Goal: Information Seeking & Learning: Learn about a topic

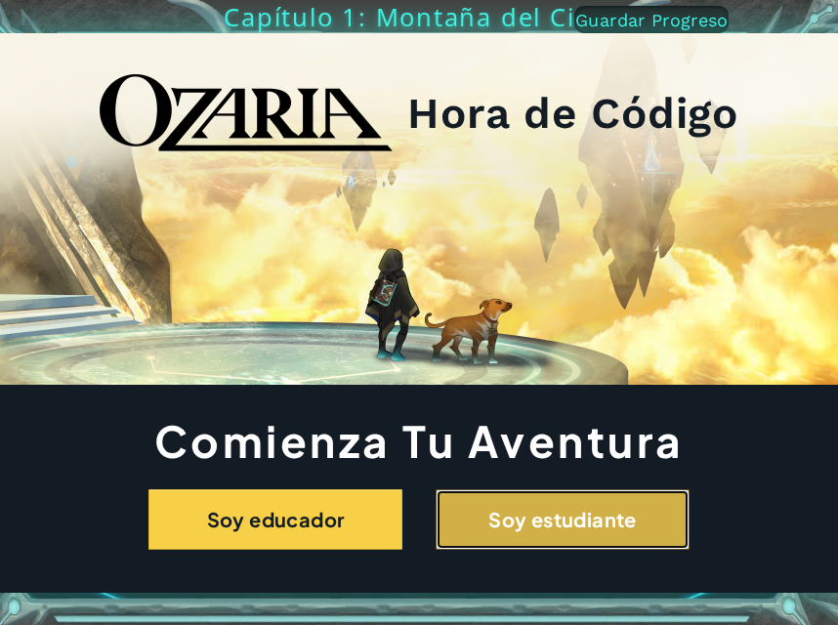
click at [535, 498] on button "Soy estudiante" at bounding box center [563, 519] width 254 height 61
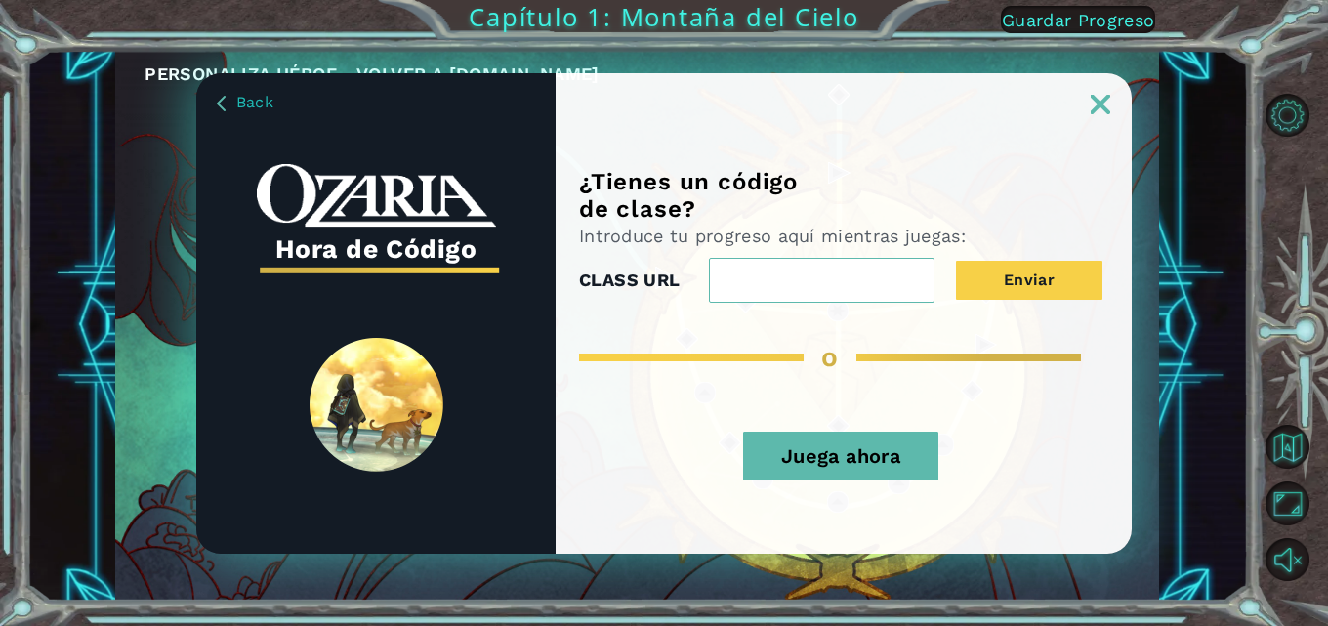
click at [837, 449] on button "Juega ahora" at bounding box center [840, 456] width 195 height 49
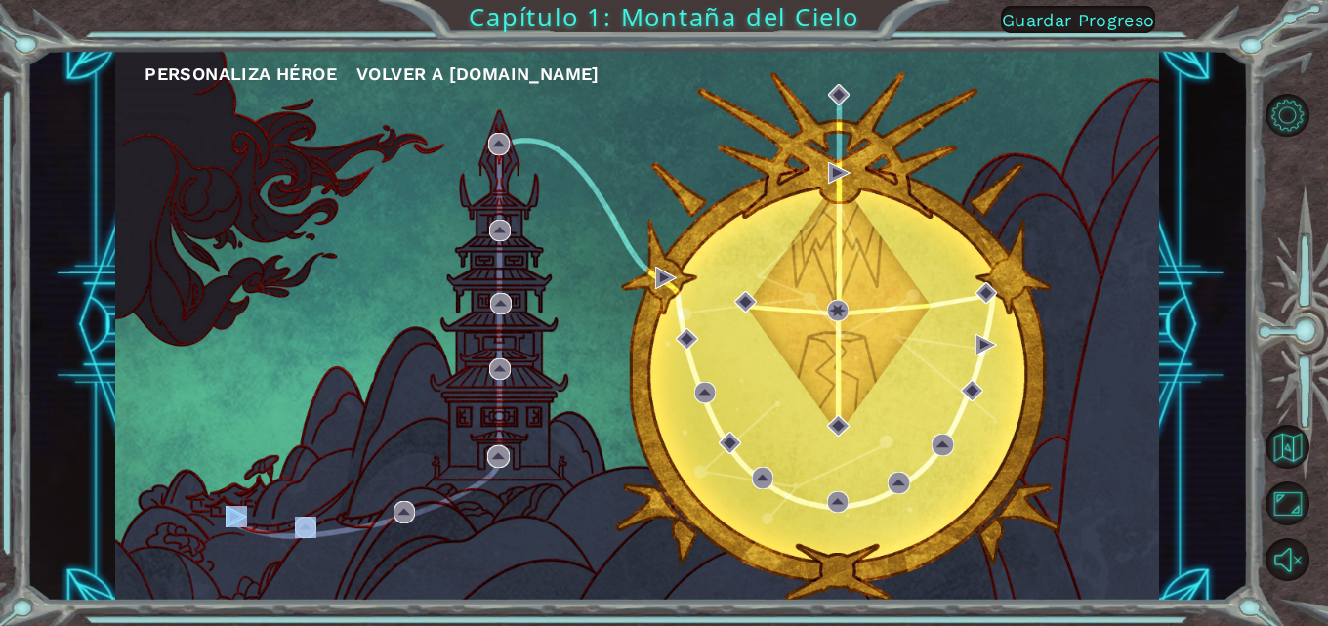
click at [233, 469] on div "Personaliza Héroe Volver a [DOMAIN_NAME]" at bounding box center [637, 325] width 1044 height 551
click at [223, 506] on div "Personaliza Héroe Volver a [DOMAIN_NAME]" at bounding box center [637, 325] width 1044 height 551
click at [224, 506] on div "Personaliza Héroe Volver a [DOMAIN_NAME]" at bounding box center [637, 325] width 1044 height 551
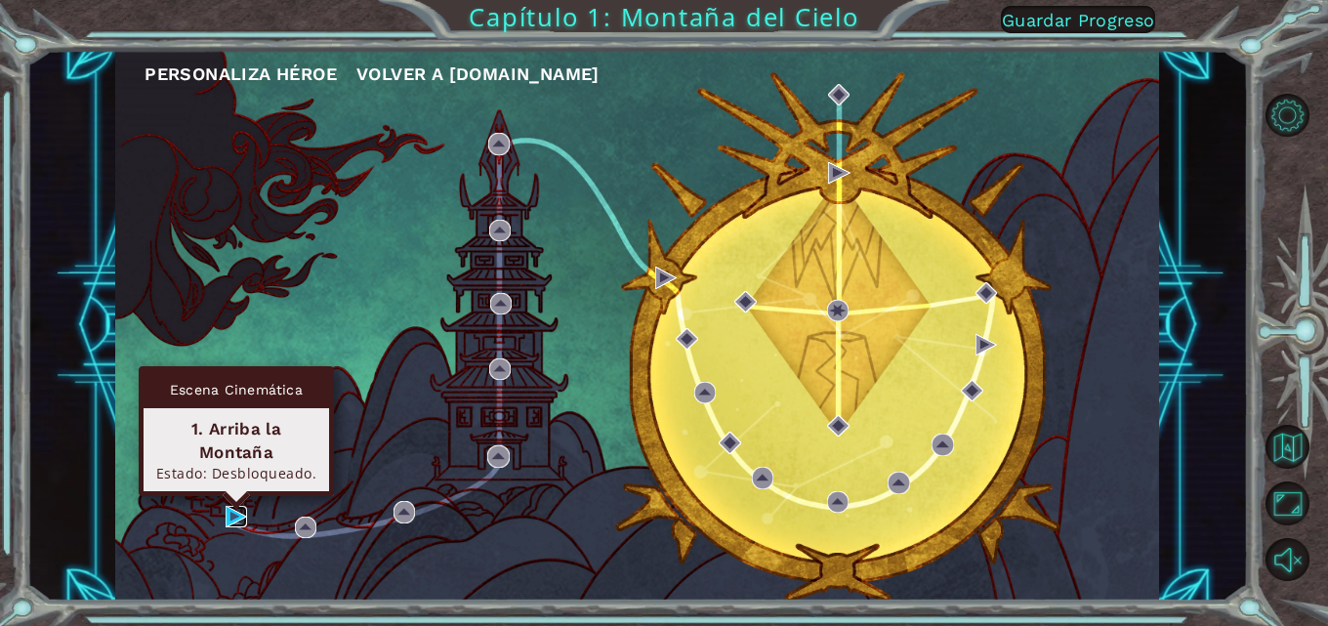
click at [229, 511] on img at bounding box center [236, 516] width 21 height 21
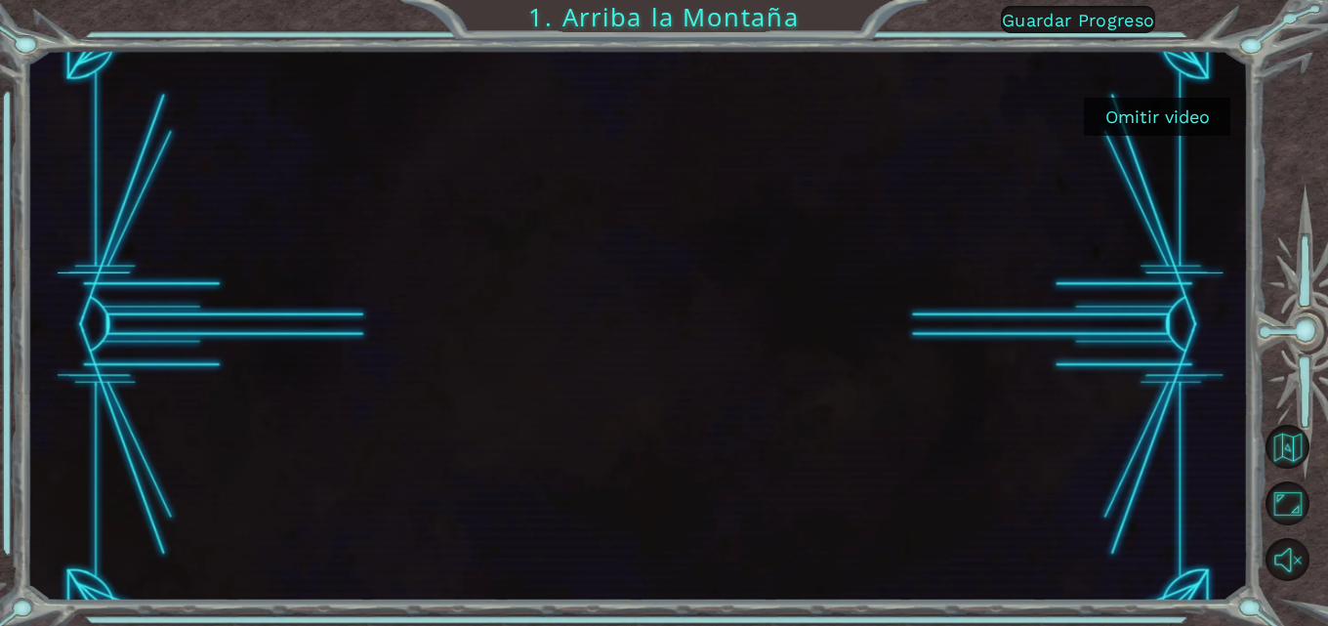
drag, startPoint x: 1142, startPoint y: 126, endPoint x: 1142, endPoint y: 104, distance: 21.5
click at [837, 108] on button "Omitir video" at bounding box center [1157, 117] width 146 height 38
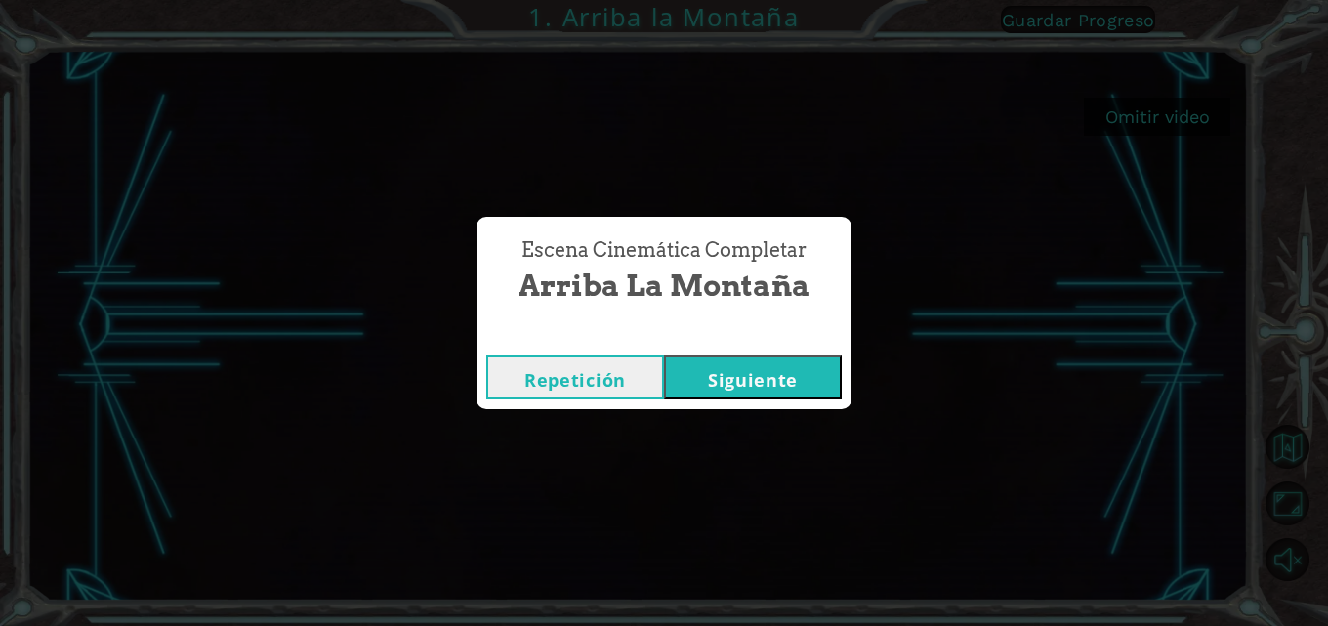
click at [735, 378] on button "Siguiente" at bounding box center [753, 377] width 178 height 44
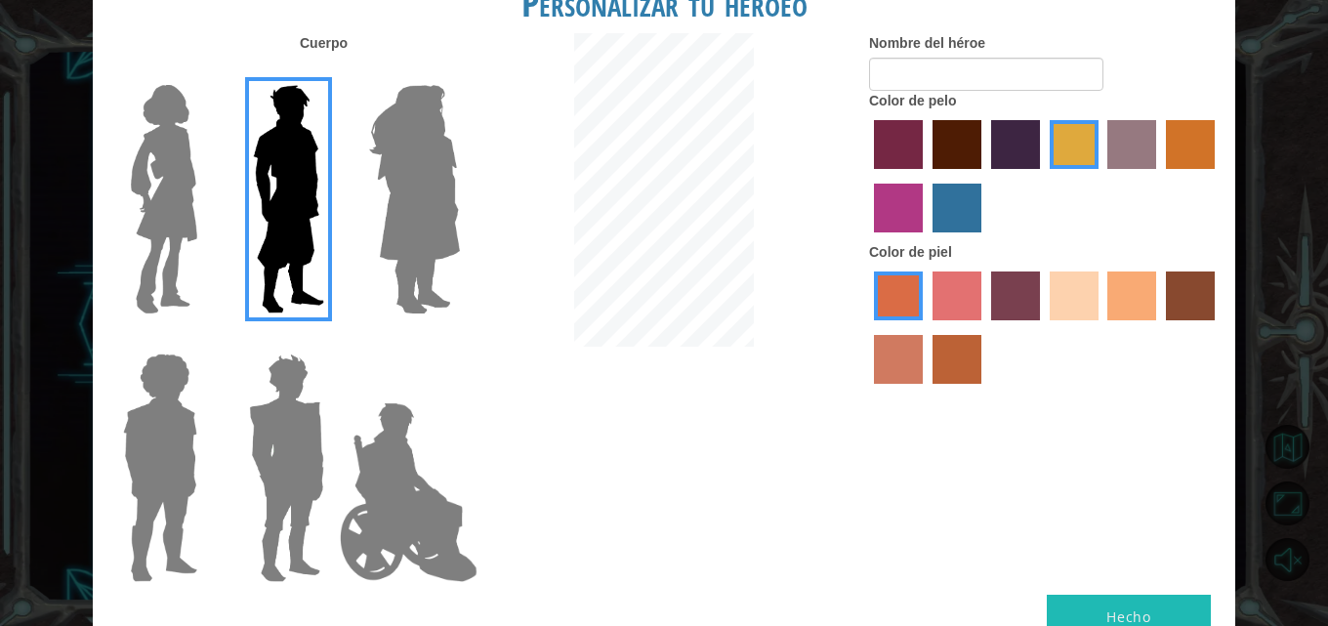
click at [837, 161] on label "hot purple hair color" at bounding box center [1015, 144] width 49 height 49
click at [837, 176] on input "hot purple hair color" at bounding box center [984, 176] width 0 height 0
click at [837, 298] on label "tosca skin color" at bounding box center [1015, 295] width 49 height 49
click at [837, 327] on input "tosca skin color" at bounding box center [984, 327] width 0 height 0
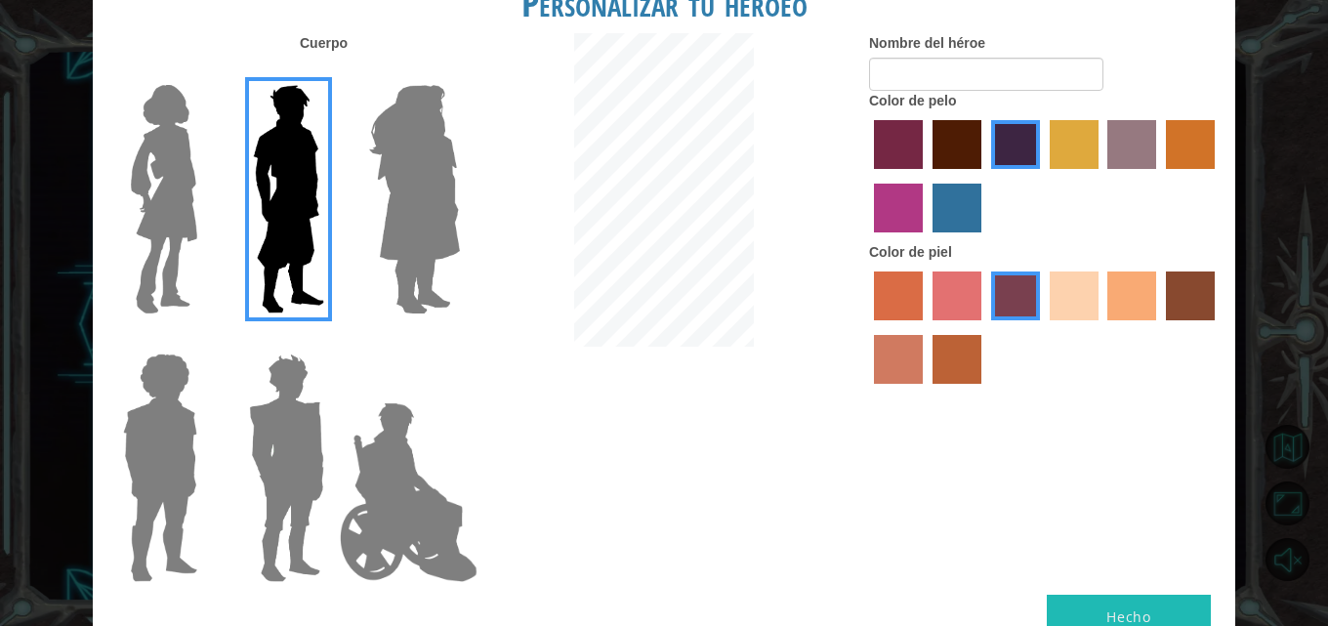
click at [837, 145] on label "maroon hair color" at bounding box center [957, 144] width 49 height 49
click at [837, 176] on input "maroon hair color" at bounding box center [926, 176] width 0 height 0
click at [837, 314] on label "karma skin color" at bounding box center [1190, 295] width 49 height 49
click at [837, 327] on input "karma skin color" at bounding box center [1159, 327] width 0 height 0
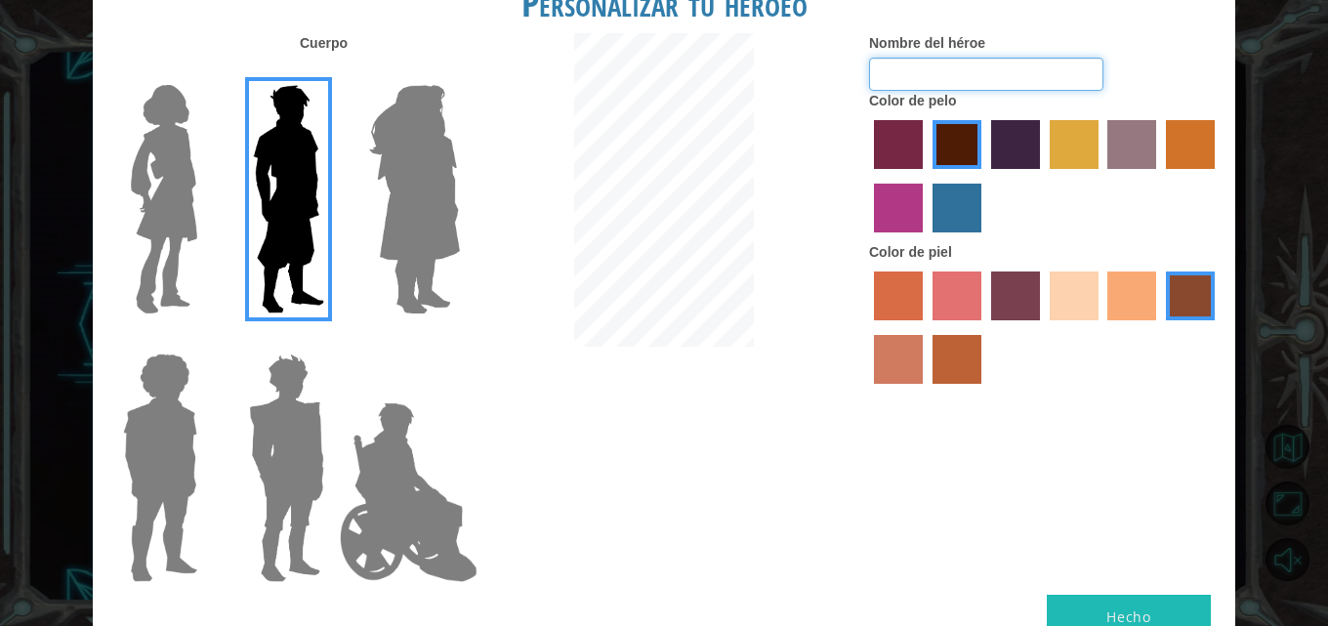
click at [837, 81] on input "Nombre del héroe" at bounding box center [986, 74] width 234 height 33
type input "AA"
click at [837, 613] on button "Hecho" at bounding box center [1129, 617] width 164 height 44
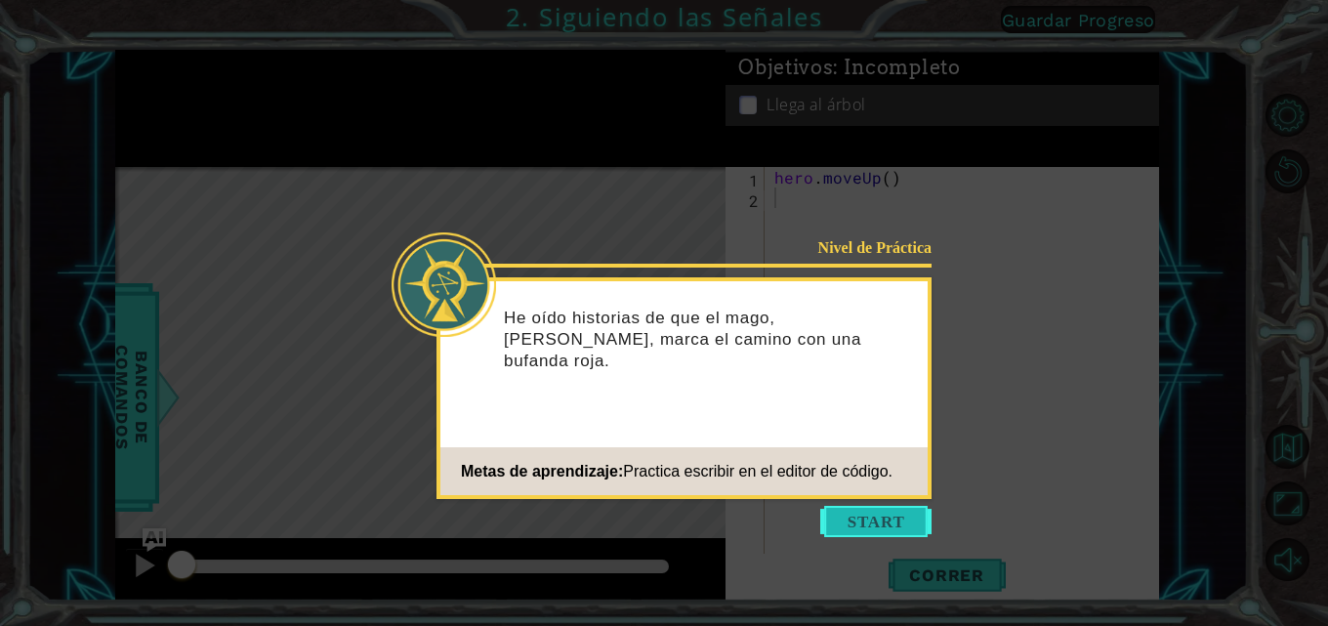
drag, startPoint x: 870, startPoint y: 478, endPoint x: 864, endPoint y: 523, distance: 46.3
click at [837, 486] on div "Metas de aprendizaje: Practica escribir en el editor de código." at bounding box center [666, 471] width 452 height 39
click at [837, 523] on button "Start" at bounding box center [875, 521] width 111 height 31
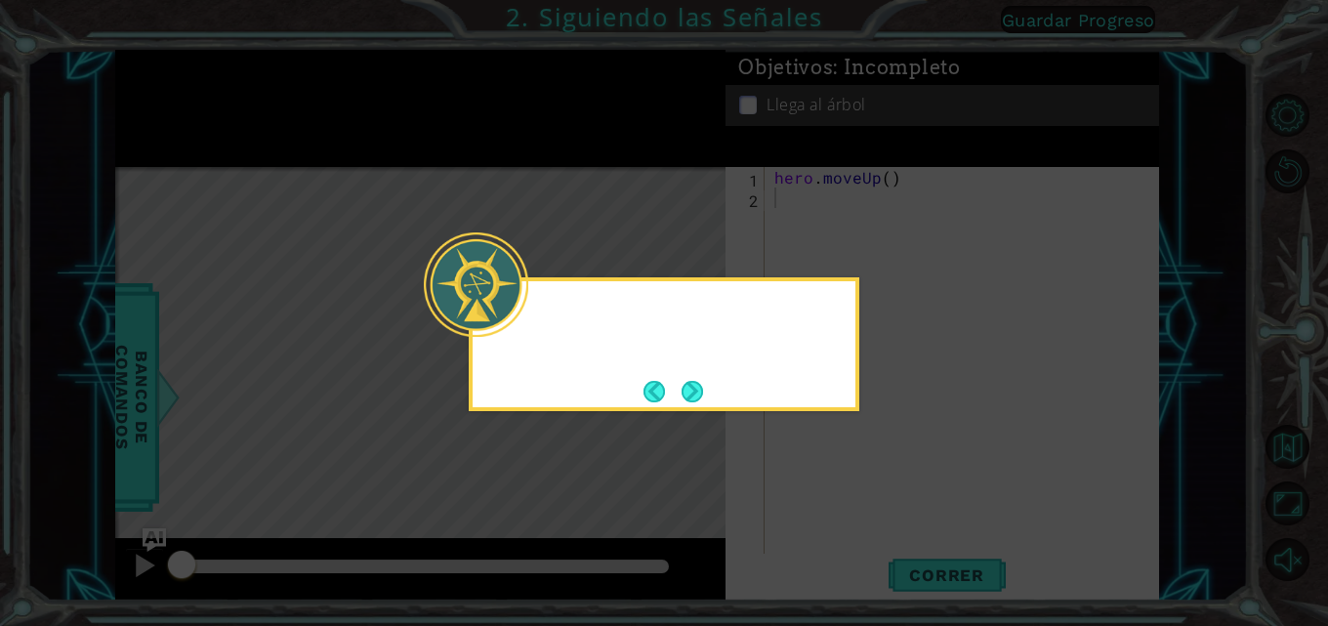
click at [837, 463] on icon at bounding box center [664, 313] width 1328 height 626
click at [750, 369] on div "hero.moveUp() me llevará arrib" at bounding box center [664, 344] width 391 height 134
click at [762, 381] on div "hero.moveUp() me llevará arriba por el camino." at bounding box center [664, 339] width 383 height 100
click at [705, 388] on div "hero.moveUp() me llevará arriba por el camino." at bounding box center [664, 344] width 391 height 134
click at [690, 389] on button "Next" at bounding box center [692, 391] width 21 height 21
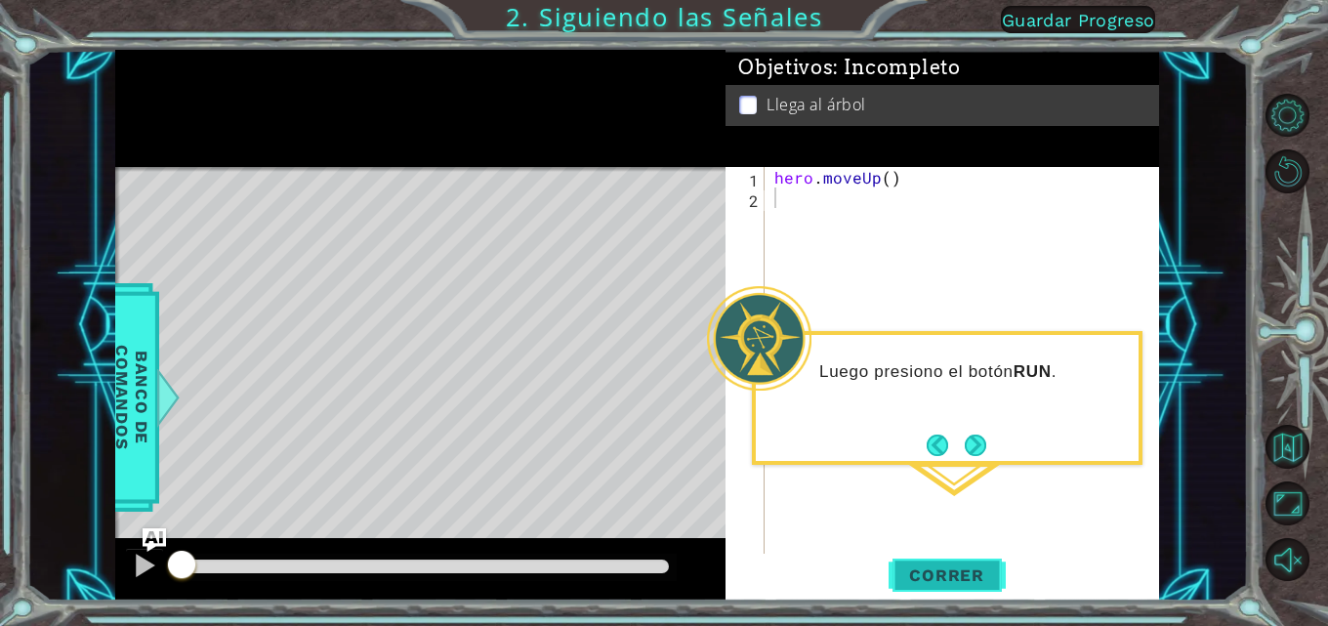
drag, startPoint x: 958, startPoint y: 556, endPoint x: 956, endPoint y: 565, distance: 10.0
click at [837, 565] on button "Correr" at bounding box center [947, 575] width 117 height 43
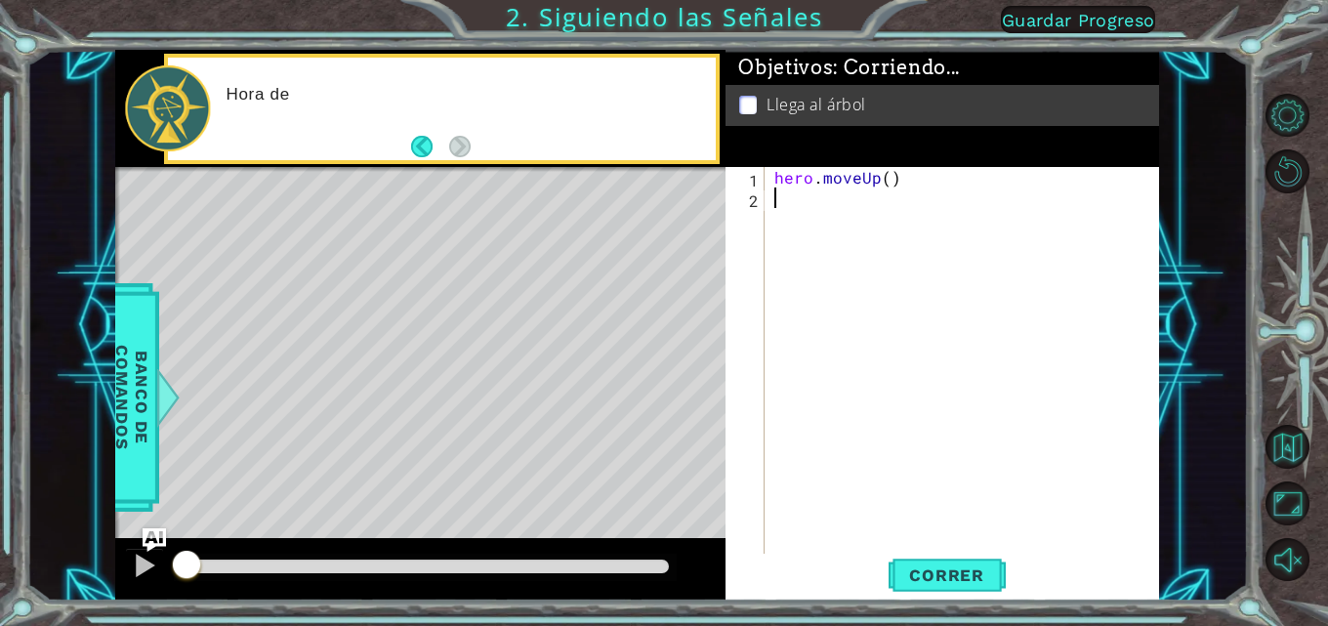
click at [837, 540] on div "hero . moveUp ( )" at bounding box center [968, 382] width 395 height 431
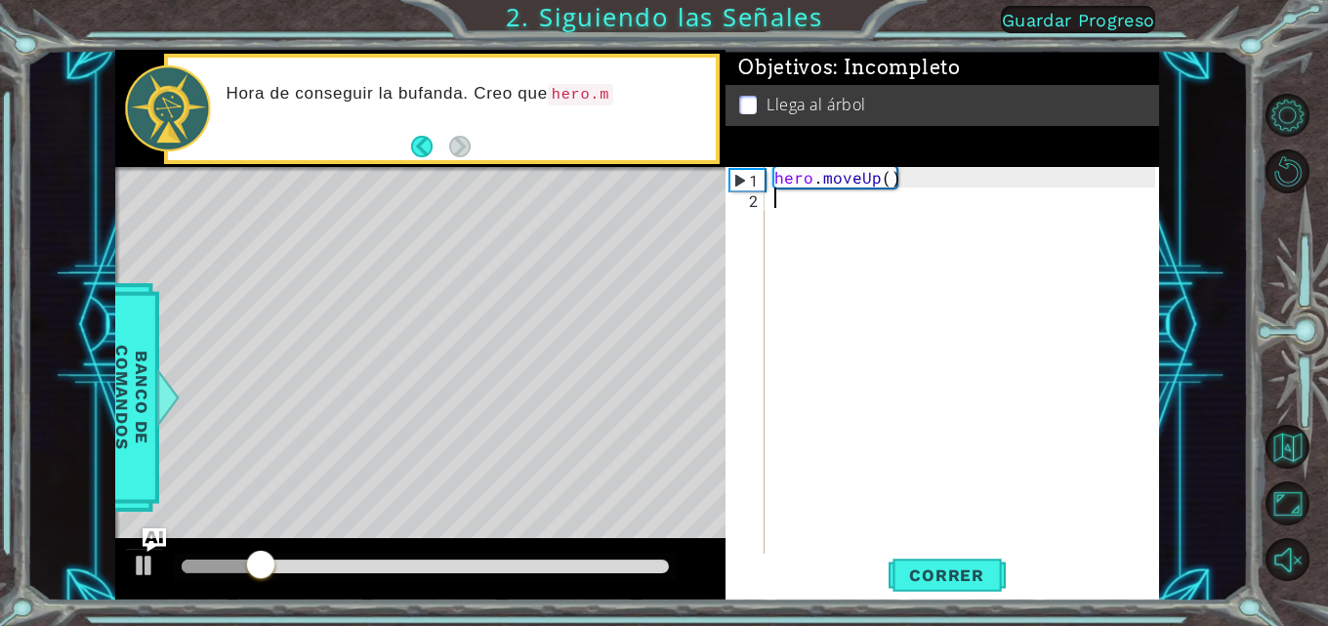
click at [837, 533] on div "hero . moveUp ( )" at bounding box center [968, 382] width 395 height 431
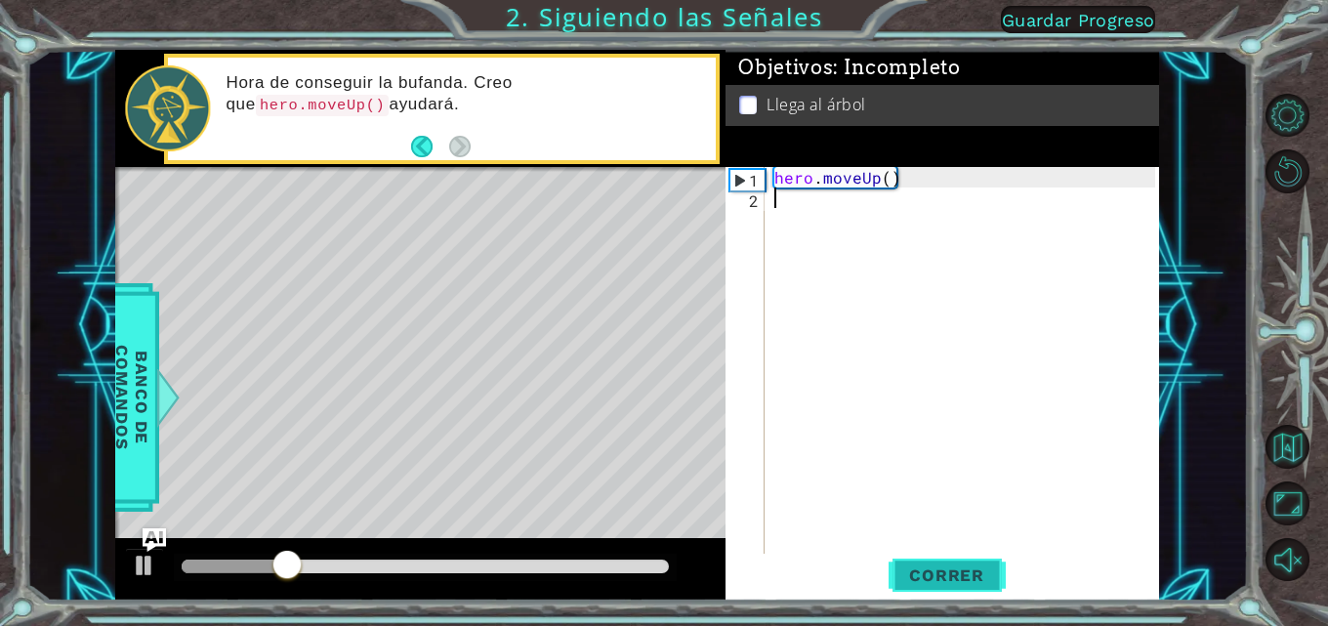
click at [837, 576] on span "Correr" at bounding box center [947, 575] width 114 height 20
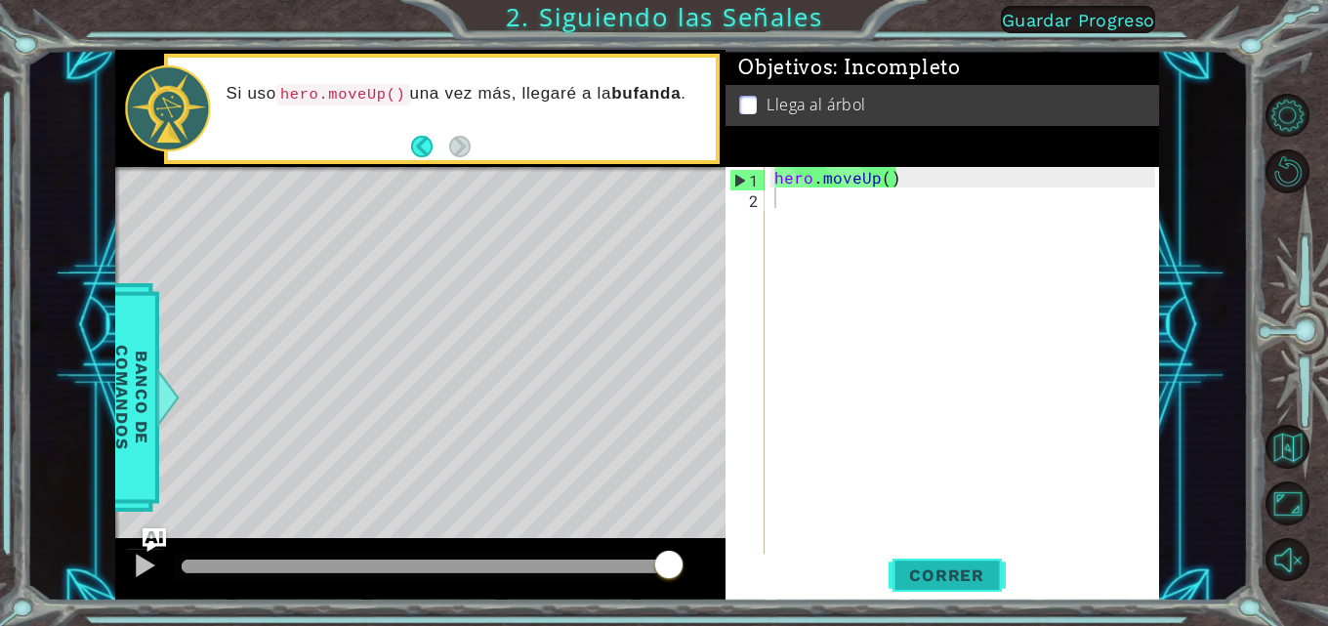
click at [837, 579] on span "Correr" at bounding box center [947, 575] width 114 height 20
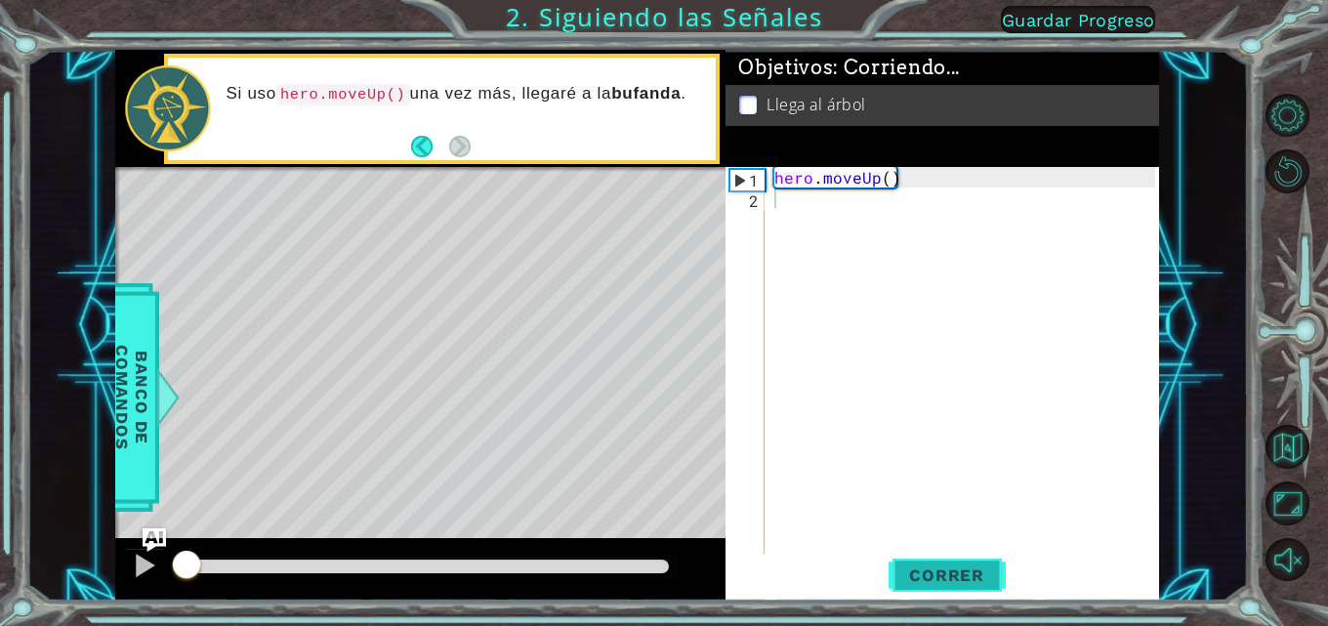
click at [837, 579] on span "Correr" at bounding box center [947, 575] width 114 height 20
click at [837, 555] on button "Correr" at bounding box center [947, 575] width 117 height 43
click at [803, 210] on div "hero . moveUp ( )" at bounding box center [968, 382] width 395 height 431
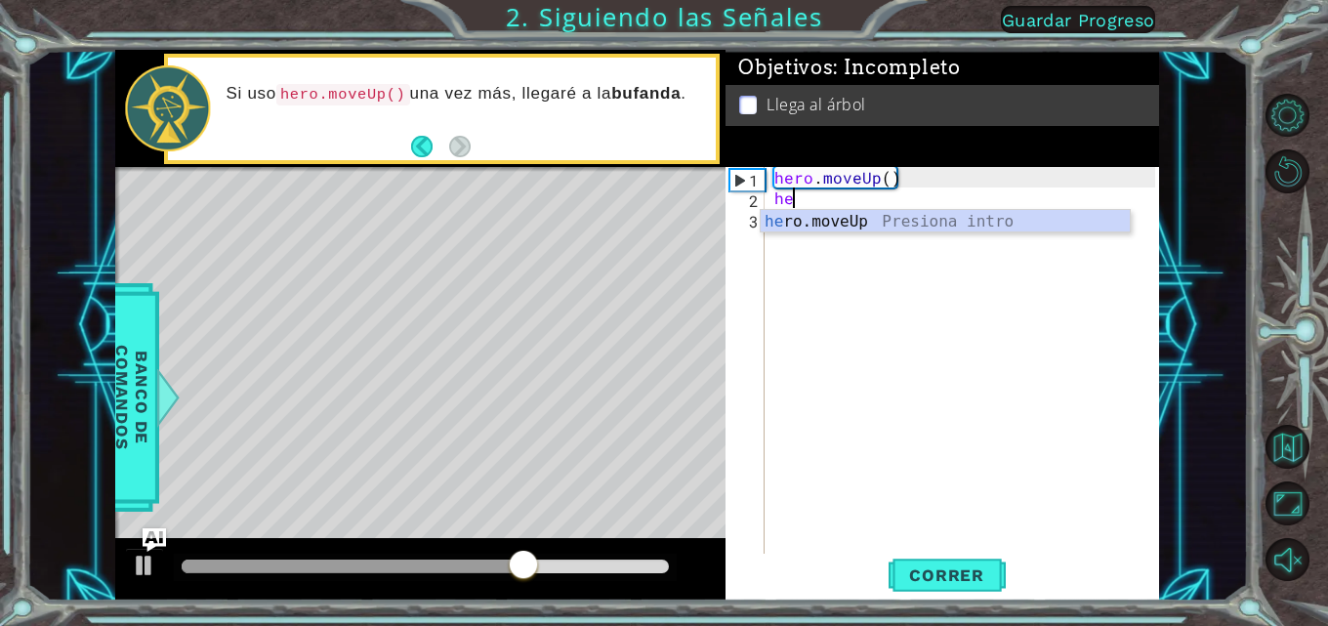
type textarea "her"
click at [837, 219] on div "her o.moveUp Presiona intro" at bounding box center [945, 245] width 369 height 70
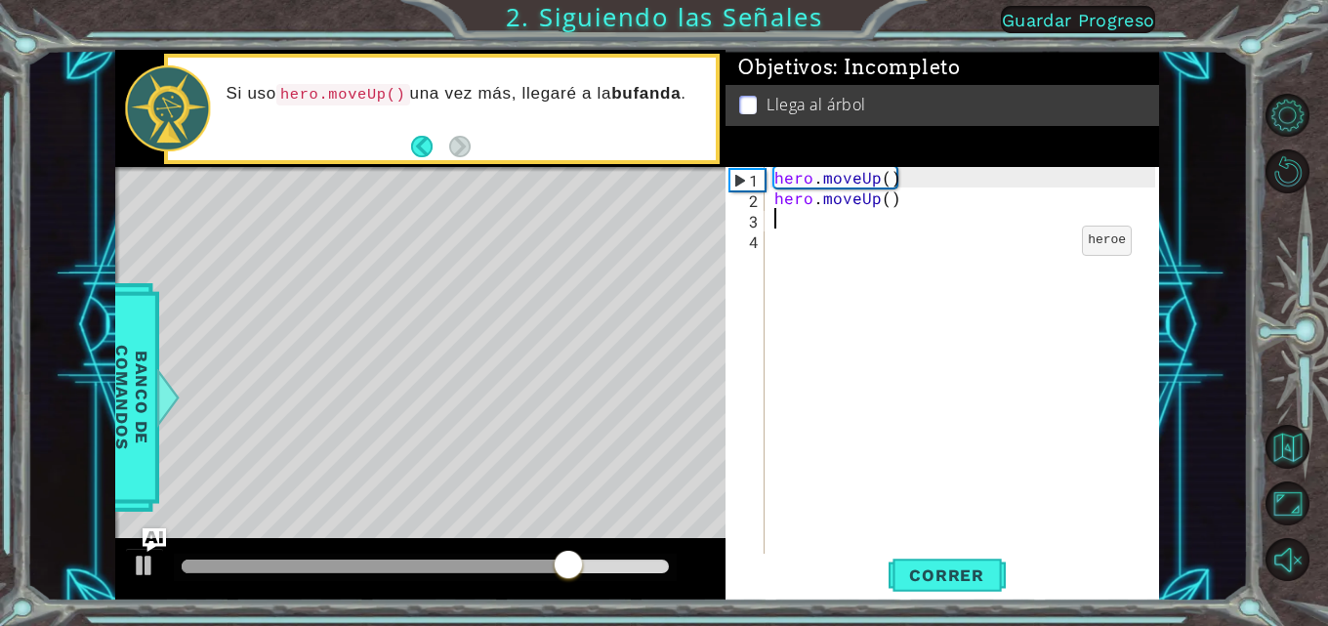
scroll to position [0, 0]
click at [837, 602] on div "1 ההההההההההההההההההההההההההההההההההההההההההההההההההההההההההההההההההההההההההההה…" at bounding box center [664, 313] width 1328 height 626
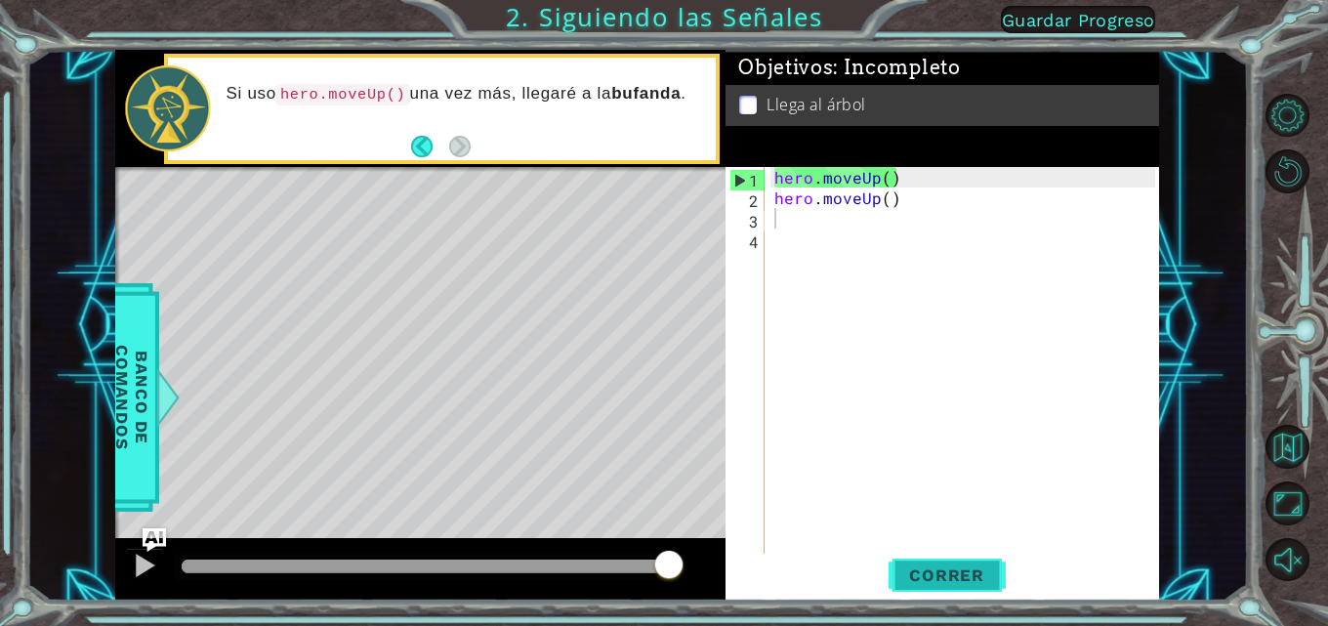
click at [837, 591] on button "Correr" at bounding box center [947, 575] width 117 height 43
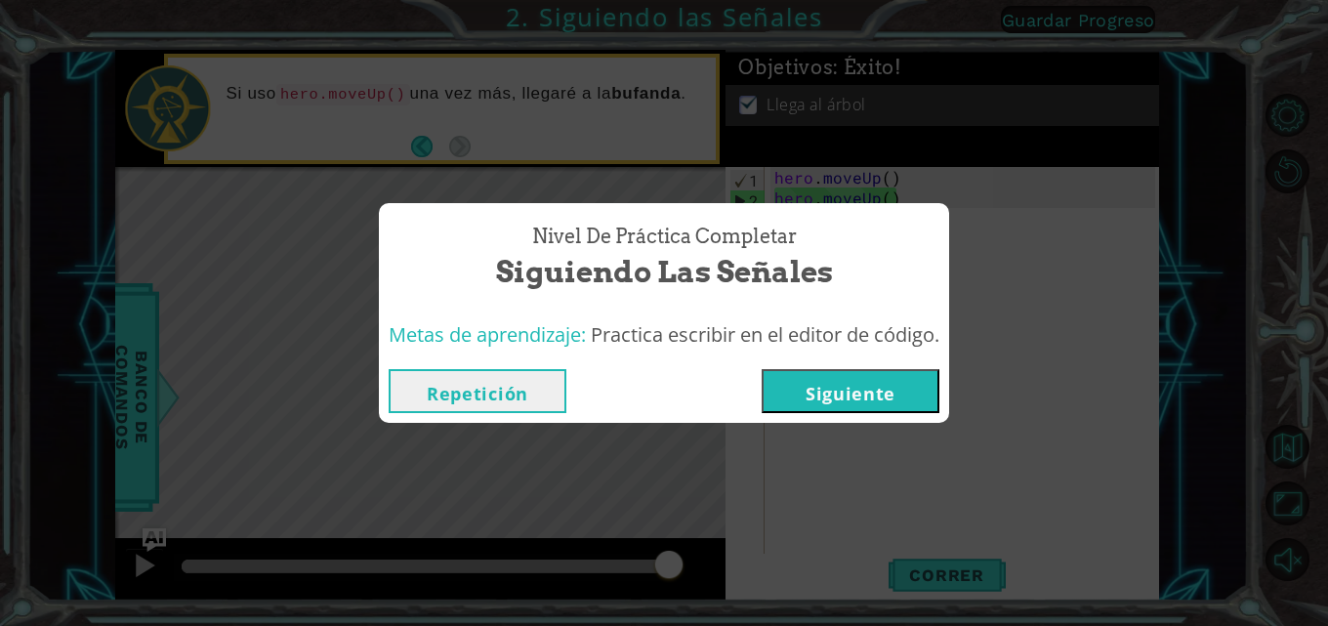
click at [837, 392] on button "Siguiente" at bounding box center [851, 391] width 178 height 44
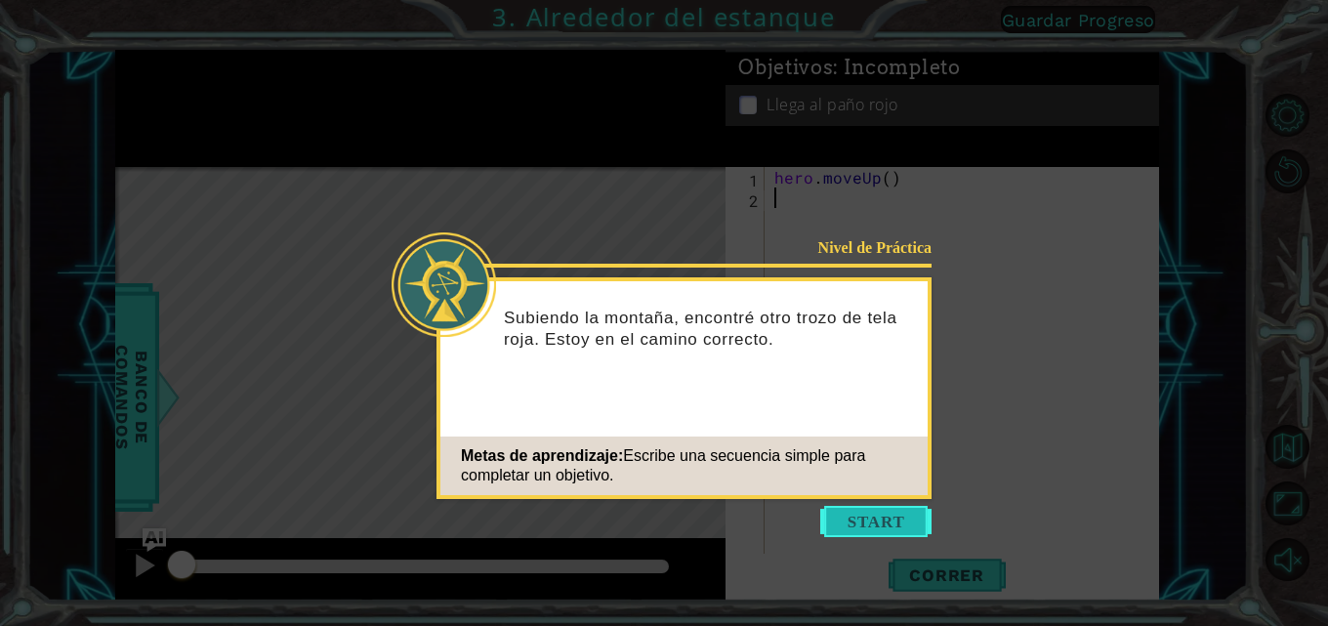
click at [837, 514] on button "Start" at bounding box center [875, 521] width 111 height 31
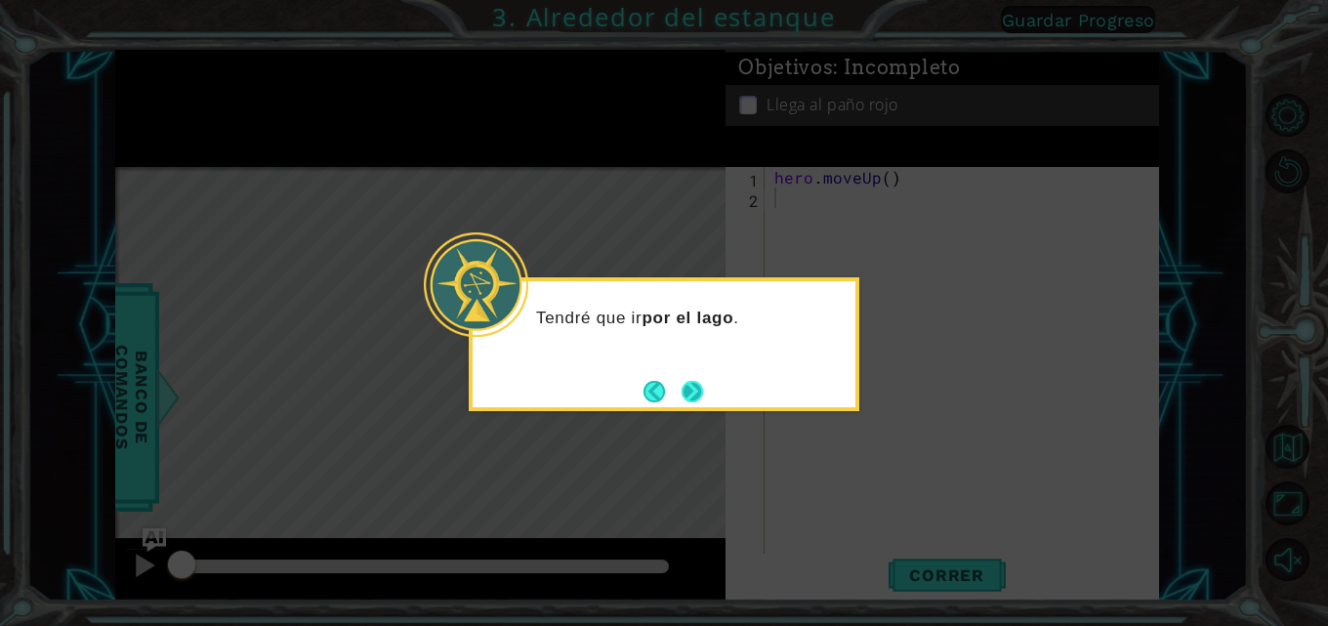
click at [691, 381] on button "Next" at bounding box center [692, 391] width 21 height 21
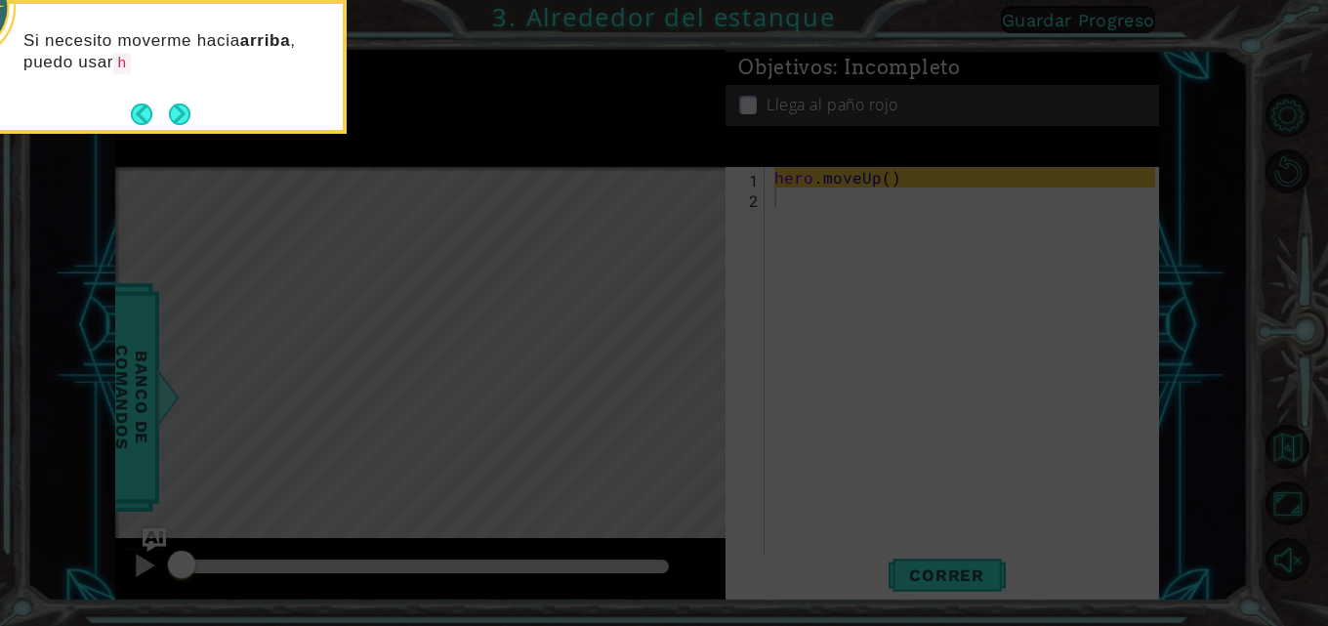
click at [375, 193] on icon at bounding box center [664, 94] width 1328 height 1064
click at [188, 104] on button "Next" at bounding box center [179, 114] width 21 height 21
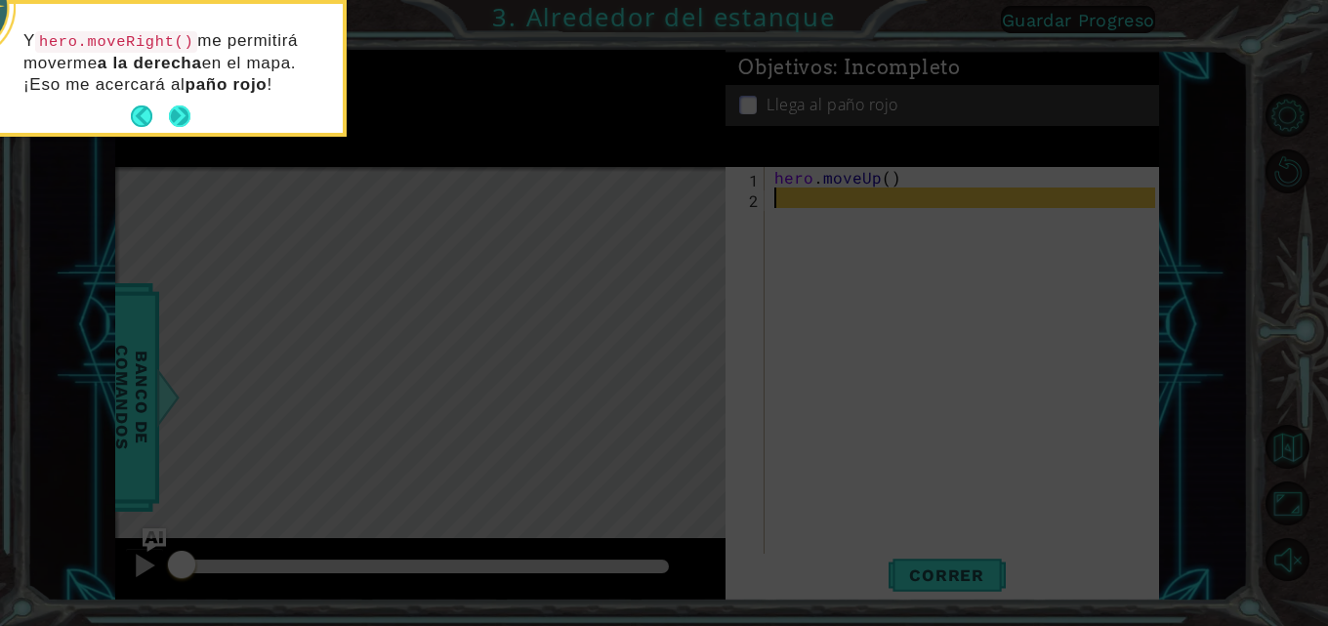
click at [182, 107] on button "Next" at bounding box center [179, 115] width 21 height 21
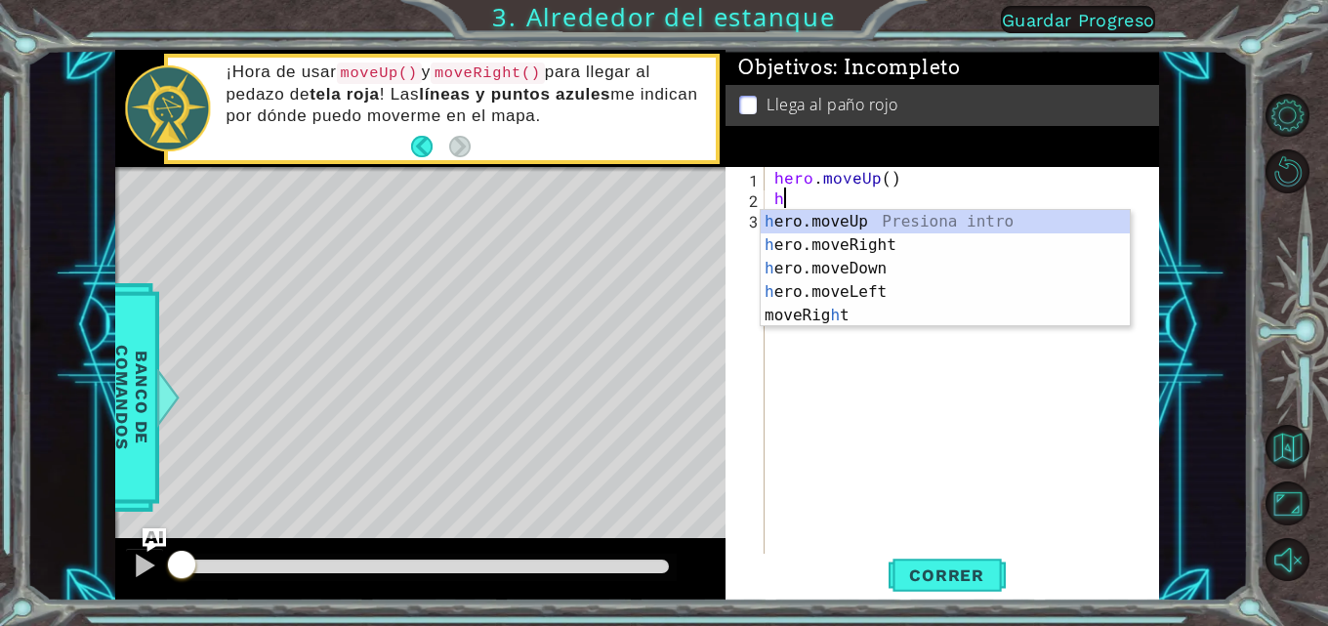
type textarea "hr"
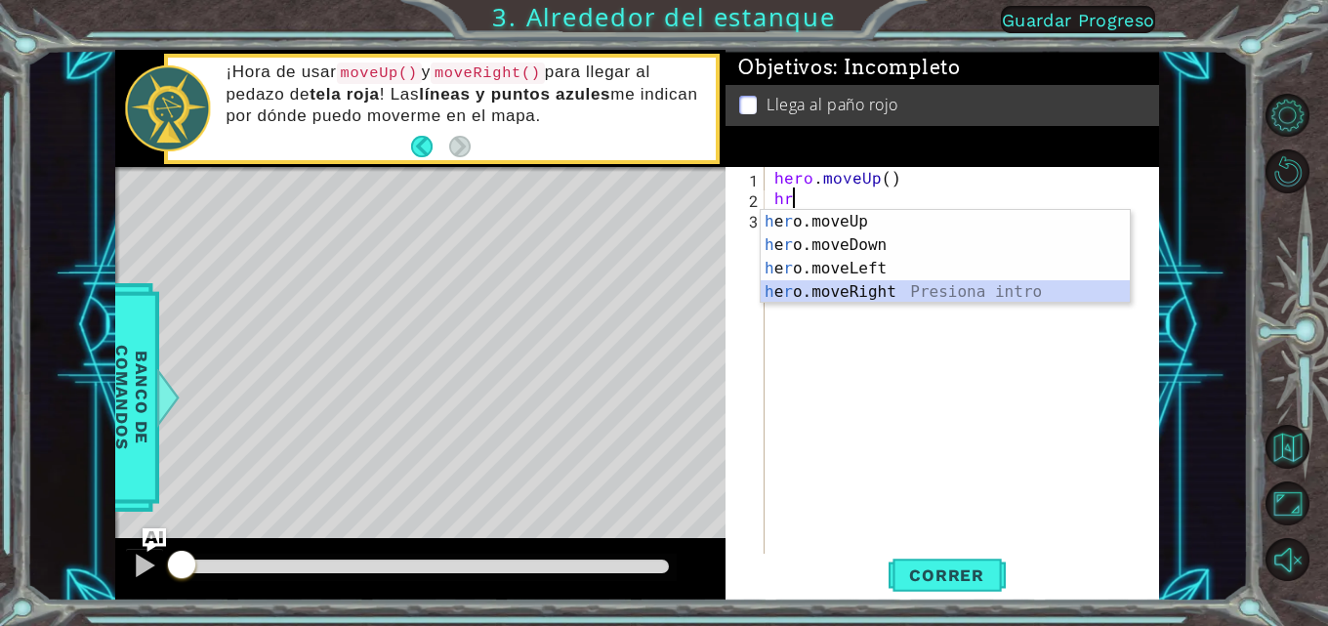
click at [837, 282] on div "h e r o.moveUp Presiona intro h e r o.moveDown Presiona intro h e r o.moveLeft …" at bounding box center [945, 280] width 369 height 141
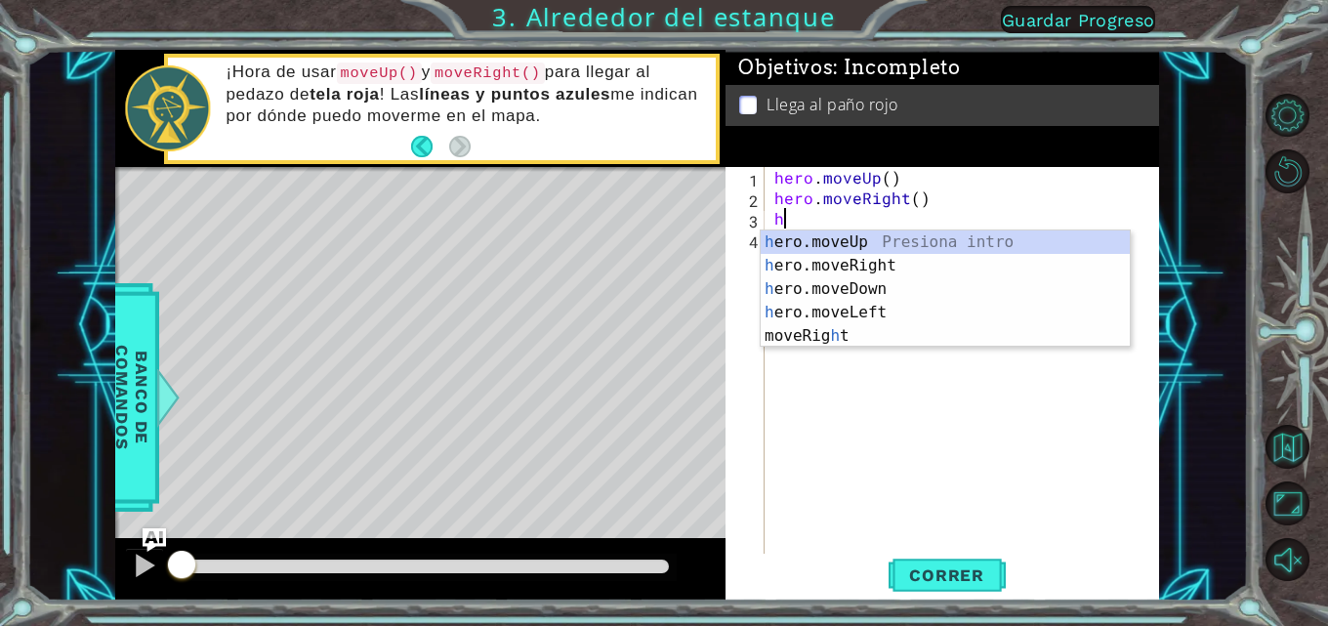
type textarea "he"
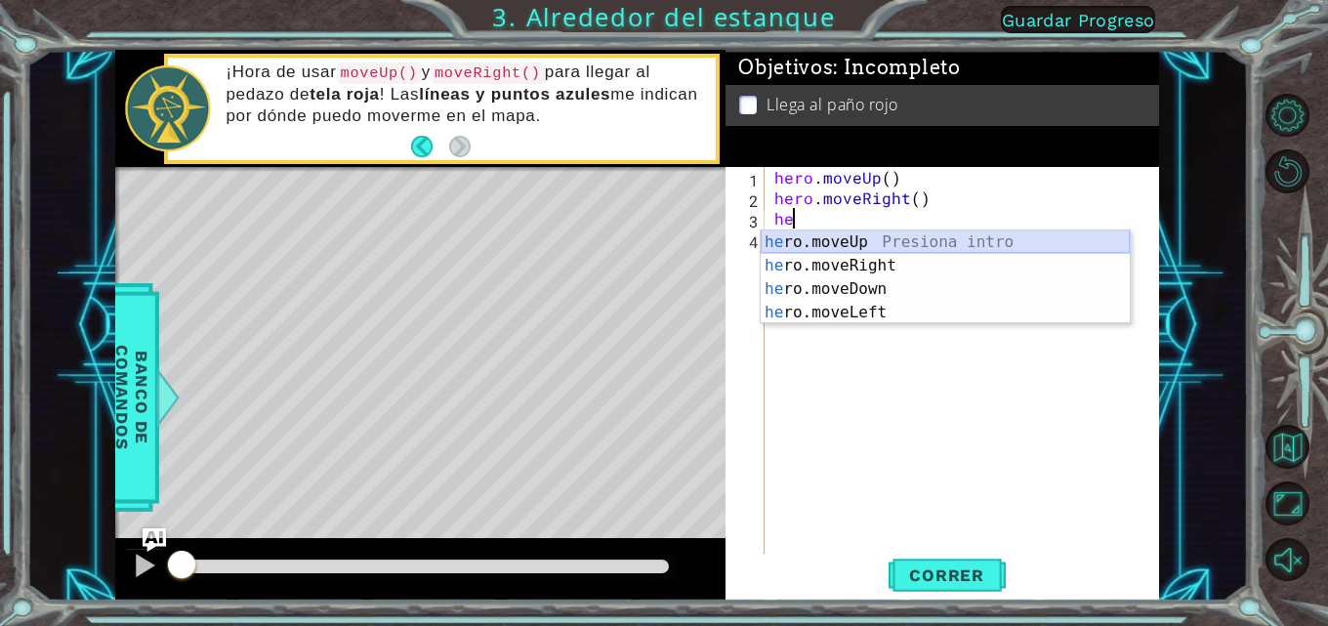
click at [837, 244] on div "he ro.moveUp Presiona intro he ro.moveRight Presiona intro he ro.moveDown Presi…" at bounding box center [945, 300] width 369 height 141
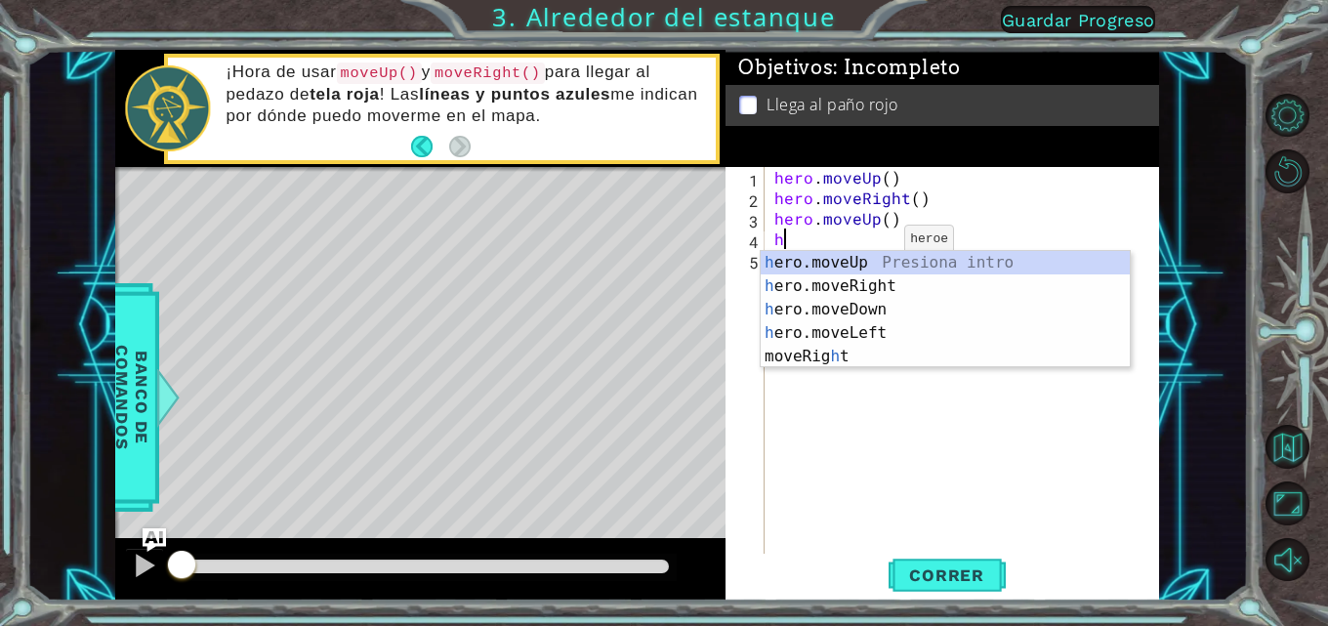
type textarea "he"
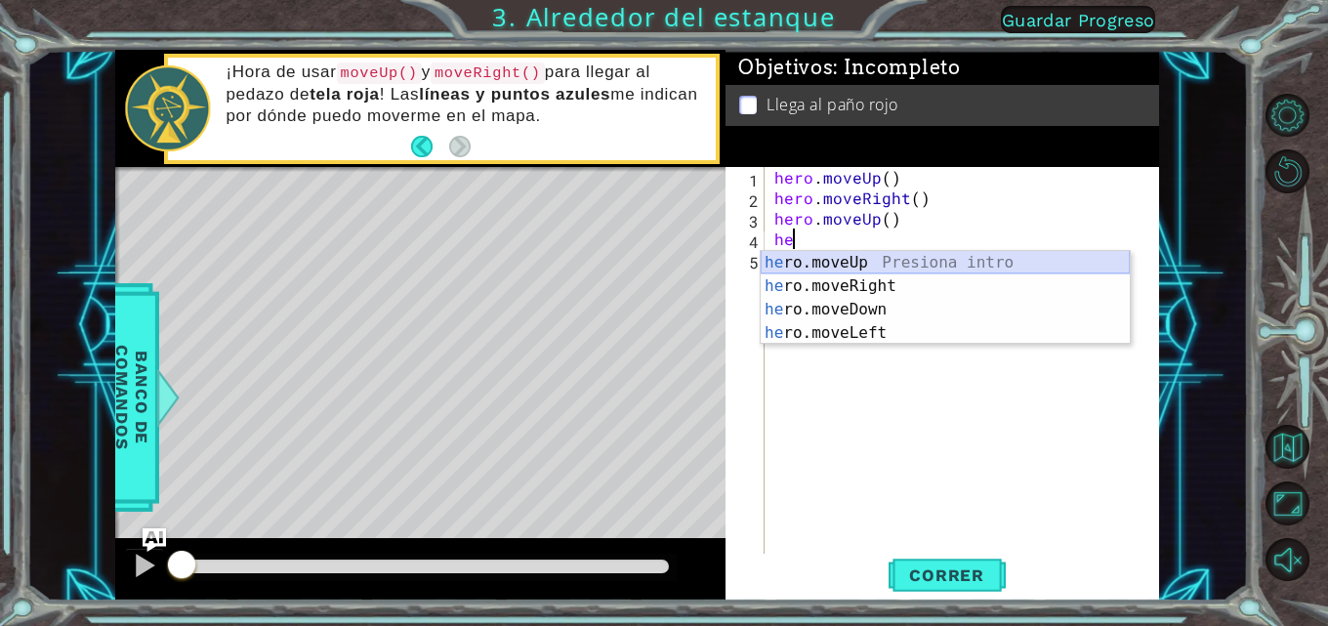
click at [837, 261] on div "he ro.moveUp Presiona intro he ro.moveRight Presiona intro he ro.moveDown Presi…" at bounding box center [945, 321] width 369 height 141
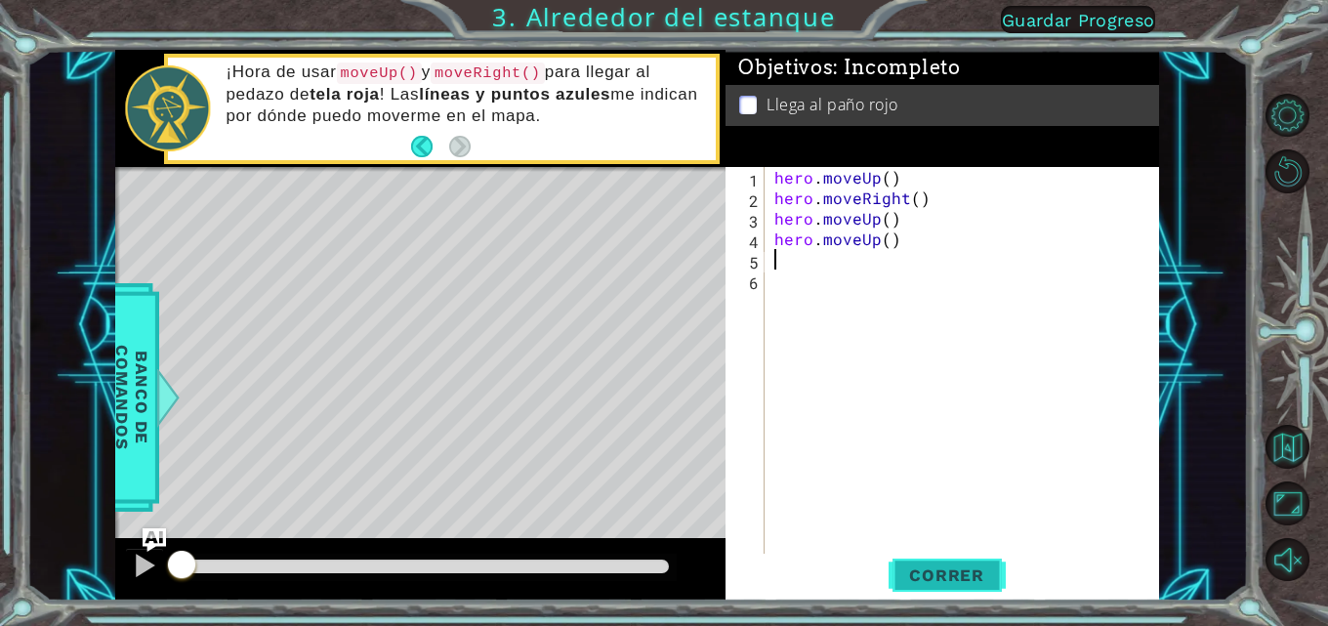
click at [837, 567] on span "Correr" at bounding box center [947, 575] width 114 height 20
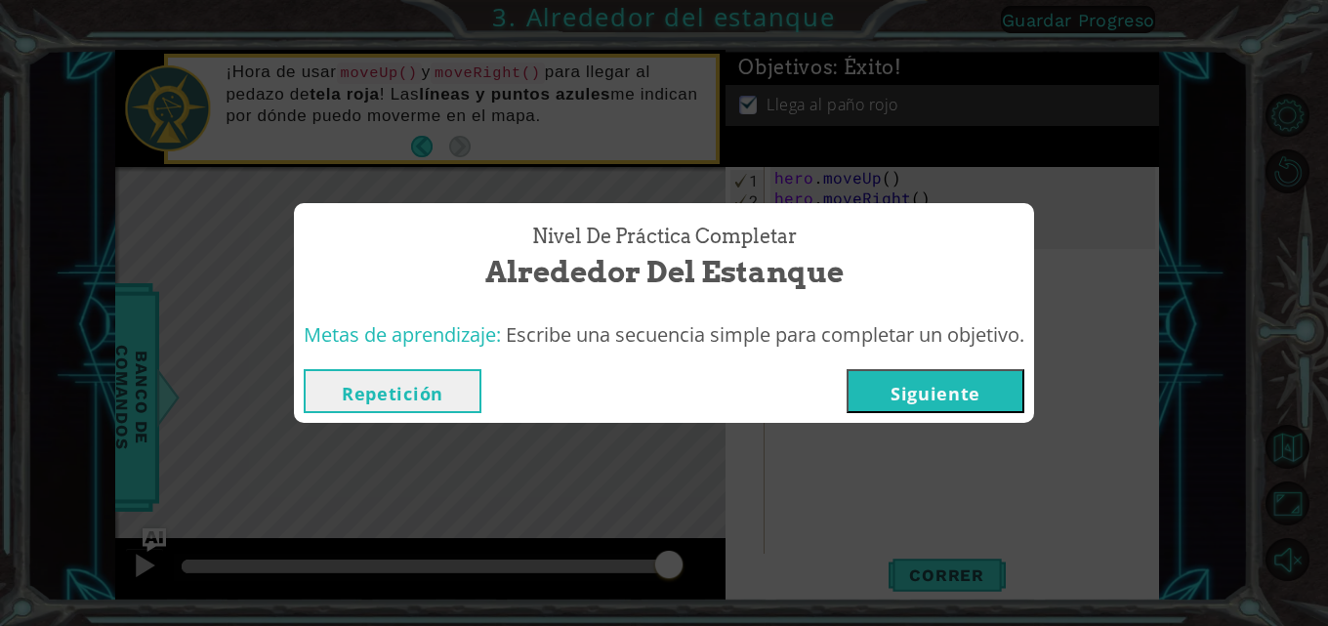
click at [837, 388] on button "Siguiente" at bounding box center [936, 391] width 178 height 44
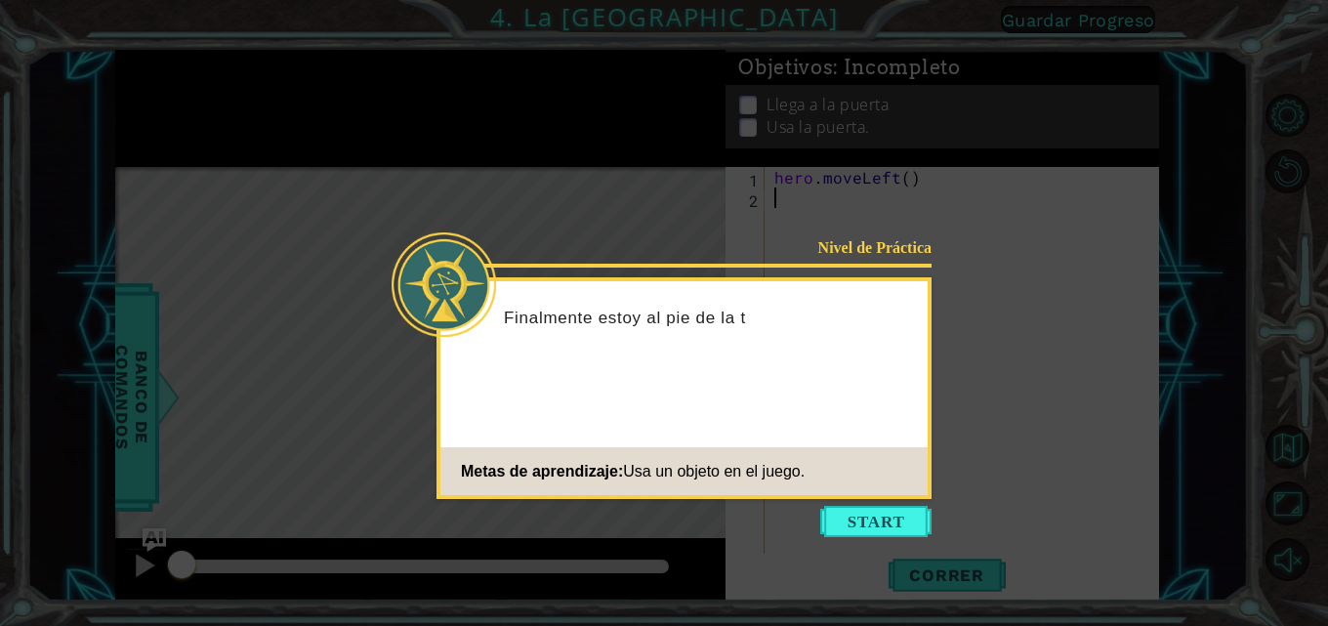
click at [837, 516] on button "Start" at bounding box center [875, 521] width 111 height 31
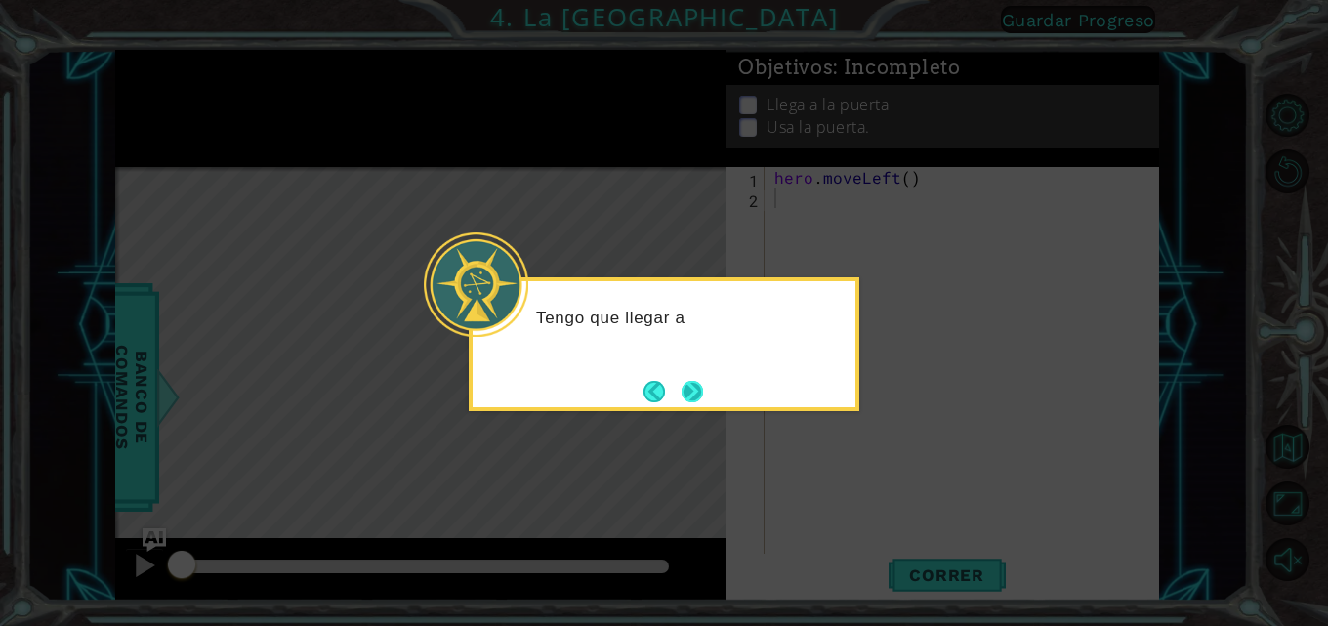
click at [694, 396] on button "Next" at bounding box center [692, 391] width 21 height 21
click at [703, 390] on button "Next" at bounding box center [692, 391] width 21 height 21
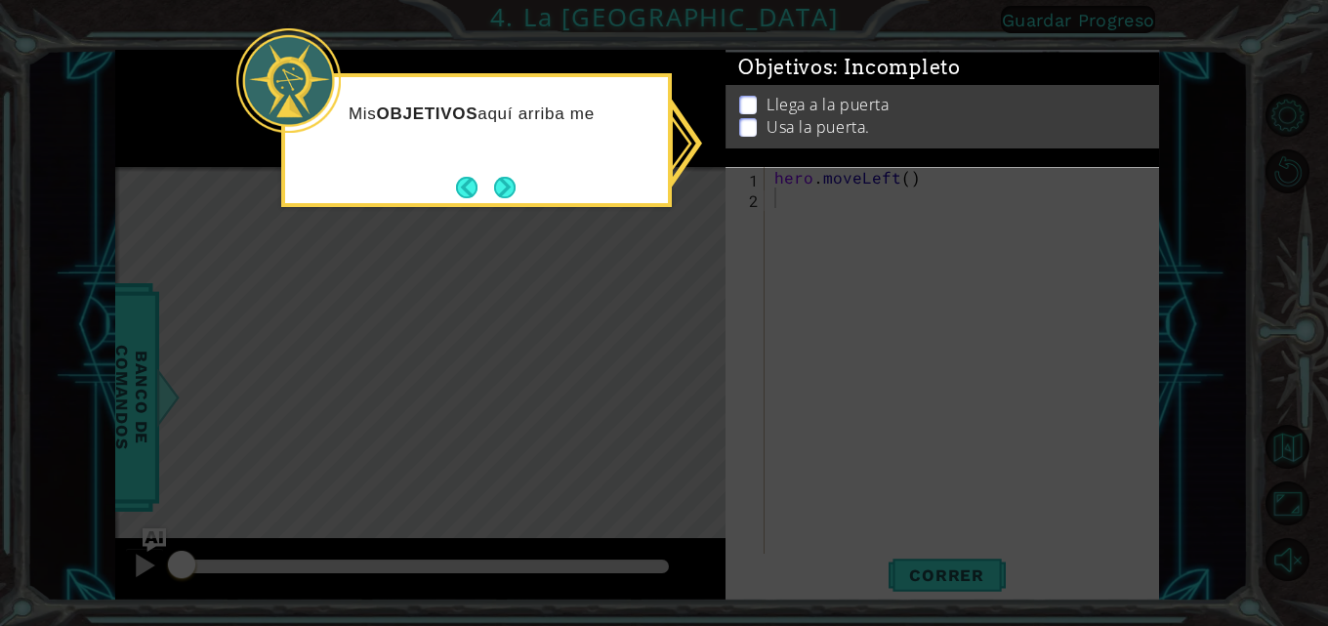
drag, startPoint x: 705, startPoint y: 146, endPoint x: 644, endPoint y: 123, distance: 65.5
click at [644, 123] on body "1 ההההההההההההההההההההההההההההההההההההההההההההההההההההההההההההההההההההההההההההה…" at bounding box center [664, 313] width 1328 height 626
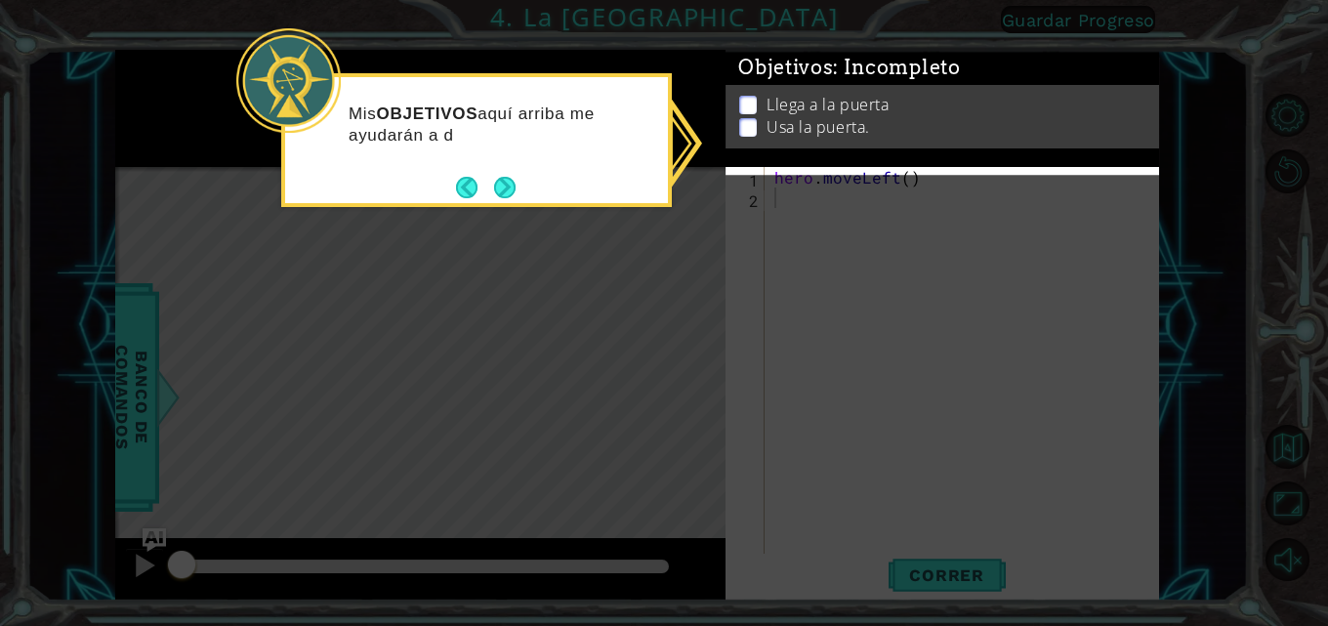
click at [559, 135] on p "Mis OBJETIVOS aquí arriba me ayudarán a d" at bounding box center [502, 125] width 306 height 43
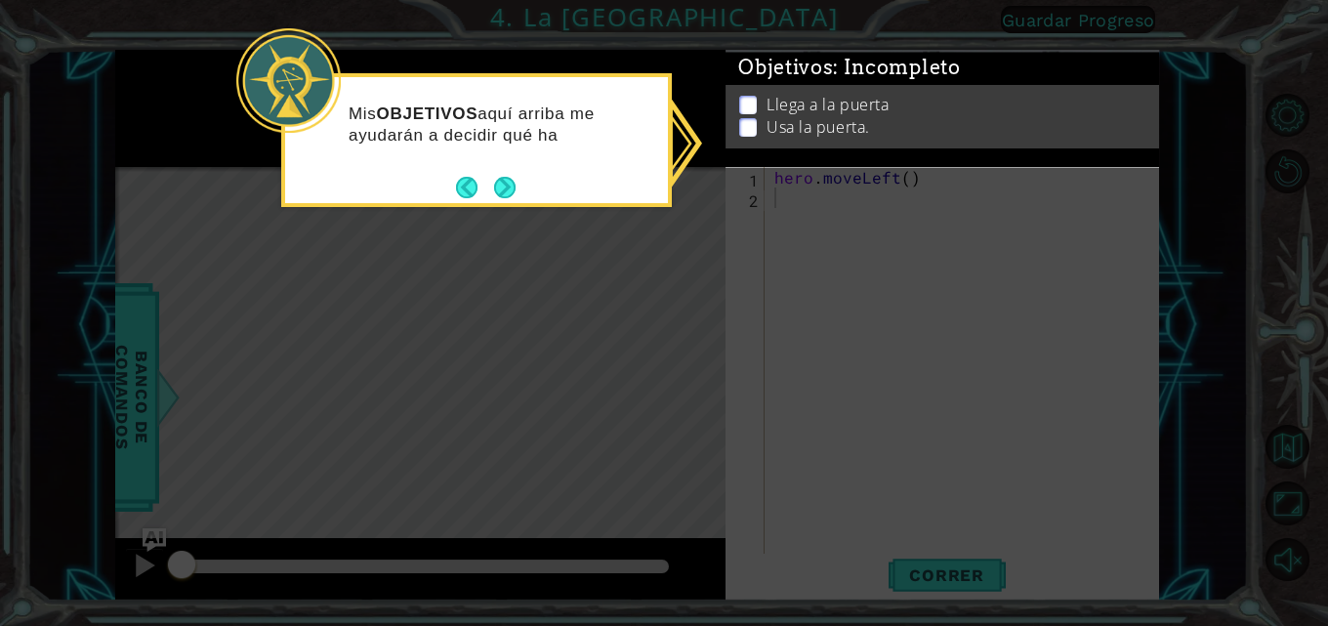
click at [540, 153] on div "Mis OBJETIVOS aquí arriba me ayudarán a decidir qué ha" at bounding box center [476, 134] width 383 height 99
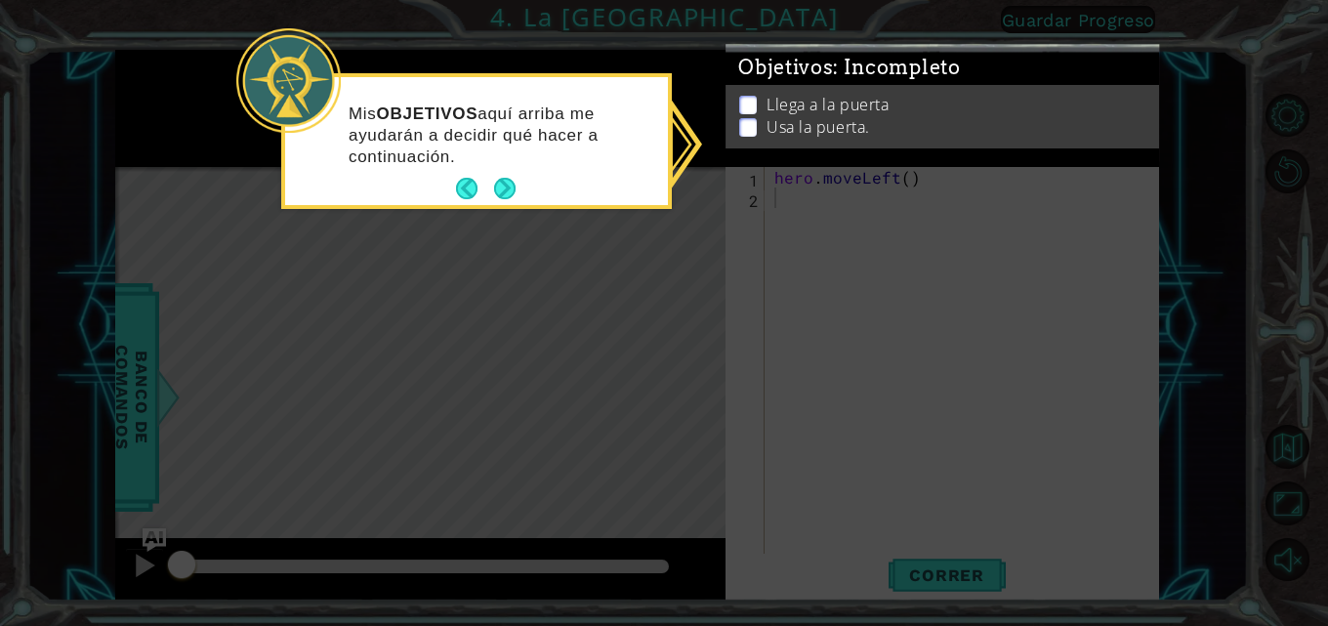
click at [514, 177] on footer at bounding box center [486, 188] width 60 height 29
click at [505, 183] on button "Next" at bounding box center [504, 188] width 21 height 21
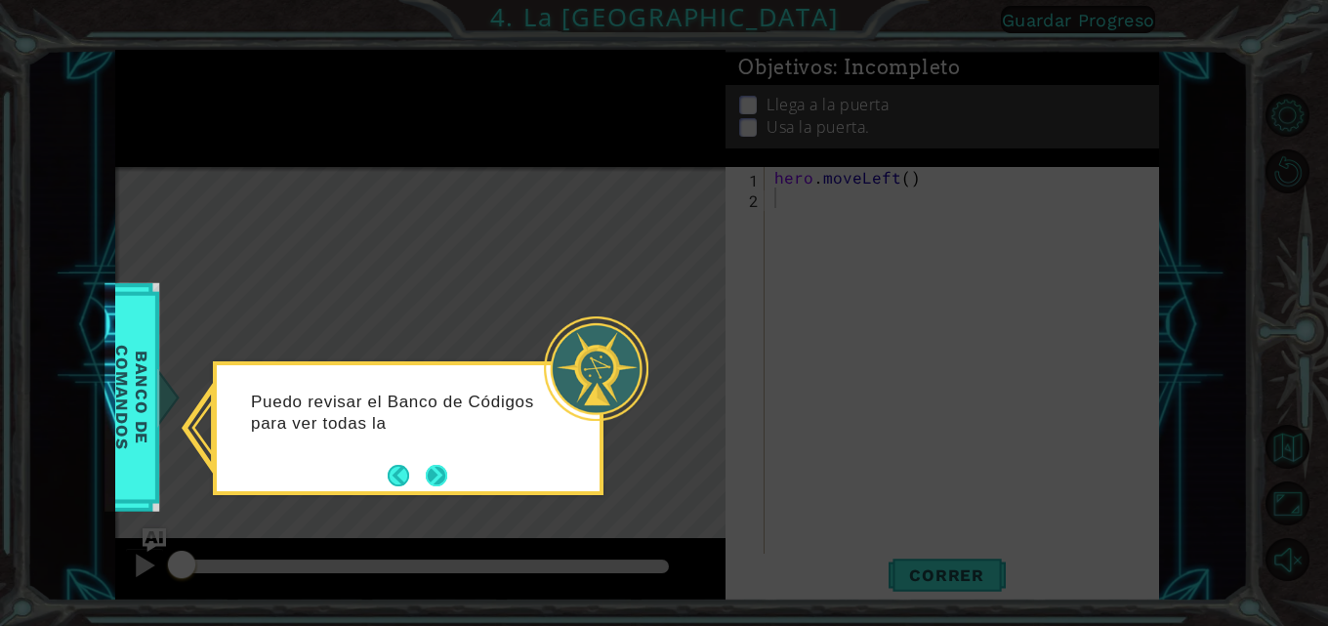
click at [445, 478] on button "Next" at bounding box center [436, 475] width 21 height 21
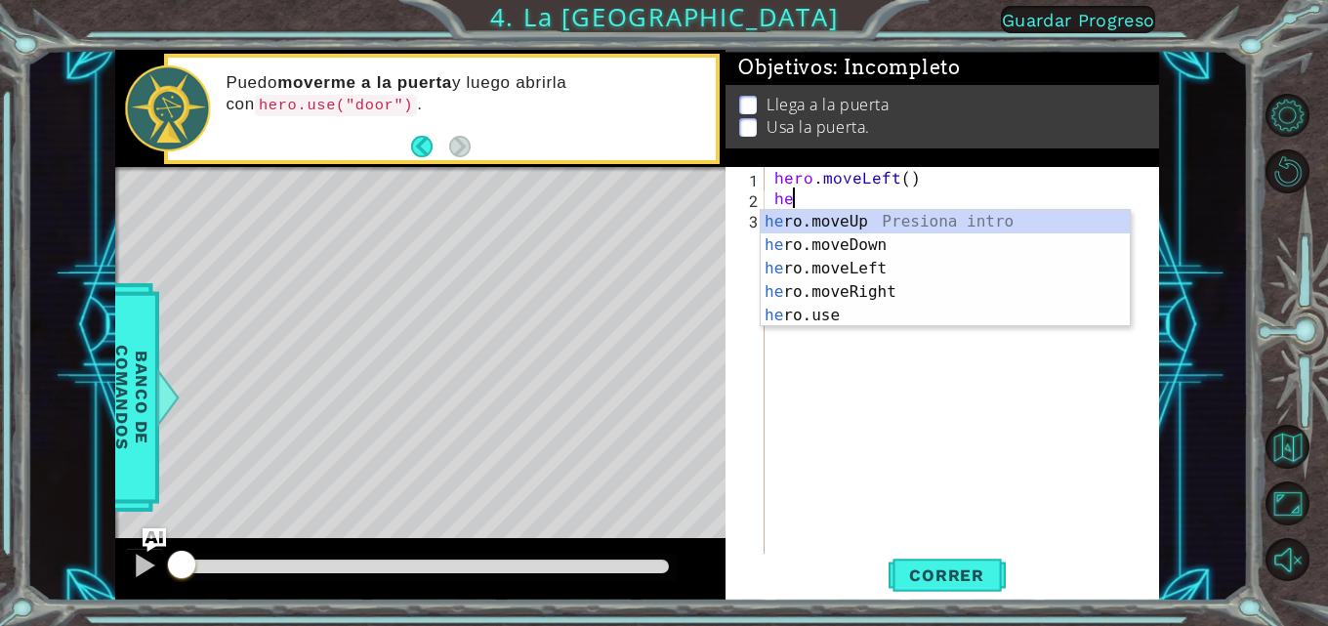
scroll to position [0, 1]
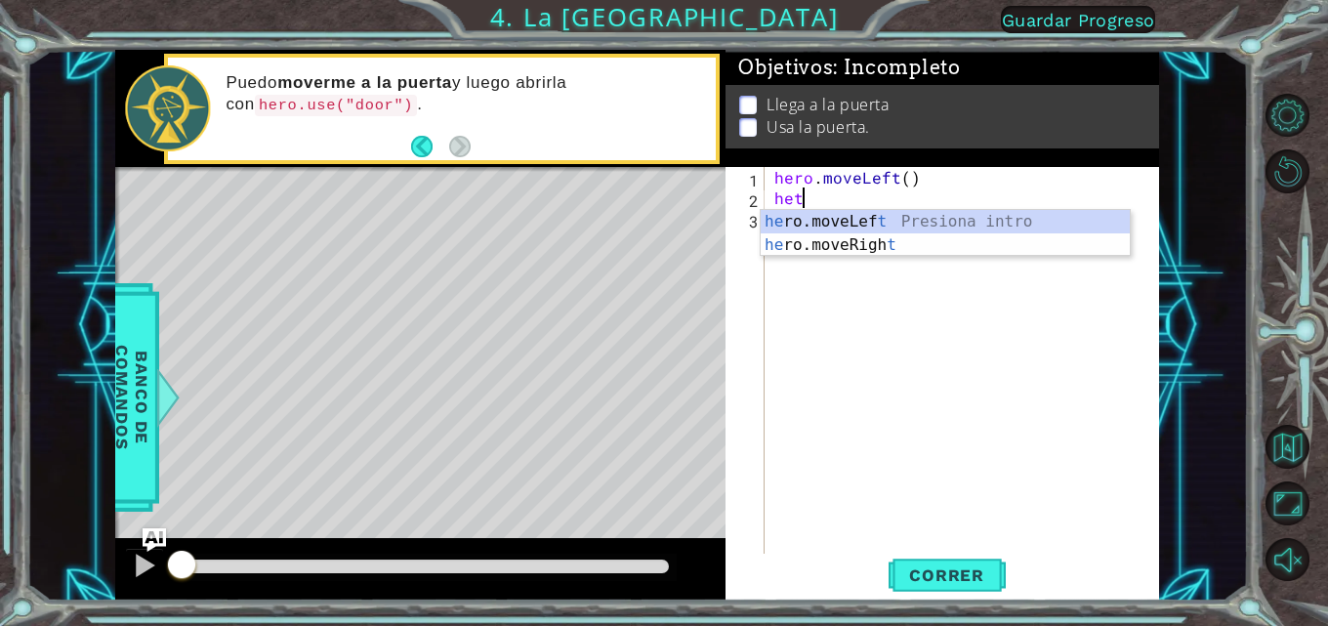
type textarea "he"
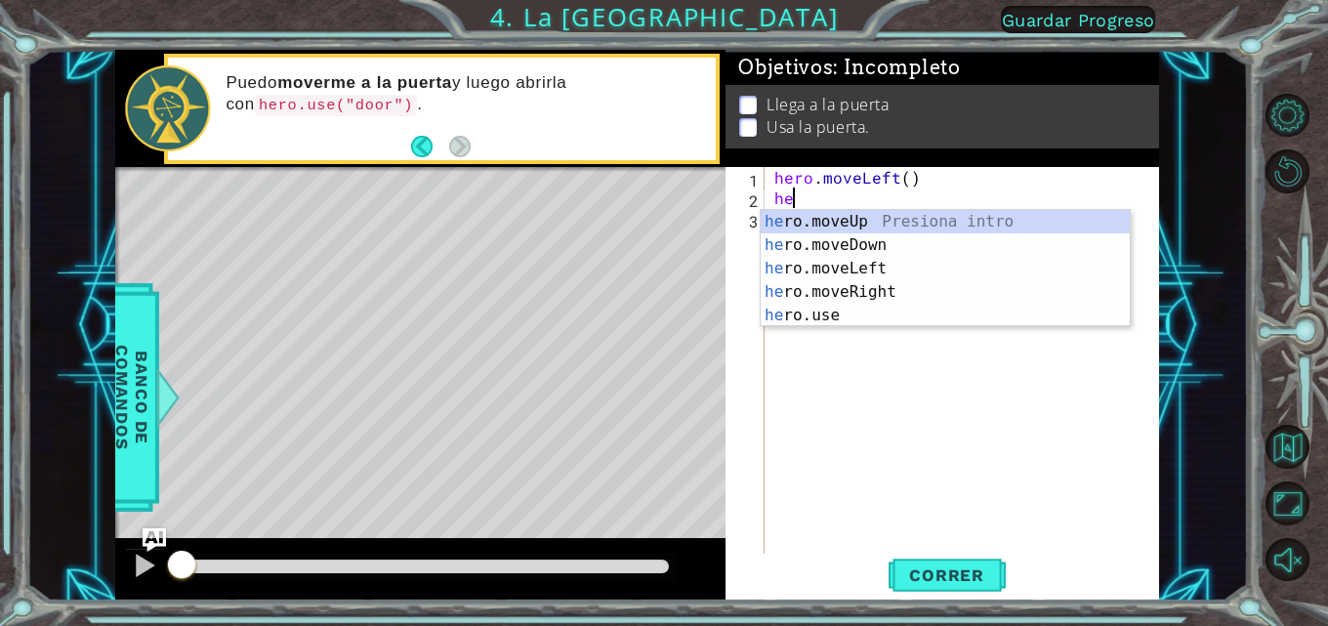
scroll to position [0, 0]
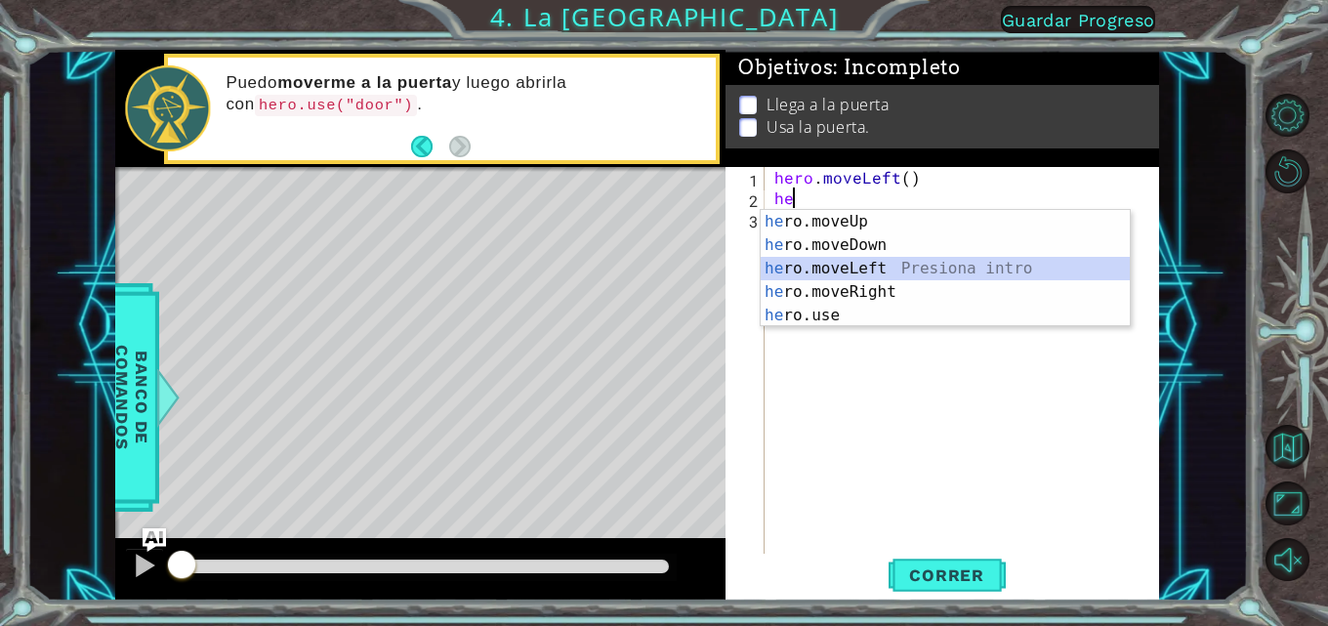
click at [837, 273] on div "he ro.moveUp Presiona intro he ro.moveDown Presiona intro he ro.moveLeft Presio…" at bounding box center [945, 292] width 369 height 164
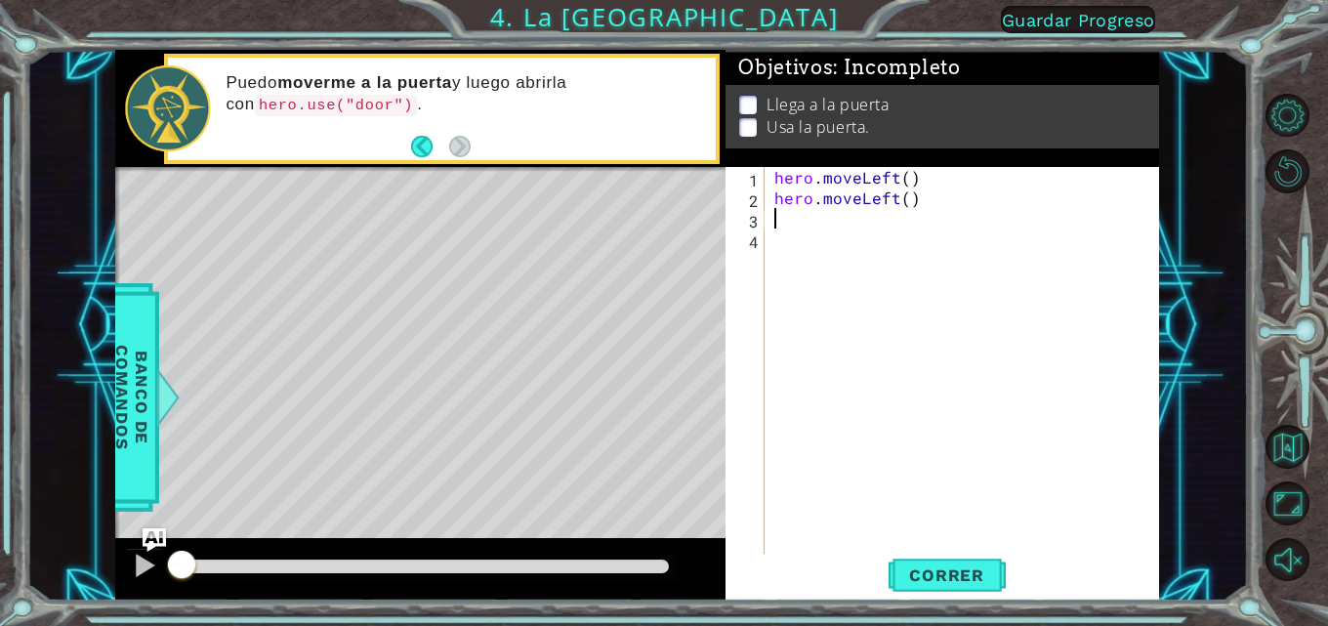
type textarea "r"
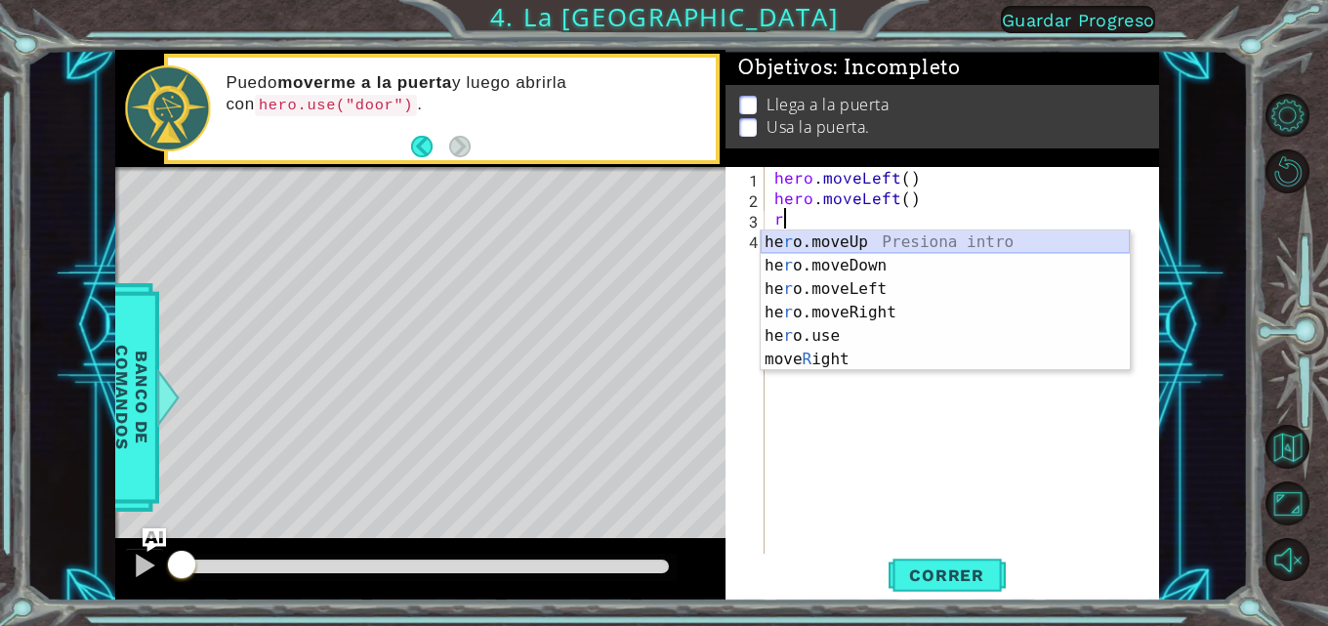
click at [837, 241] on div "he r o.moveUp Presiona intro he r o.moveDown Presiona intro he r o.moveLeft Pre…" at bounding box center [945, 324] width 369 height 188
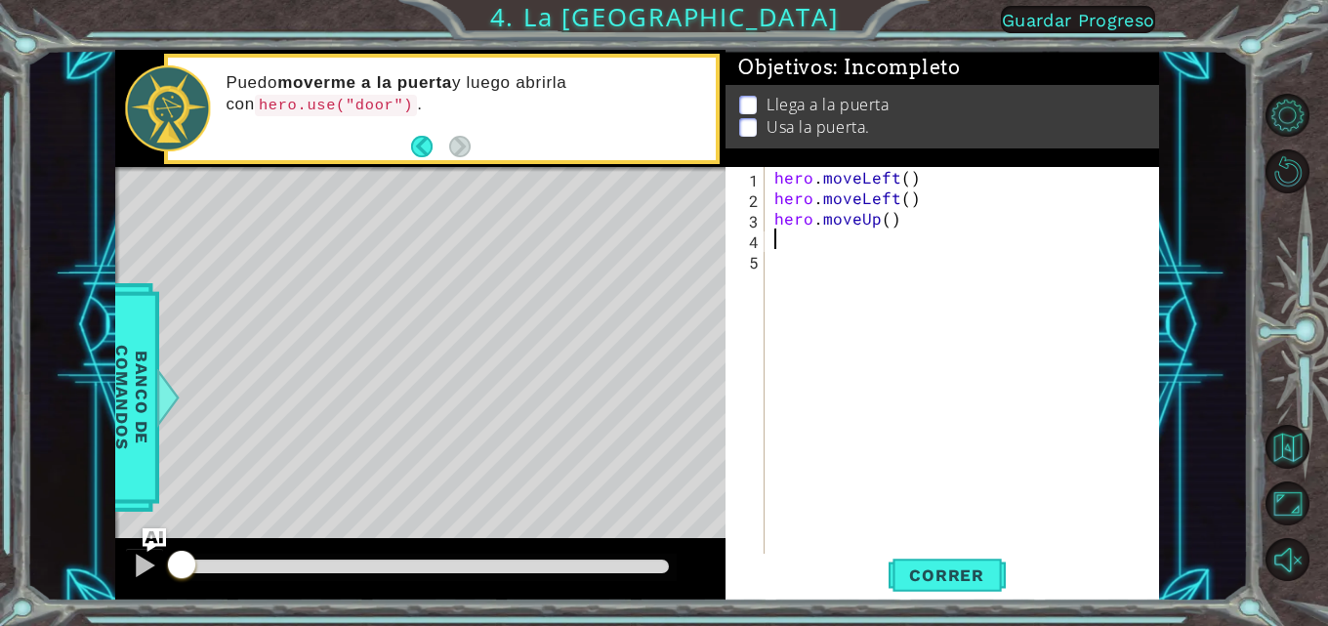
type textarea "r"
type textarea "h"
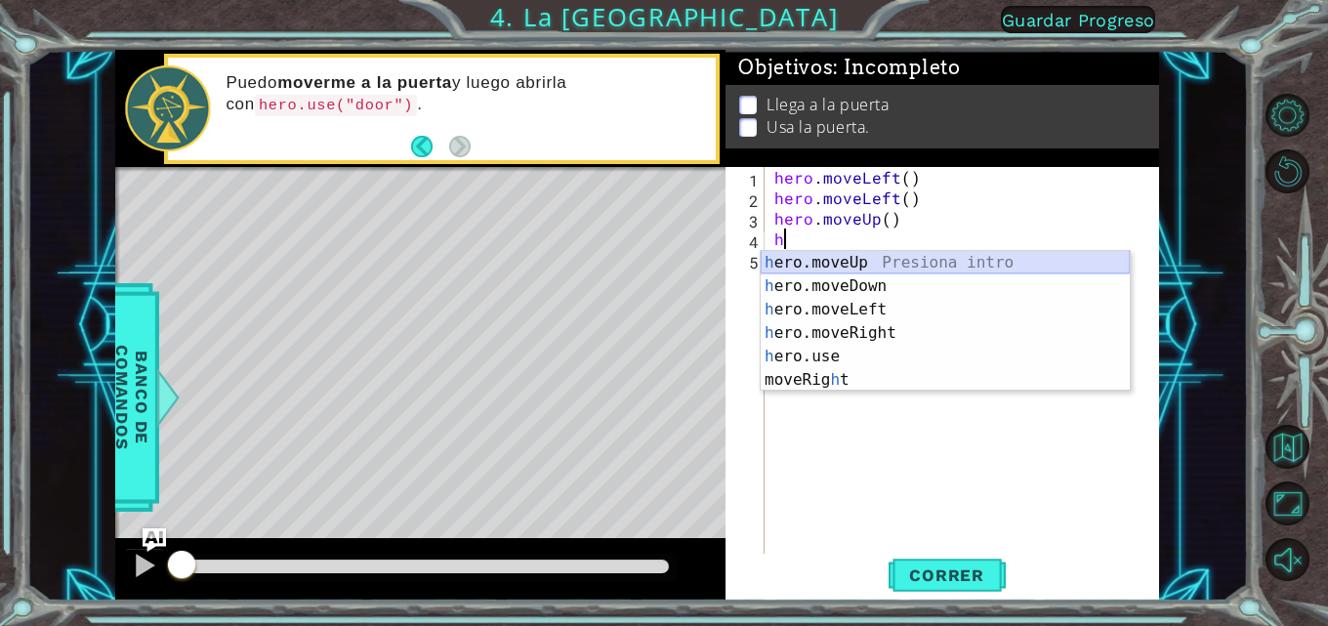
click at [837, 261] on div "h ero.moveUp Presiona intro h ero.moveDown Presiona intro h ero.moveLeft Presio…" at bounding box center [945, 345] width 369 height 188
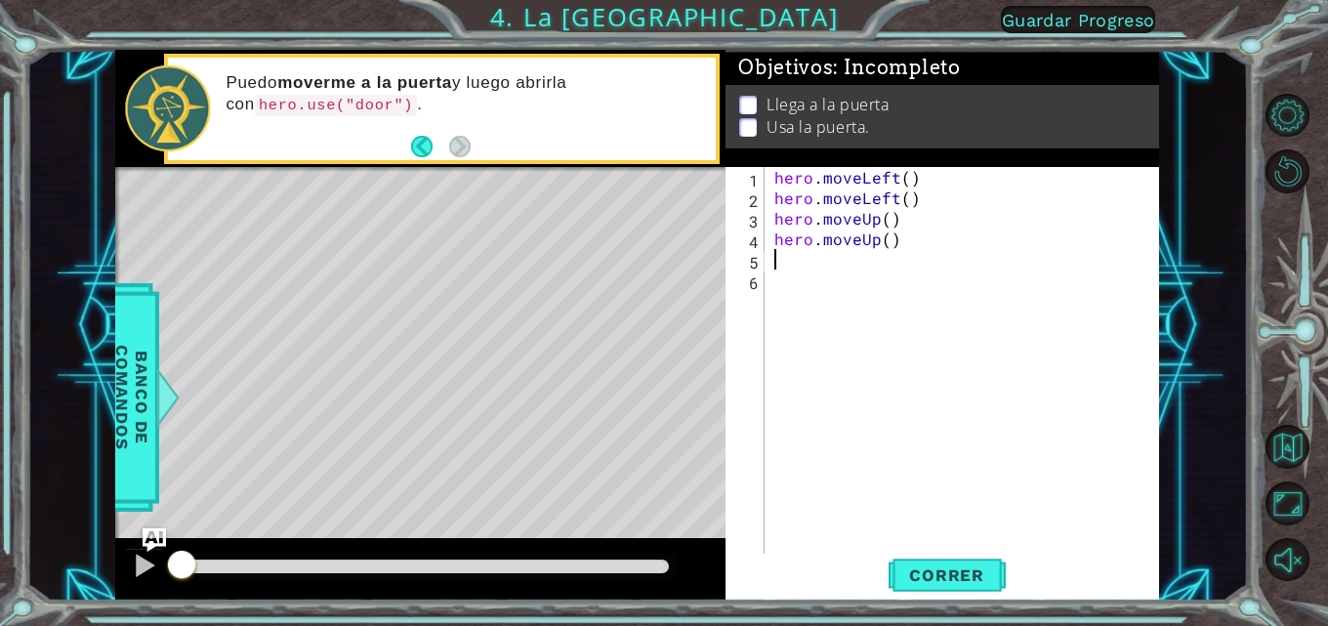
type textarea "h"
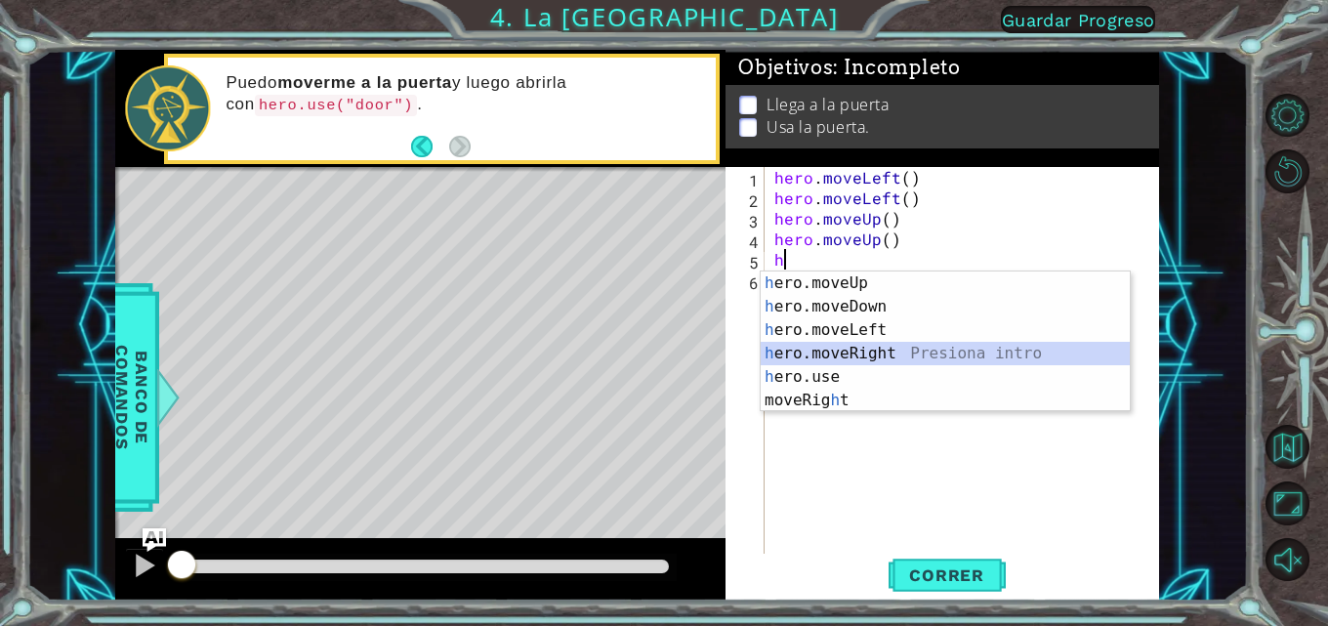
click at [837, 347] on div "h ero.moveUp Presiona intro h ero.moveDown Presiona intro h ero.moveLeft Presio…" at bounding box center [945, 365] width 369 height 188
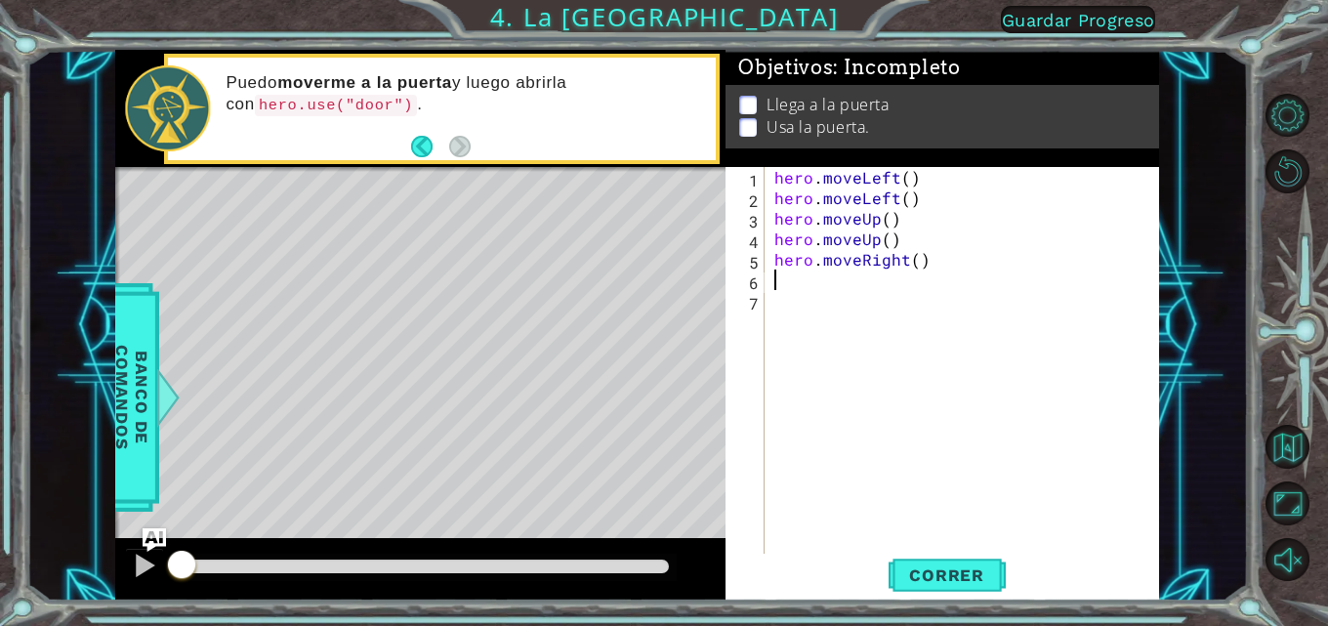
type textarea "h"
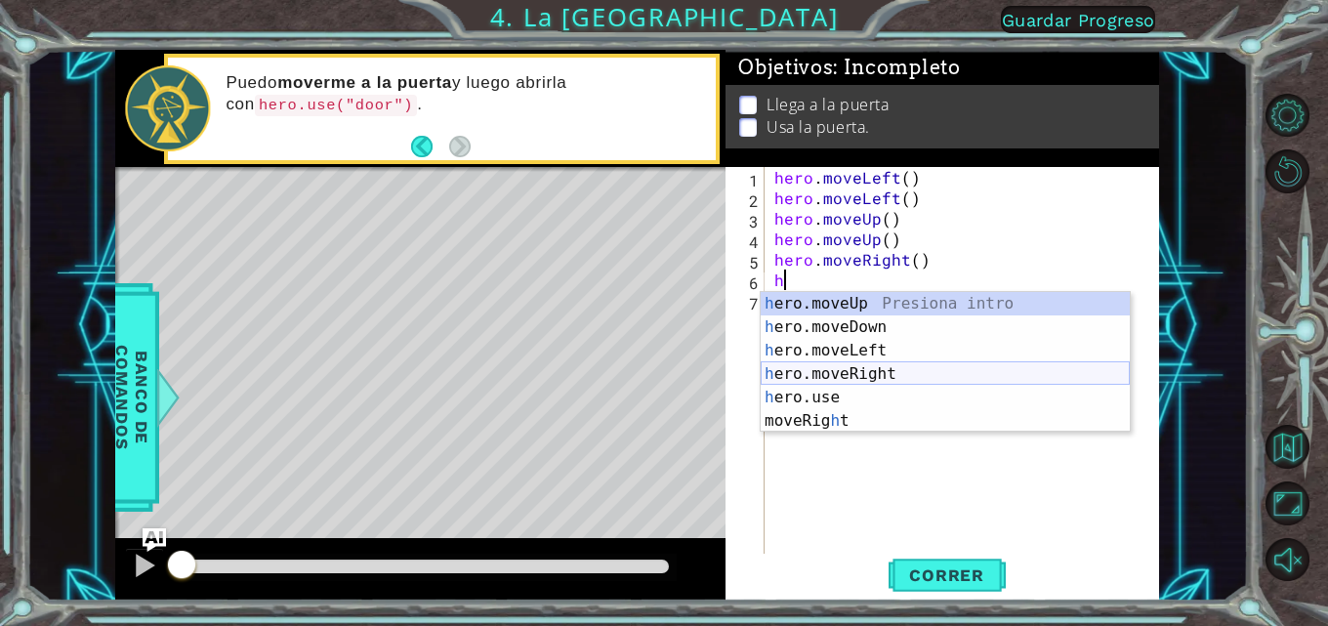
click at [837, 376] on div "h ero.moveUp Presiona intro h ero.moveDown Presiona intro h ero.moveLeft Presio…" at bounding box center [945, 386] width 369 height 188
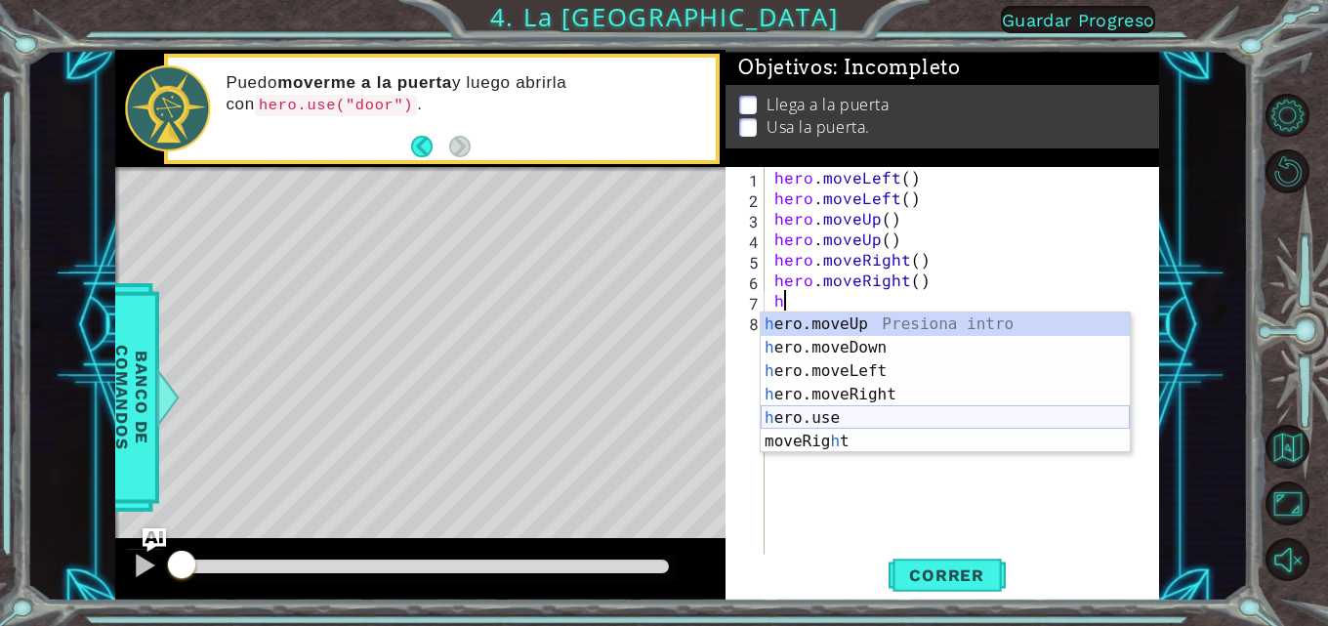
click at [837, 412] on div "h ero.moveUp Presiona intro h ero.moveDown Presiona intro h ero.moveLeft Presio…" at bounding box center [945, 407] width 369 height 188
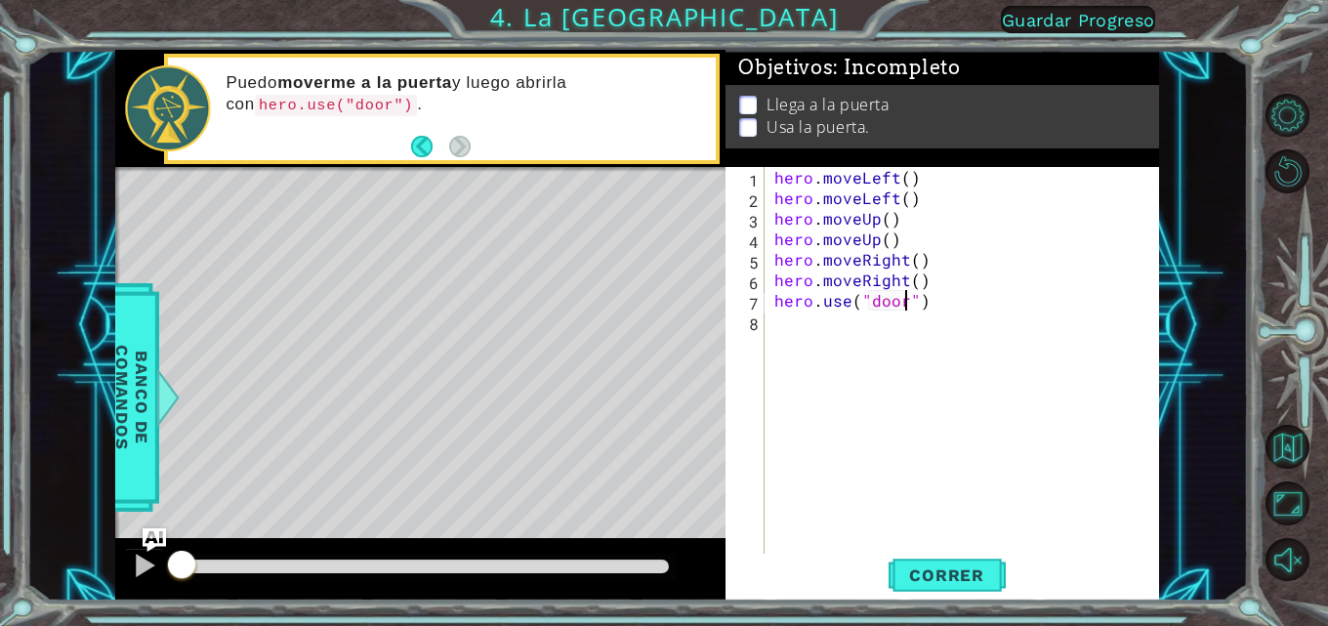
scroll to position [0, 9]
type textarea "hero.use("door")"
click at [837, 574] on span "Correr" at bounding box center [947, 575] width 114 height 20
click at [837, 576] on span "Correr" at bounding box center [947, 575] width 114 height 20
click at [837, 569] on span "Correr" at bounding box center [947, 575] width 114 height 20
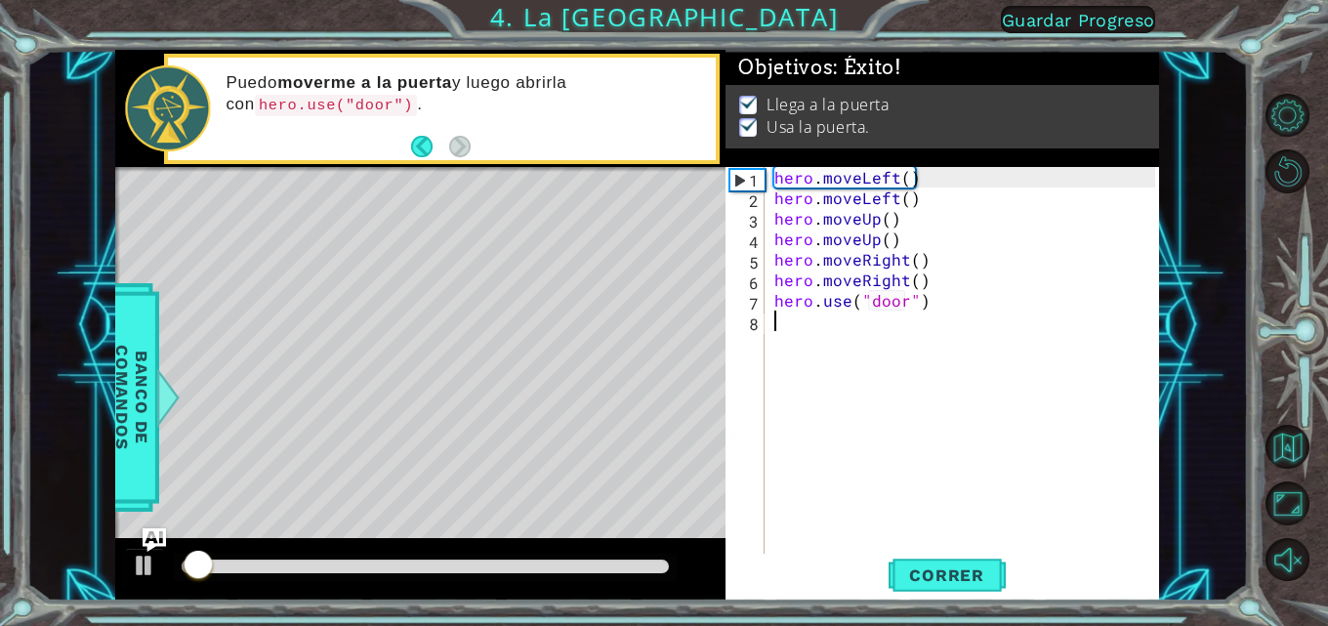
click at [837, 396] on div "hero . moveLeft ( ) hero . moveLeft ( ) hero . moveUp ( ) hero . moveUp ( ) her…" at bounding box center [968, 382] width 395 height 431
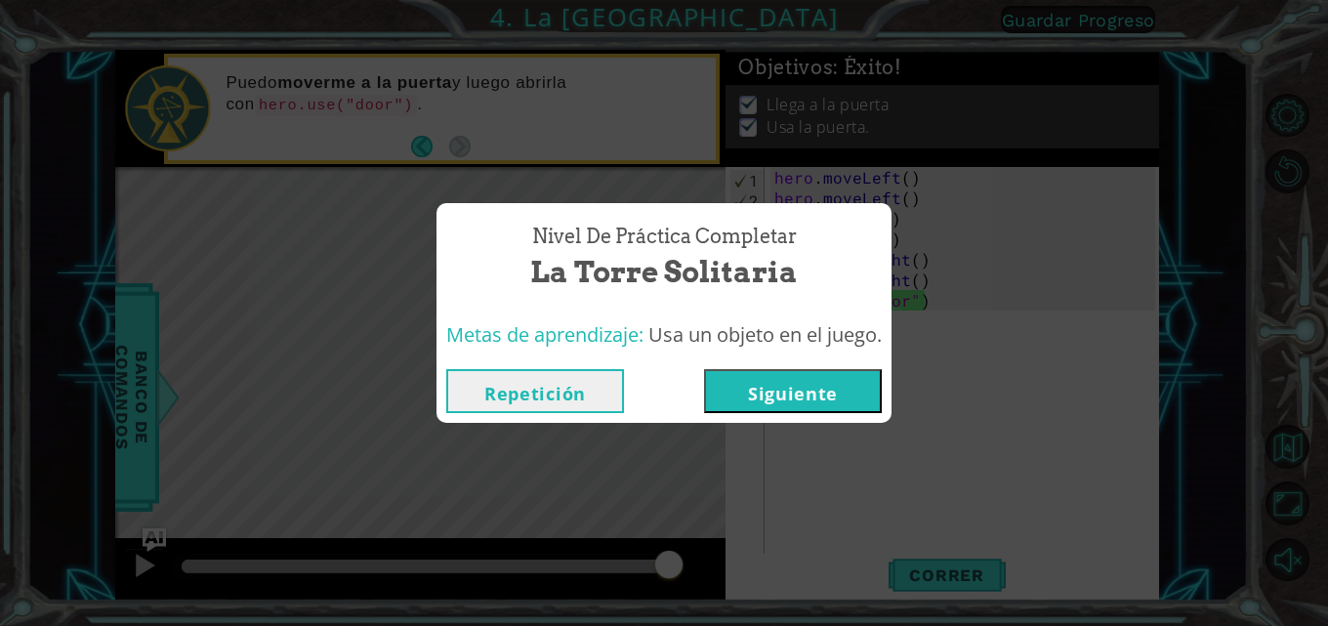
click at [739, 387] on button "Siguiente" at bounding box center [793, 391] width 178 height 44
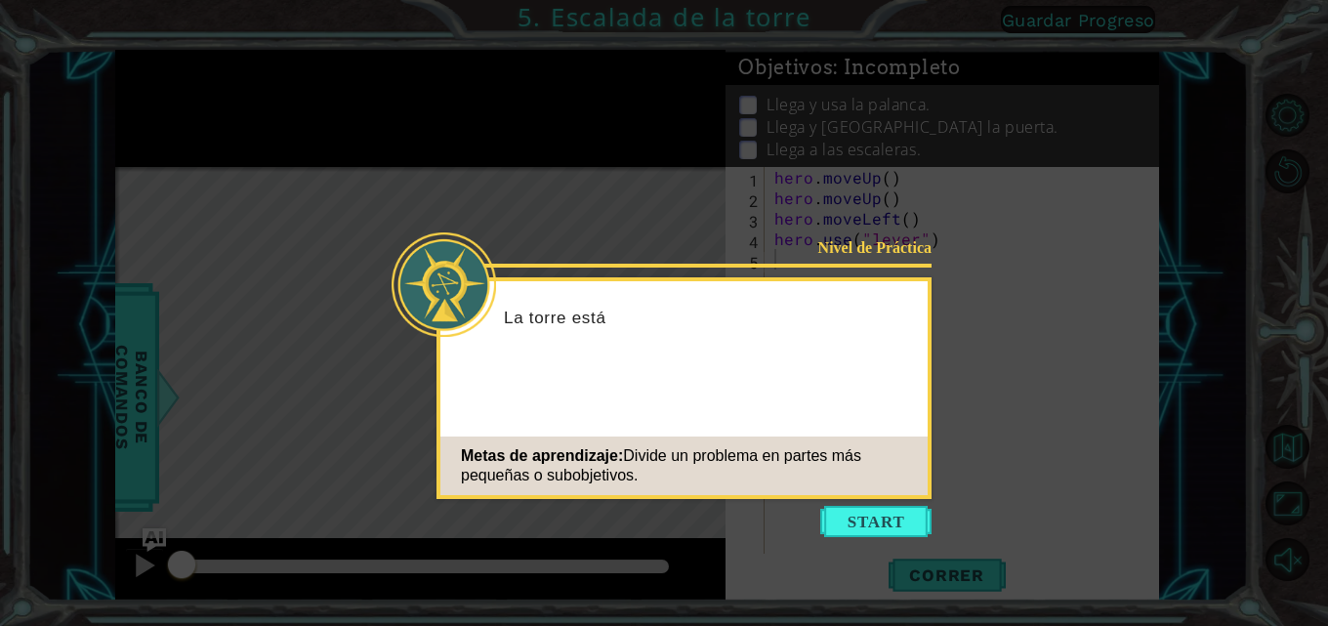
click at [837, 504] on icon at bounding box center [664, 313] width 1328 height 626
click at [837, 512] on button "Start" at bounding box center [875, 521] width 111 height 31
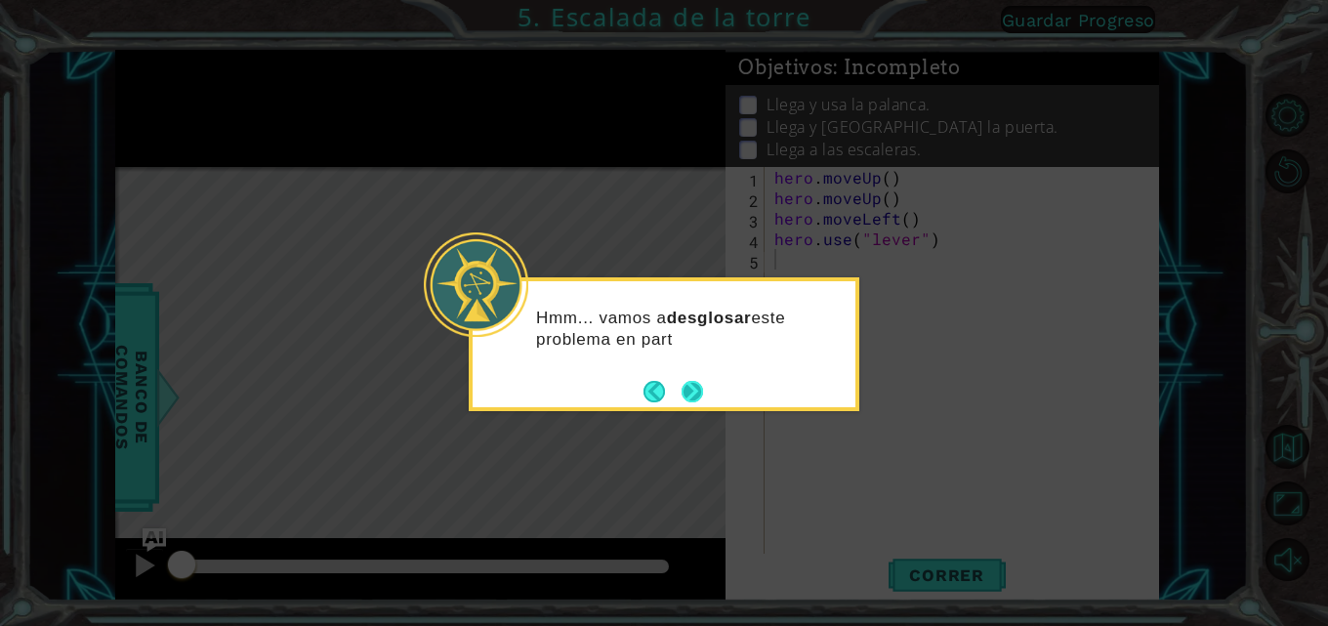
click at [703, 395] on button "Next" at bounding box center [692, 391] width 21 height 21
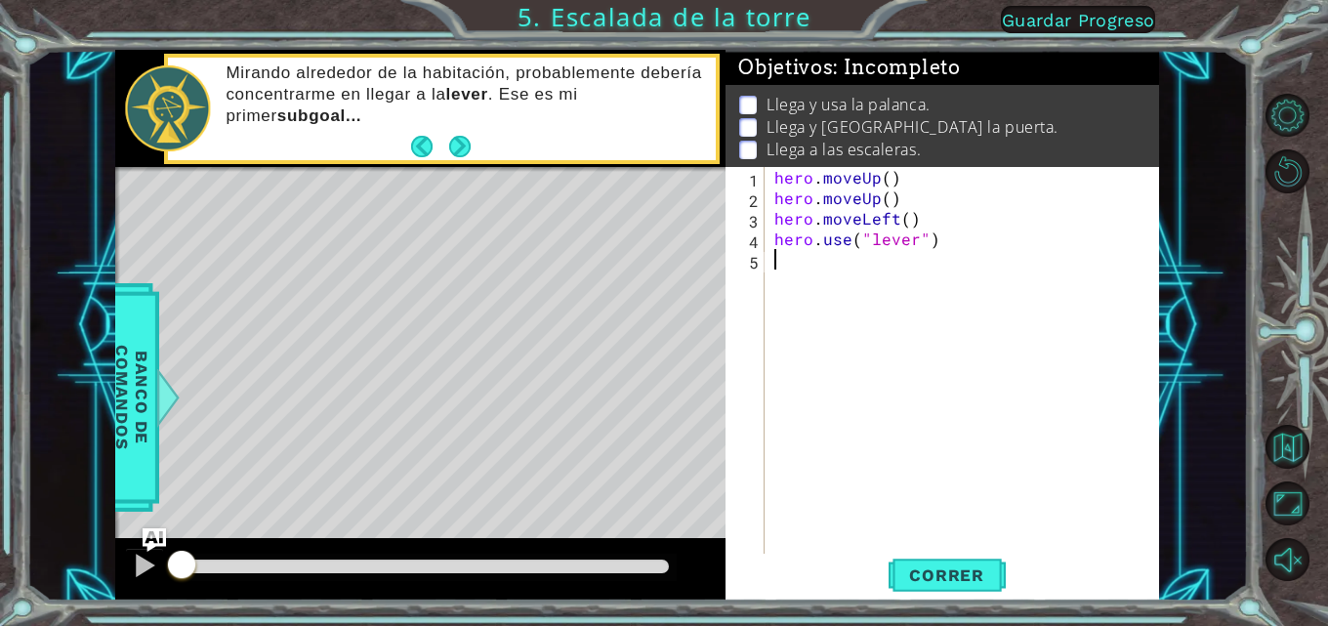
type textarea "h"
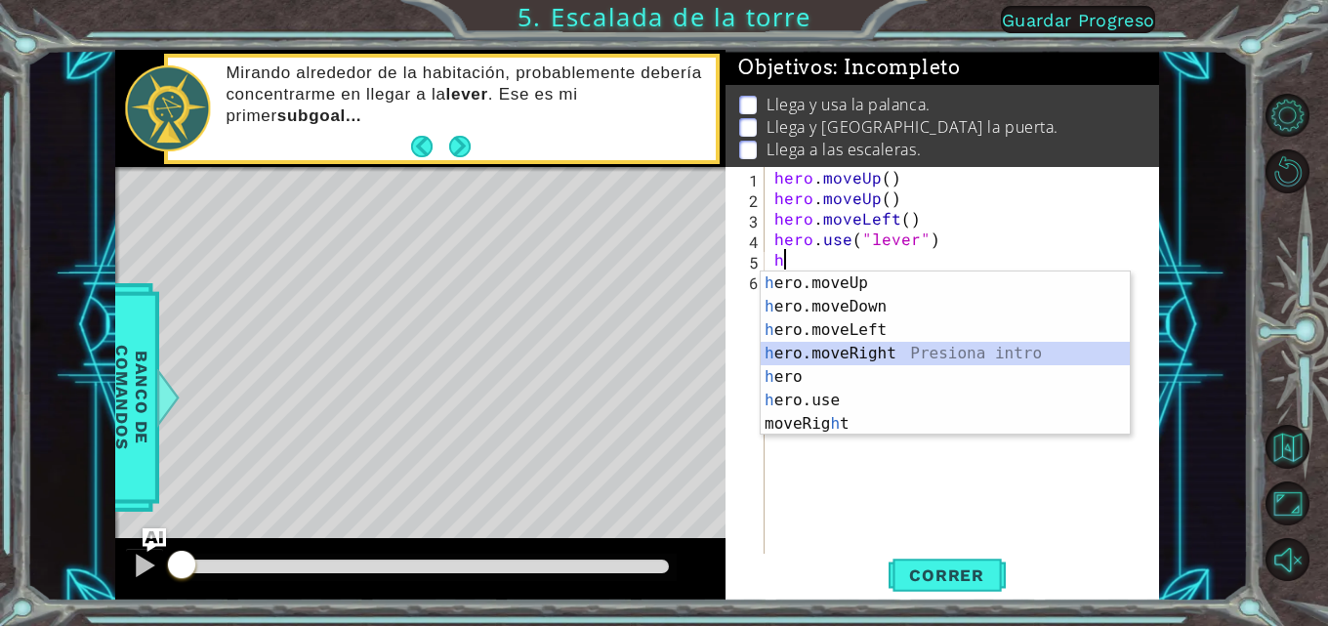
click at [837, 349] on div "h ero.moveUp Presiona intro h ero.moveDown Presiona intro h ero.moveLeft Presio…" at bounding box center [945, 376] width 369 height 211
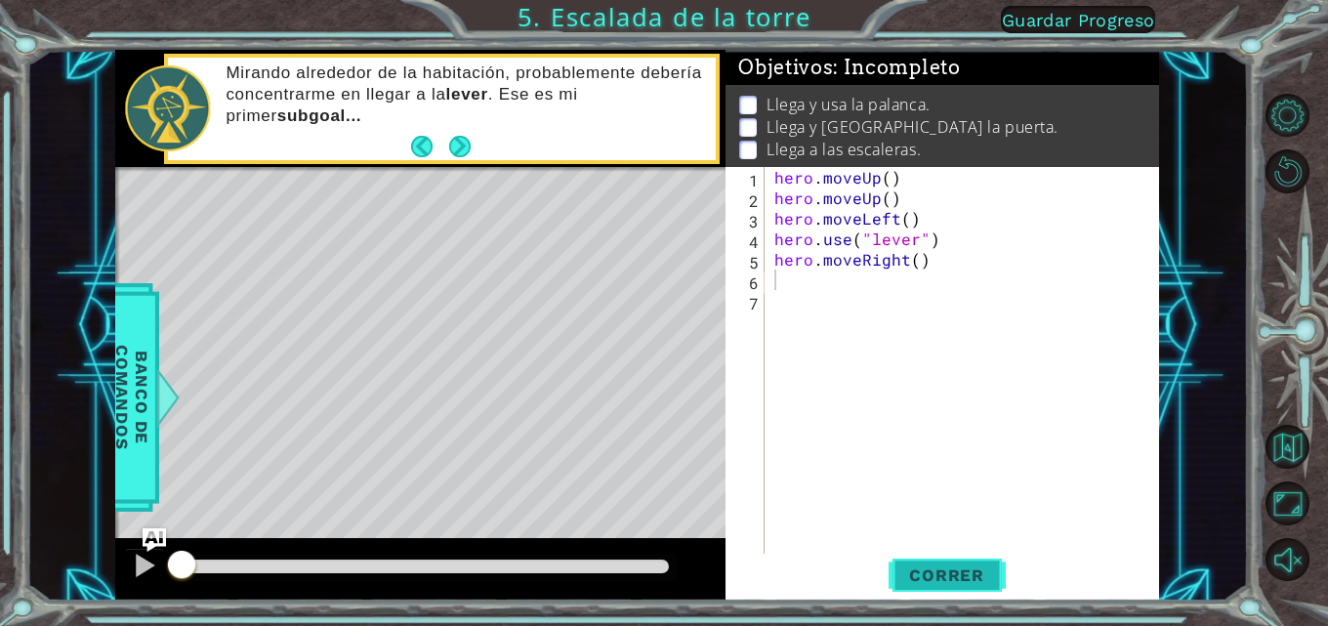
click at [837, 579] on span "Correr" at bounding box center [947, 575] width 114 height 20
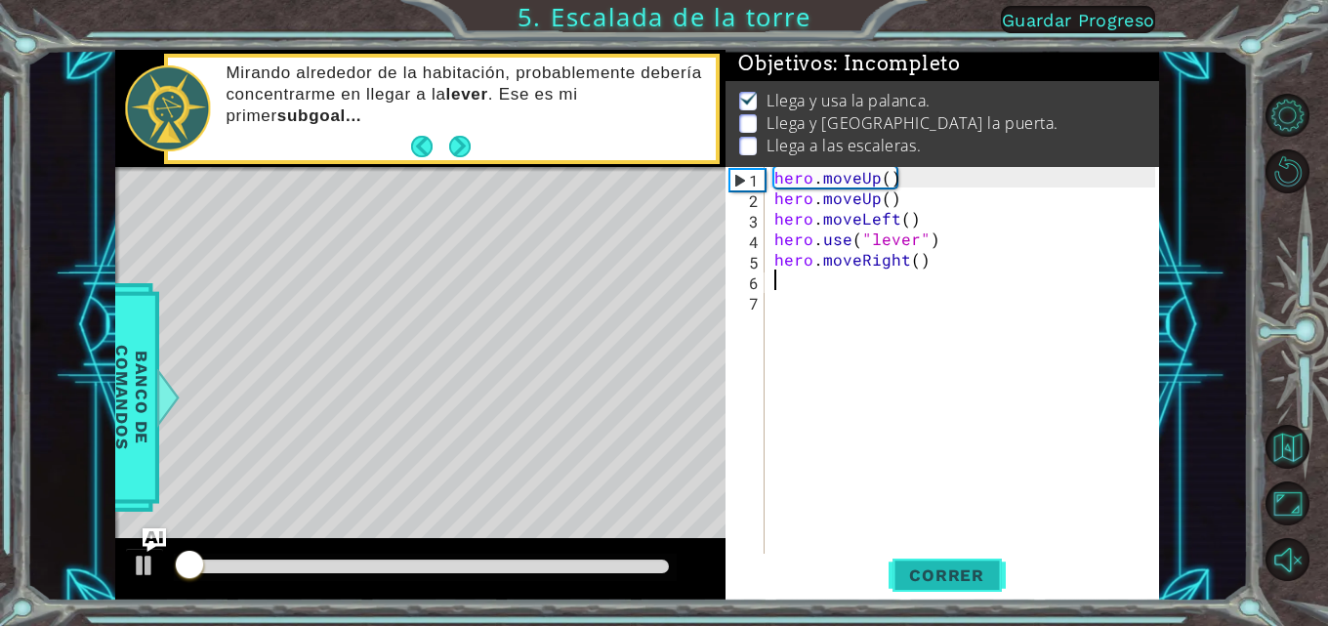
scroll to position [15, 0]
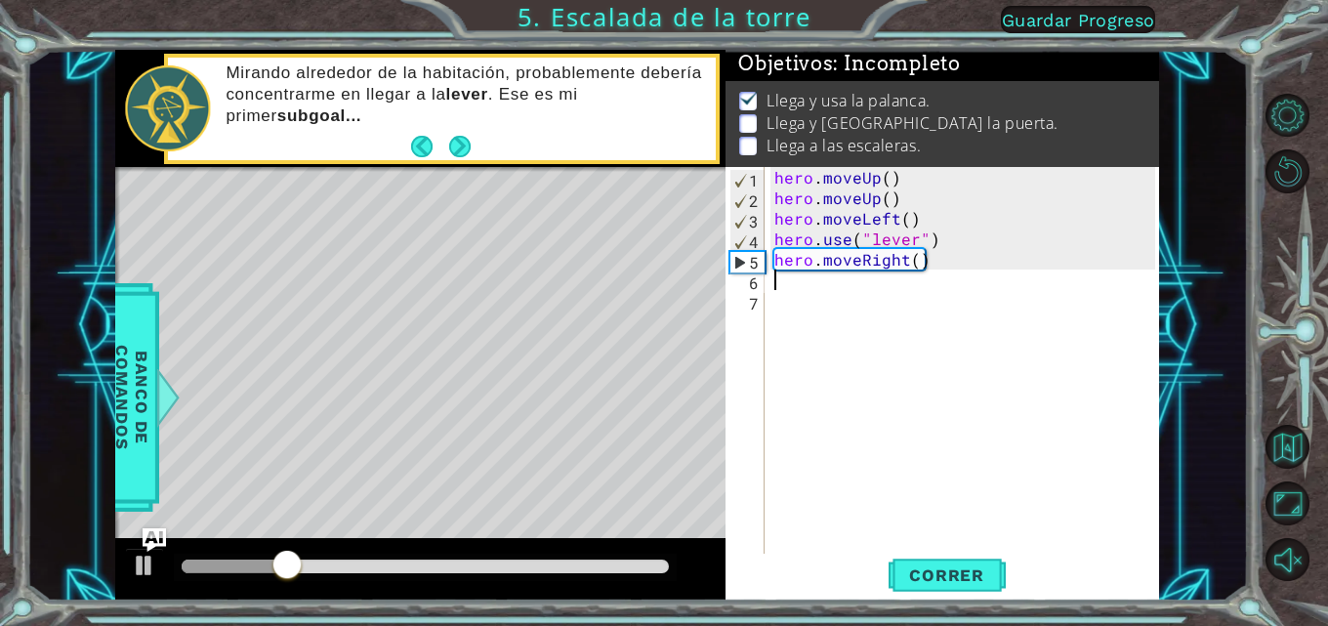
type textarea "g"
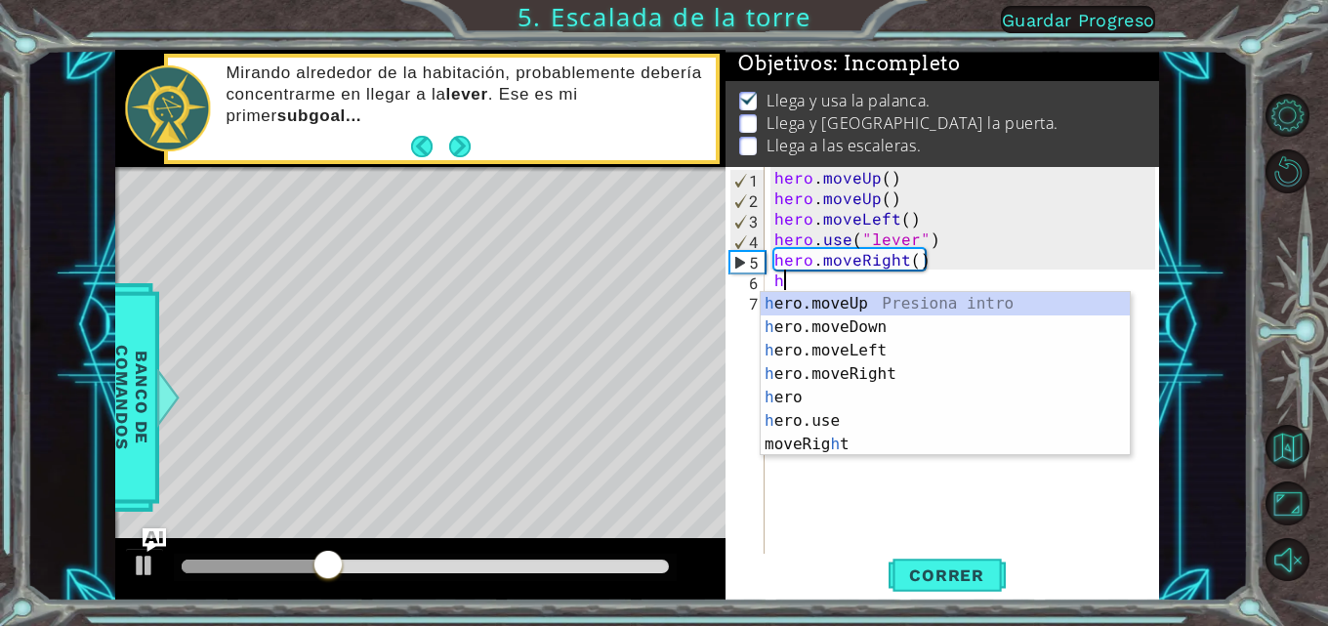
type textarea "h"
click at [837, 374] on div "h ero.moveUp Presiona intro h ero.moveDown Presiona intro h ero.moveLeft Presio…" at bounding box center [945, 397] width 369 height 211
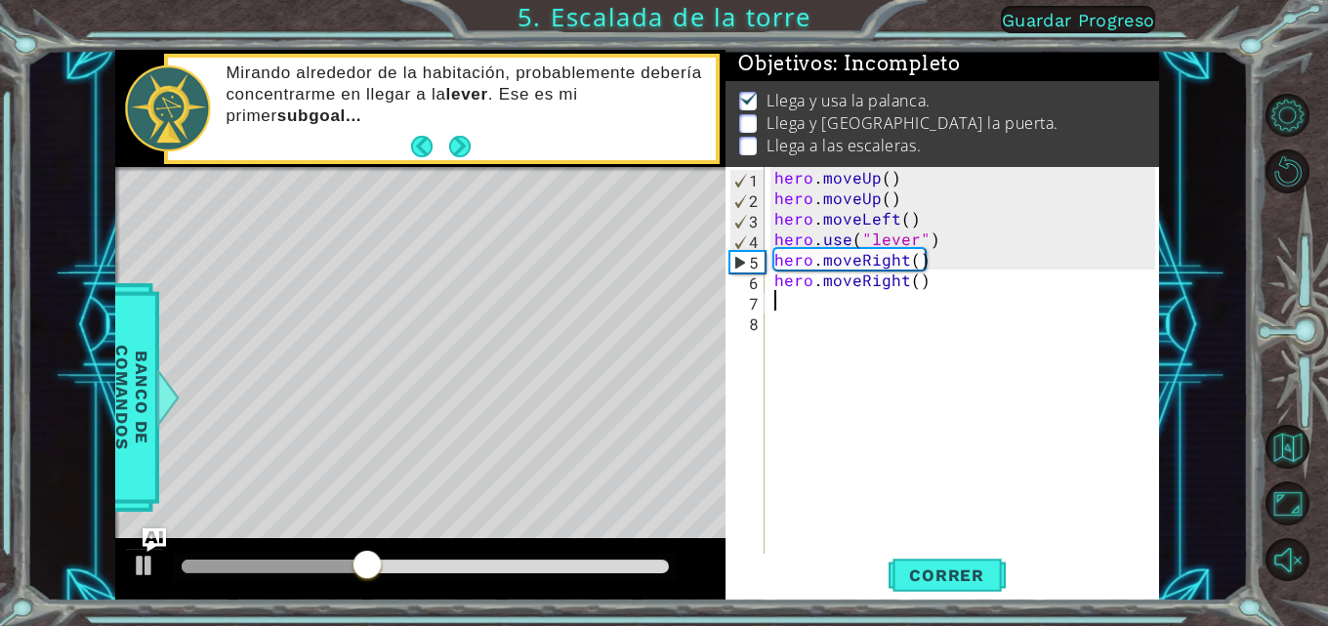
type textarea "h"
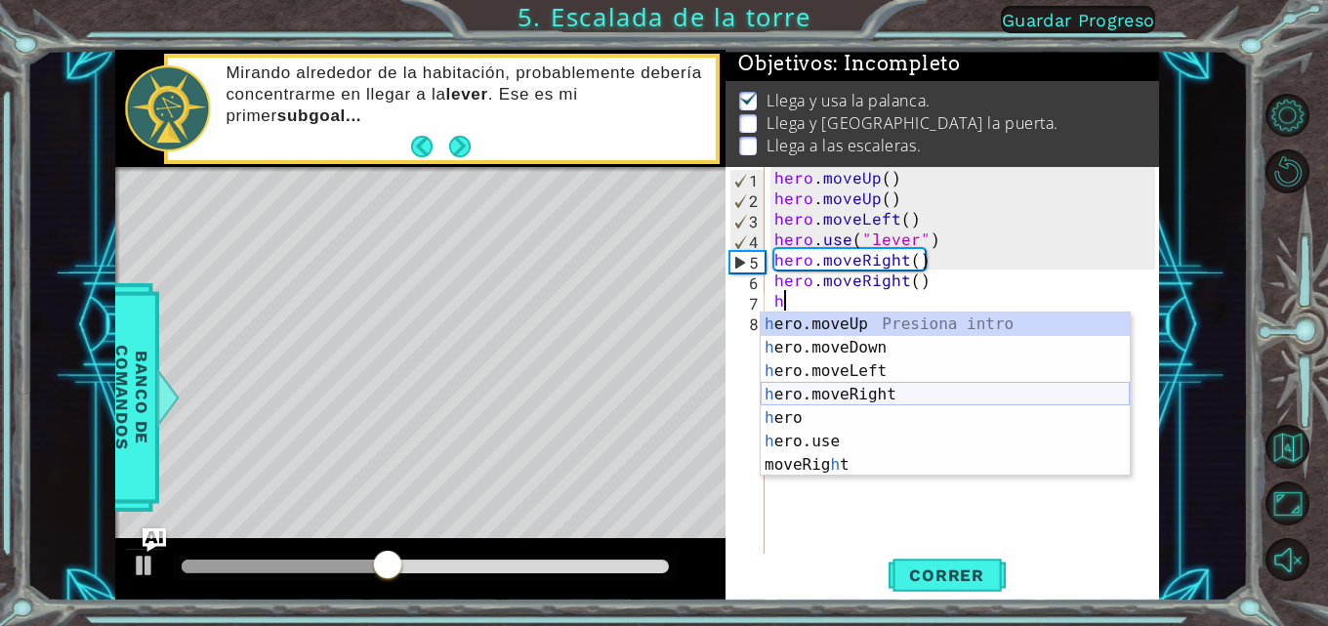
click at [837, 394] on div "h ero.moveUp Presiona intro h ero.moveDown Presiona intro h ero.moveLeft Presio…" at bounding box center [945, 418] width 369 height 211
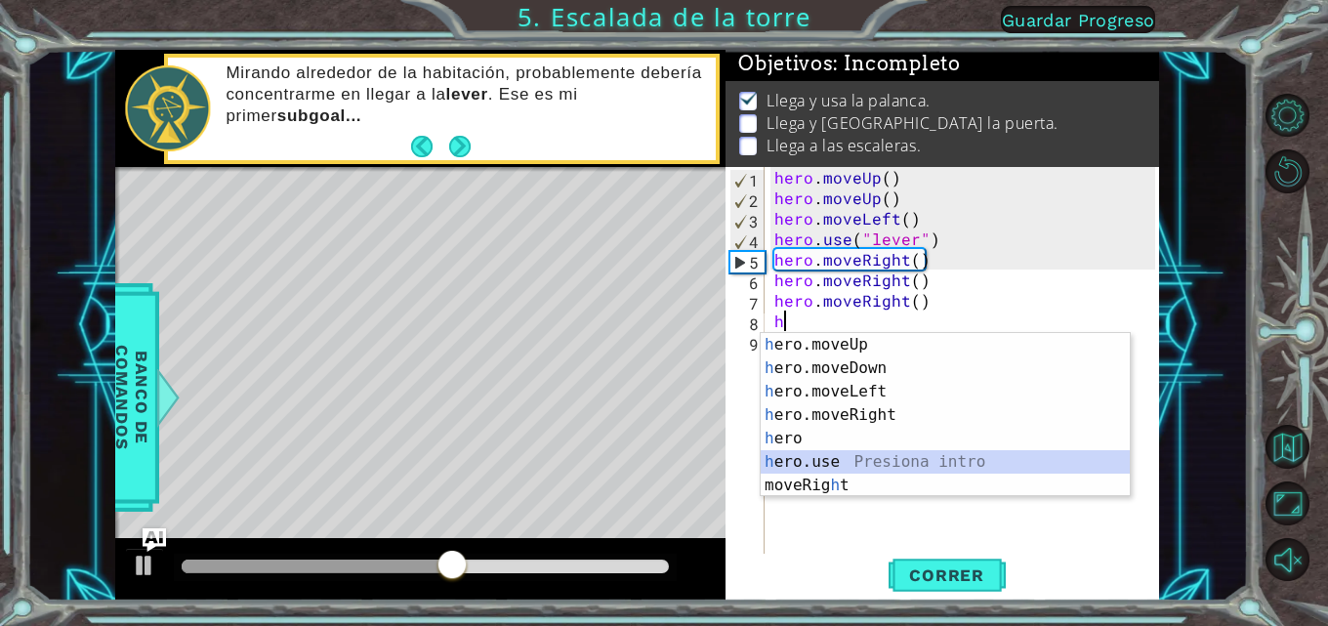
click at [837, 467] on div "h ero.moveUp Presiona intro h ero.moveDown Presiona intro h ero.moveLeft Presio…" at bounding box center [945, 438] width 369 height 211
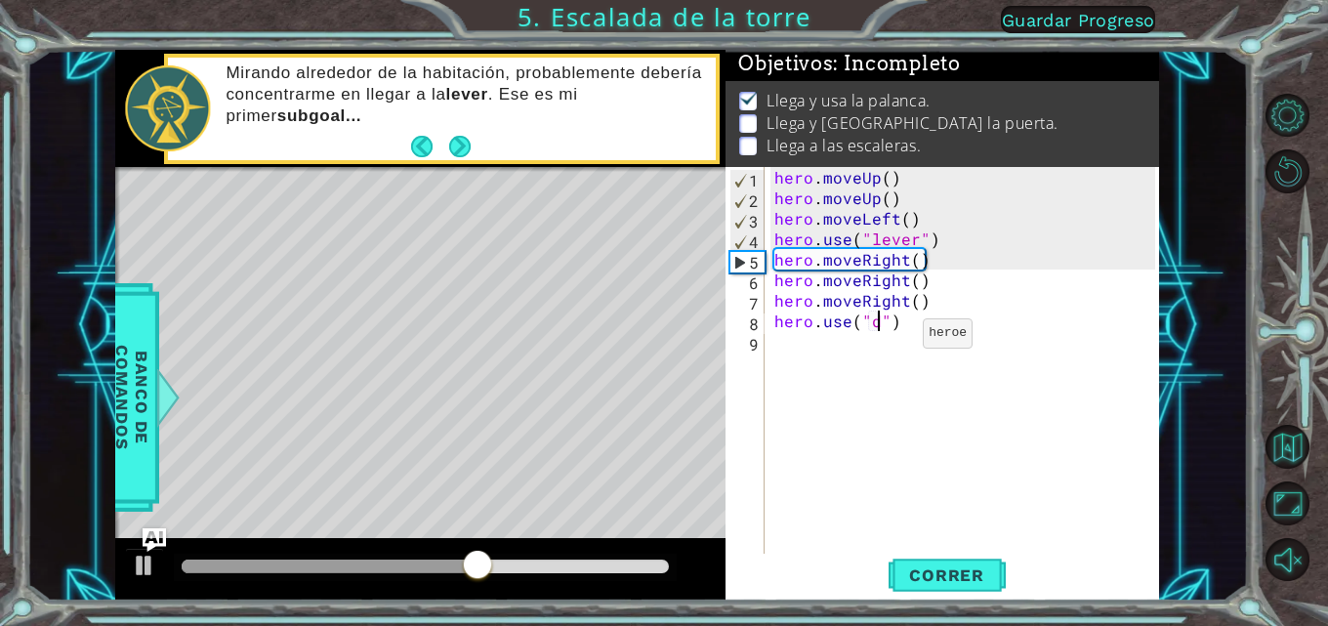
scroll to position [0, 7]
type textarea "hero.use("door")"
click at [837, 417] on div "hero . moveUp ( ) hero . moveUp ( ) hero . moveLeft ( ) hero . use ( "lever" ) …" at bounding box center [968, 382] width 395 height 431
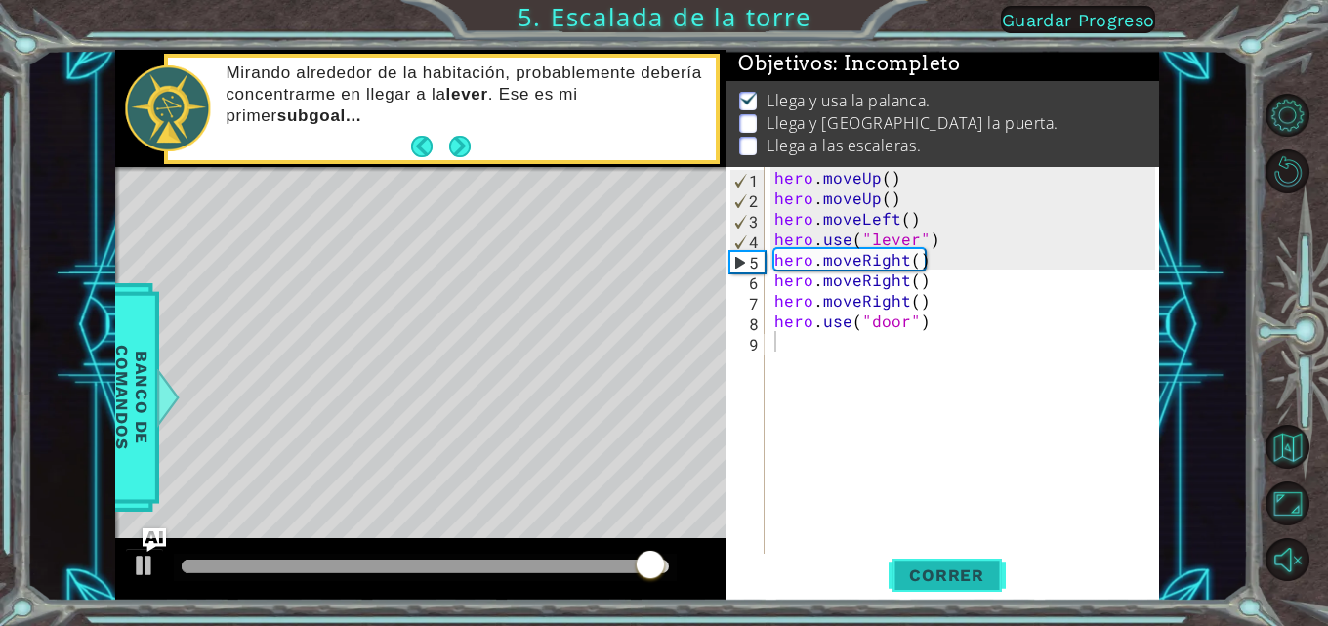
click at [837, 580] on span "Correr" at bounding box center [947, 575] width 114 height 20
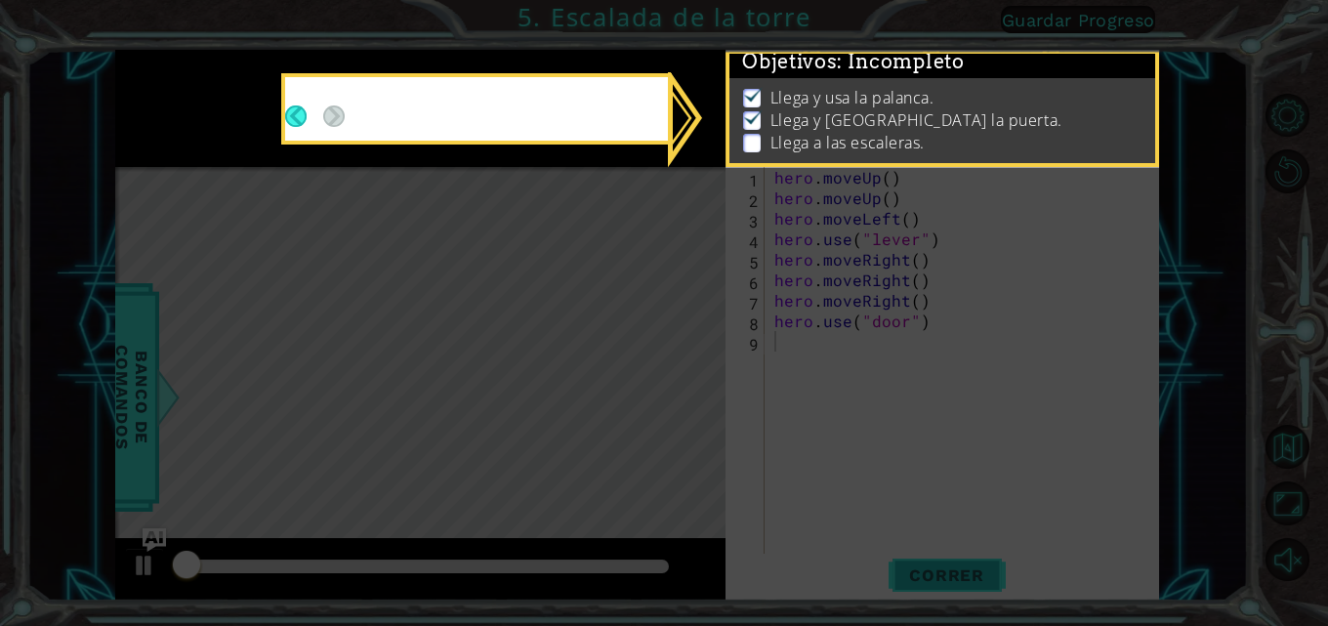
scroll to position [15, 0]
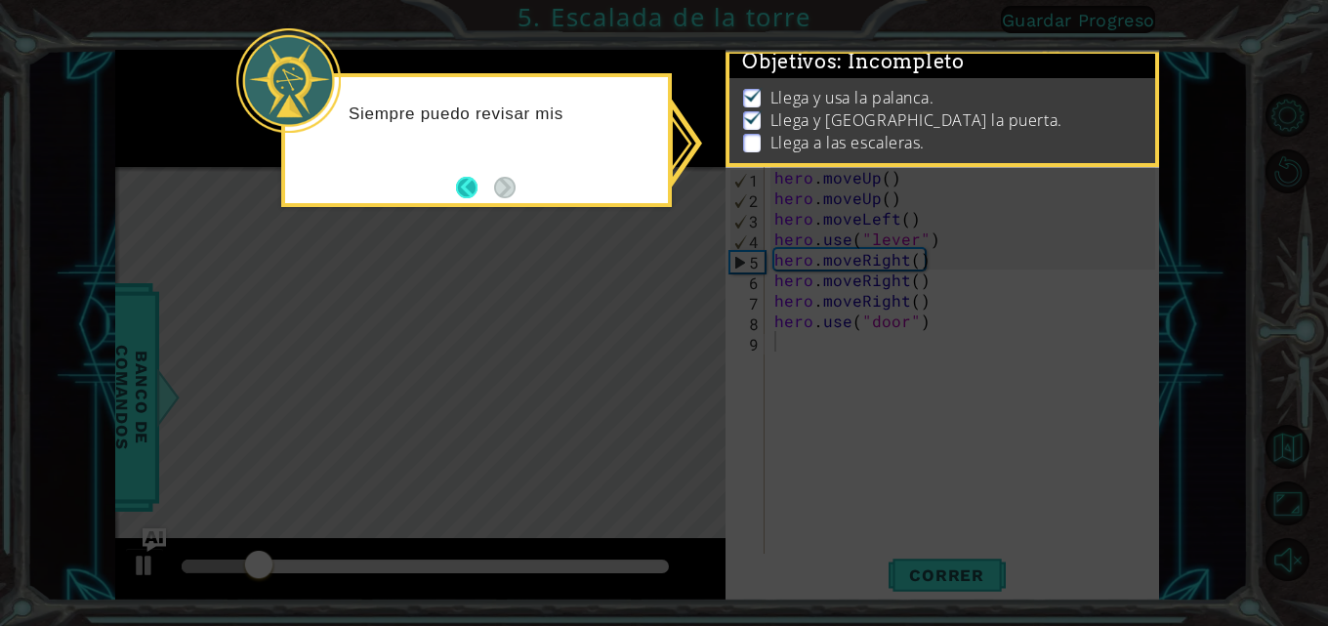
click at [469, 180] on button "Back" at bounding box center [475, 187] width 38 height 21
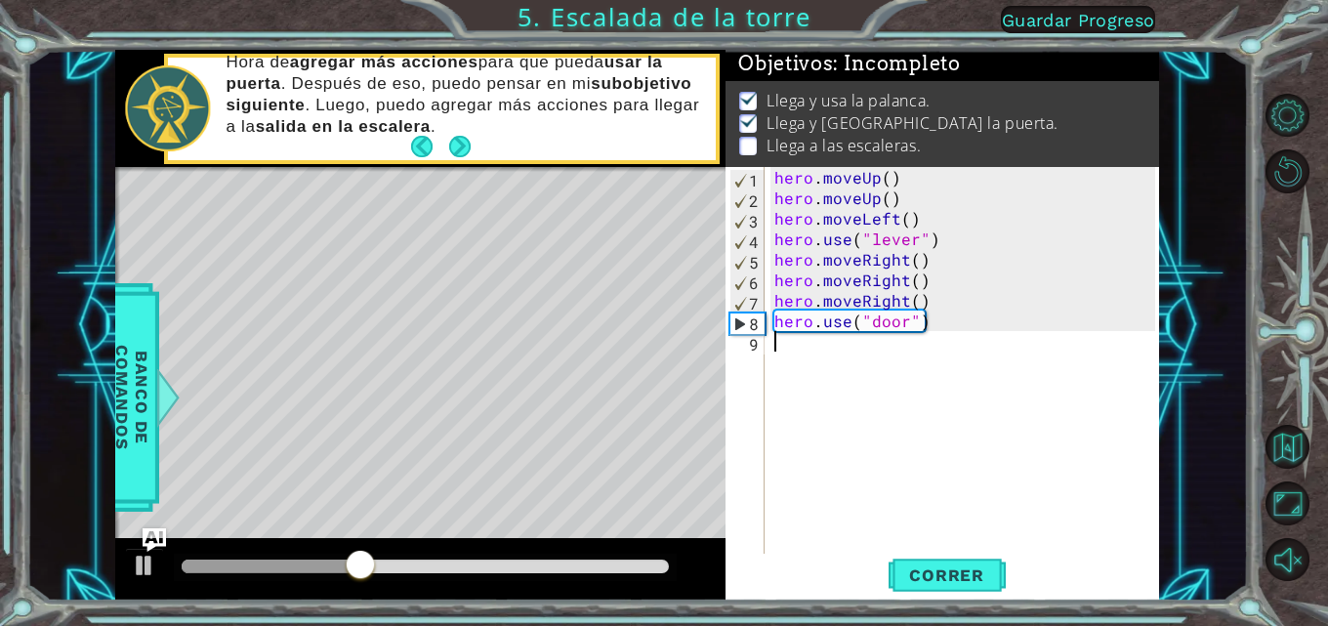
type textarea "h"
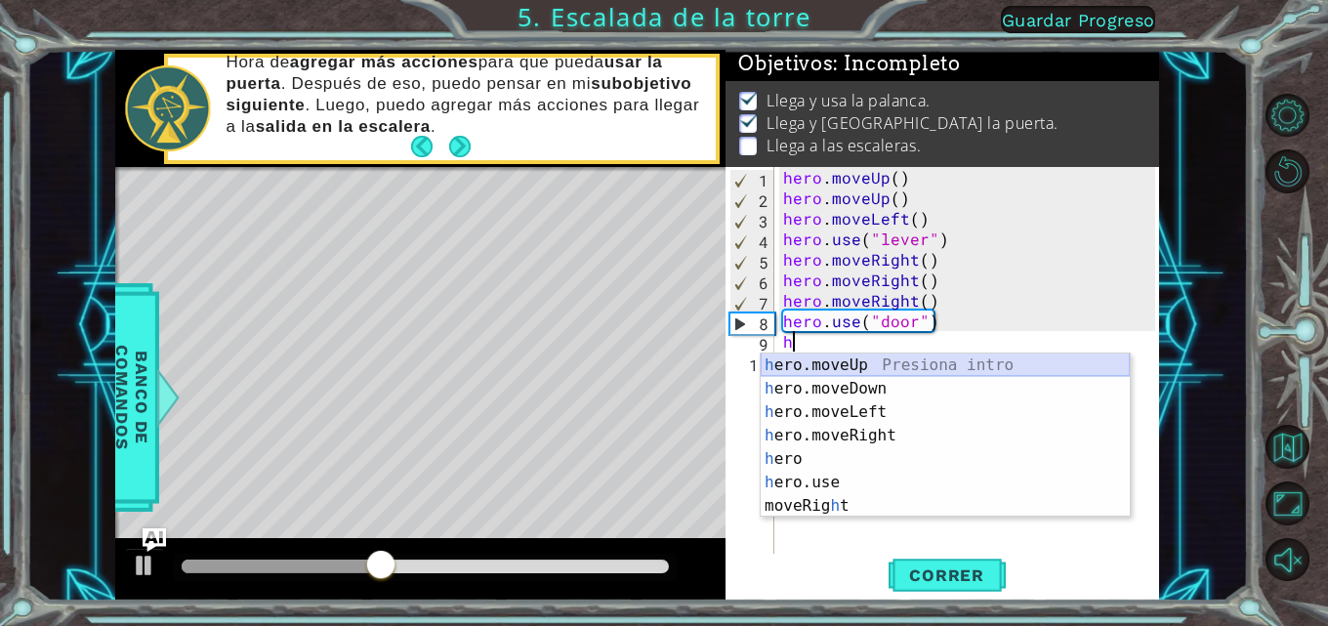
click at [837, 367] on div "h ero.moveUp Presiona intro h ero.moveDown Presiona intro h ero.moveLeft Presio…" at bounding box center [945, 459] width 369 height 211
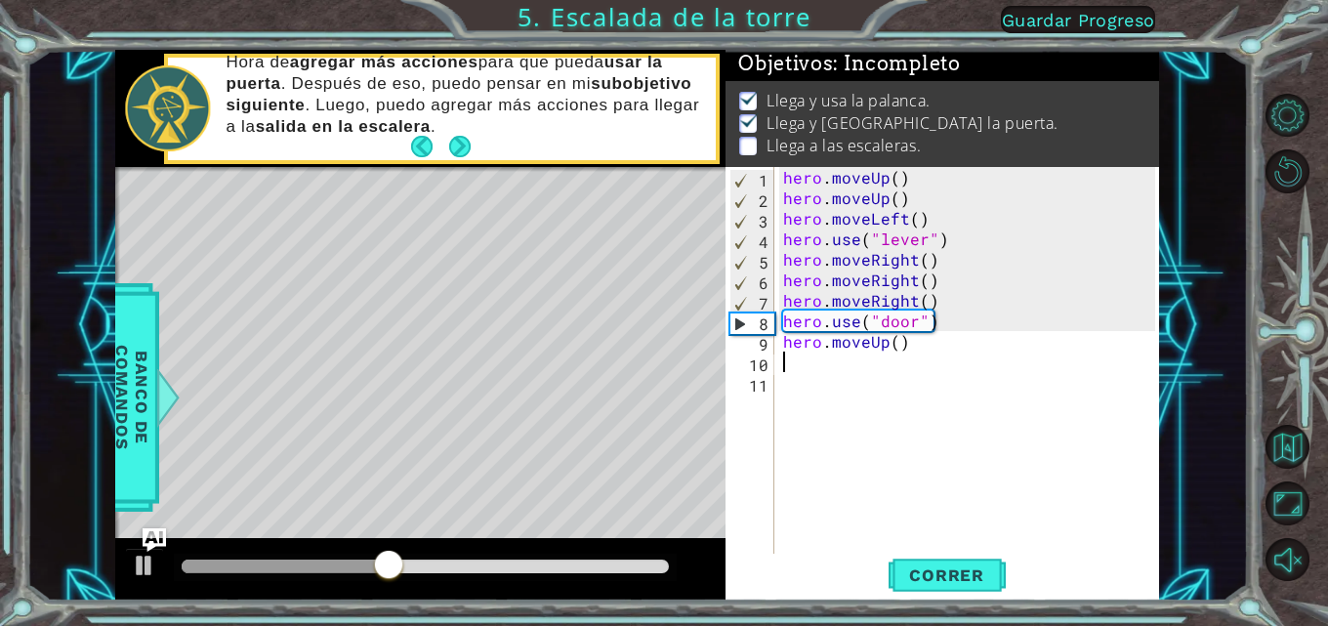
type textarea "h"
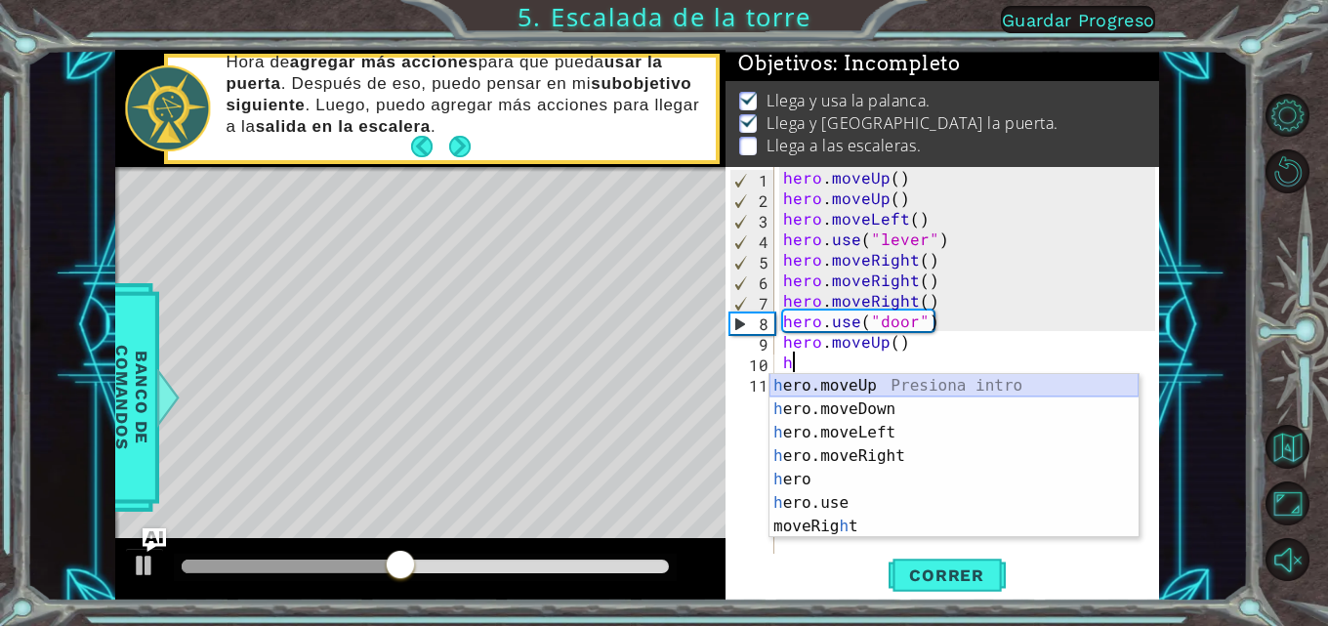
click at [837, 378] on div "h ero.moveUp Presiona intro h ero.moveDown Presiona intro h ero.moveLeft Presio…" at bounding box center [954, 479] width 369 height 211
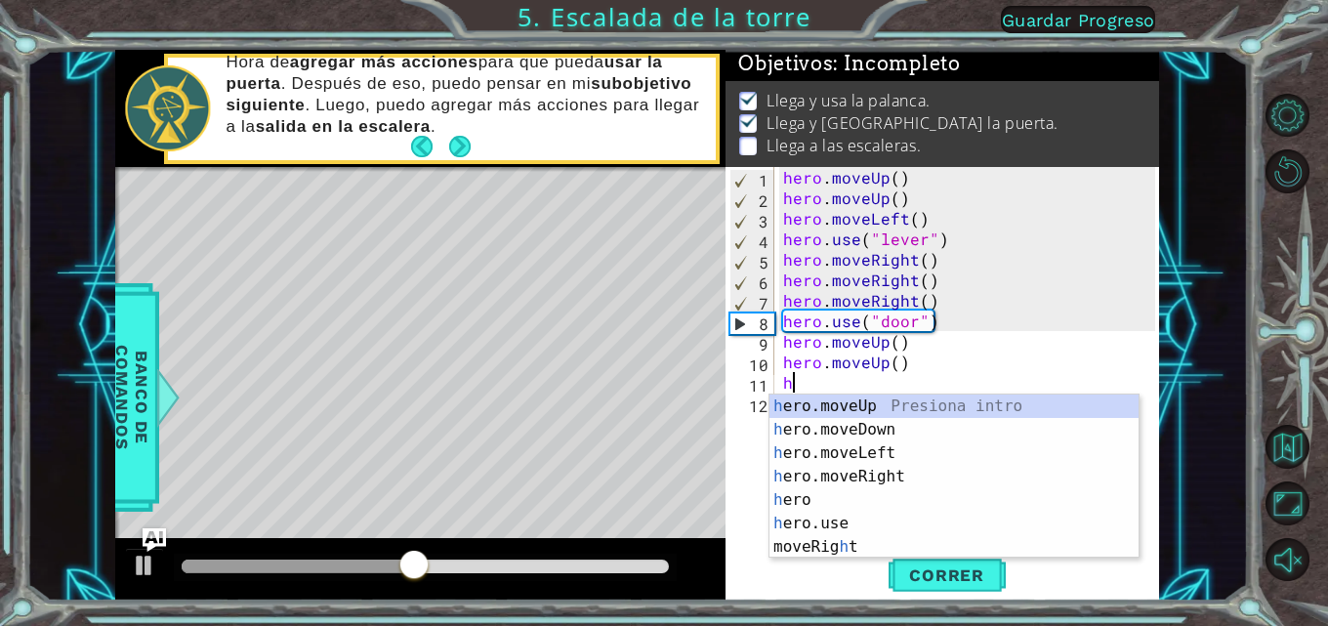
type textarea "h"
click at [832, 450] on div "h ero.moveUp Presiona intro h ero.moveDown Presiona intro h ero.moveLeft Presio…" at bounding box center [954, 500] width 369 height 211
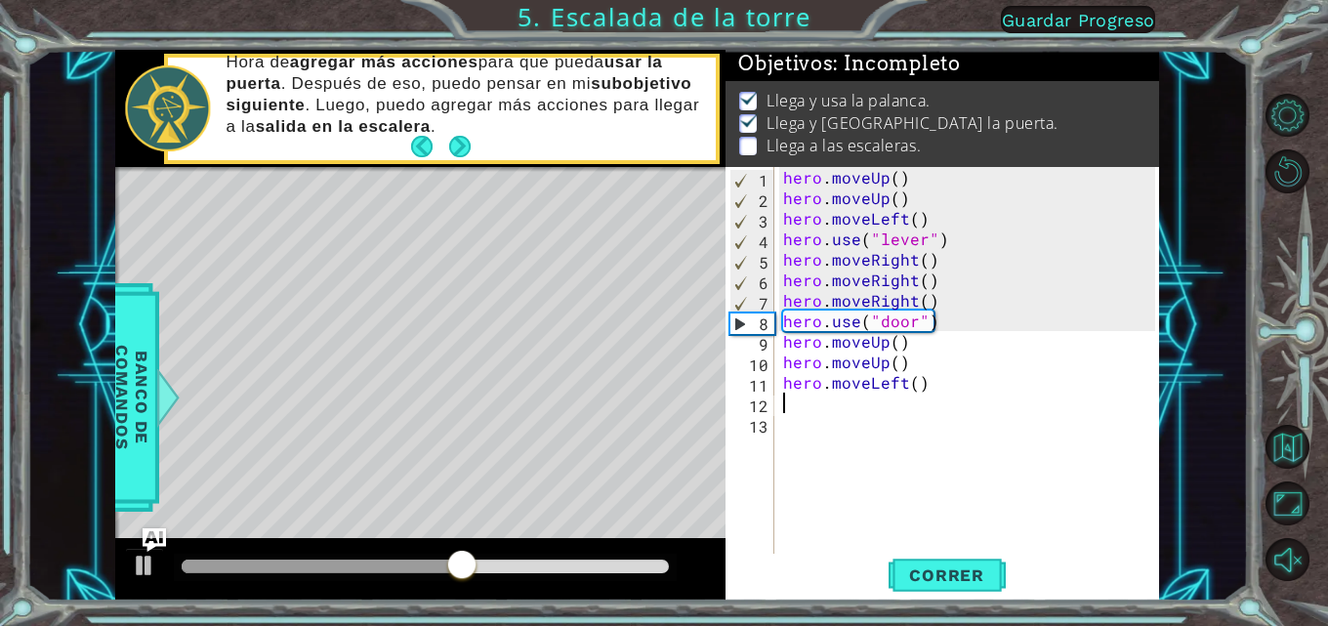
type textarea "g"
type textarea "h"
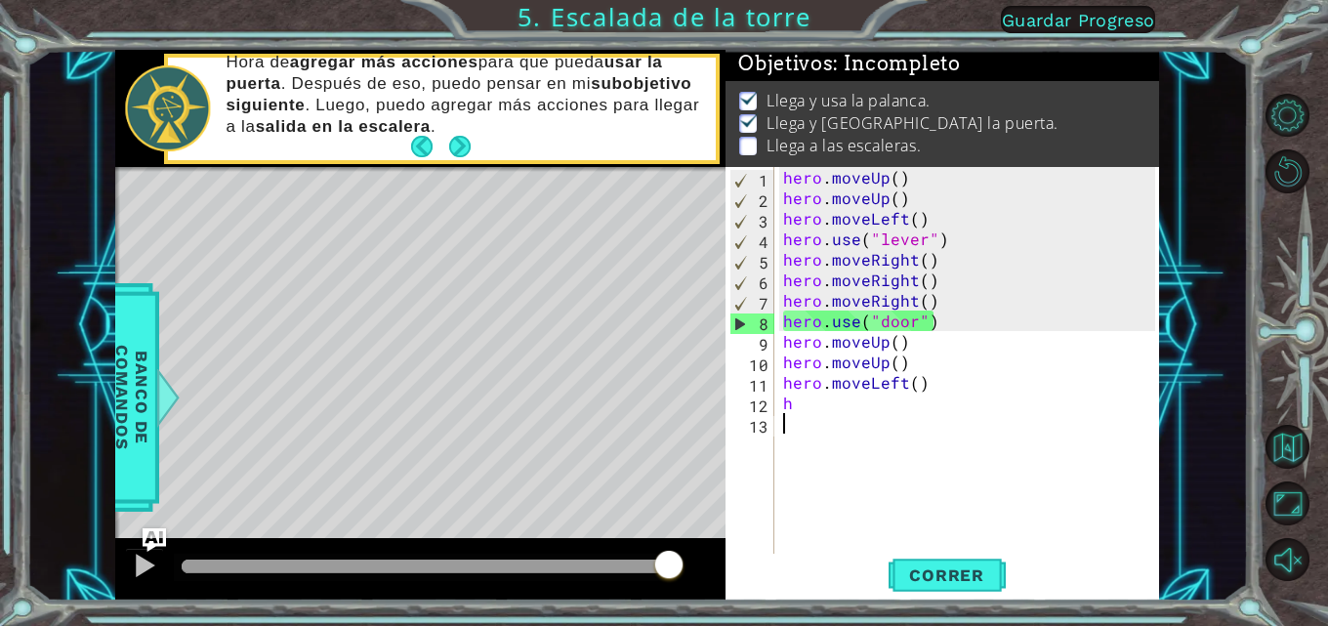
click at [837, 453] on div "hero . moveUp ( ) hero . moveUp ( ) hero . moveLeft ( ) hero . use ( "lever" ) …" at bounding box center [972, 382] width 386 height 431
click at [814, 398] on div "hero . moveUp ( ) hero . moveUp ( ) hero . moveLeft ( ) hero . use ( "lever" ) …" at bounding box center [972, 382] width 386 height 431
type textarea "h"
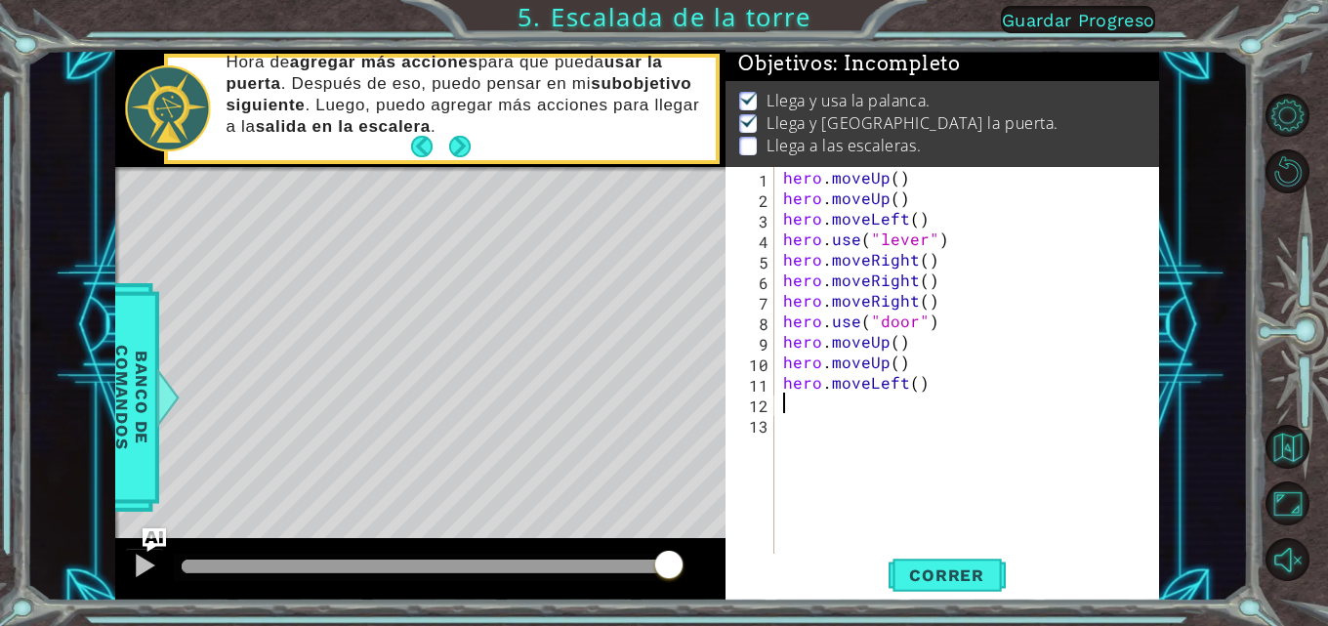
type textarea "h"
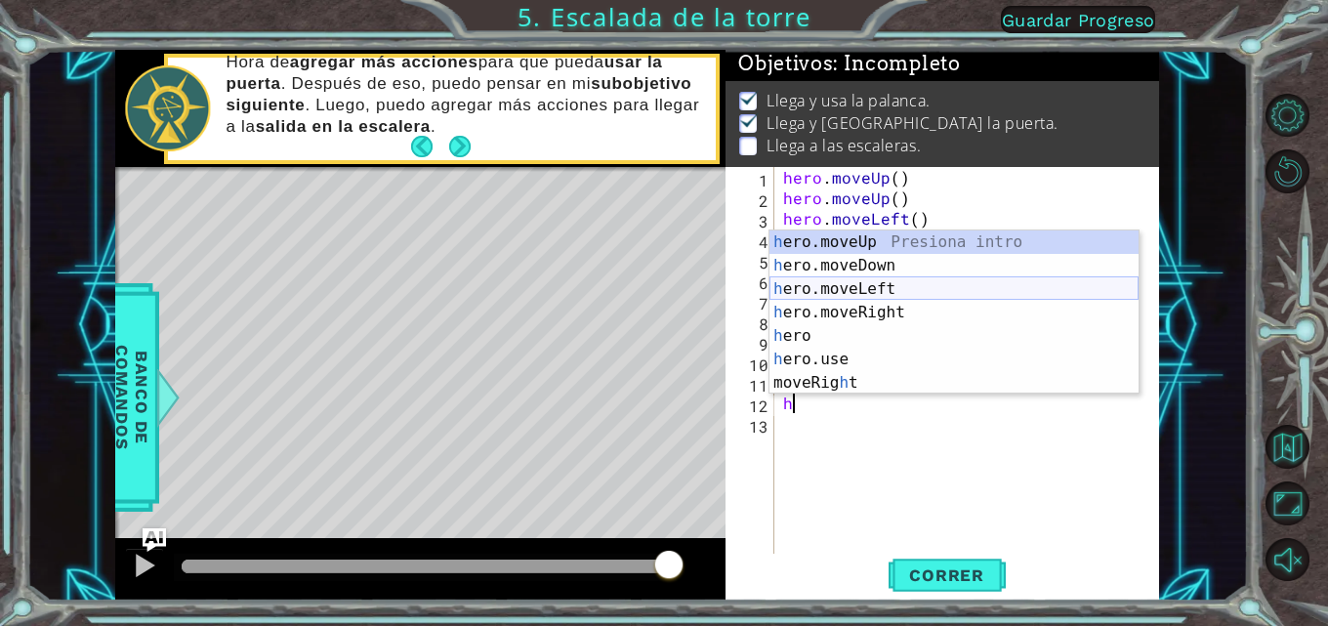
click at [837, 288] on div "h ero.moveUp Presiona intro h ero.moveDown Presiona intro h ero.moveLeft Presio…" at bounding box center [954, 335] width 369 height 211
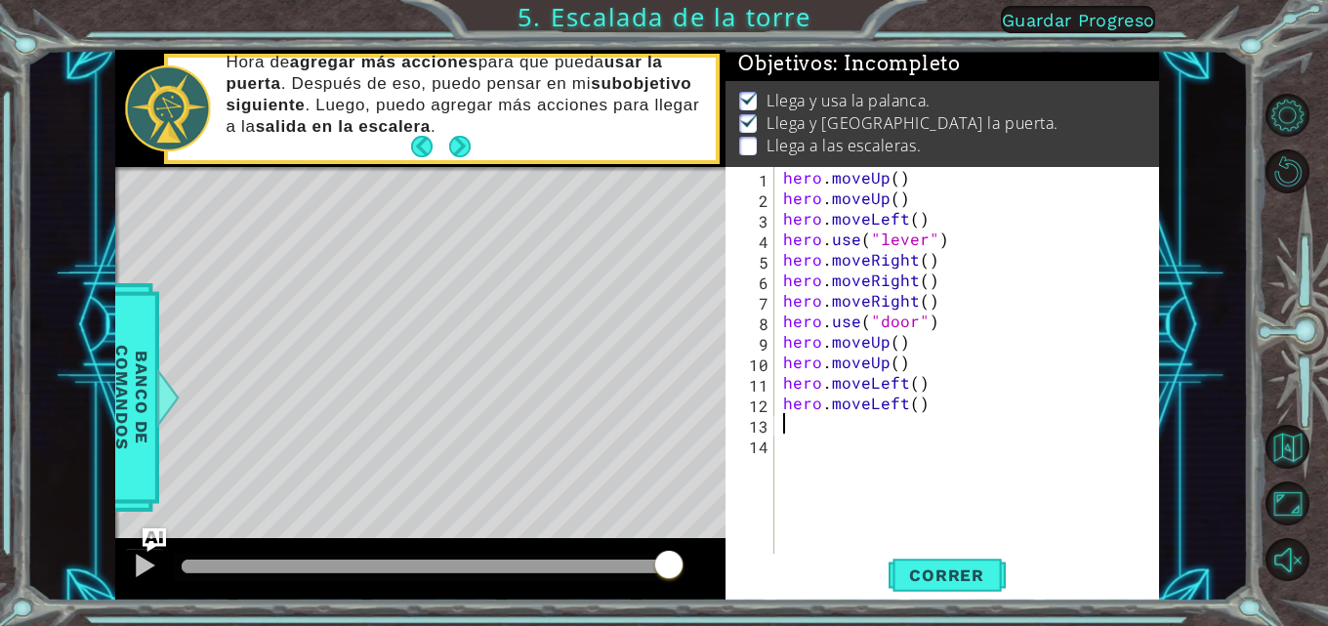
type textarea "h"
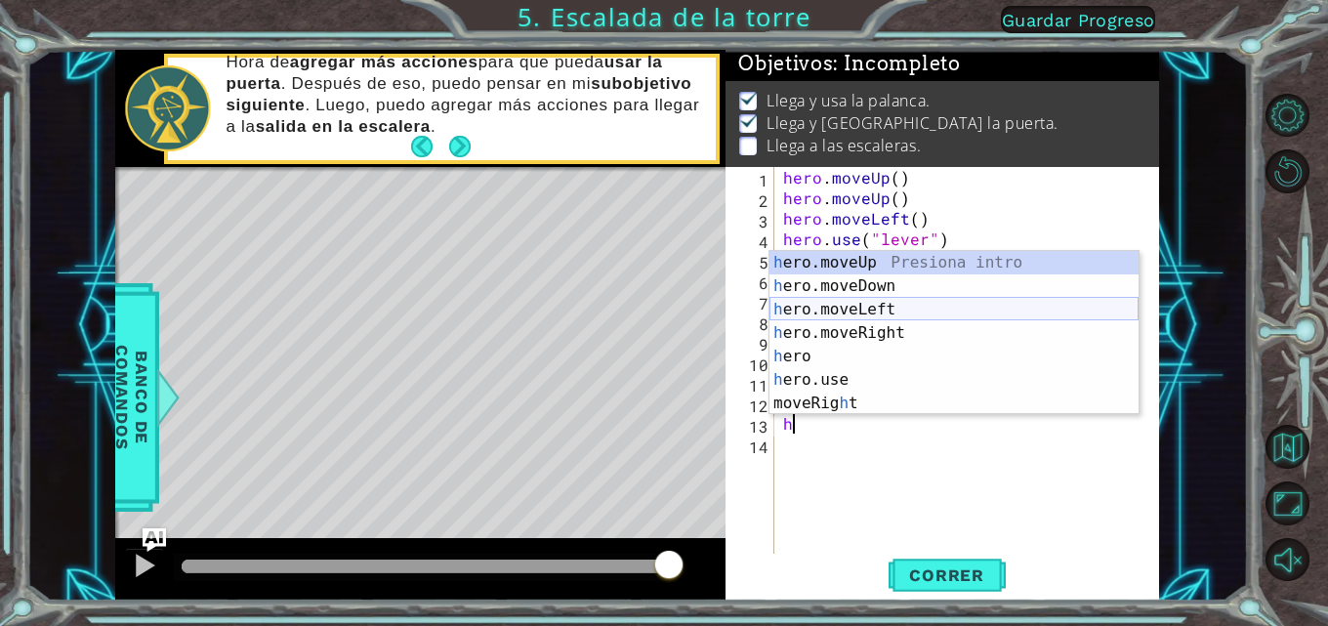
click at [837, 314] on div "h ero.moveUp Presiona intro h ero.moveDown Presiona intro h ero.moveLeft Presio…" at bounding box center [954, 356] width 369 height 211
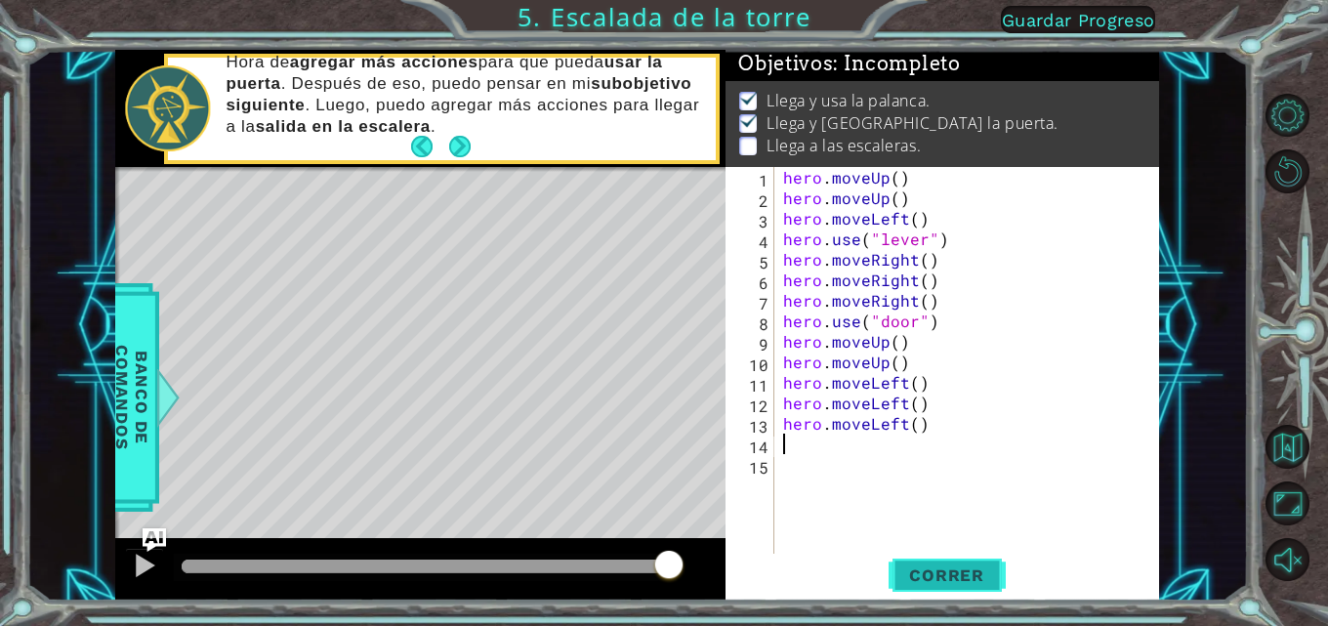
click at [837, 563] on button "Correr" at bounding box center [947, 575] width 117 height 43
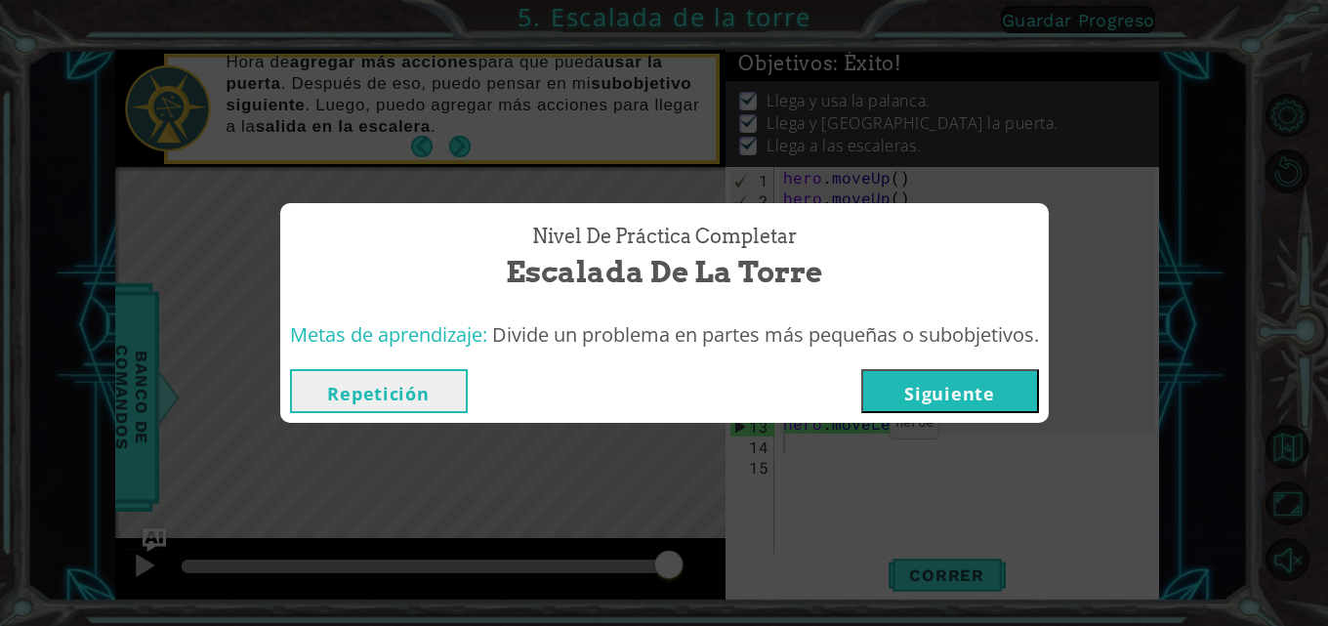
click at [837, 387] on button "Siguiente" at bounding box center [950, 391] width 178 height 44
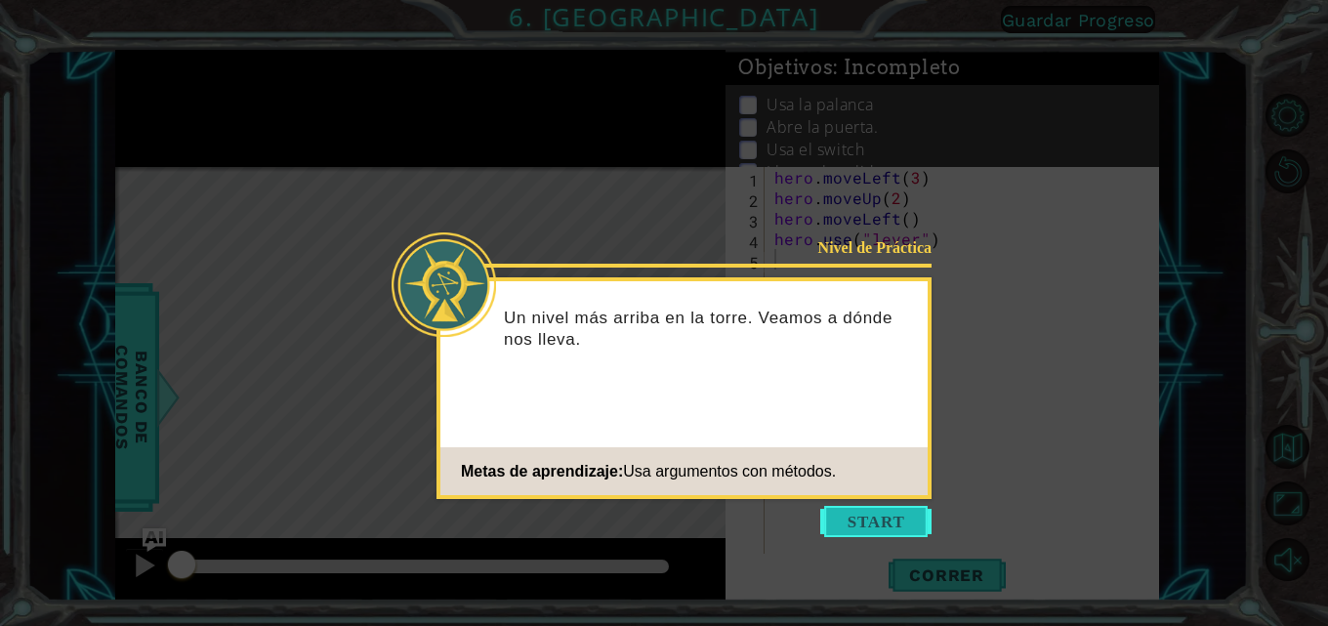
click at [837, 512] on button "Start" at bounding box center [875, 521] width 111 height 31
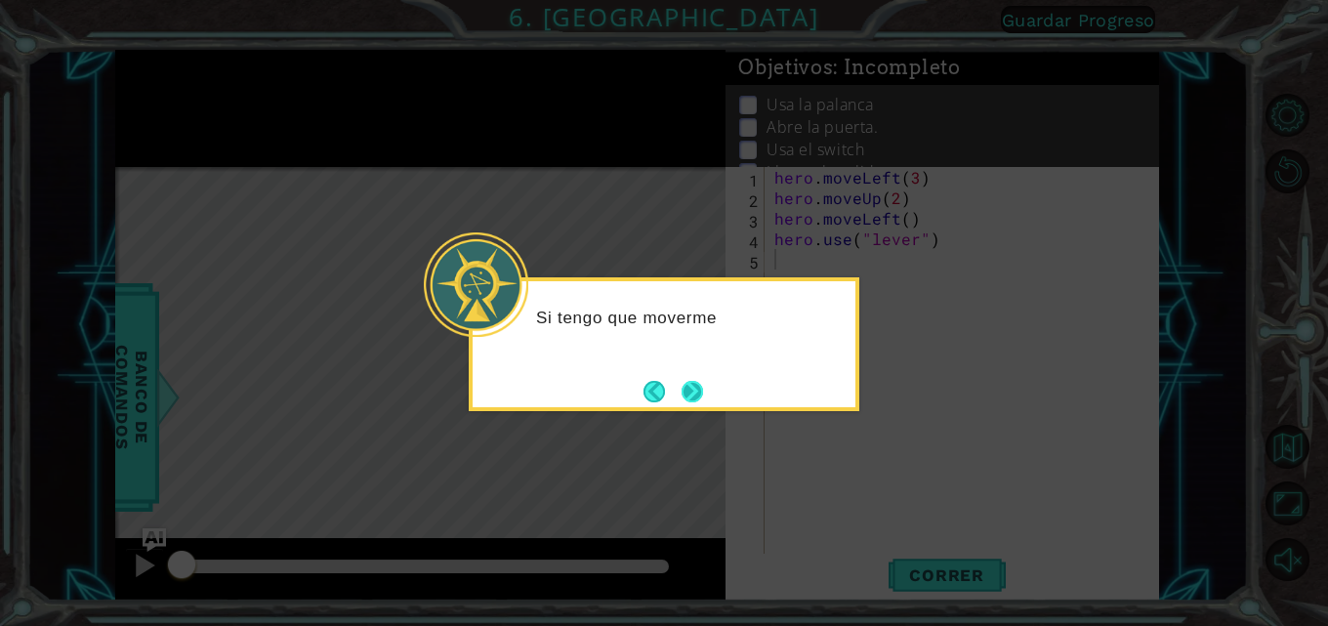
click at [682, 381] on button "Next" at bounding box center [692, 391] width 21 height 21
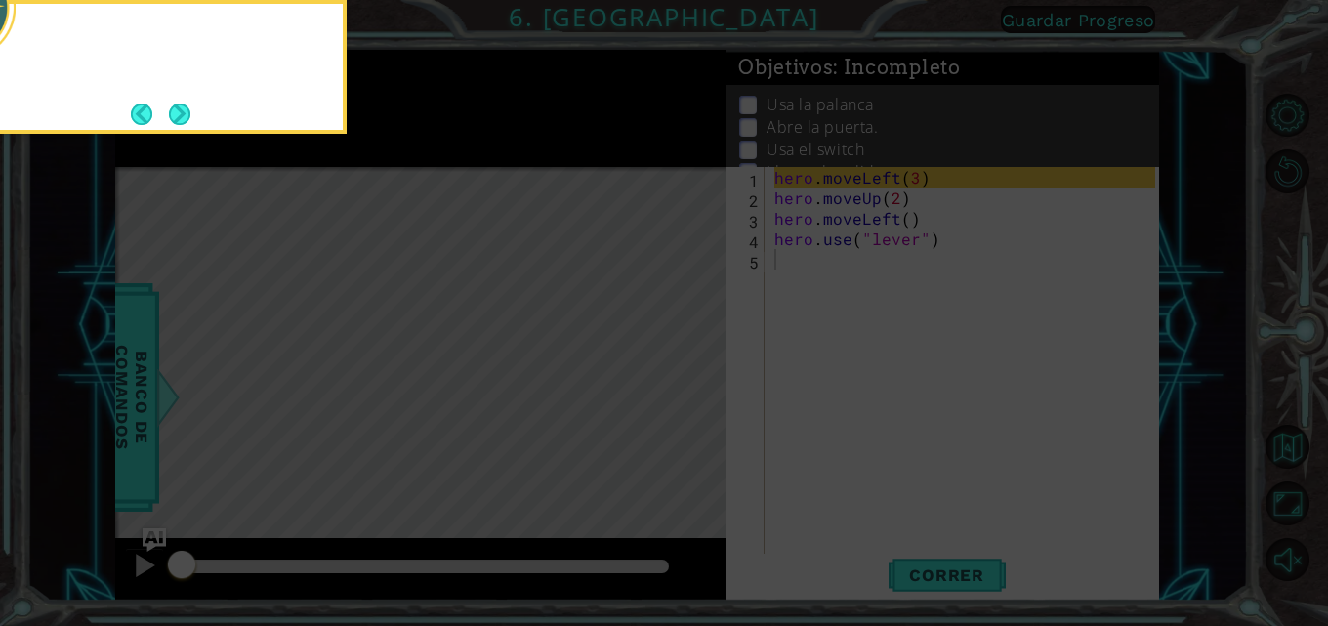
click at [689, 380] on icon at bounding box center [664, 94] width 1328 height 1064
click at [183, 104] on button "Next" at bounding box center [179, 114] width 21 height 21
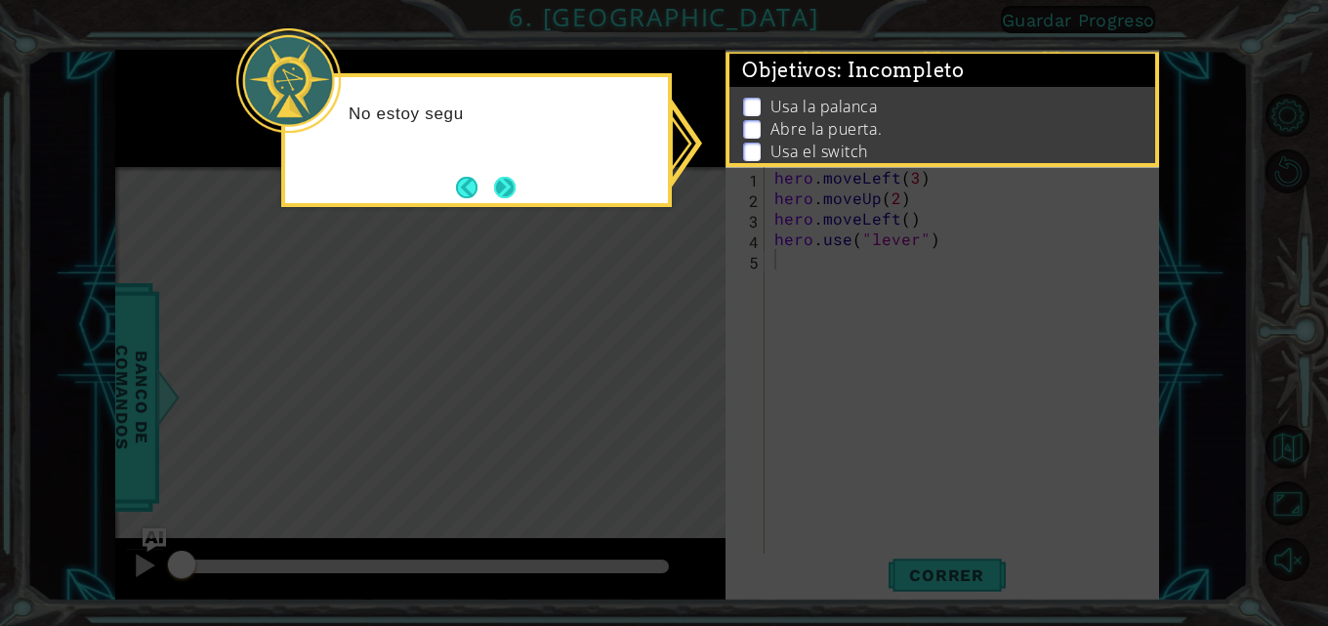
click at [507, 188] on button "Next" at bounding box center [504, 187] width 21 height 21
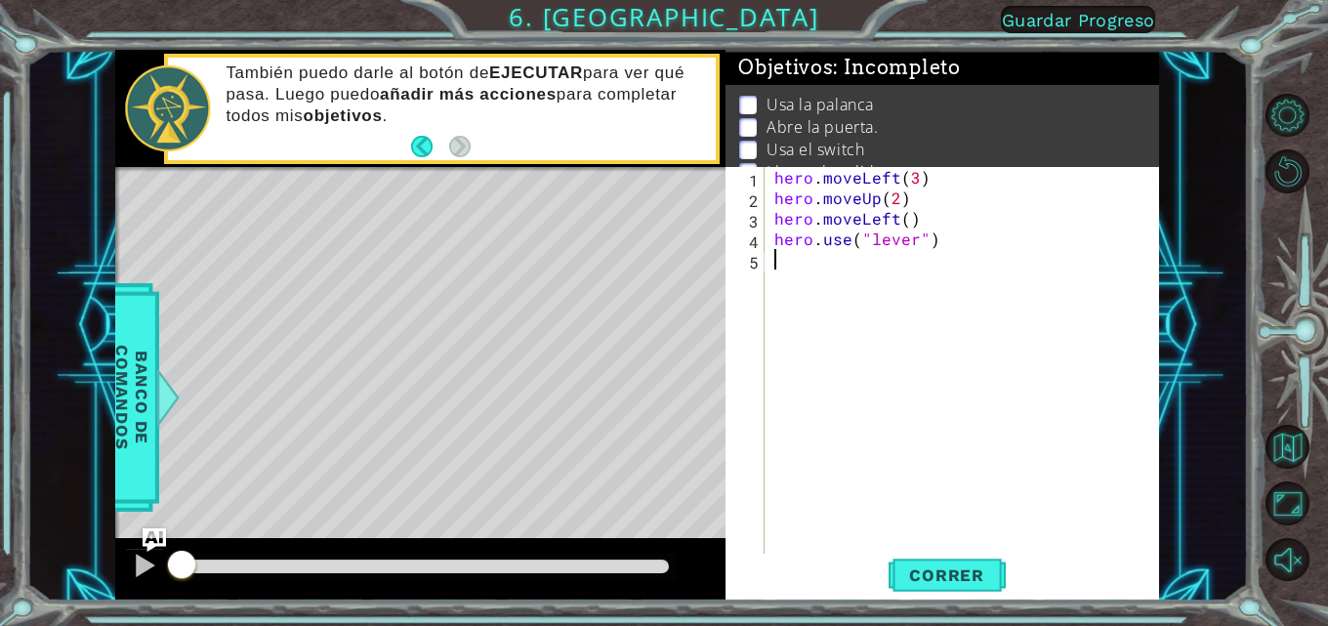
click at [837, 242] on div "hero . moveLeft ( 3 ) hero . moveUp ( 2 ) hero . moveLeft ( ) hero . use ( "lev…" at bounding box center [968, 382] width 395 height 431
type textarea "hero.use("lever")"
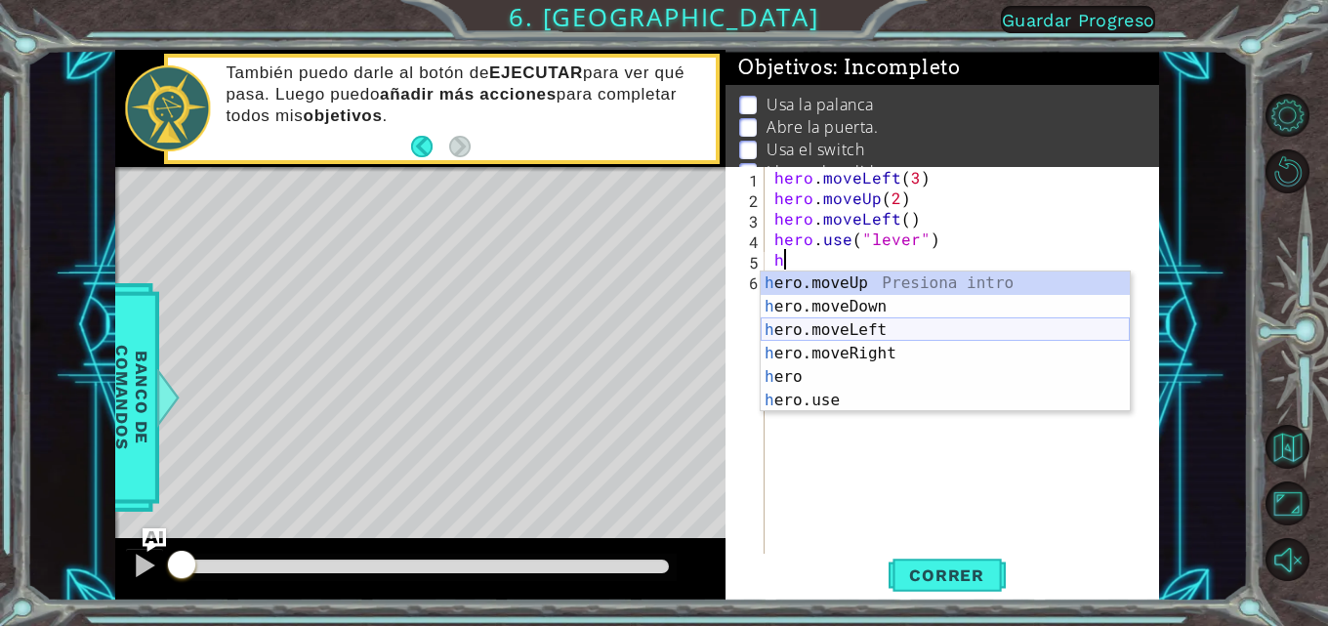
click at [837, 332] on div "h ero.moveUp Presiona intro h ero.moveDown Presiona intro h ero.moveLeft Presio…" at bounding box center [945, 365] width 369 height 188
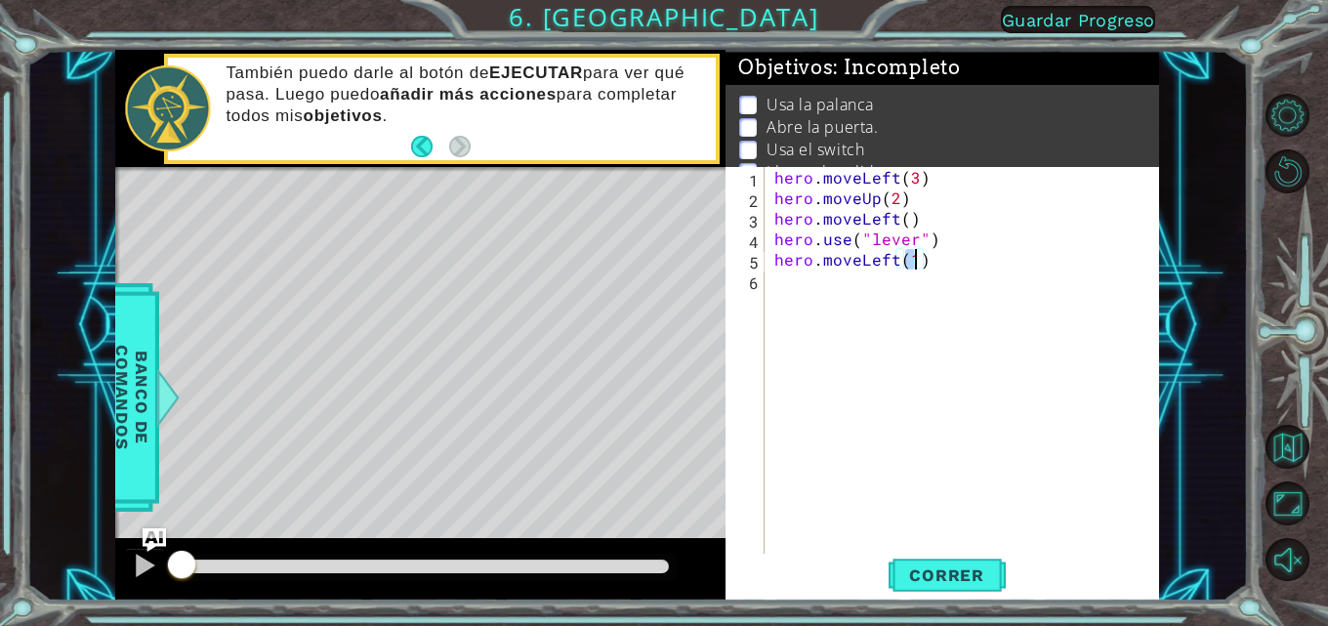
click at [837, 302] on div "hero . moveLeft ( 3 ) hero . moveUp ( 2 ) hero . moveLeft ( ) hero . use ( "lev…" at bounding box center [968, 382] width 395 height 431
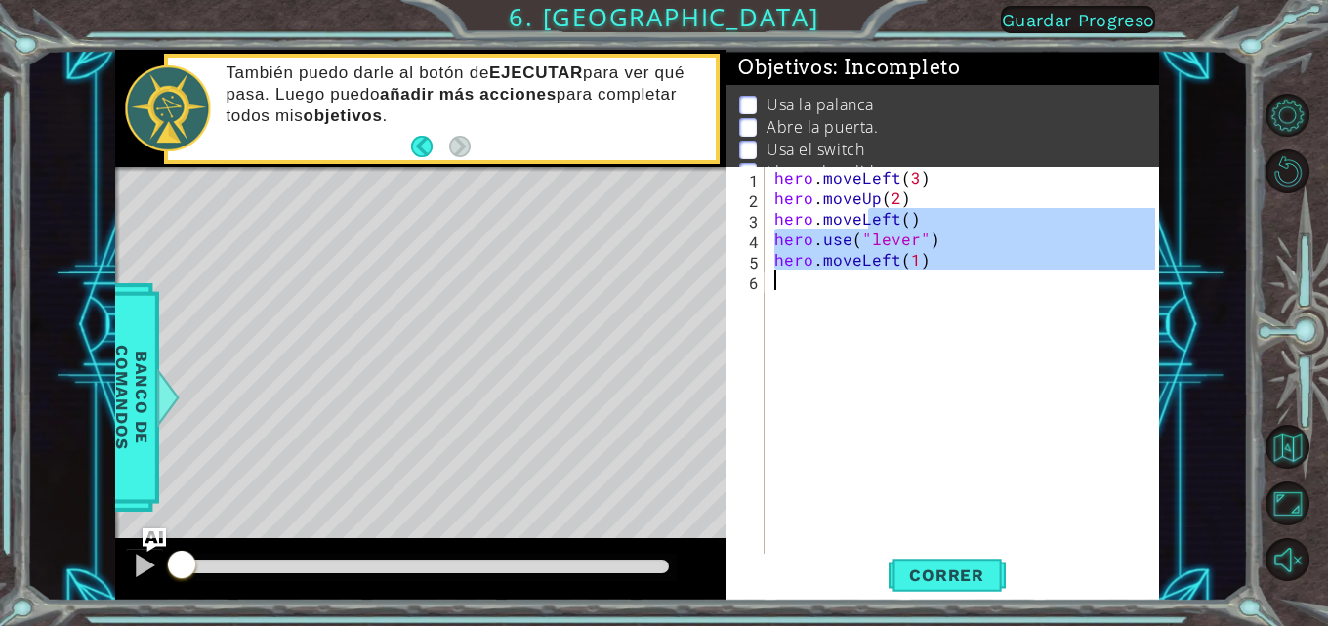
type textarea "hero.moveLeft(1)"
click at [837, 288] on div "hero . moveLeft ( 3 ) hero . moveUp ( 2 ) hero . moveLeft ( ) hero . use ( "lev…" at bounding box center [963, 362] width 385 height 390
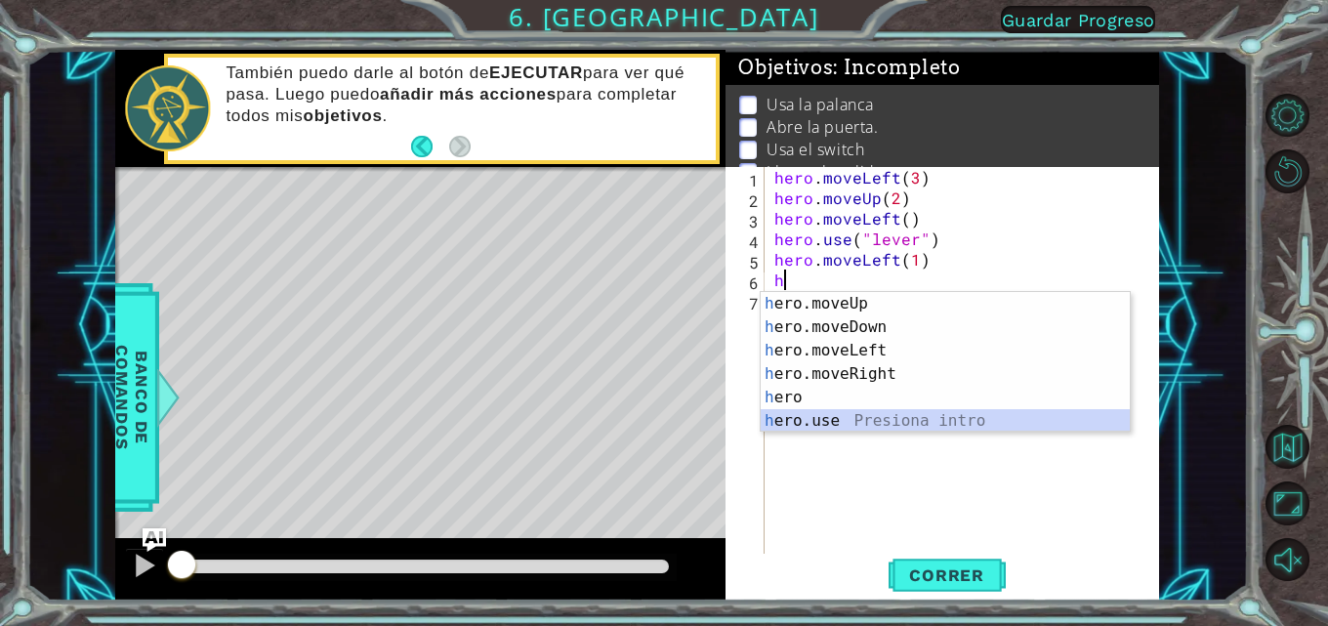
click at [836, 417] on div "h ero.moveUp Presiona intro h ero.moveDown Presiona intro h ero.moveLeft Presio…" at bounding box center [945, 386] width 369 height 188
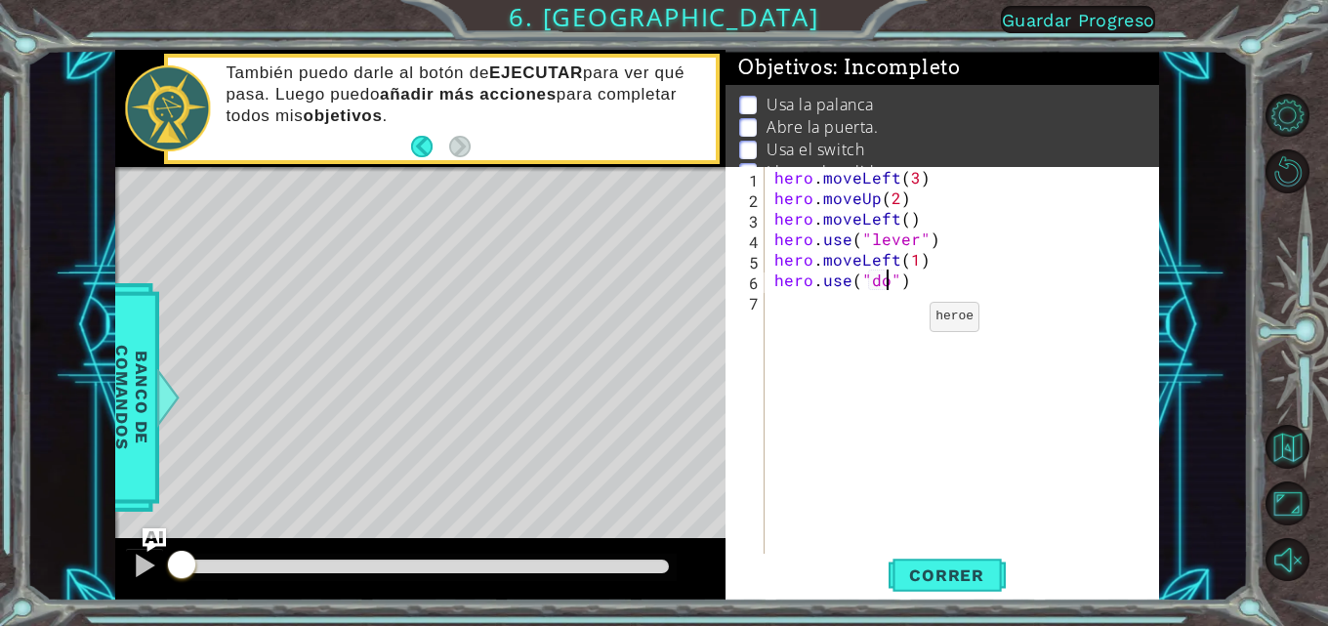
scroll to position [0, 7]
type textarea "hero.use("door")"
click at [775, 299] on div "hero . moveLeft ( 3 ) hero . moveUp ( 2 ) hero . moveLeft ( ) hero . use ( "lev…" at bounding box center [968, 382] width 395 height 431
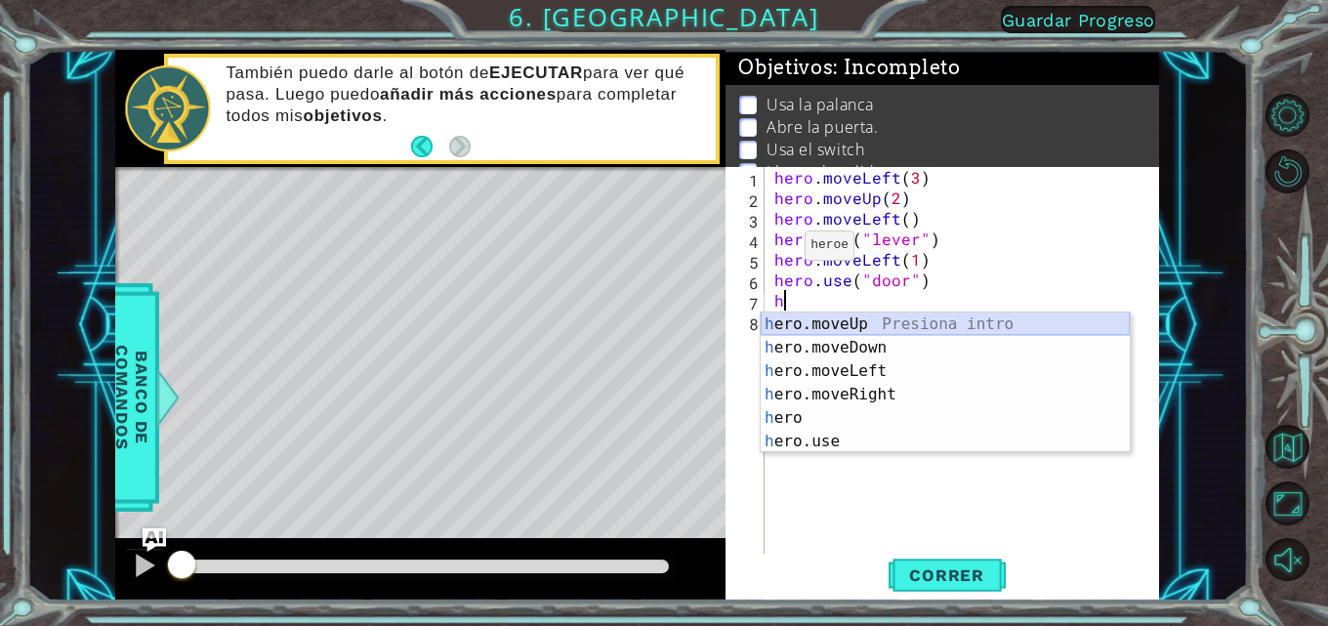
click at [837, 317] on div "h ero.moveUp Presiona intro h ero.moveDown Presiona intro h ero.moveLeft Presio…" at bounding box center [945, 407] width 369 height 188
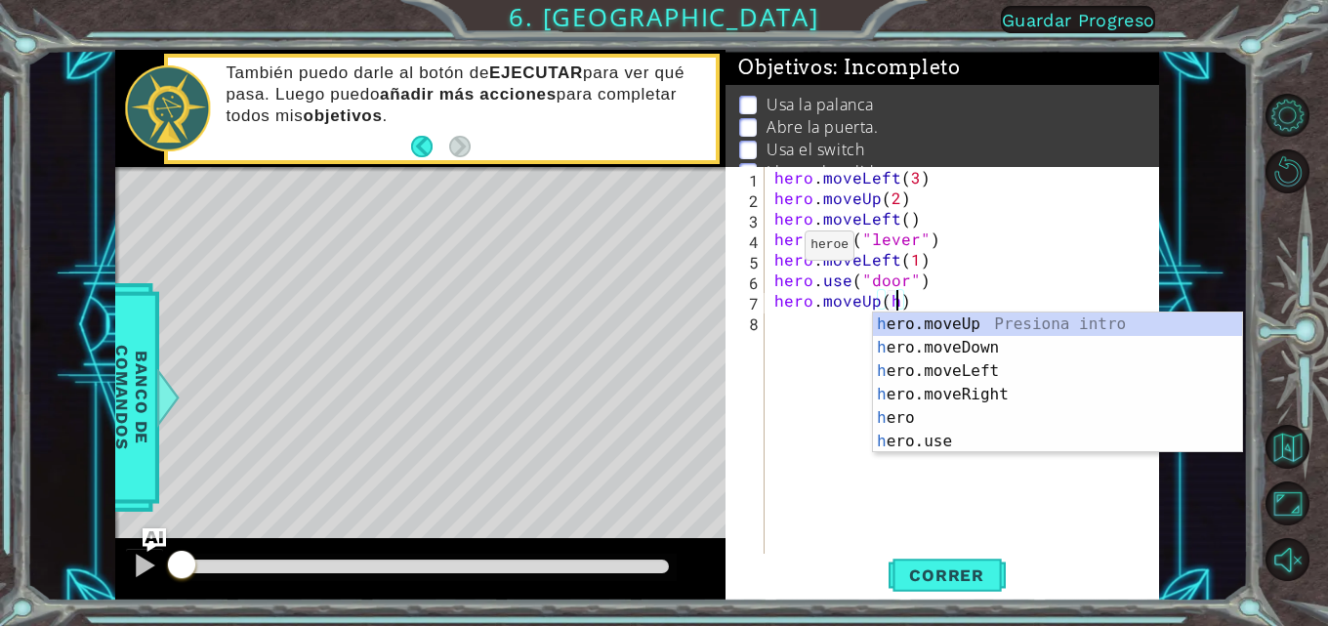
scroll to position [0, 7]
click at [837, 320] on div "h ero.moveUp Presiona intro h ero.moveDown Presiona intro h ero.moveLeft Presio…" at bounding box center [1057, 407] width 369 height 188
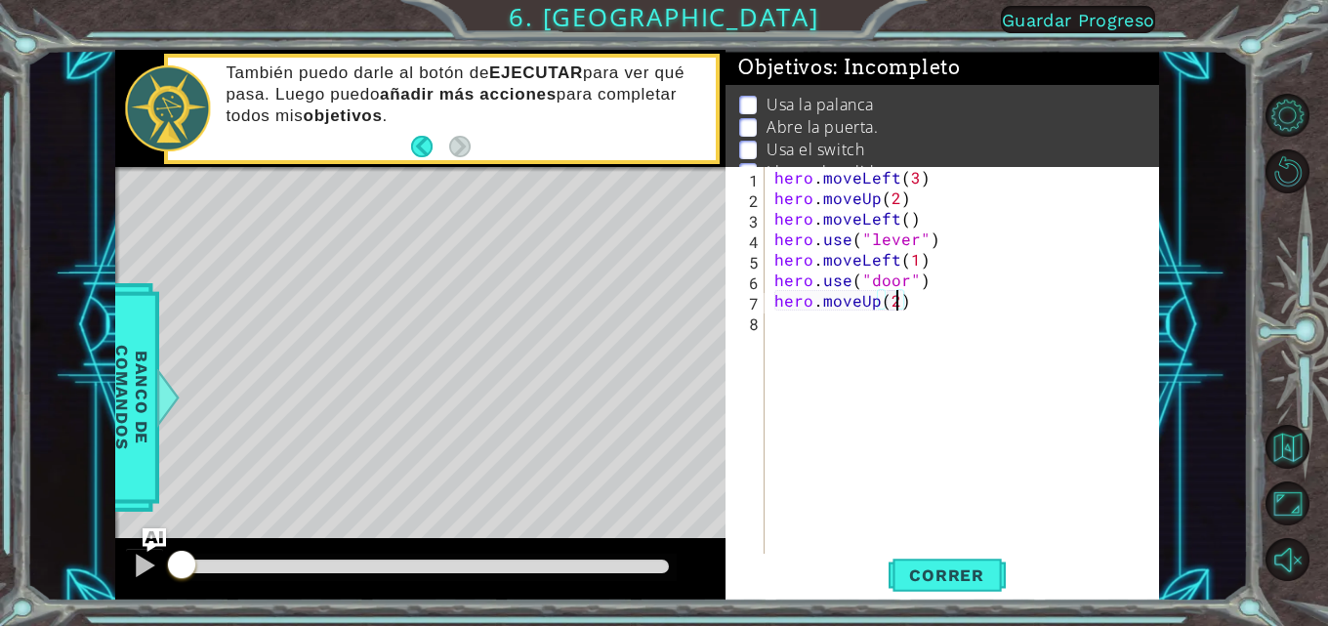
click at [792, 317] on div "hero . moveLeft ( 3 ) hero . moveUp ( 2 ) hero . moveLeft ( ) hero . use ( "lev…" at bounding box center [968, 382] width 395 height 431
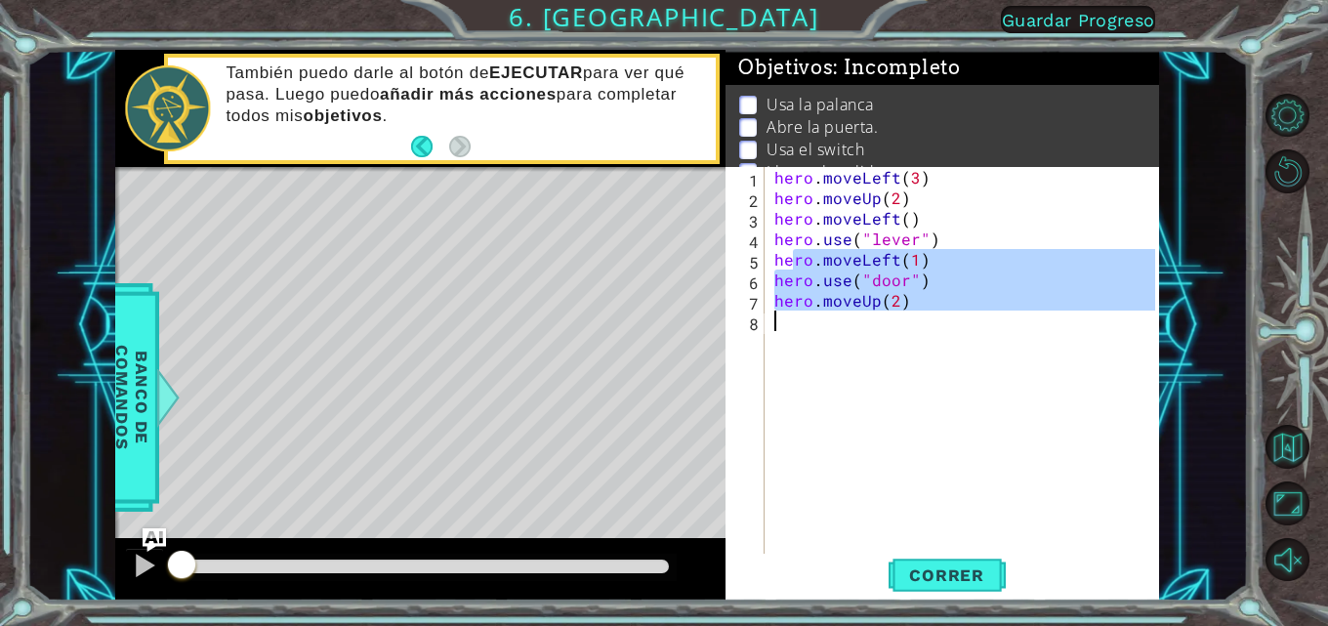
type textarea "hero.moveUp(2)"
click at [837, 345] on div "hero . moveLeft ( 3 ) hero . moveUp ( 2 ) hero . moveLeft ( ) hero . use ( "lev…" at bounding box center [963, 362] width 385 height 390
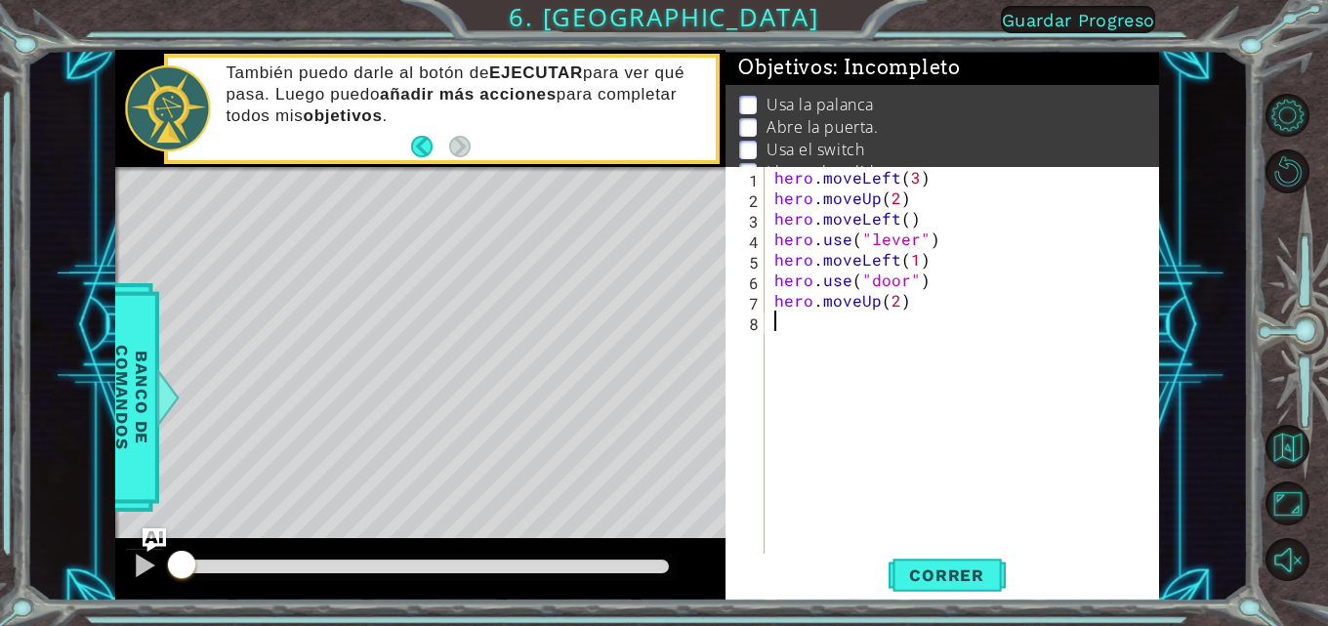
type textarea "g"
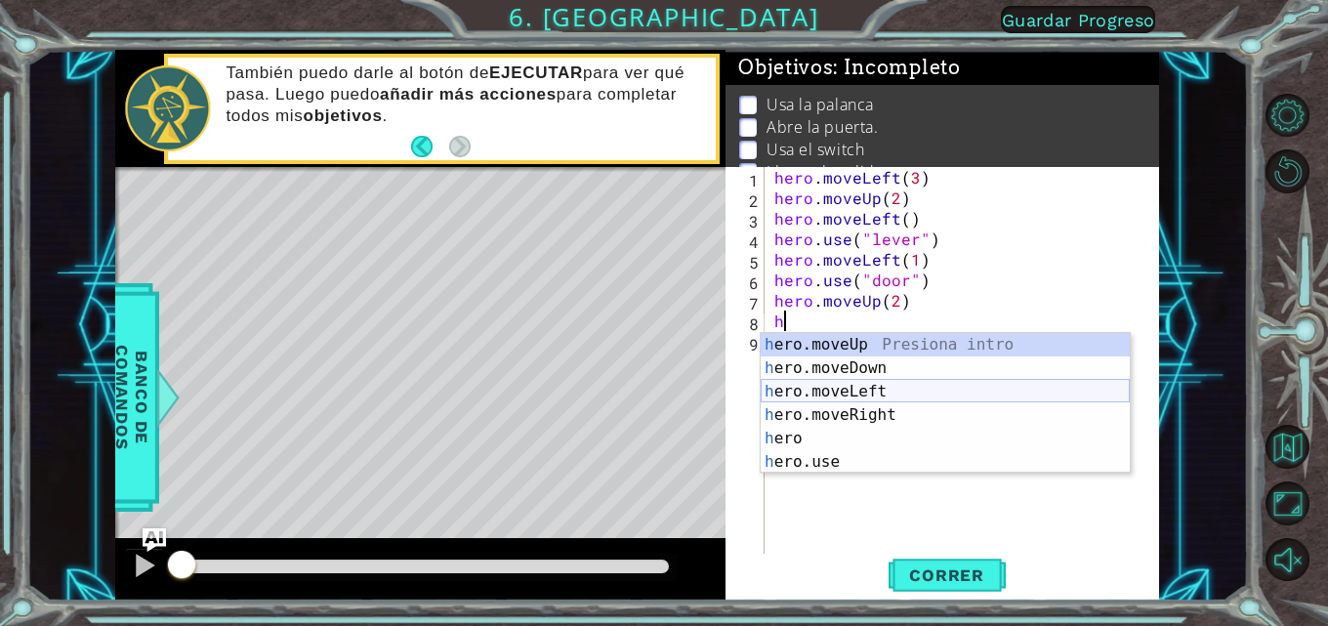
click at [837, 396] on div "h ero.moveUp Presiona intro h ero.moveDown Presiona intro h ero.moveLeft Presio…" at bounding box center [945, 427] width 369 height 188
type textarea "hero.moveLeft(1)"
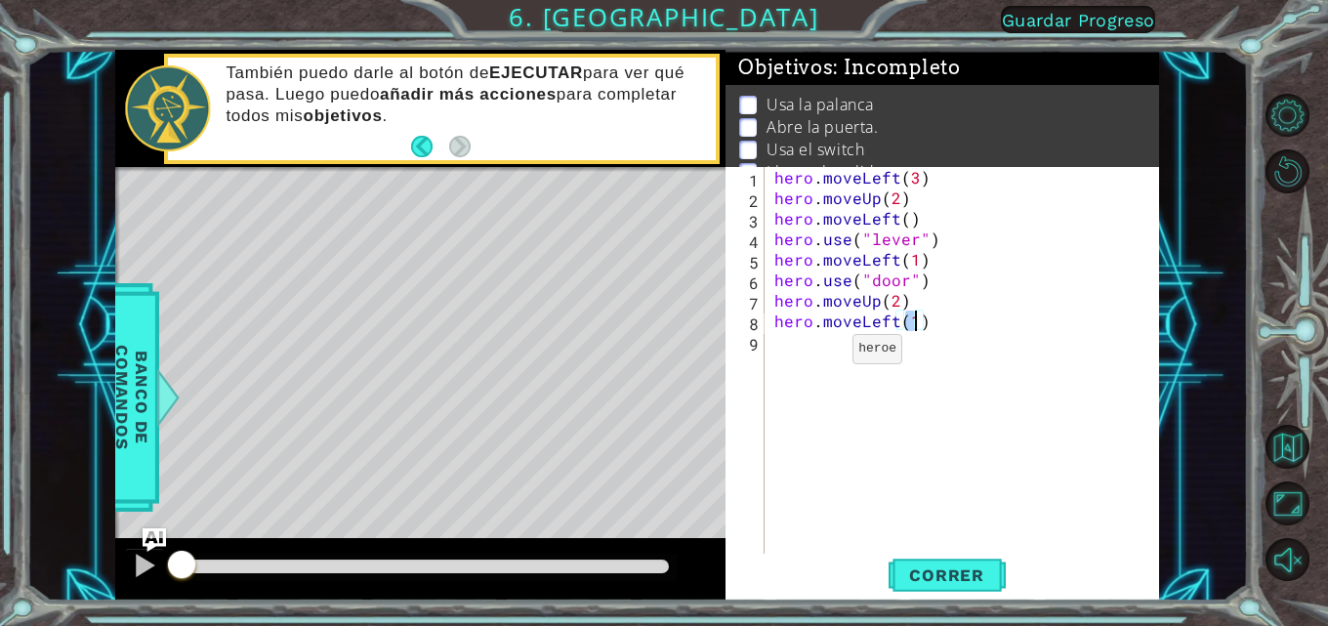
click at [817, 353] on div "hero . moveLeft ( 3 ) hero . moveUp ( 2 ) hero . moveLeft ( ) hero . use ( "lev…" at bounding box center [968, 382] width 395 height 431
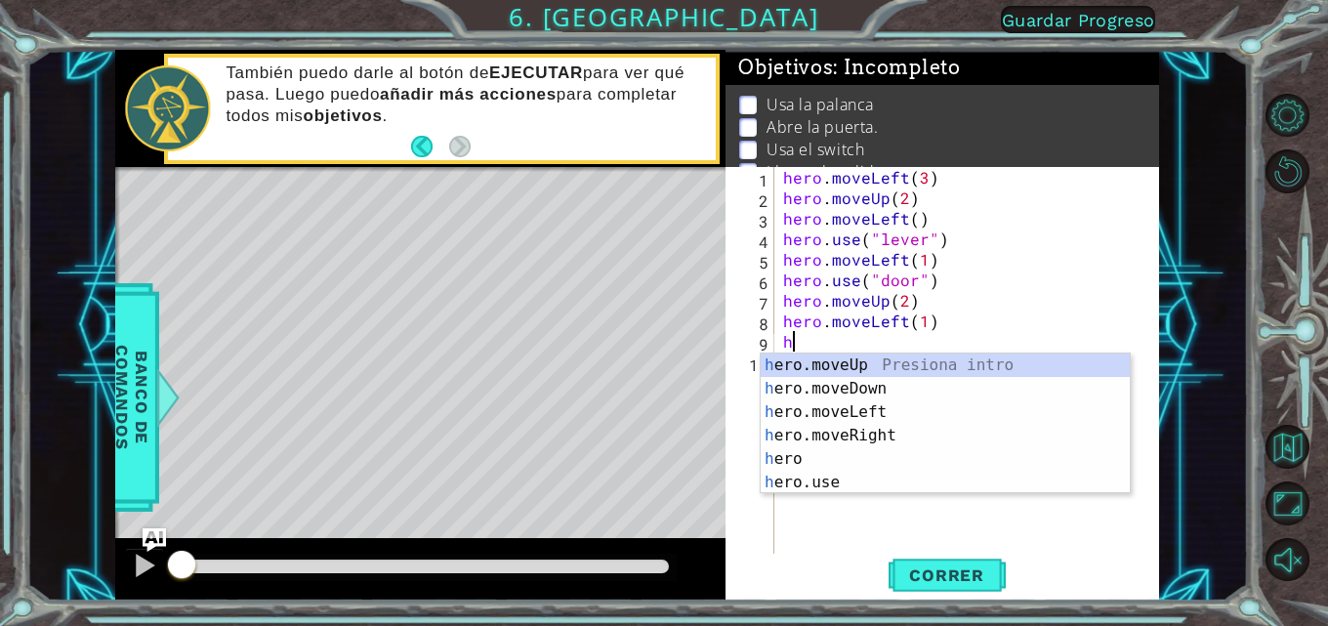
type textarea "h"
click at [212, 271] on div "Level Map" at bounding box center [566, 454] width 902 height 575
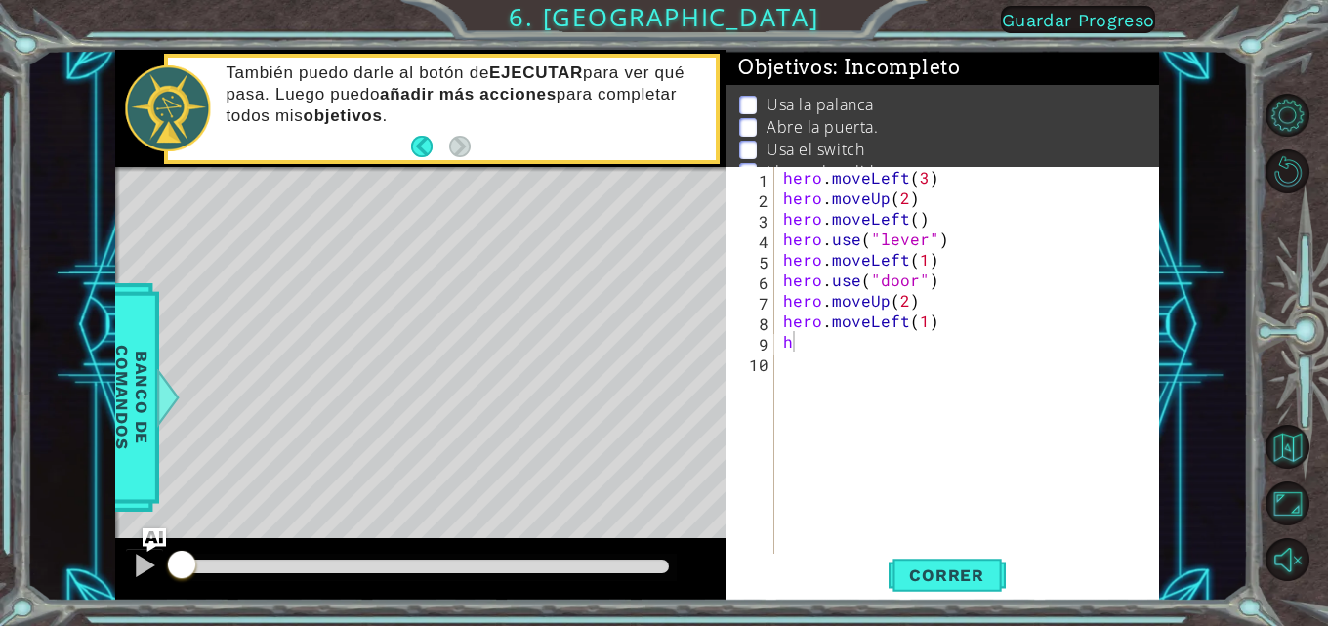
click at [229, 276] on div "Level Map" at bounding box center [566, 454] width 902 height 575
click at [812, 353] on div "hero . moveLeft ( 3 ) hero . moveUp ( 2 ) hero . moveLeft ( ) hero . use ( "lev…" at bounding box center [972, 382] width 386 height 431
click at [813, 342] on div "hero . moveLeft ( 3 ) hero . moveUp ( 2 ) hero . moveLeft ( ) hero . use ( "lev…" at bounding box center [972, 382] width 386 height 431
type textarea "h"
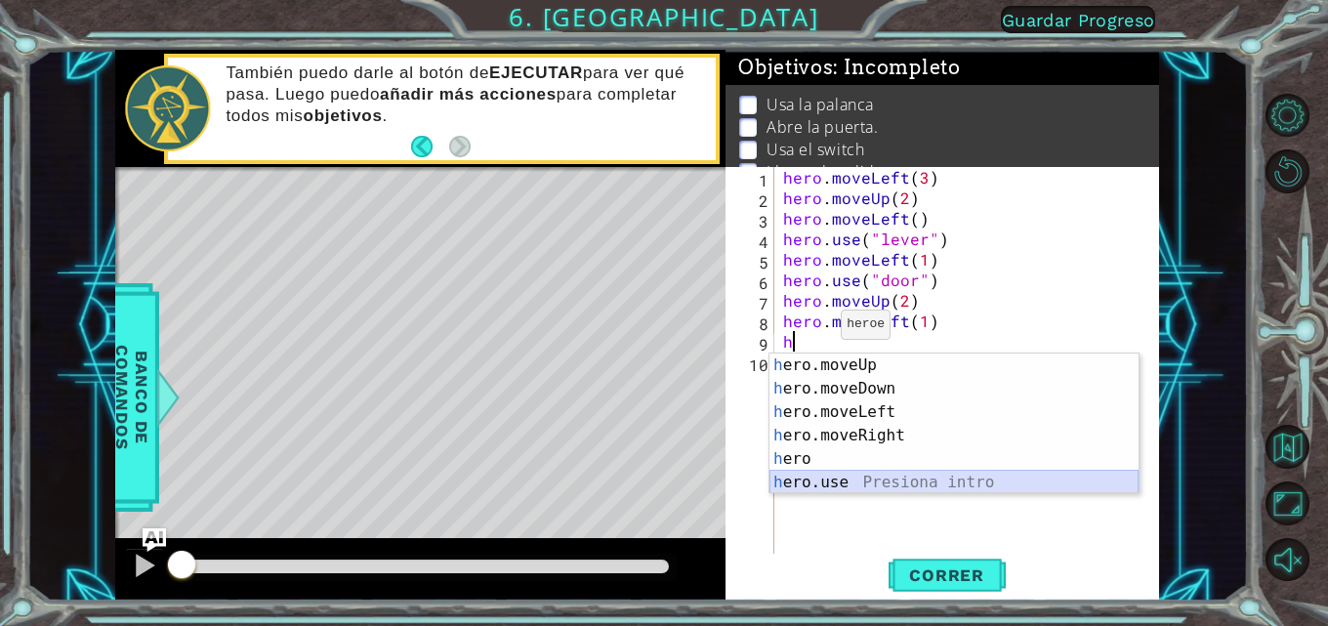
click at [837, 480] on div "h ero.moveUp Presiona intro h ero.moveDown Presiona intro h ero.moveLeft Presio…" at bounding box center [954, 448] width 369 height 188
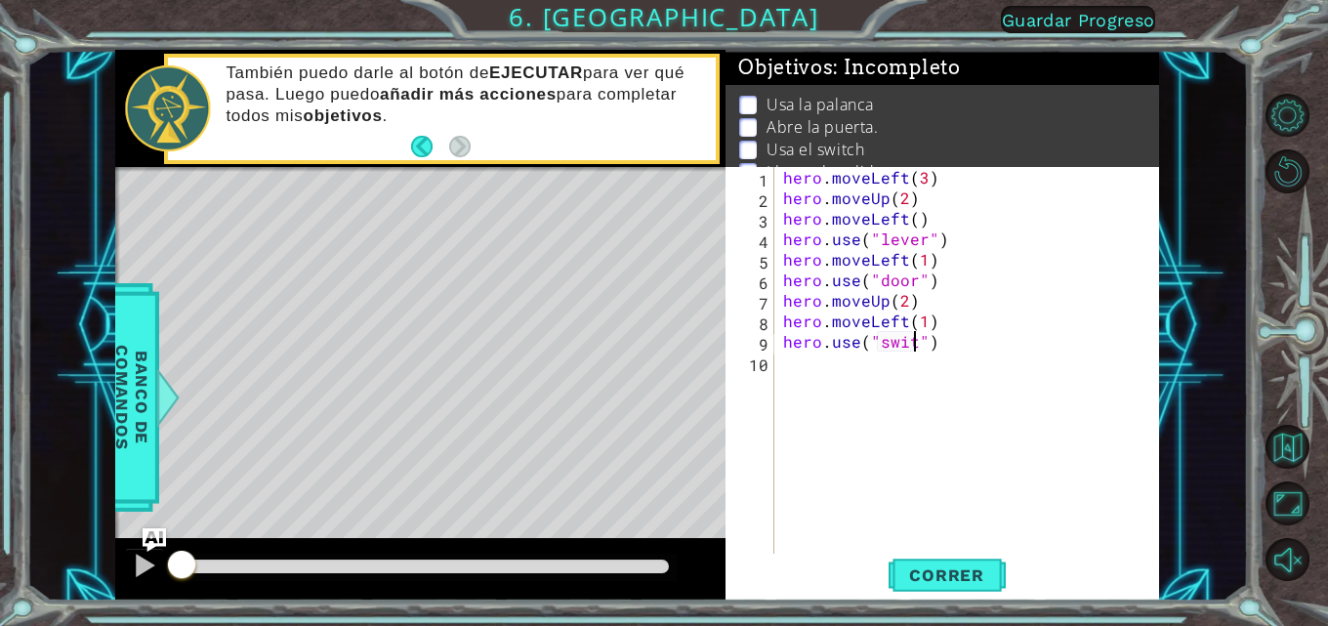
scroll to position [0, 9]
type textarea "hero.use("switch")"
click at [837, 407] on div "hero . moveLeft ( 3 ) hero . moveUp ( 2 ) hero . moveLeft ( ) hero . use ( "lev…" at bounding box center [972, 382] width 386 height 431
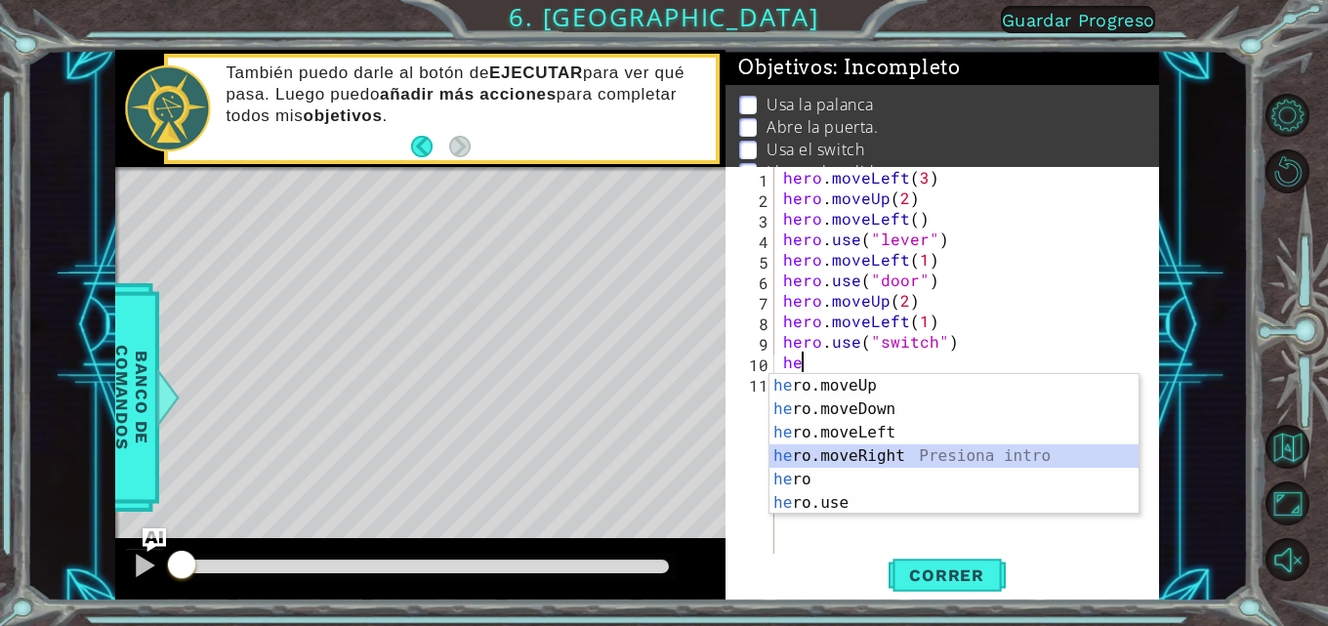
click at [837, 452] on div "he ro.moveUp Presiona intro he ro.moveDown Presiona intro he ro.moveLeft Presio…" at bounding box center [954, 468] width 369 height 188
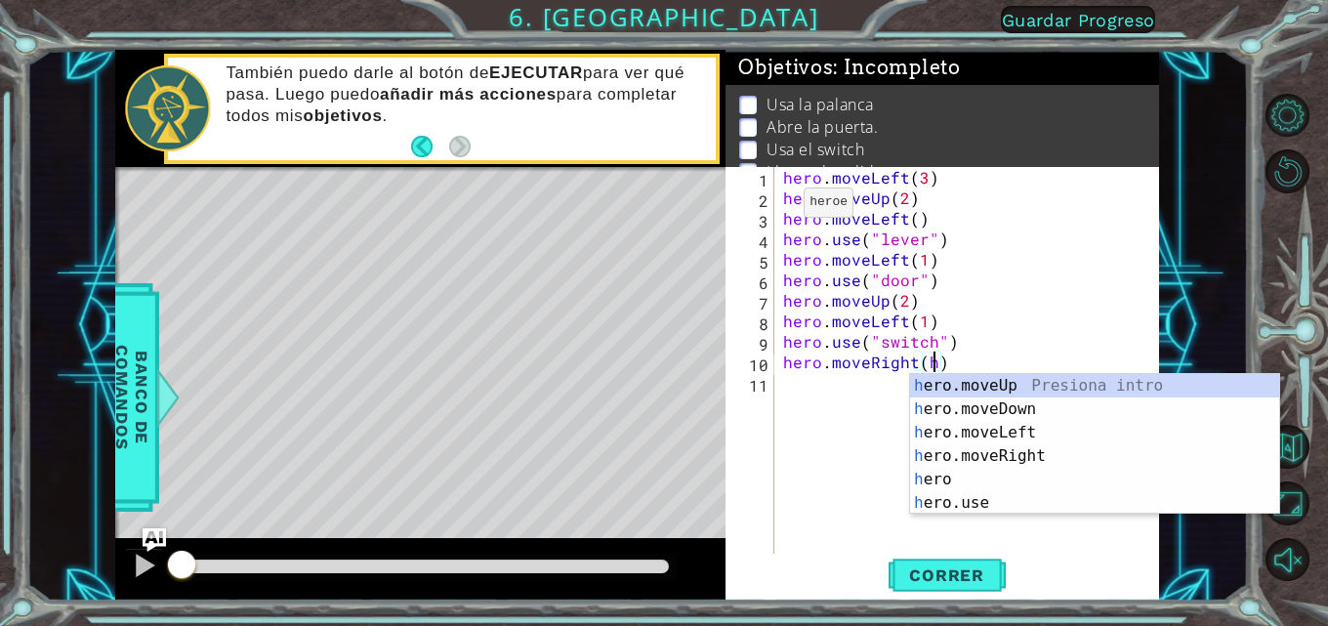
scroll to position [0, 9]
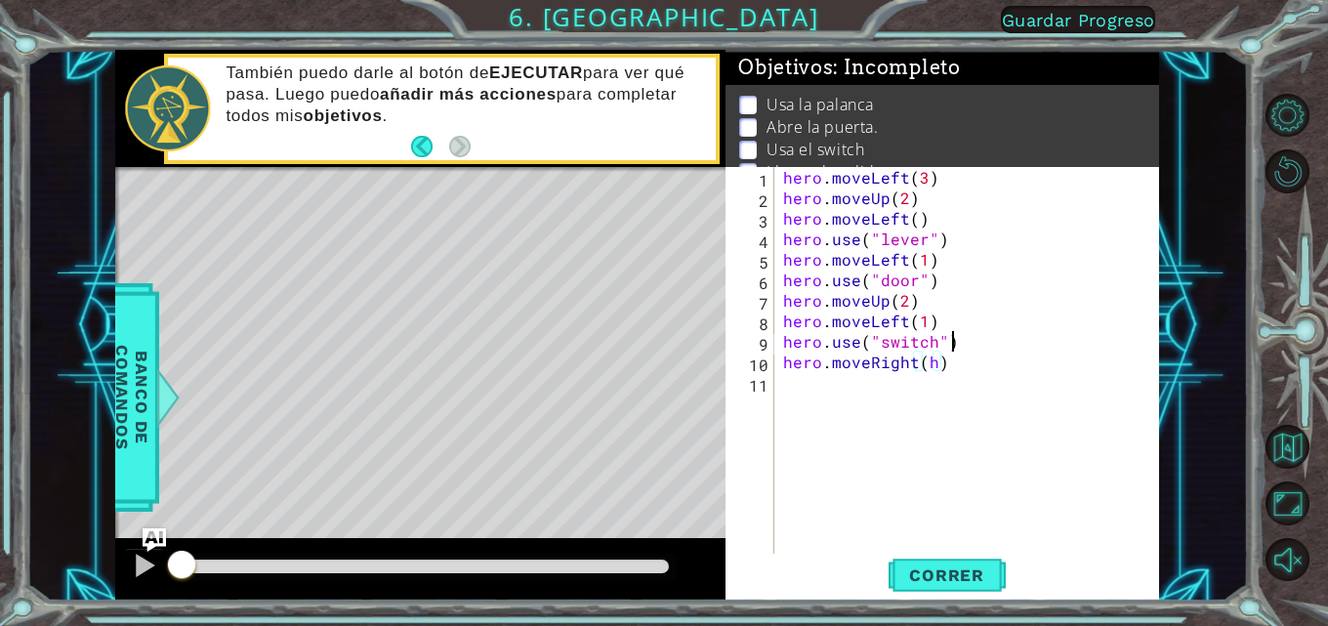
click at [837, 332] on div "hero . moveLeft ( 3 ) hero . moveUp ( 2 ) hero . moveLeft ( ) hero . use ( "lev…" at bounding box center [972, 382] width 386 height 431
click at [837, 362] on div "hero . moveLeft ( 3 ) hero . moveUp ( 2 ) hero . moveLeft ( ) hero . use ( "lev…" at bounding box center [972, 382] width 386 height 431
click at [837, 564] on button "Correr" at bounding box center [947, 575] width 117 height 43
click at [837, 565] on span "Correr" at bounding box center [947, 575] width 114 height 20
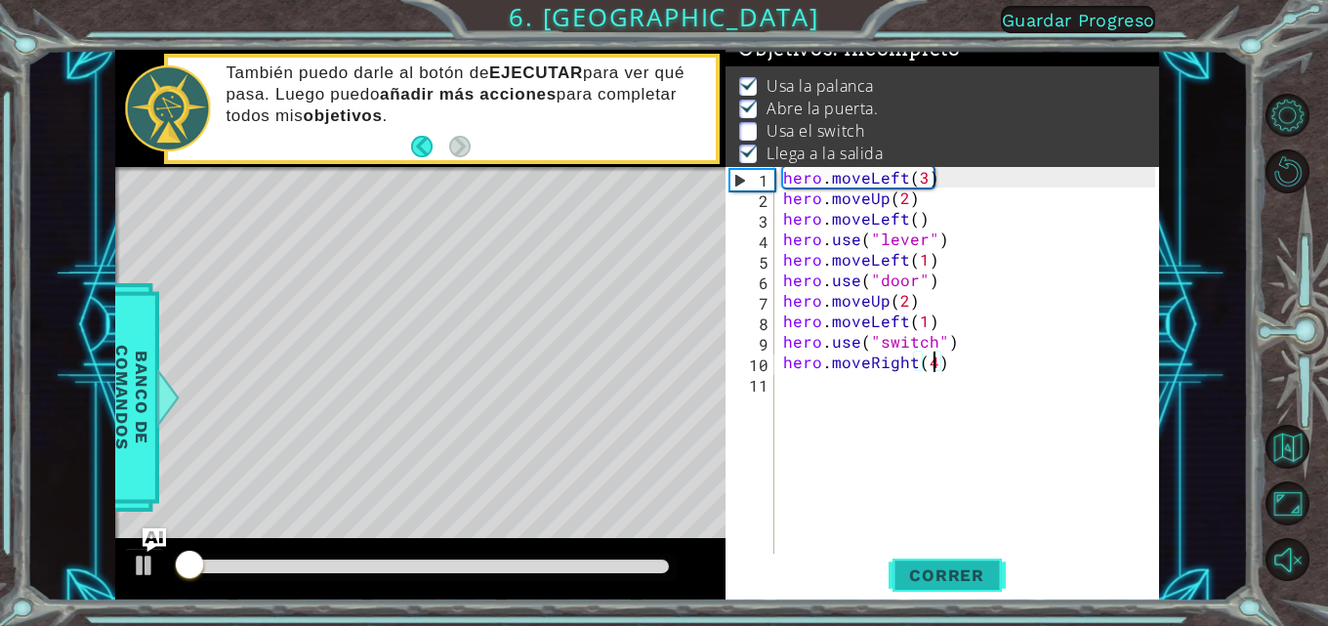
scroll to position [25, 0]
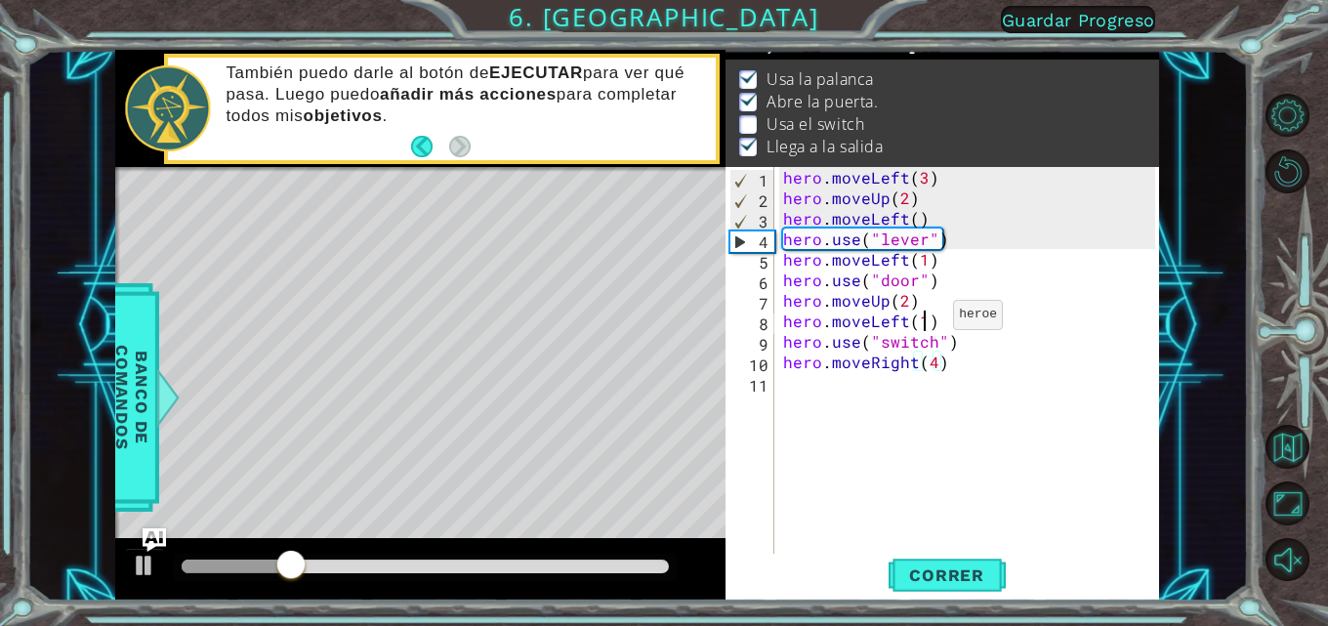
click at [837, 319] on div "hero . moveLeft ( 3 ) hero . moveUp ( 2 ) hero . moveLeft ( ) hero . use ( "lev…" at bounding box center [972, 382] width 386 height 431
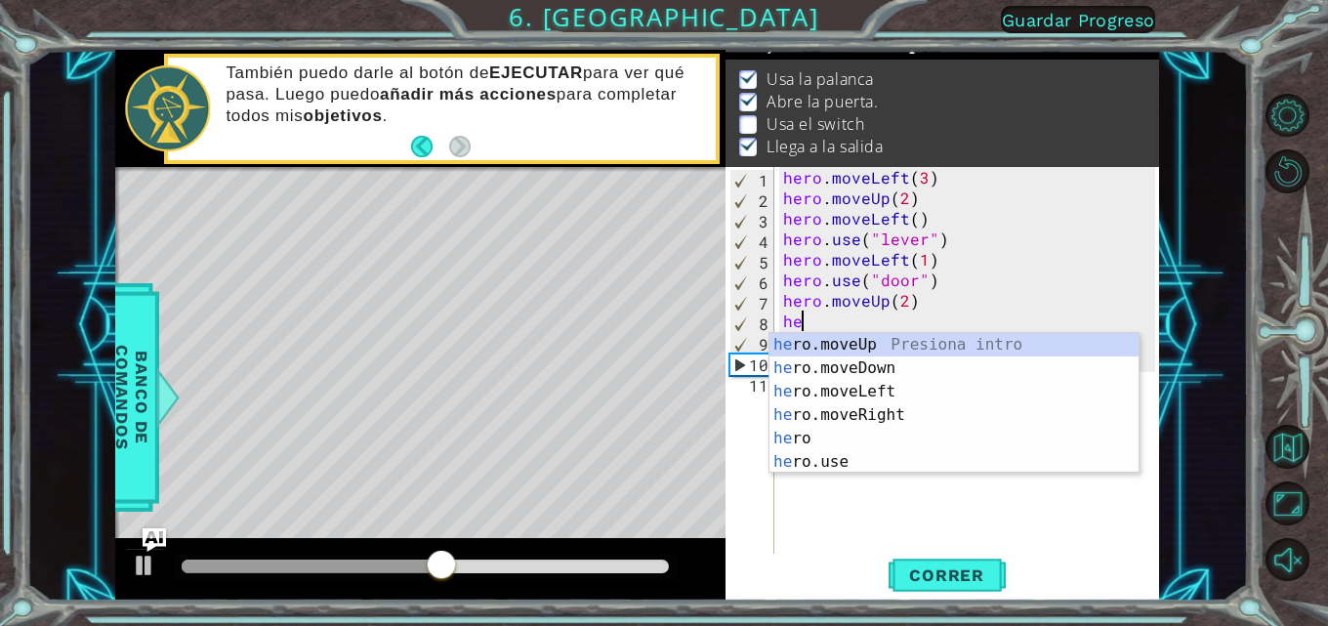
scroll to position [0, 0]
type textarea "h"
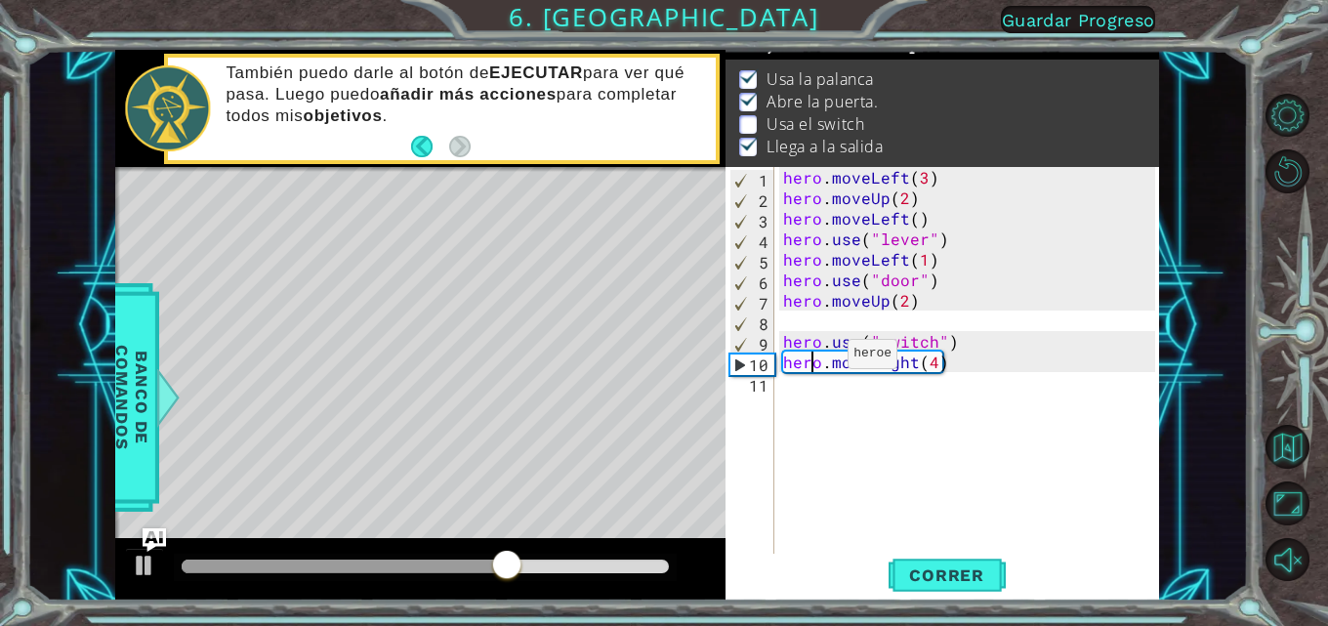
drag, startPoint x: 813, startPoint y: 370, endPoint x: 833, endPoint y: 354, distance: 25.6
click at [829, 354] on div "hero . moveLeft ( 3 ) hero . moveUp ( 2 ) hero . moveLeft ( ) hero . use ( "lev…" at bounding box center [972, 382] width 386 height 431
click at [837, 370] on div "hero . moveLeft ( 3 ) hero . moveUp ( 2 ) hero . moveLeft ( ) hero . use ( "lev…" at bounding box center [972, 382] width 386 height 431
click at [837, 364] on div "hero . moveLeft ( 3 ) hero . moveUp ( 2 ) hero . moveLeft ( ) hero . use ( "lev…" at bounding box center [972, 382] width 386 height 431
click at [837, 359] on div "hero . moveLeft ( 3 ) hero . moveUp ( 2 ) hero . moveLeft ( ) hero . use ( "lev…" at bounding box center [972, 382] width 386 height 431
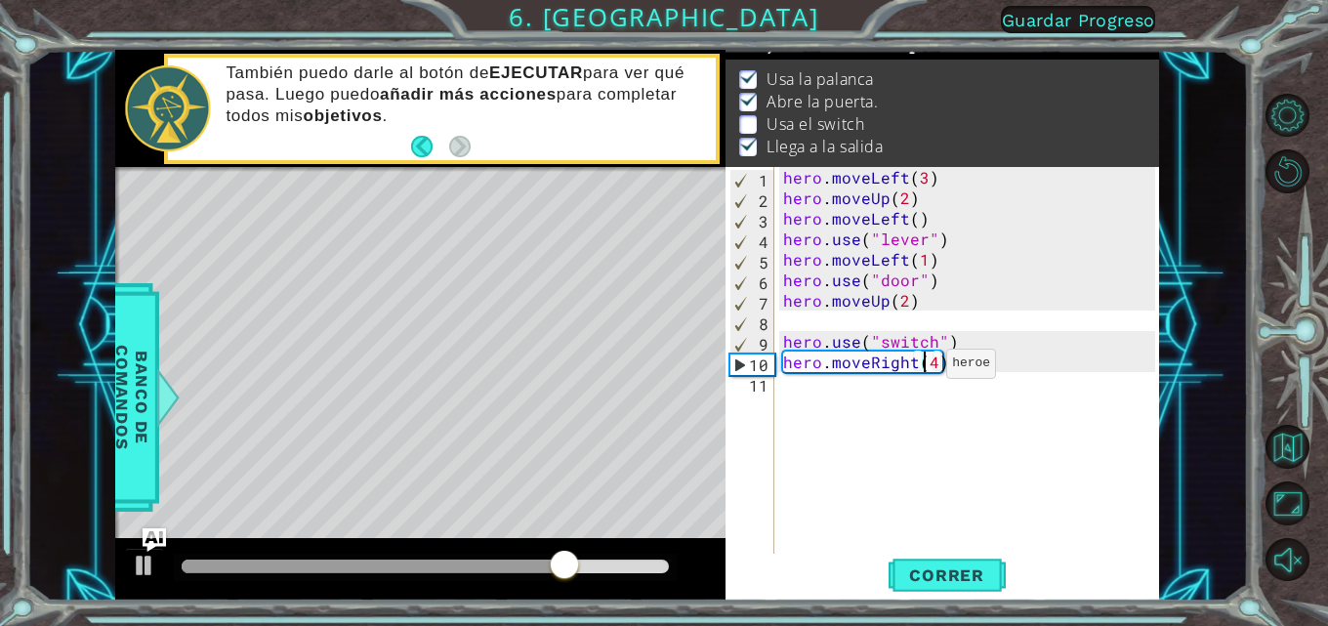
click at [837, 368] on div "hero . moveLeft ( 3 ) hero . moveUp ( 2 ) hero . moveLeft ( ) hero . use ( "lev…" at bounding box center [972, 382] width 386 height 431
click at [837, 370] on div "hero . moveLeft ( 3 ) hero . moveUp ( 2 ) hero . moveLeft ( ) hero . use ( "lev…" at bounding box center [972, 382] width 386 height 431
click at [837, 355] on div "hero . moveLeft ( 3 ) hero . moveUp ( 2 ) hero . moveLeft ( ) hero . use ( "lev…" at bounding box center [972, 382] width 386 height 431
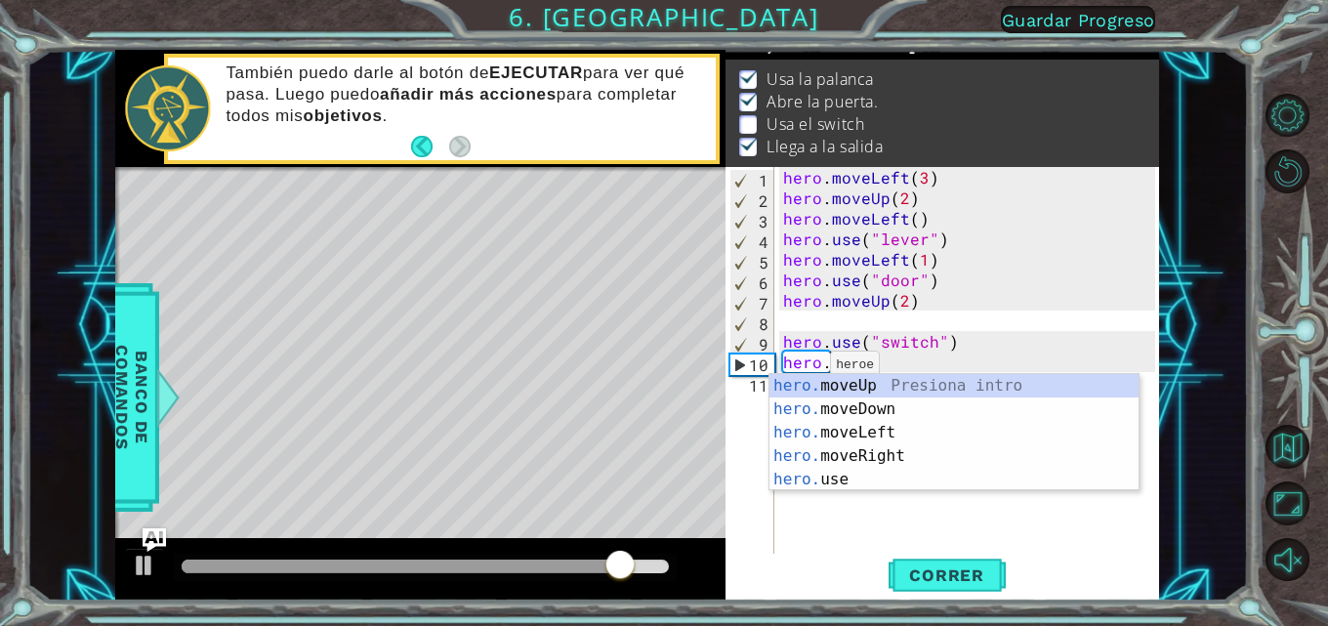
type textarea "h"
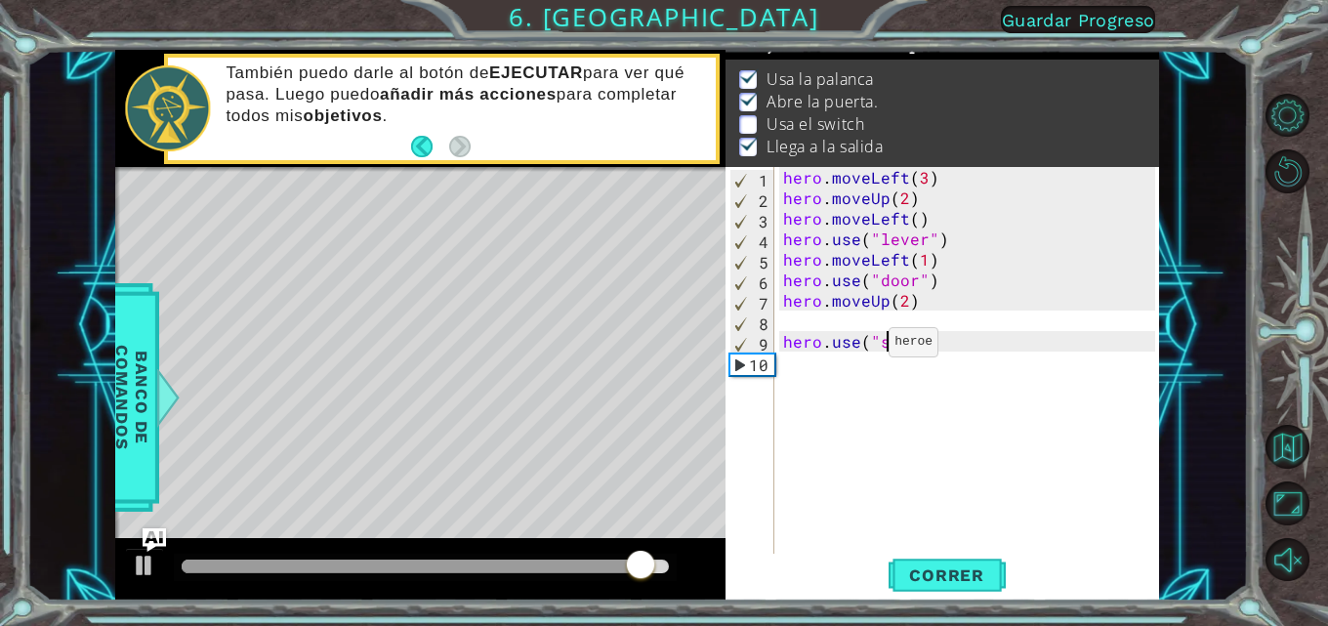
type textarea "h"
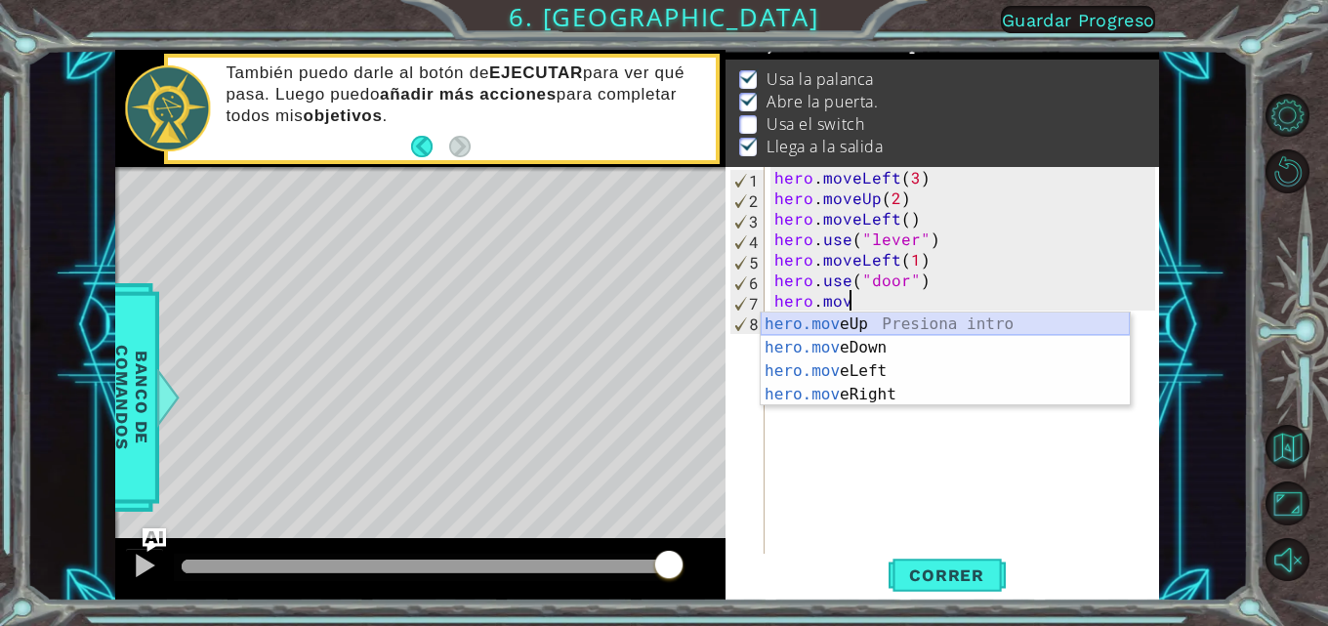
click at [837, 331] on div "hero.mov eUp Presiona intro hero.mov eDown Presiona intro hero.mov eLeft Presio…" at bounding box center [945, 383] width 369 height 141
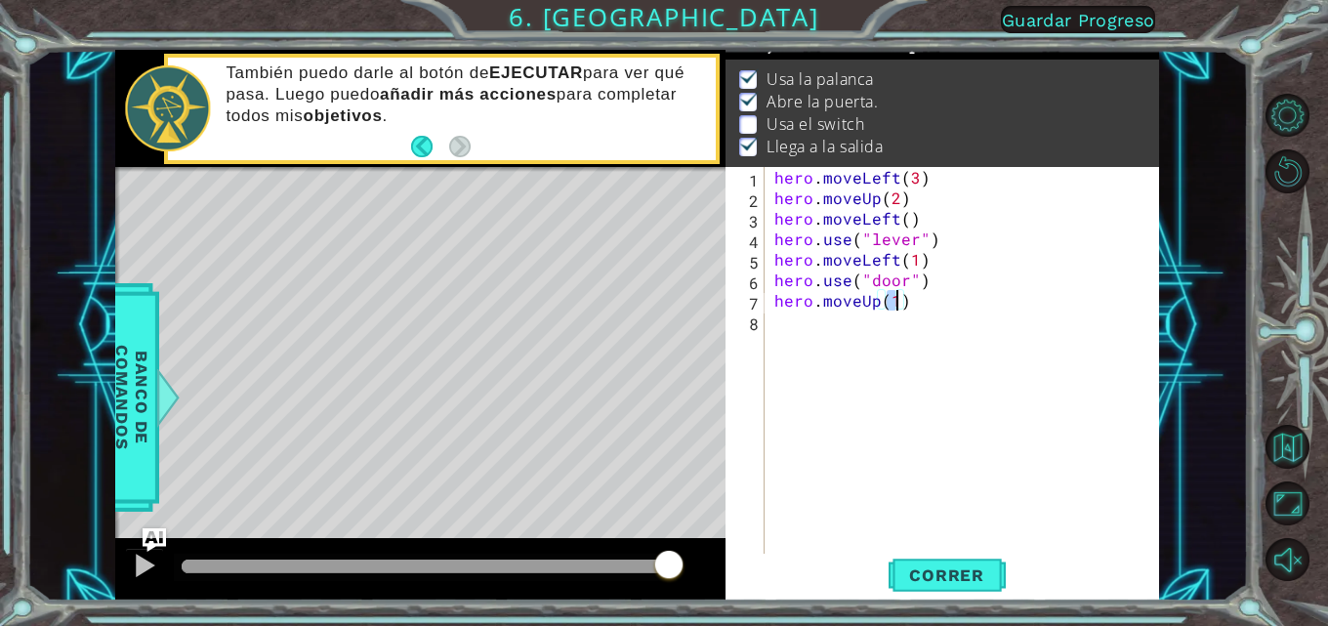
type textarea "hero.moveUp(2)"
click at [779, 321] on div "hero . moveLeft ( 3 ) hero . moveUp ( 2 ) hero . moveLeft ( ) hero . use ( "lev…" at bounding box center [968, 382] width 395 height 431
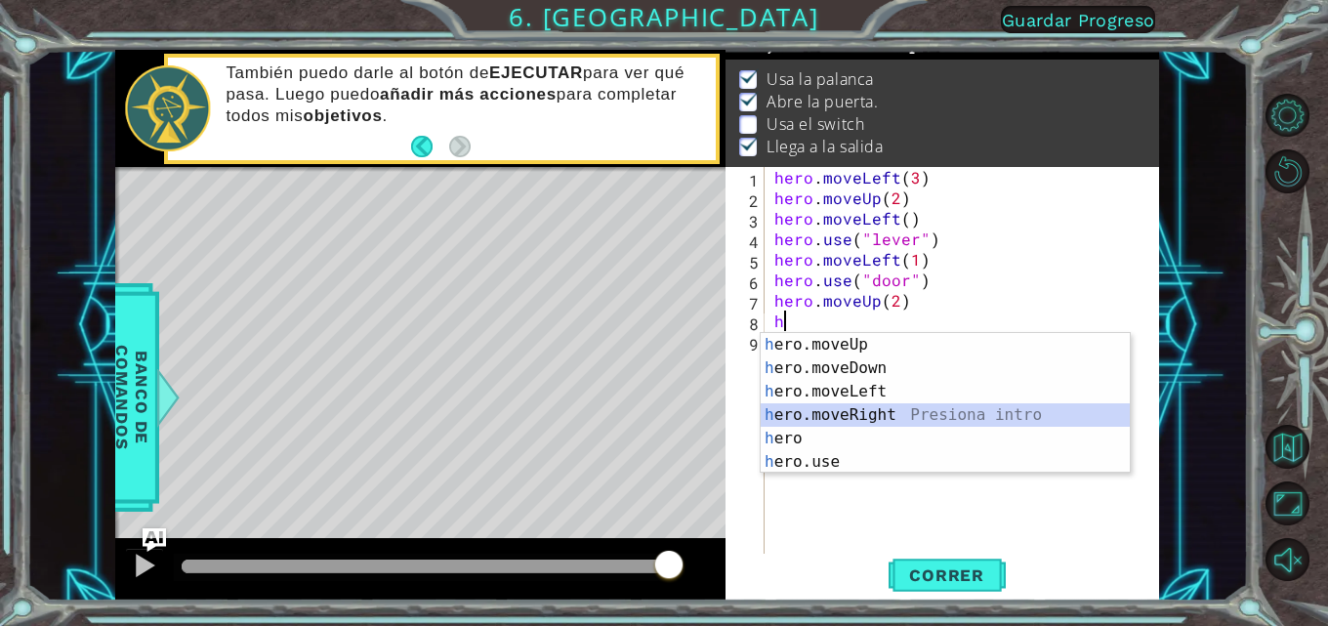
click at [837, 407] on div "h ero.moveUp Presiona intro h ero.moveDown Presiona intro h ero.moveLeft Presio…" at bounding box center [945, 427] width 369 height 188
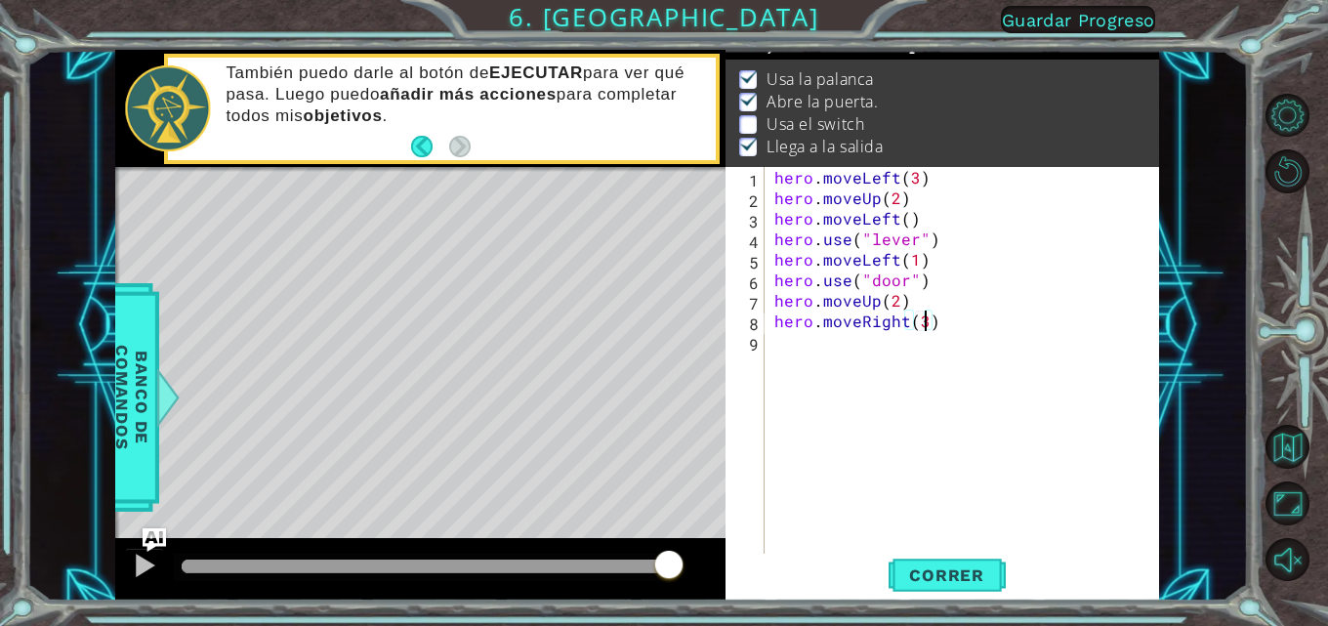
scroll to position [0, 10]
type textarea "hero.moveRight(3)"
click at [817, 341] on div "hero . moveLeft ( 3 ) hero . moveUp ( 2 ) hero . moveLeft ( ) hero . use ( "lev…" at bounding box center [968, 382] width 395 height 431
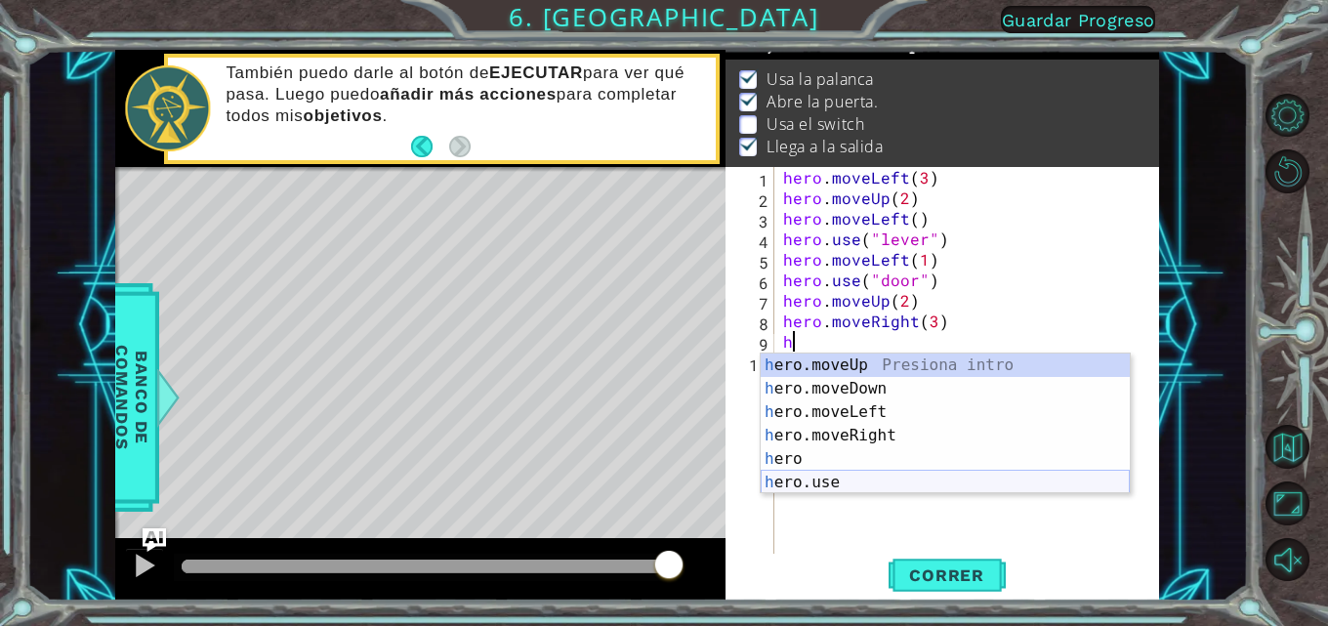
click at [837, 474] on div "h ero.moveUp Presiona intro h ero.moveDown Presiona intro h ero.moveLeft Presio…" at bounding box center [945, 448] width 369 height 188
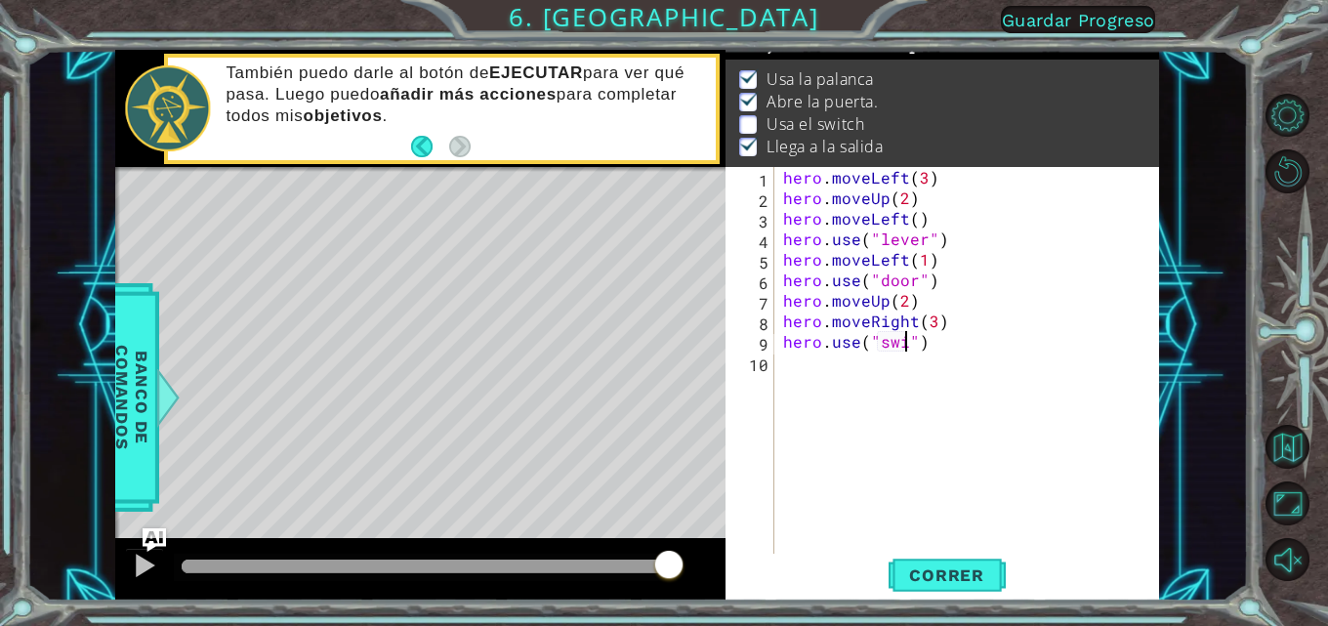
scroll to position [0, 9]
type textarea "hero.use("switch")"
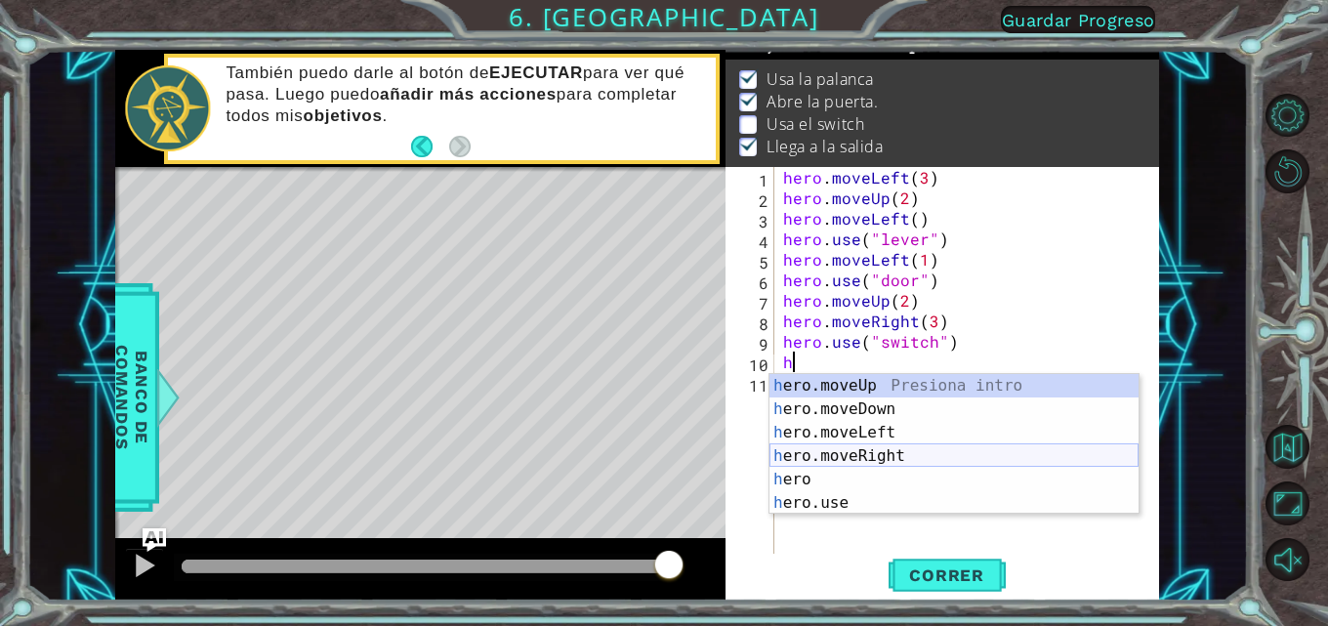
click at [837, 457] on div "h ero.moveUp Presiona intro h ero.moveDown Presiona intro h ero.moveLeft Presio…" at bounding box center [954, 468] width 369 height 188
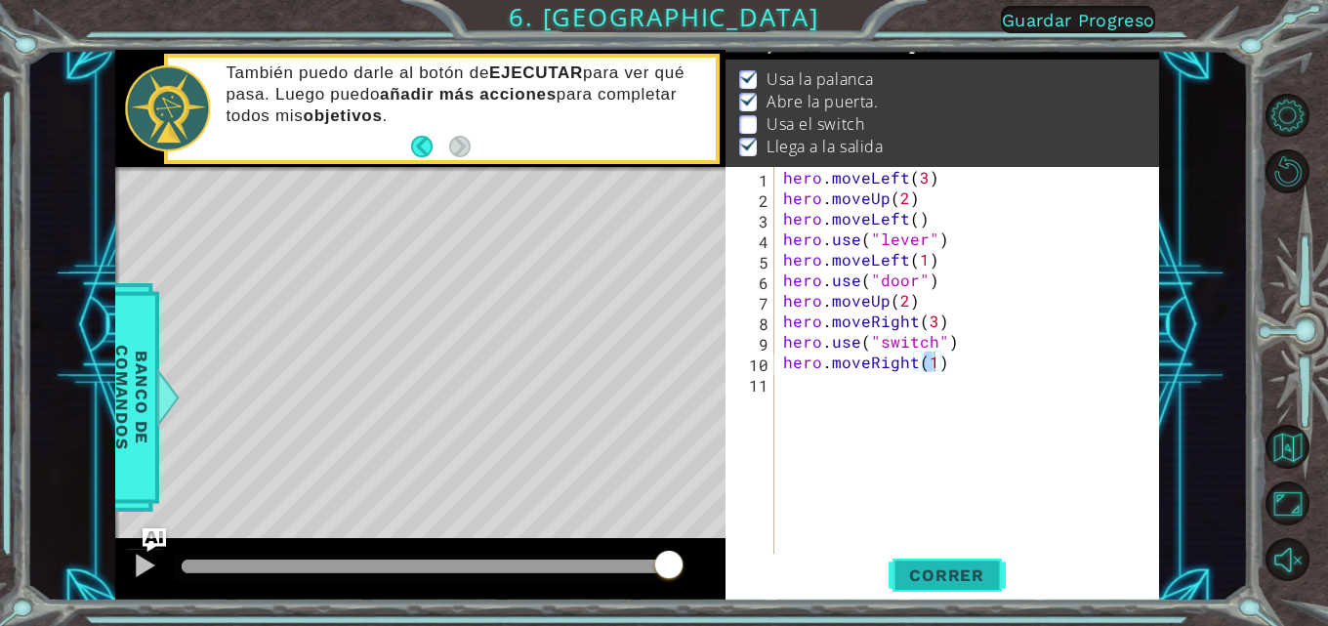
click at [837, 591] on button "Correr" at bounding box center [947, 575] width 117 height 43
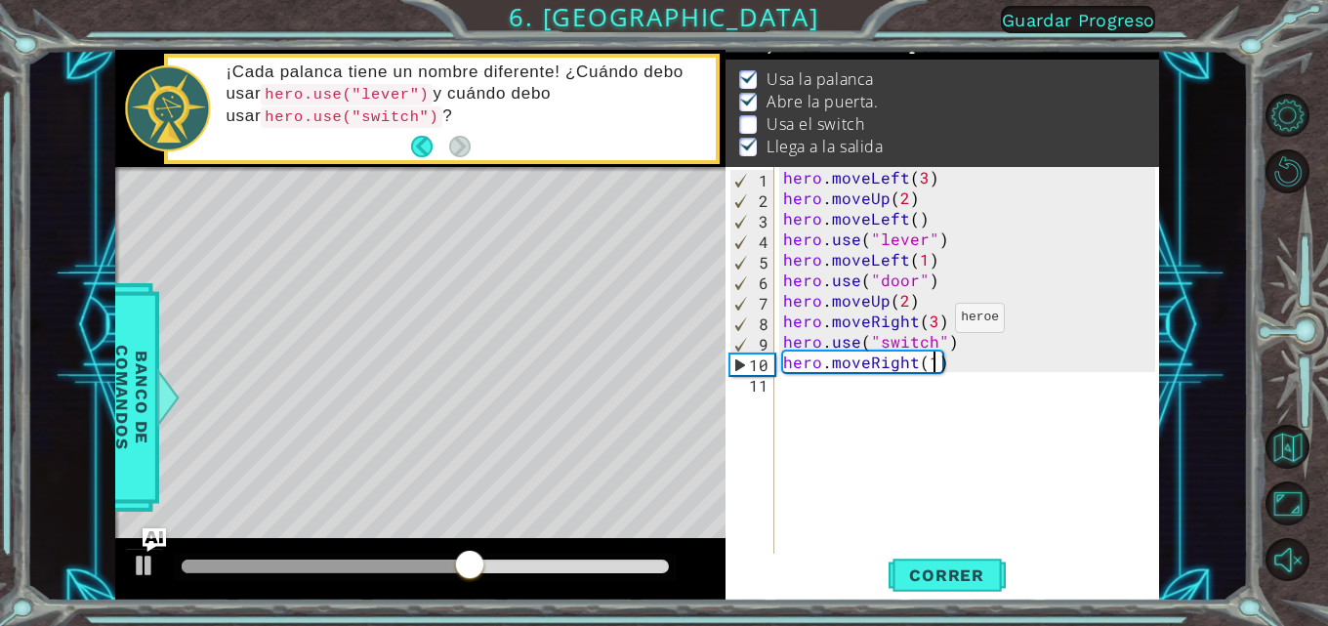
click at [837, 322] on div "hero . moveLeft ( 3 ) hero . moveUp ( 2 ) hero . moveLeft ( ) hero . use ( "lev…" at bounding box center [972, 382] width 386 height 431
type textarea "hero.moveRight(2)"
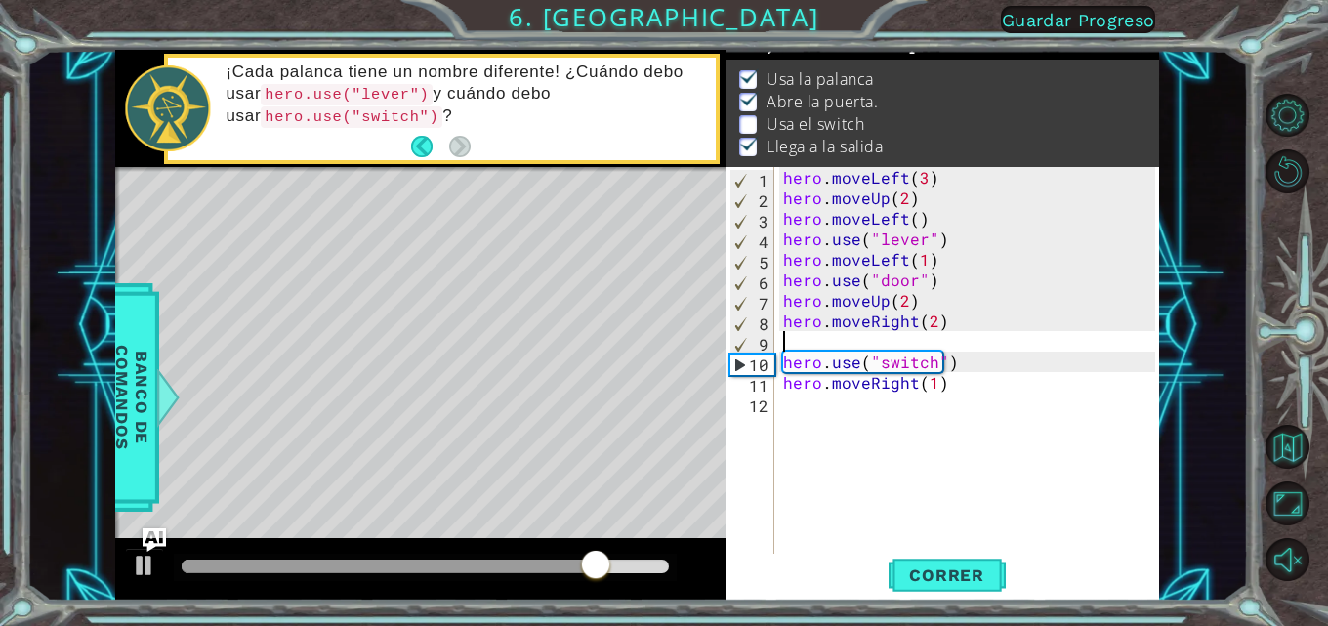
type textarea "hero.moveRight(2)"
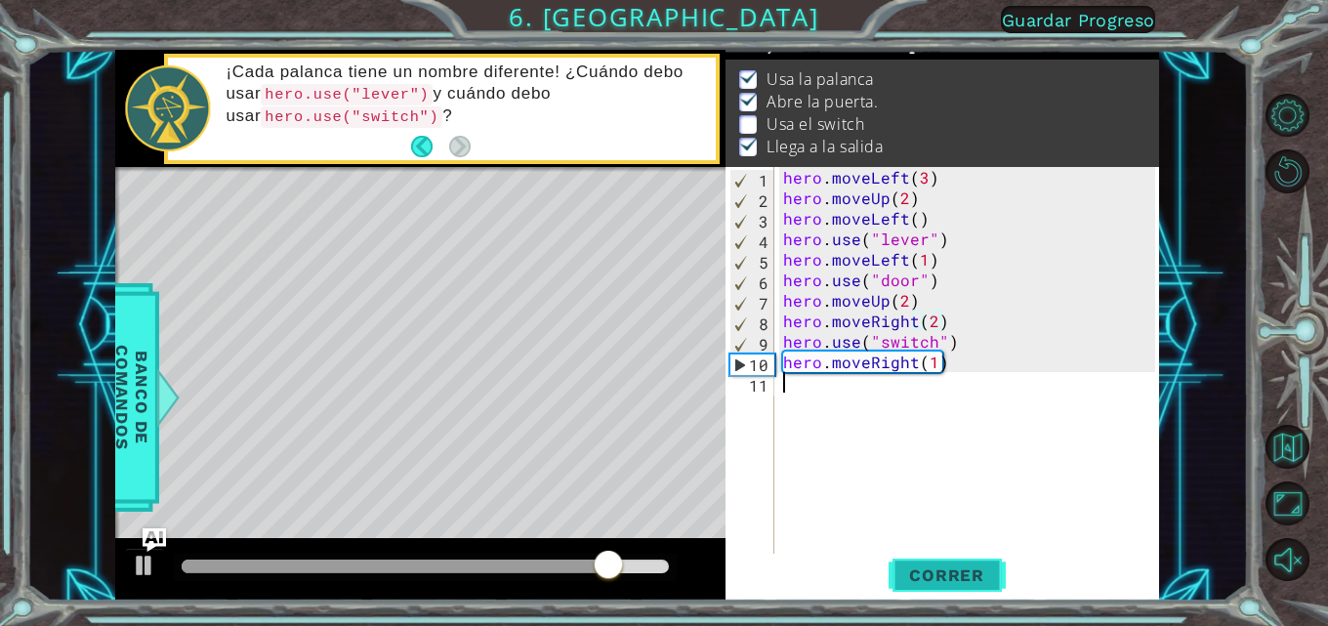
drag, startPoint x: 929, startPoint y: 541, endPoint x: 936, endPoint y: 555, distance: 15.3
click at [837, 542] on div "hero . moveLeft ( 3 ) hero . moveUp ( 2 ) hero . moveLeft ( ) hero . use ( "lev…" at bounding box center [972, 382] width 386 height 431
click at [837, 574] on span "Correr" at bounding box center [947, 575] width 114 height 20
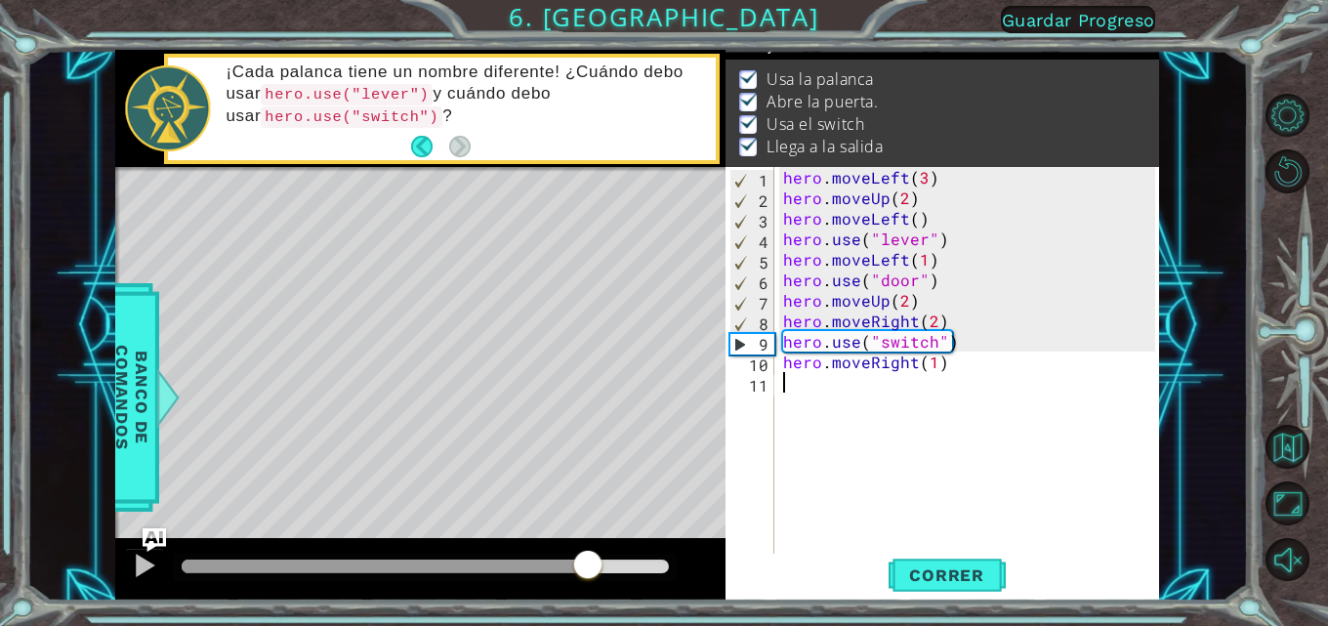
drag, startPoint x: 299, startPoint y: 569, endPoint x: 590, endPoint y: 535, distance: 293.0
click at [590, 535] on div "methods hero moveDown(steps) moveUp(steps) moveLeft(steps) moveRight(steps) use…" at bounding box center [637, 325] width 1044 height 551
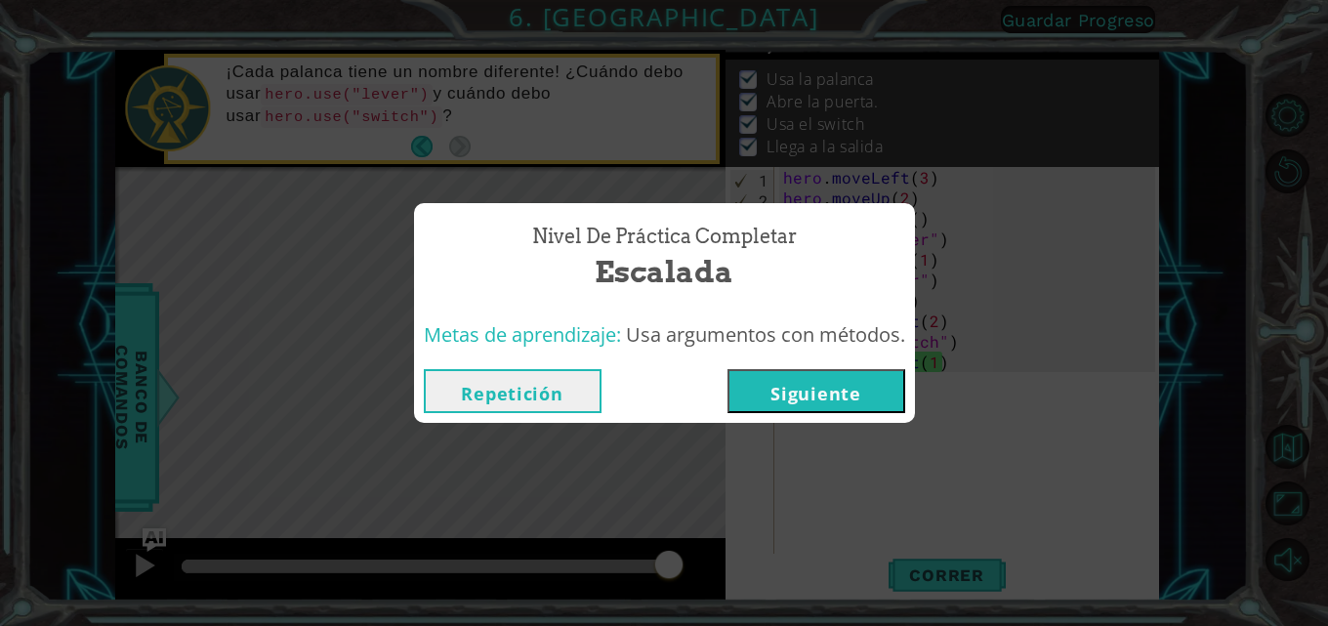
click at [810, 374] on button "Siguiente" at bounding box center [817, 391] width 178 height 44
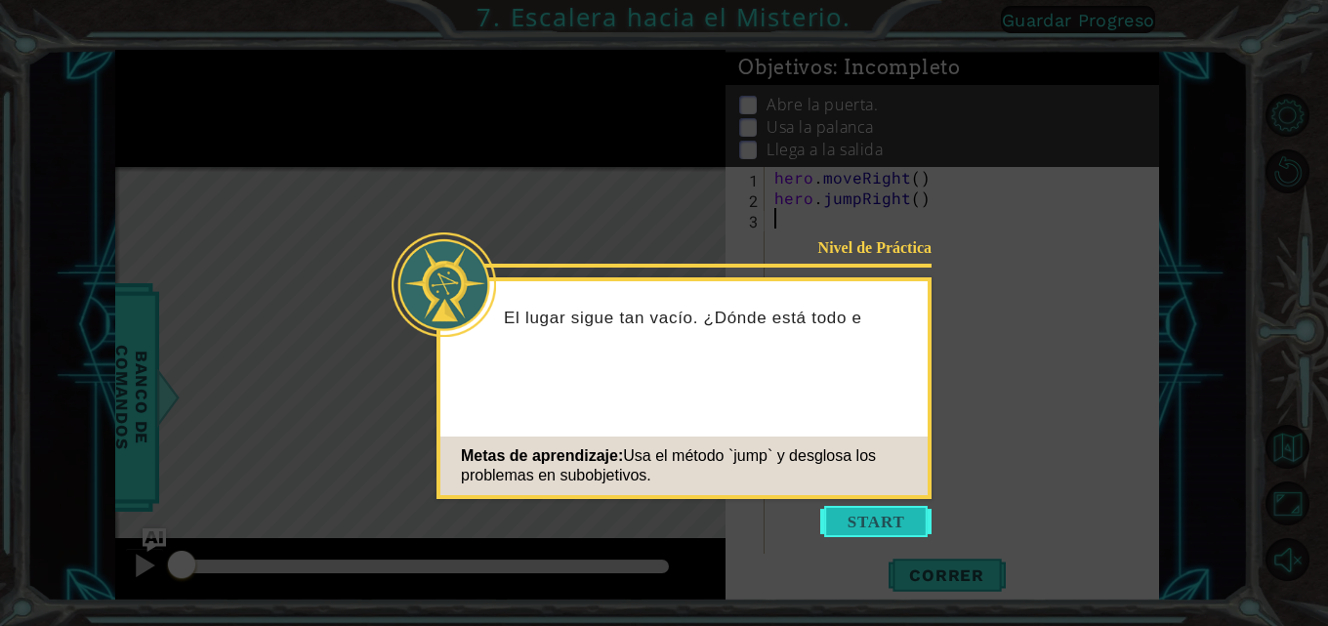
click at [837, 521] on button "Start" at bounding box center [875, 521] width 111 height 31
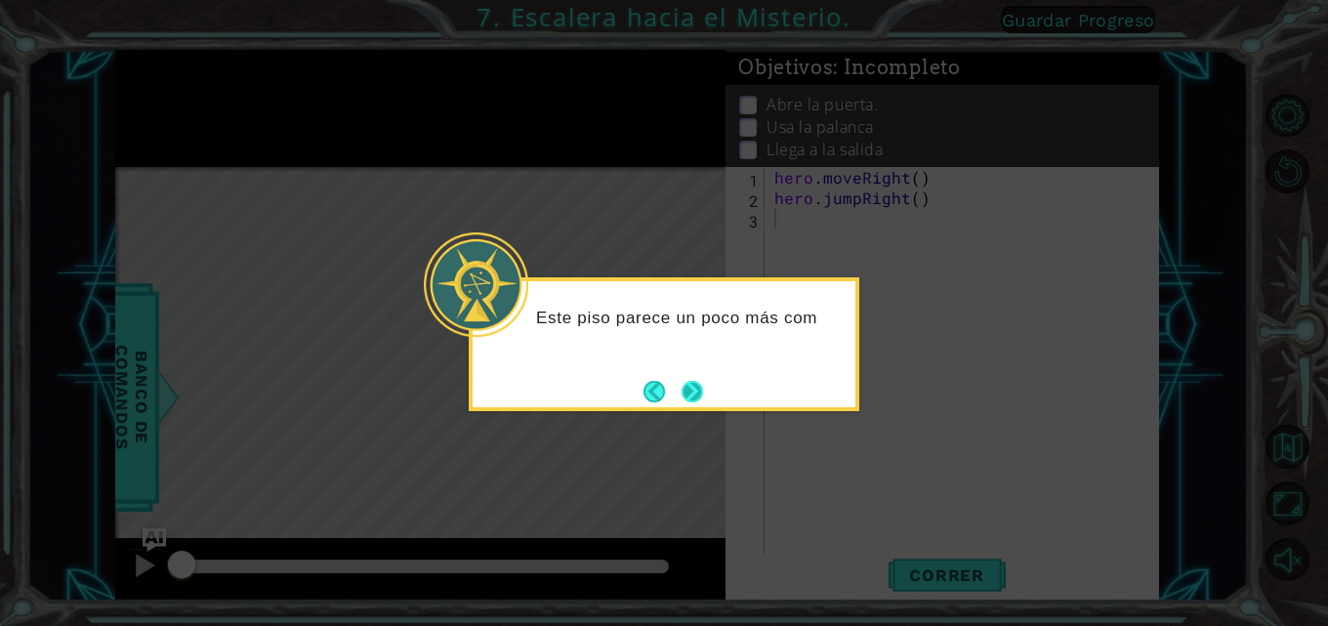
click at [699, 392] on button "Next" at bounding box center [692, 391] width 21 height 21
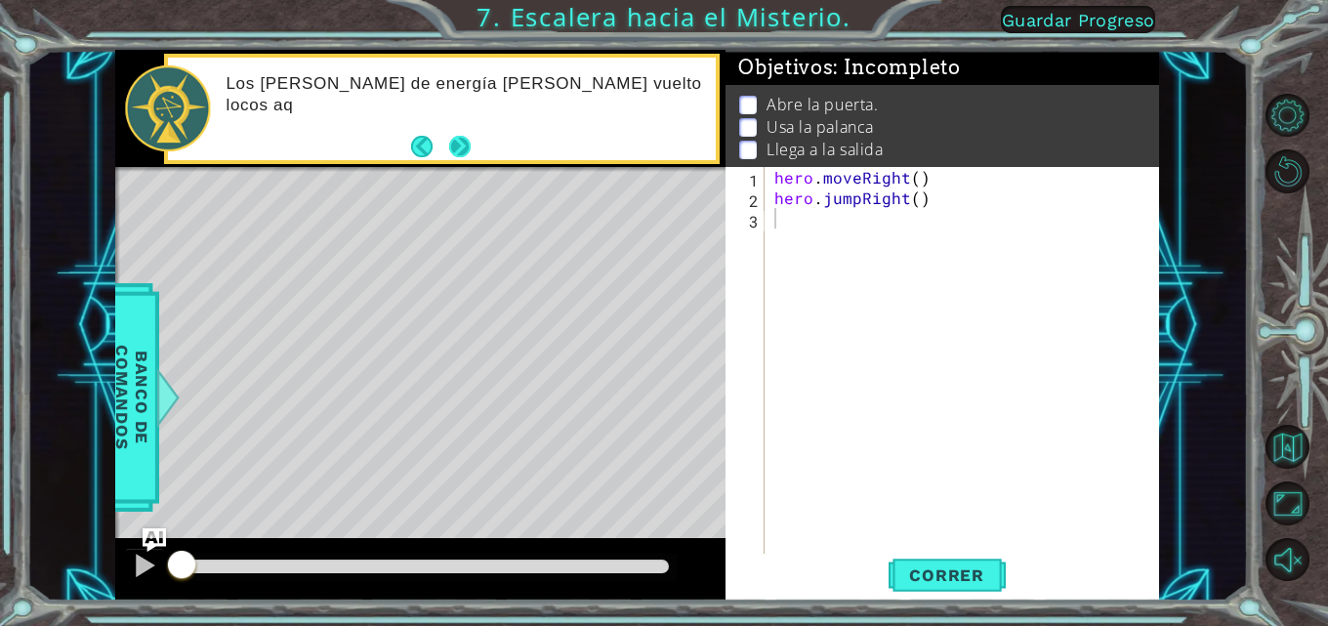
click at [462, 145] on button "Next" at bounding box center [459, 146] width 21 height 21
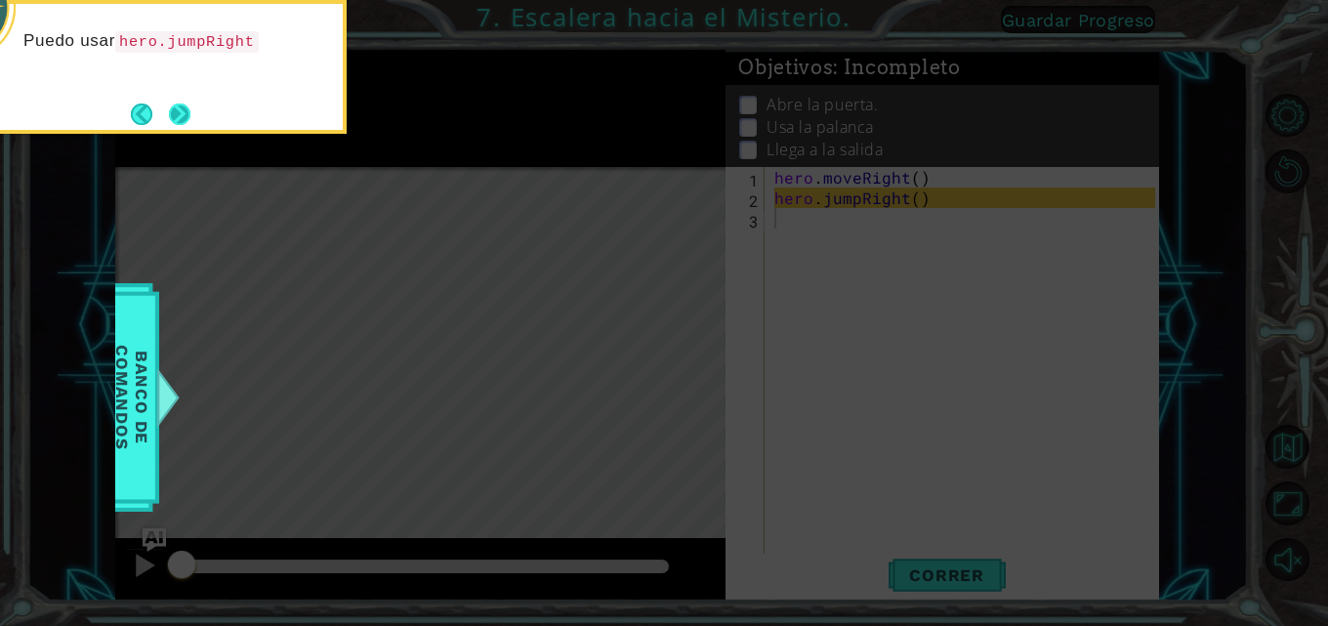
click at [184, 114] on button "Next" at bounding box center [179, 114] width 21 height 21
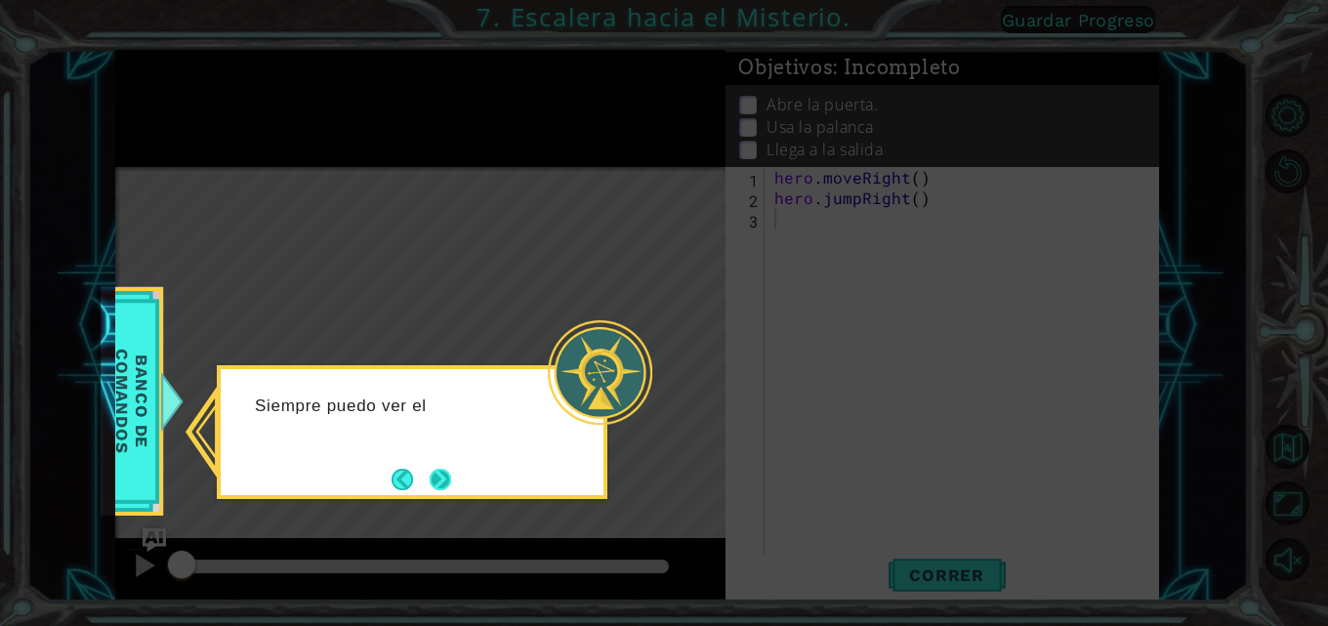
click at [451, 475] on button "Next" at bounding box center [440, 479] width 21 height 21
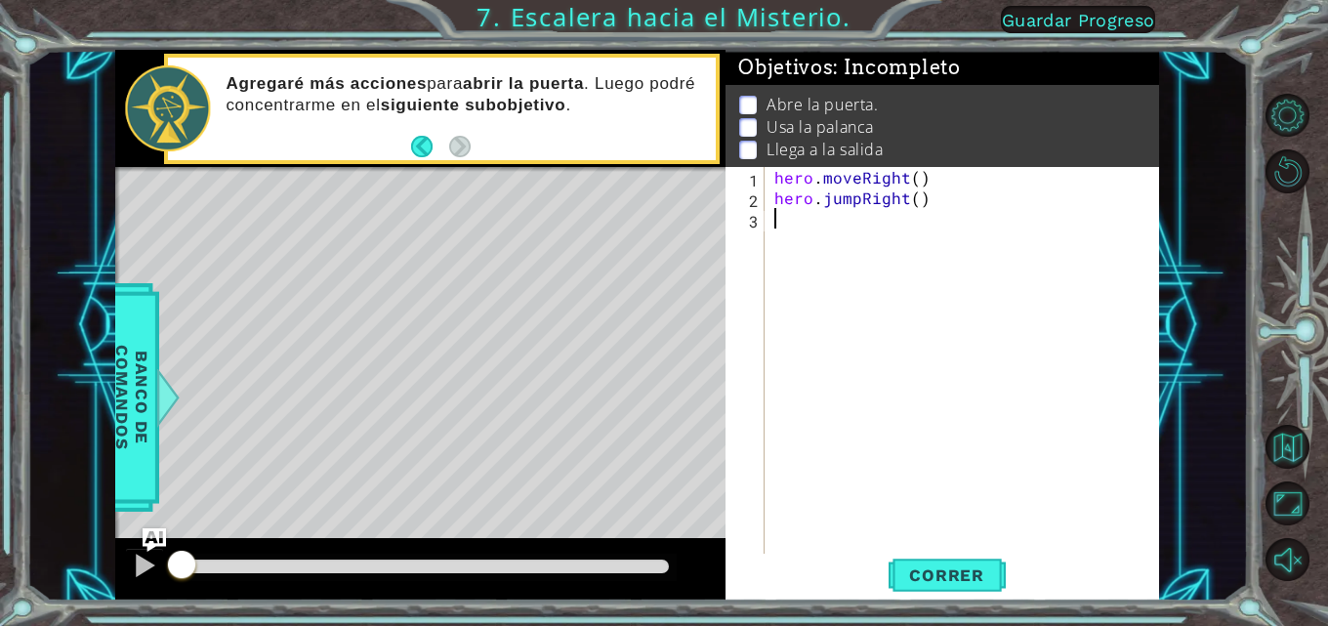
type textarea "h"
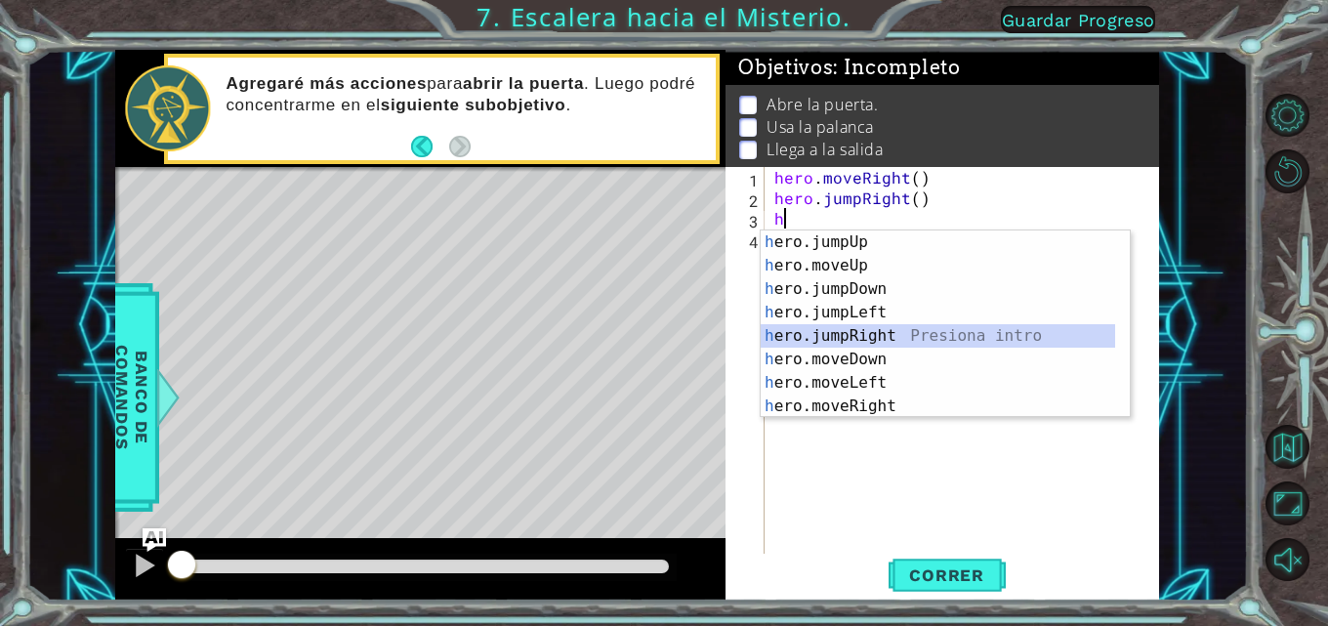
click at [837, 335] on div "h ero.jumpUp Presiona intro h ero.moveUp Presiona intro h ero.jumpDown Presiona…" at bounding box center [938, 347] width 355 height 234
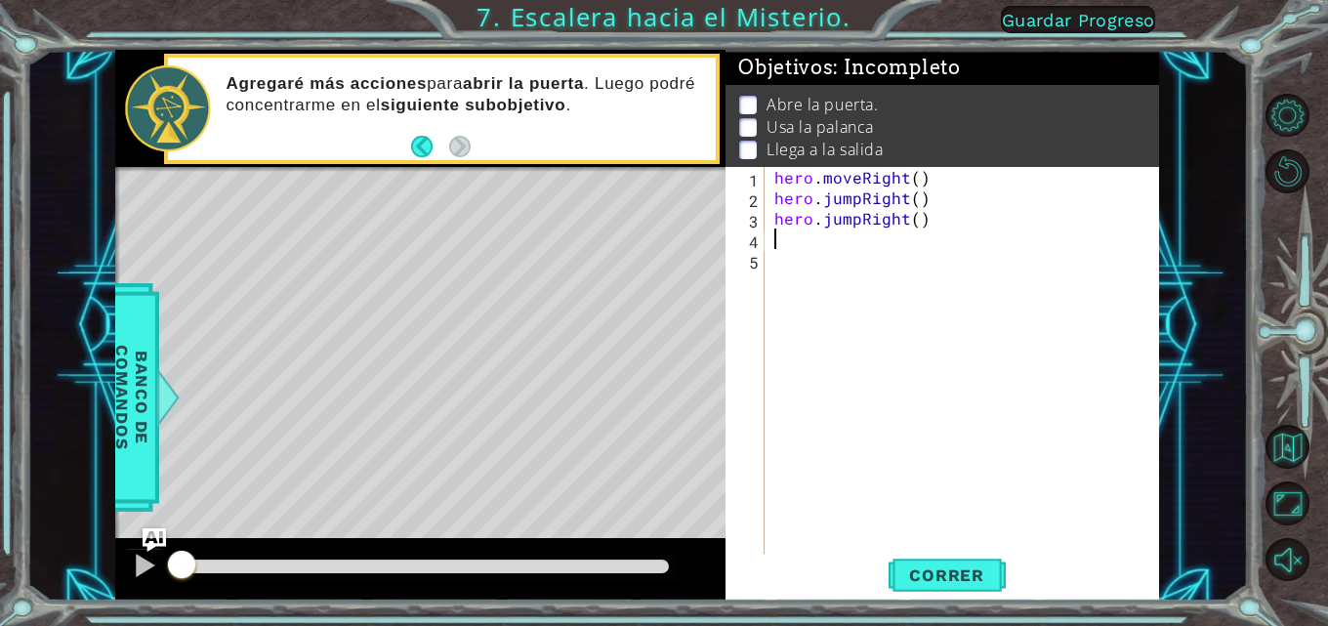
click at [837, 226] on div "hero . moveRight ( ) hero . jumpRight ( ) hero . jumpRight ( )" at bounding box center [968, 382] width 395 height 431
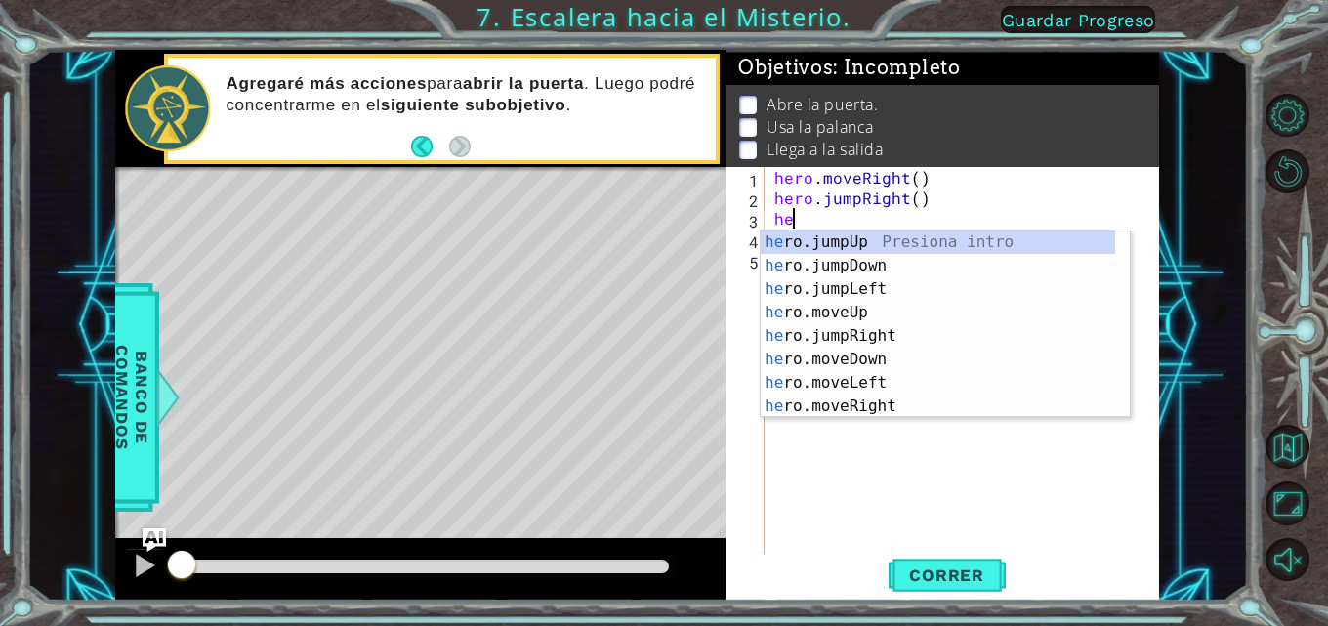
type textarea "h"
click at [837, 414] on div "h ero.jumpUp Presiona intro h ero.moveUp Presiona intro h ero.jumpDown Presiona…" at bounding box center [938, 347] width 355 height 234
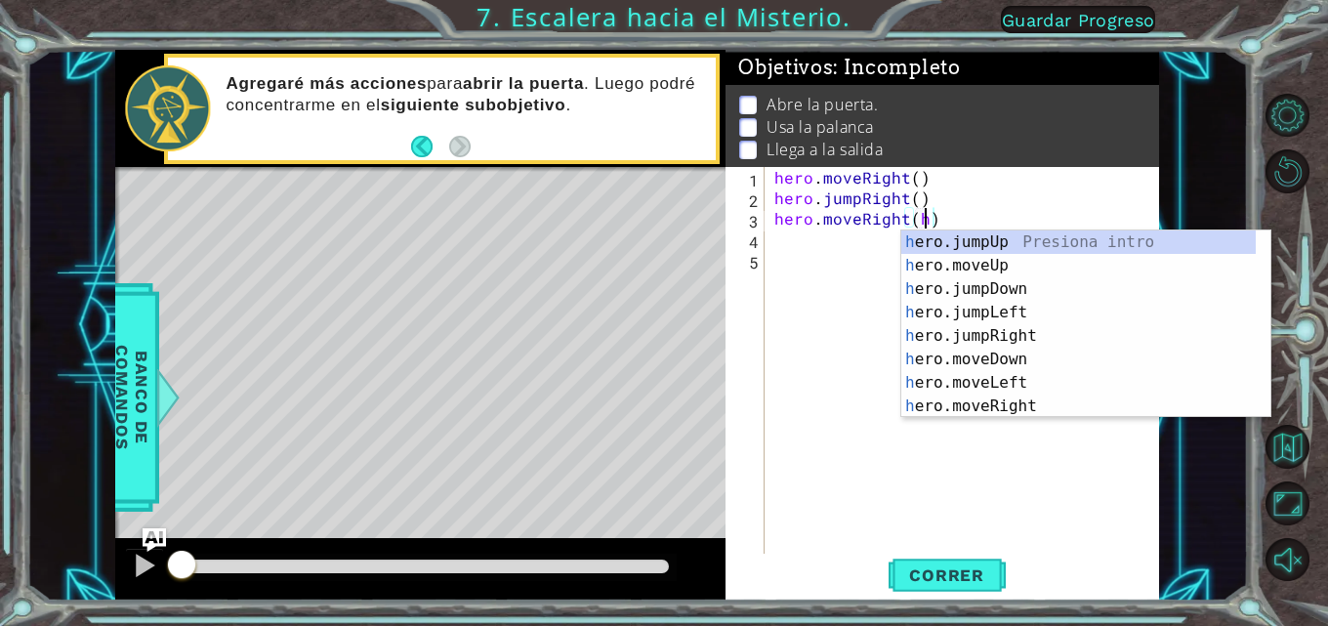
scroll to position [0, 9]
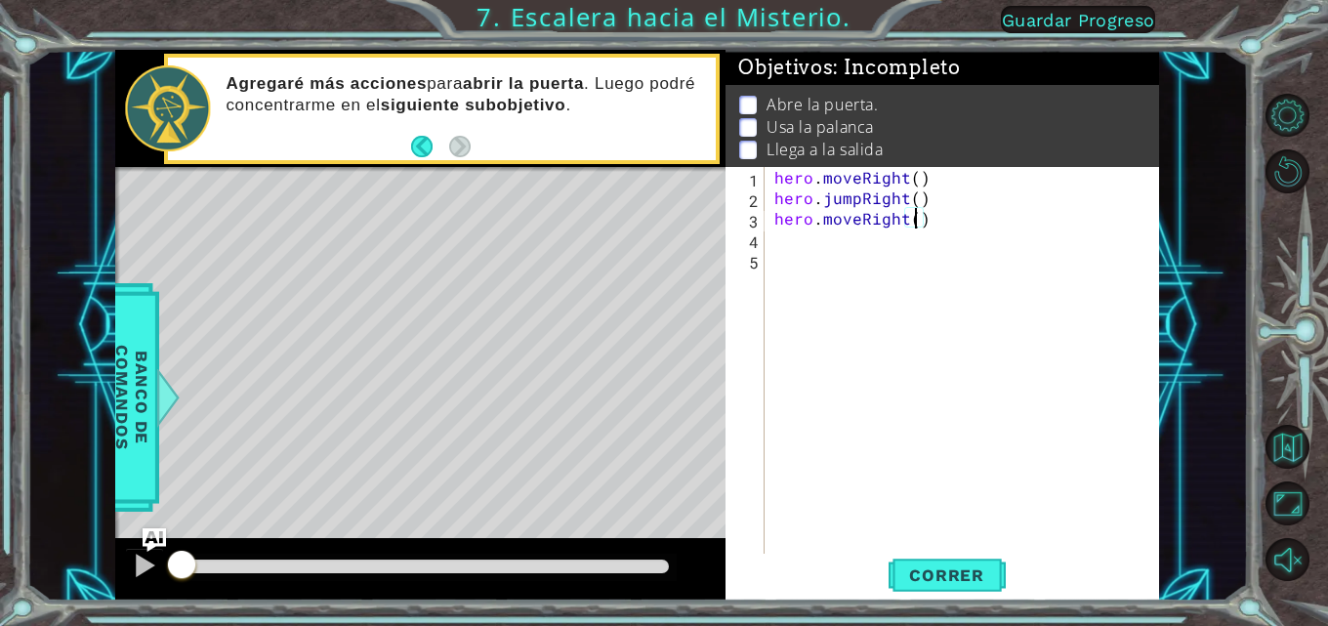
type textarea "hero.moveRight(1)"
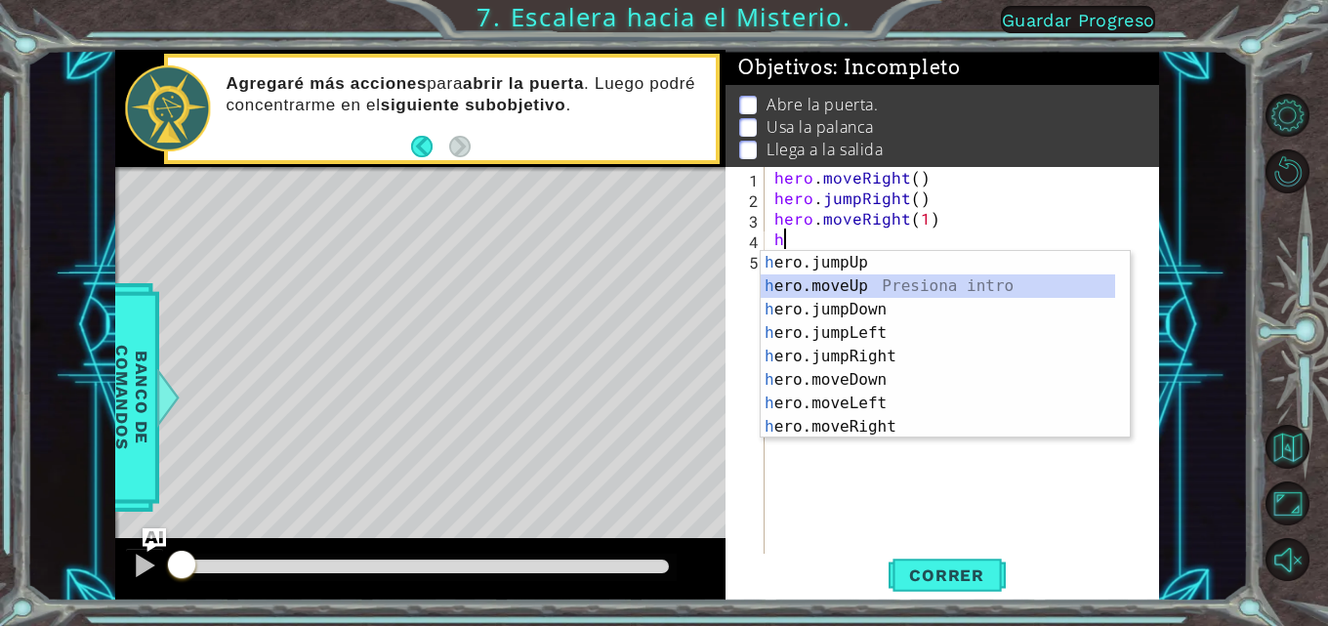
click at [837, 288] on div "h ero.jumpUp Presiona intro h ero.moveUp Presiona intro h ero.jumpDown Presiona…" at bounding box center [938, 368] width 355 height 234
type textarea "hero.moveUp(1)"
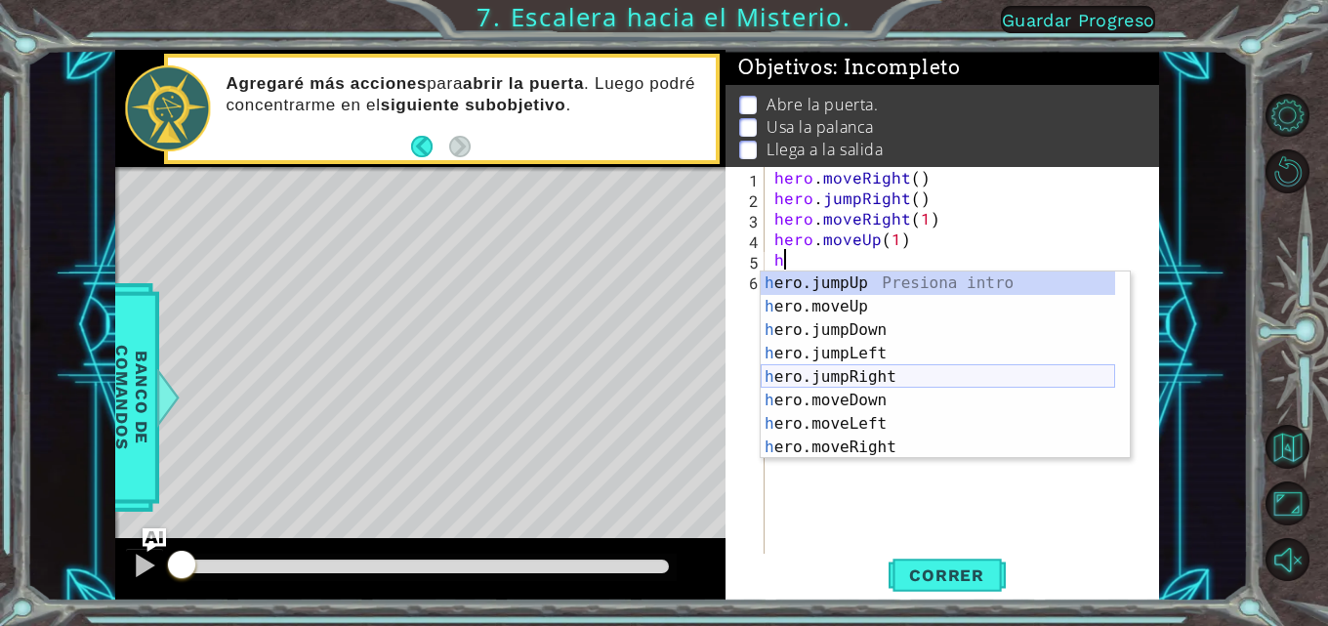
scroll to position [23, 0]
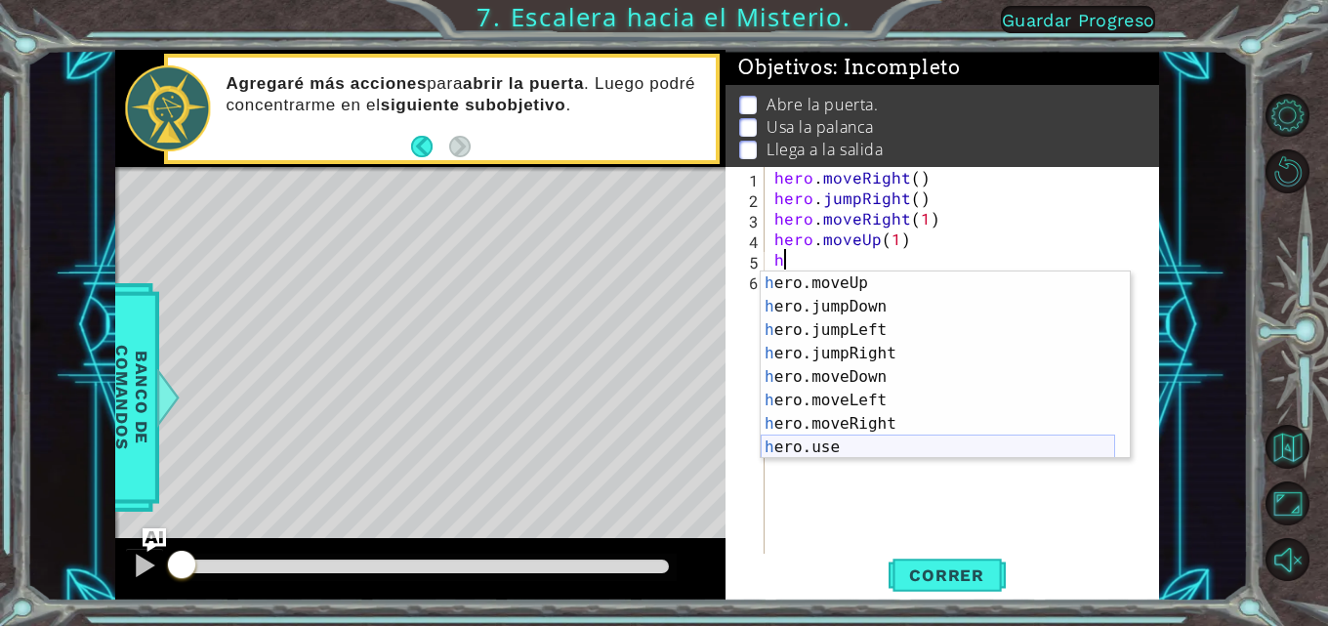
click at [837, 451] on div "h ero.moveUp Presiona intro h ero.jumpDown Presiona intro h ero.jumpLeft Presio…" at bounding box center [938, 388] width 355 height 234
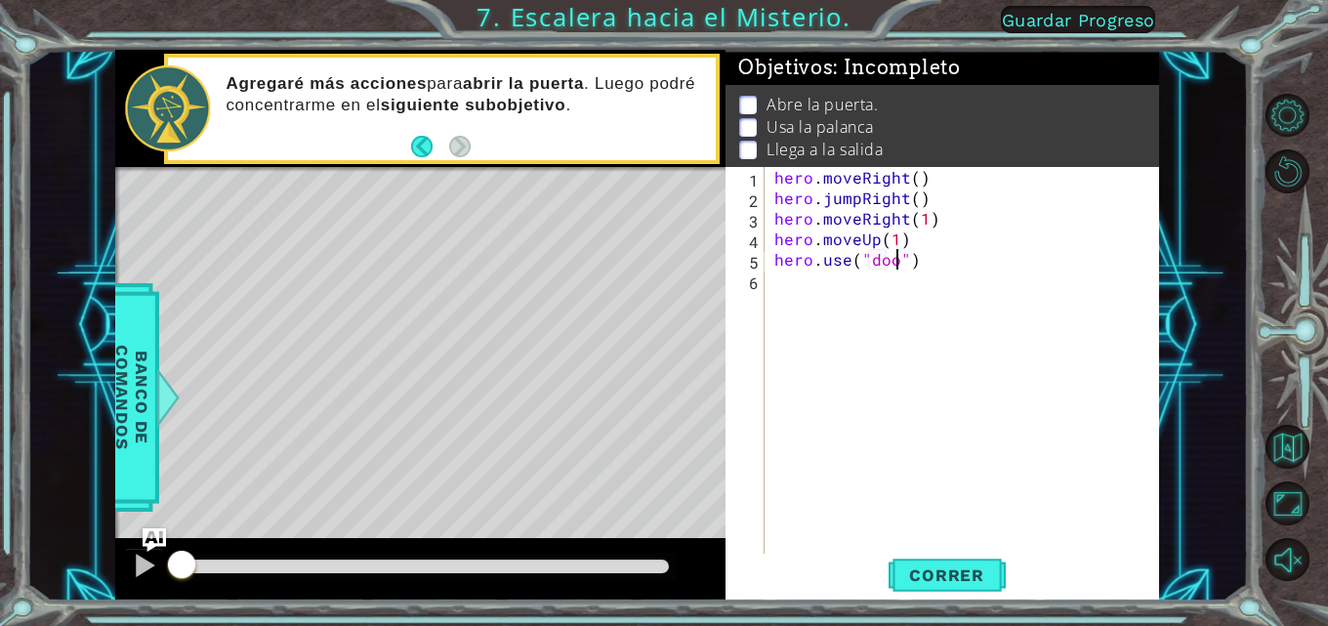
type textarea "hero.use("door")"
click at [837, 287] on div "hero . moveRight ( ) hero . jumpRight ( ) hero . moveRight ( 1 ) hero . moveUp …" at bounding box center [968, 382] width 395 height 431
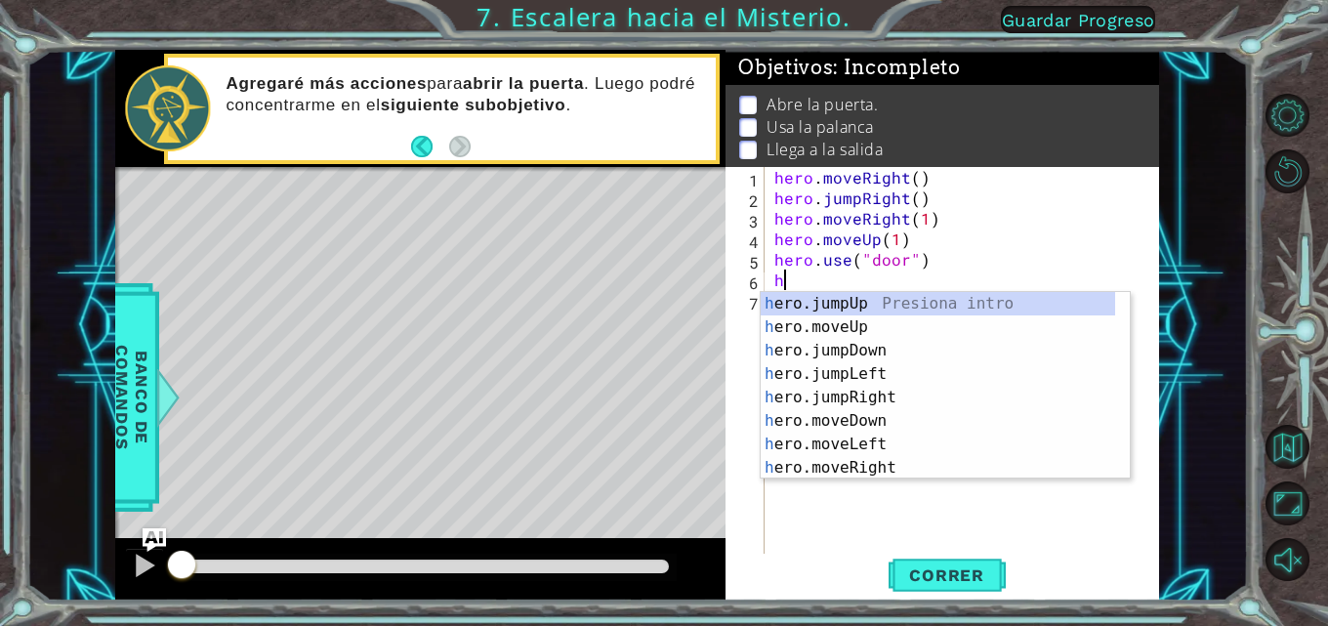
scroll to position [0, 0]
click at [837, 321] on div "h ero.jumpUp Presiona intro h ero.moveUp Presiona intro h ero.jumpDown Presiona…" at bounding box center [938, 409] width 355 height 234
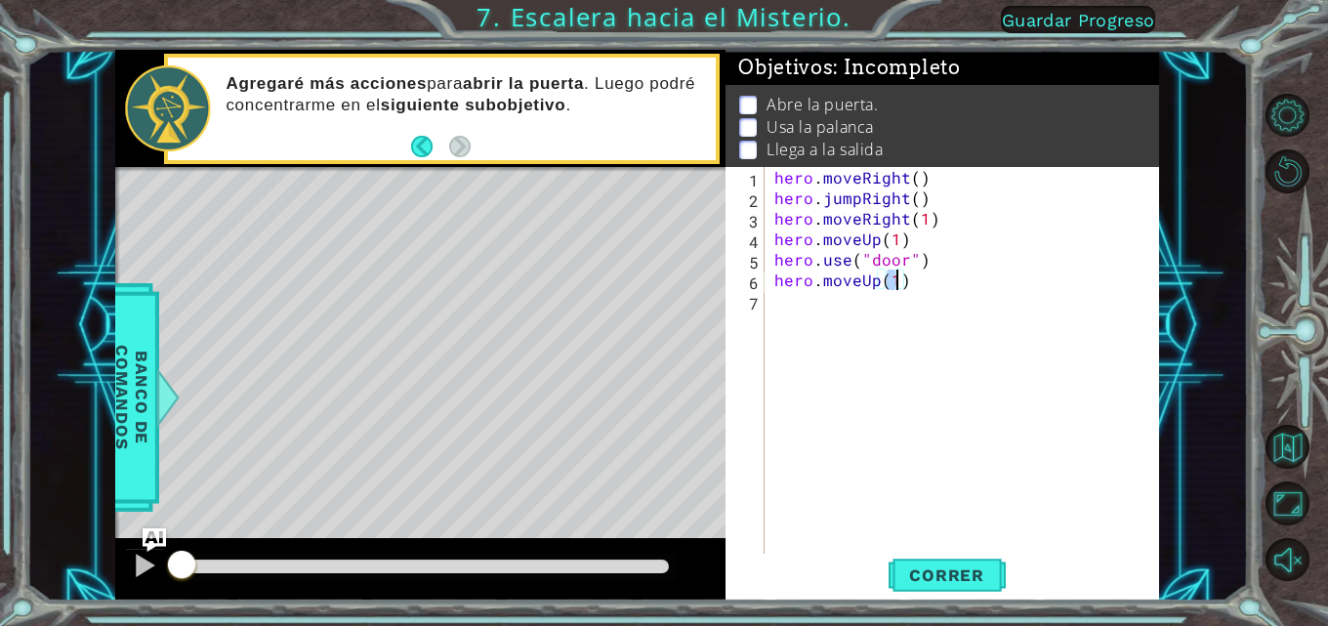
type textarea "hero.moveUp(2)"
click at [814, 306] on div "hero . moveRight ( ) hero . jumpRight ( ) hero . moveRight ( 1 ) hero . moveUp …" at bounding box center [968, 382] width 395 height 431
type textarea "h"
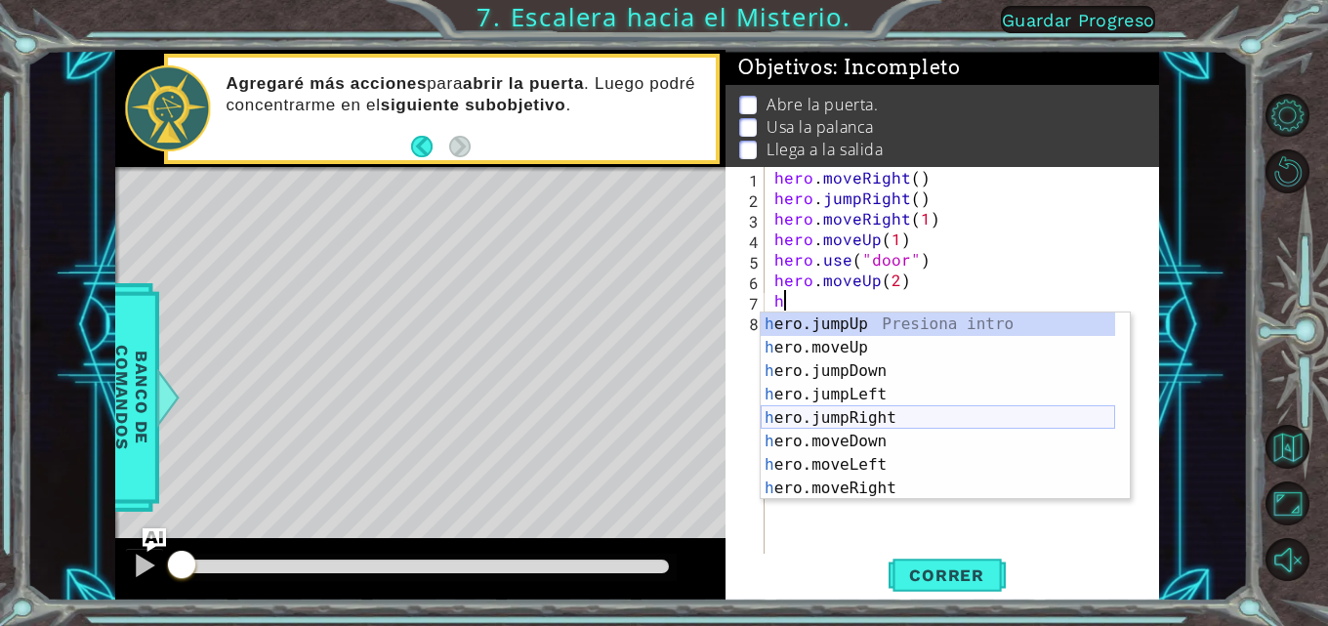
click at [837, 419] on div "h ero.jumpUp Presiona intro h ero.moveUp Presiona intro h ero.jumpDown Presiona…" at bounding box center [938, 430] width 355 height 234
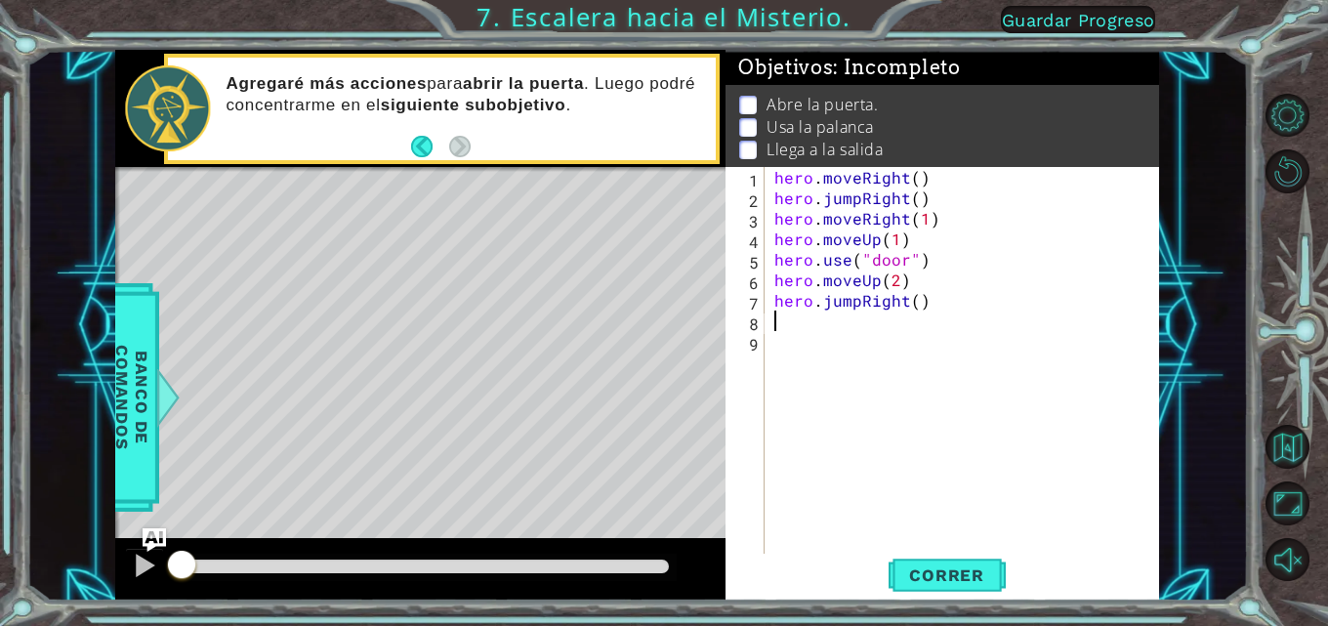
click at [837, 310] on div "hero . moveRight ( ) hero . jumpRight ( ) hero . moveRight ( 1 ) hero . moveUp …" at bounding box center [968, 382] width 395 height 431
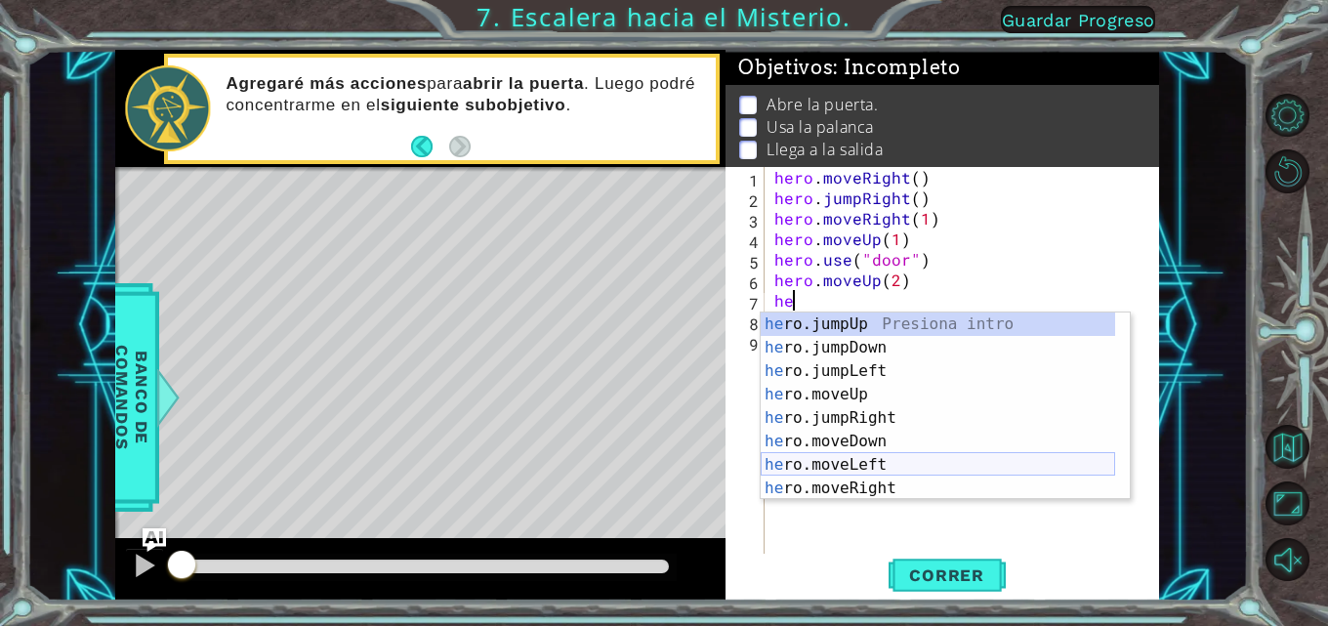
click at [837, 468] on div "he ro.jumpUp Presiona intro he ro.jumpDown Presiona intro he ro.jumpLeft Presio…" at bounding box center [938, 430] width 355 height 234
type textarea "hero.moveLeft(1)"
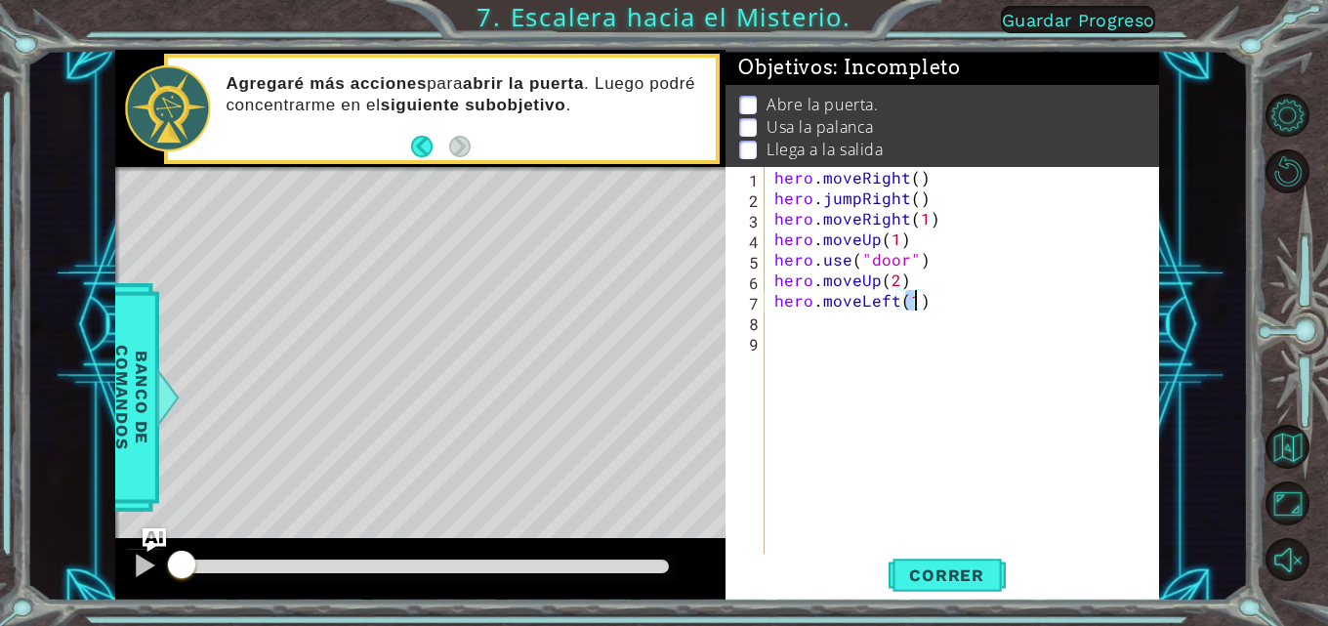
click at [833, 336] on div "hero . moveRight ( ) hero . jumpRight ( ) hero . moveRight ( 1 ) hero . moveUp …" at bounding box center [968, 382] width 395 height 431
click at [837, 322] on div "hero . moveRight ( ) hero . jumpRight ( ) hero . moveRight ( 1 ) hero . moveUp …" at bounding box center [968, 382] width 395 height 431
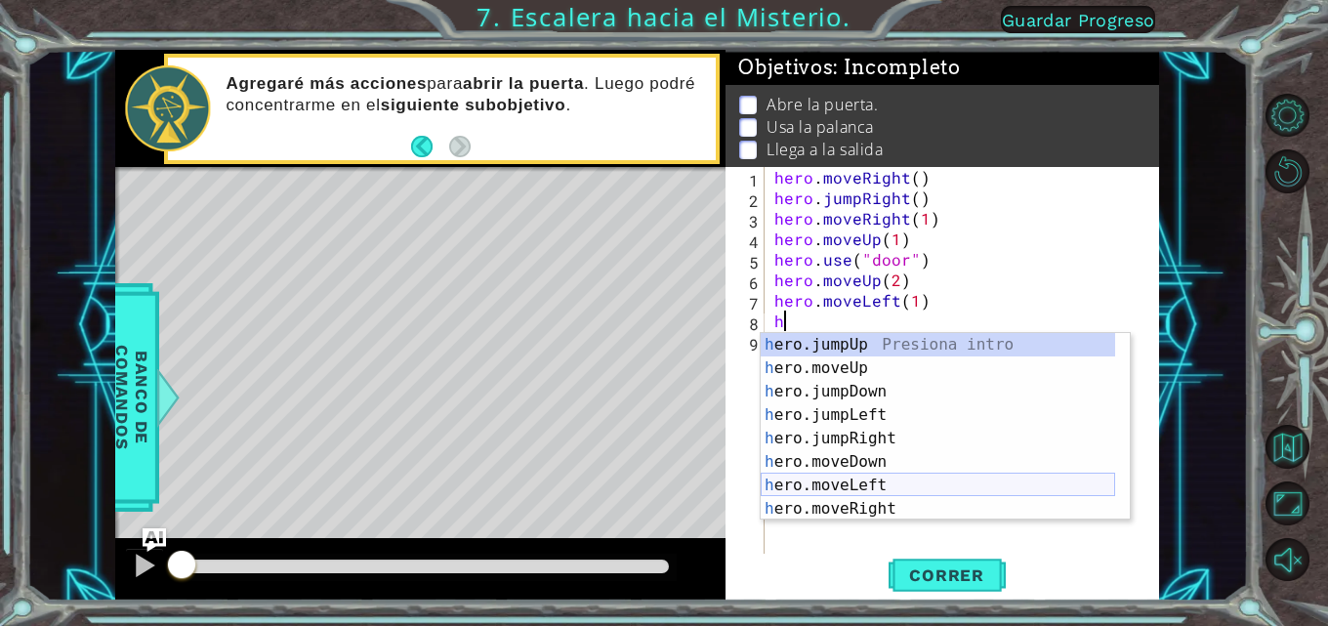
scroll to position [23, 0]
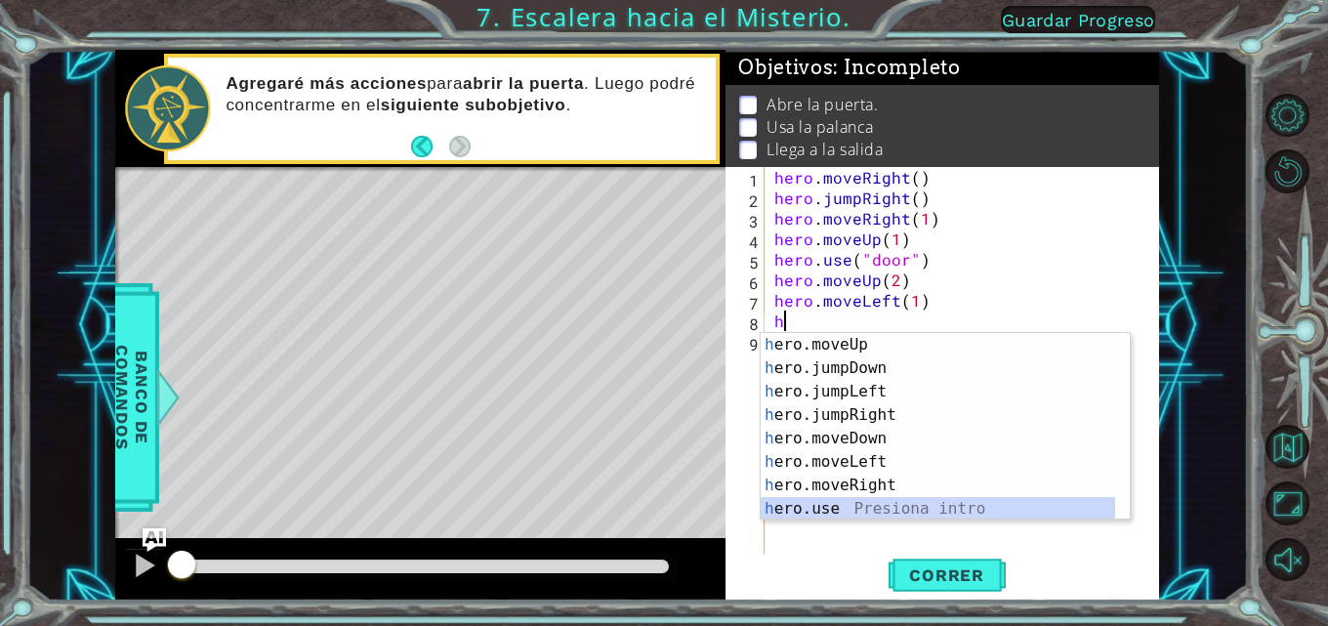
click at [829, 513] on div "h ero.moveUp Presiona intro h ero.jumpDown Presiona intro h ero.jumpLeft Presio…" at bounding box center [938, 450] width 355 height 234
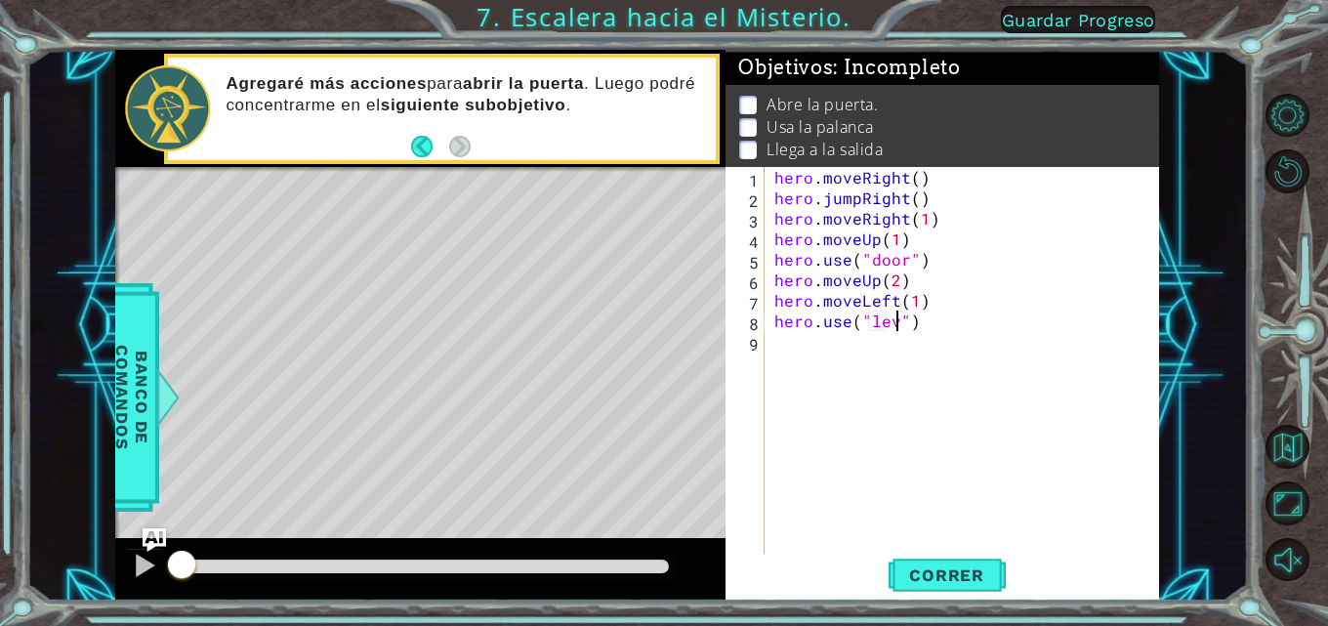
scroll to position [0, 9]
type textarea "hero.use("lever")"
click at [788, 349] on div "hero . moveRight ( ) hero . jumpRight ( ) hero . moveRight ( 1 ) hero . moveUp …" at bounding box center [968, 382] width 395 height 431
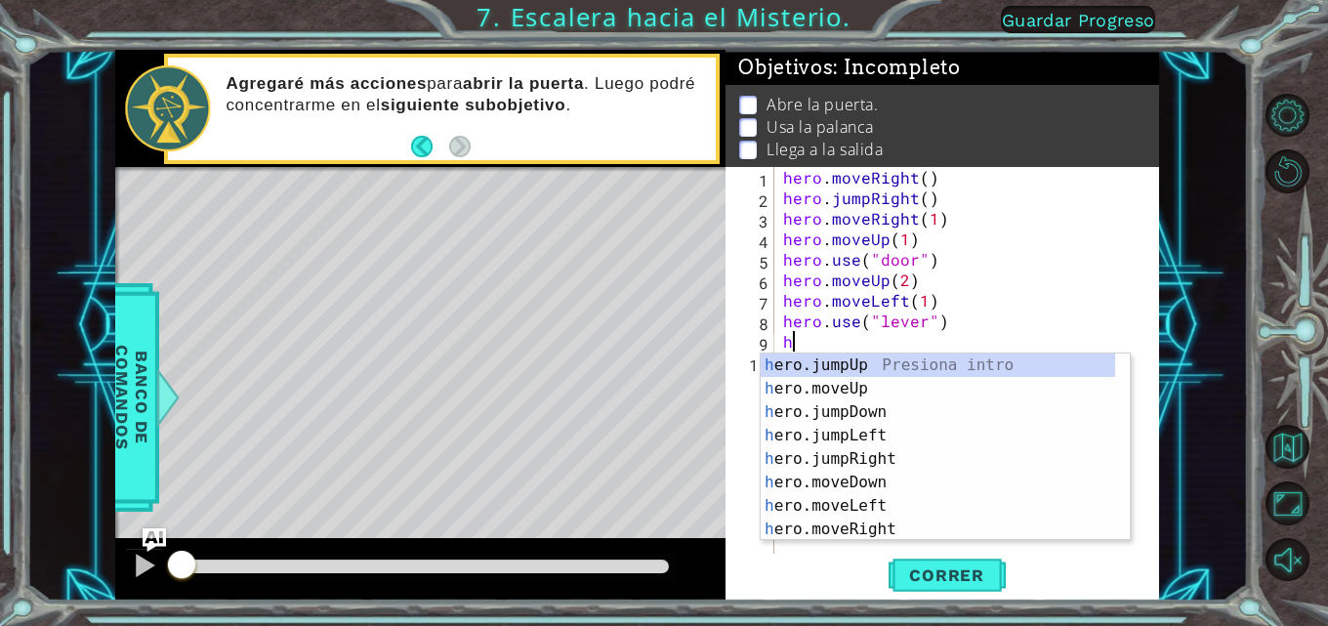
scroll to position [0, 0]
click at [837, 510] on div "h ero.jumpUp Presiona intro h ero.moveUp Presiona intro h ero.jumpDown Presiona…" at bounding box center [938, 471] width 355 height 234
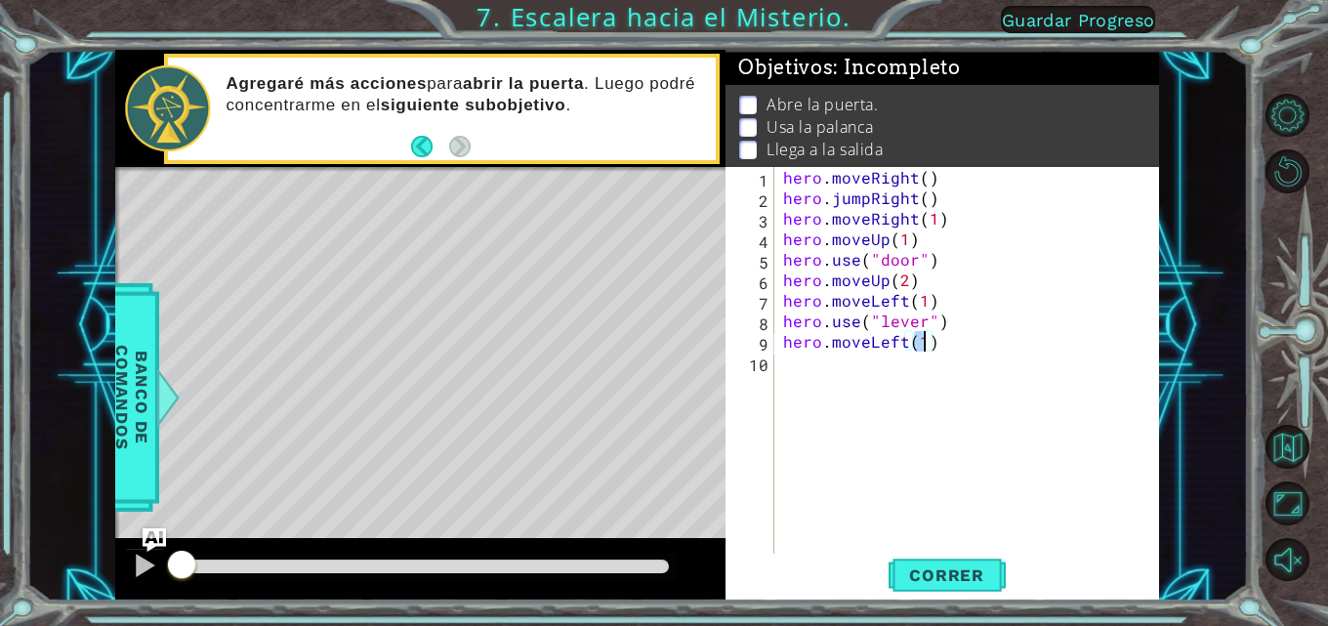
scroll to position [0, 9]
type textarea "hero.moveLeft(2)"
click at [776, 361] on div "hero.moveLeft(2) 1 2 3 4 5 6 7 8 9 10 hero . moveRight ( ) hero . jumpRight ( )…" at bounding box center [941, 362] width 430 height 390
click at [805, 362] on div "hero . moveRight ( ) hero . jumpRight ( ) hero . moveRight ( 1 ) hero . moveUp …" at bounding box center [972, 382] width 386 height 431
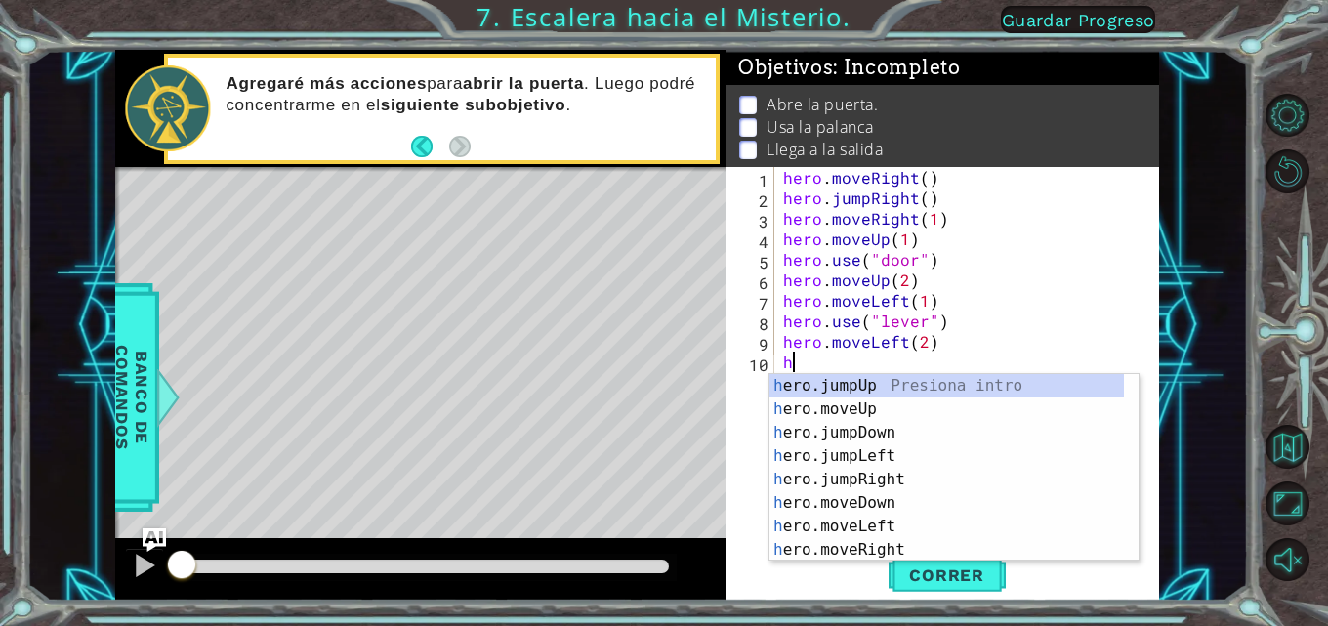
type textarea "h"
click at [837, 386] on div "h ero.jumpUp Presiona intro h ero.moveUp Presiona intro h ero.jumpDown Presiona…" at bounding box center [947, 491] width 355 height 234
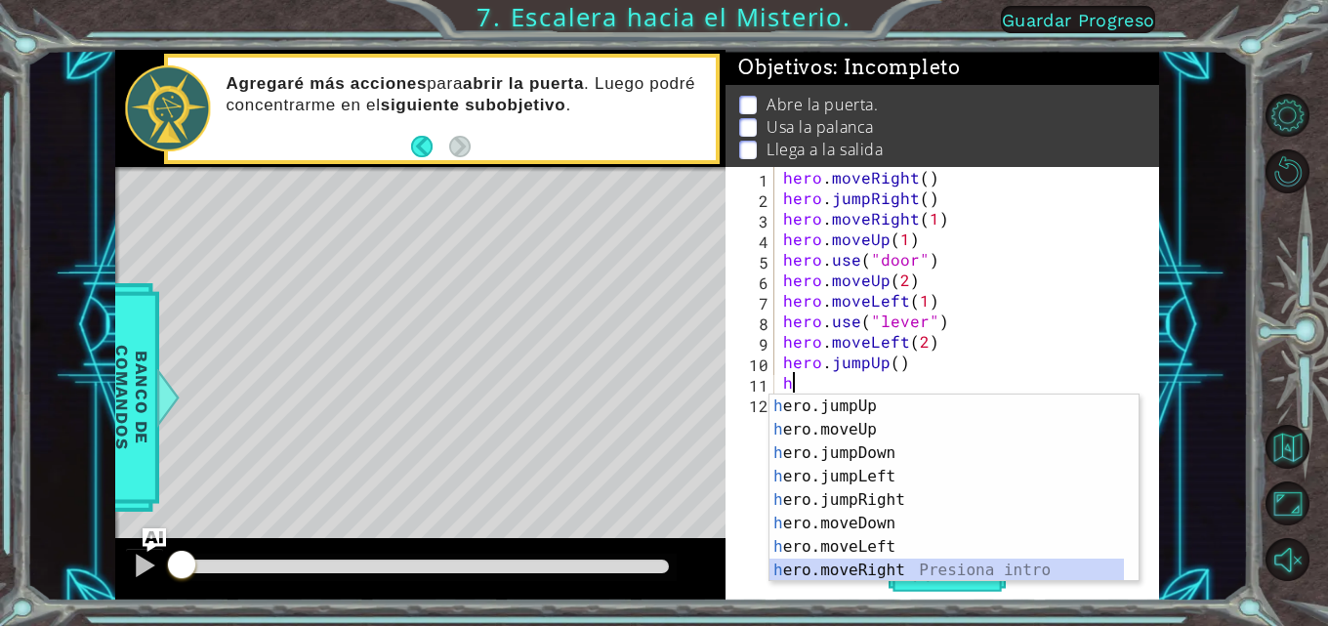
click at [837, 567] on div "h ero.jumpUp Presiona intro h ero.moveUp Presiona intro h ero.jumpDown Presiona…" at bounding box center [947, 512] width 355 height 234
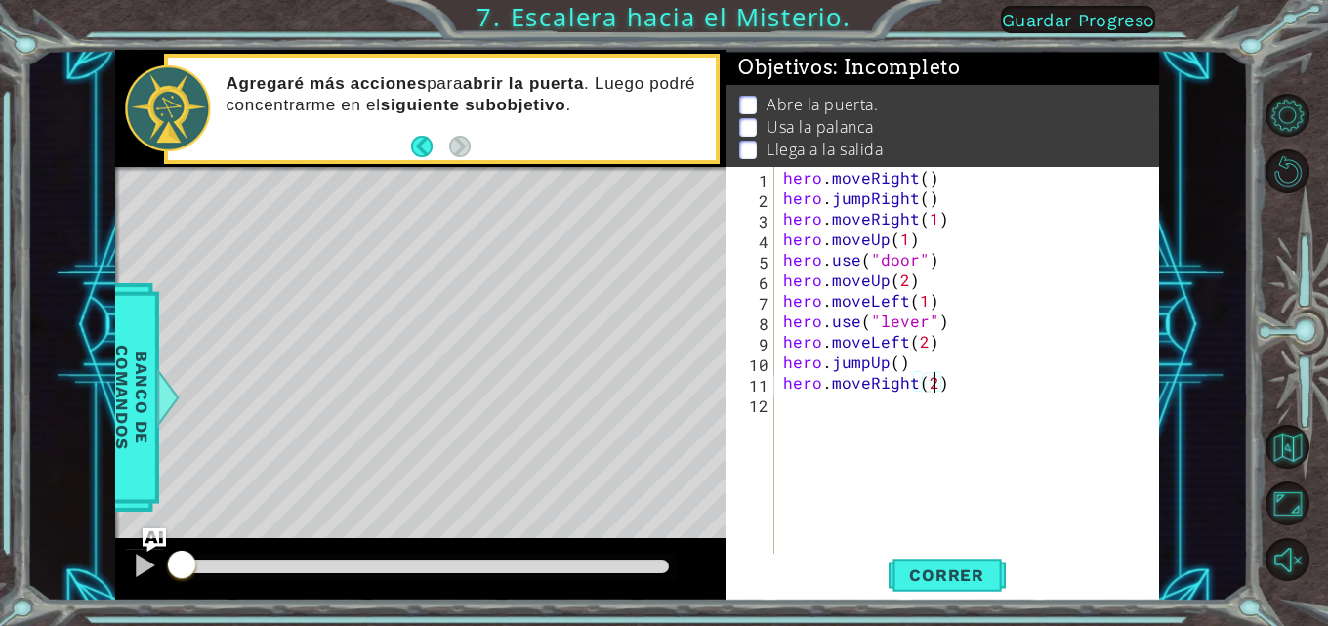
scroll to position [0, 9]
type textarea "hero.moveRight(2)"
click at [837, 570] on span "Correr" at bounding box center [947, 575] width 114 height 20
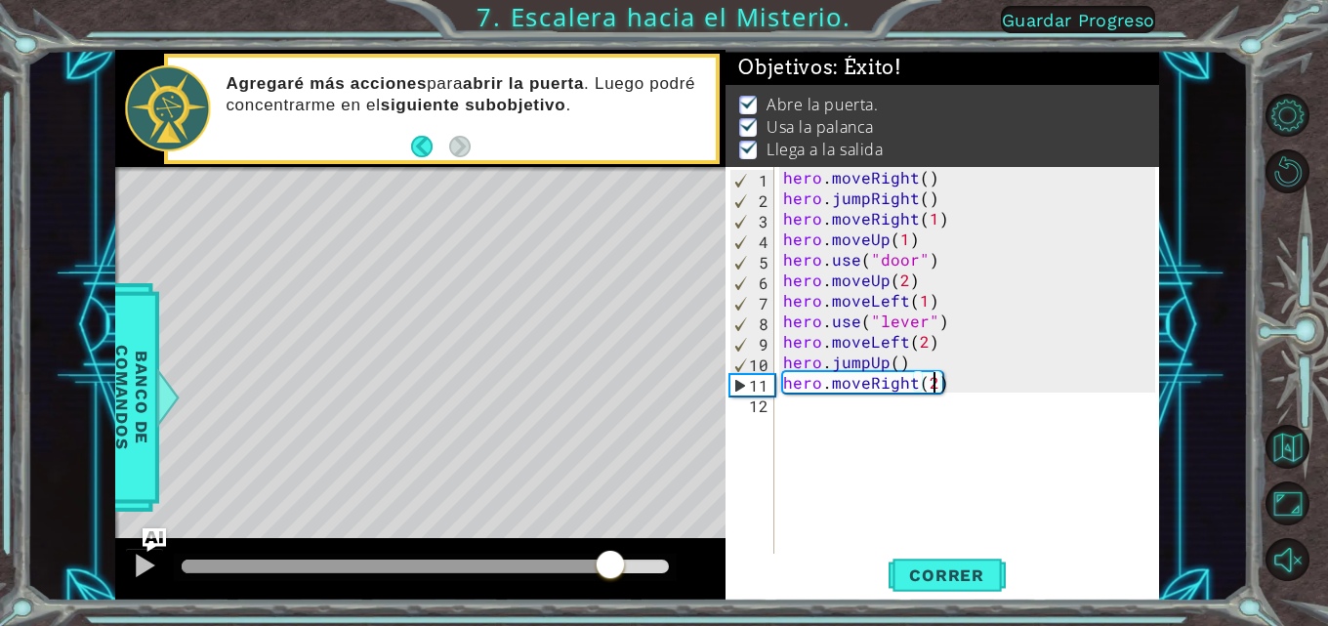
drag, startPoint x: 187, startPoint y: 556, endPoint x: 609, endPoint y: 601, distance: 425.2
click at [609, 601] on div at bounding box center [420, 569] width 610 height 63
click at [154, 558] on div at bounding box center [144, 565] width 25 height 25
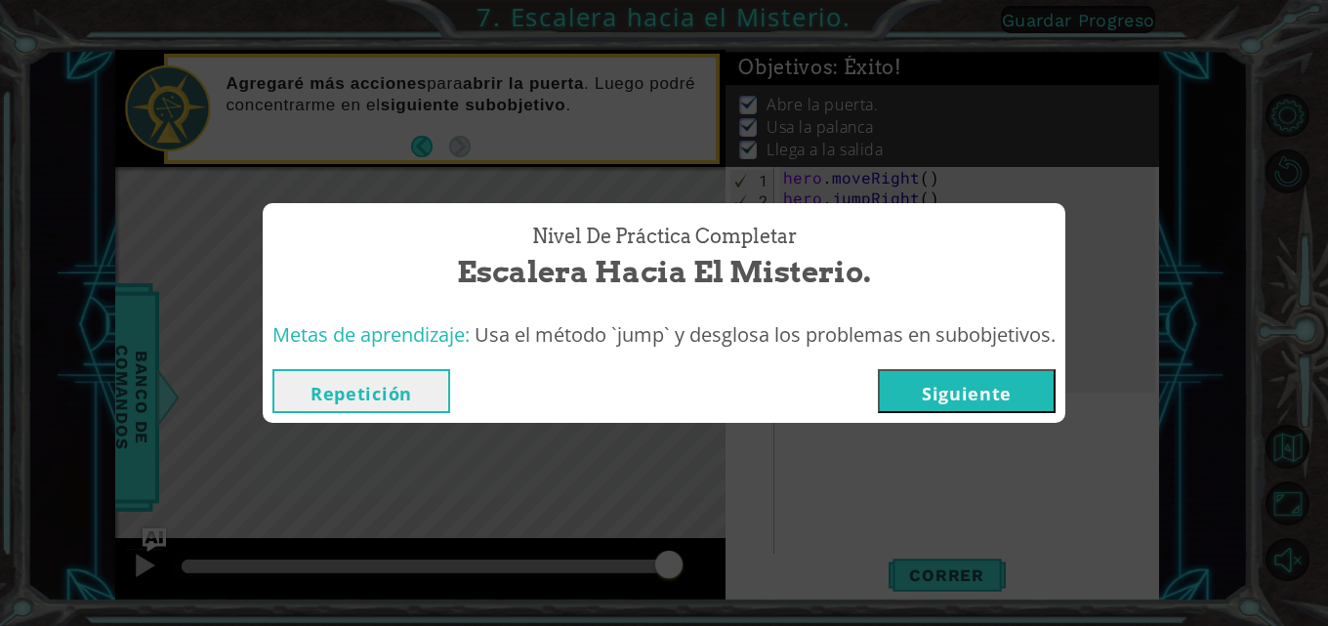
click at [837, 374] on button "Siguiente" at bounding box center [967, 391] width 178 height 44
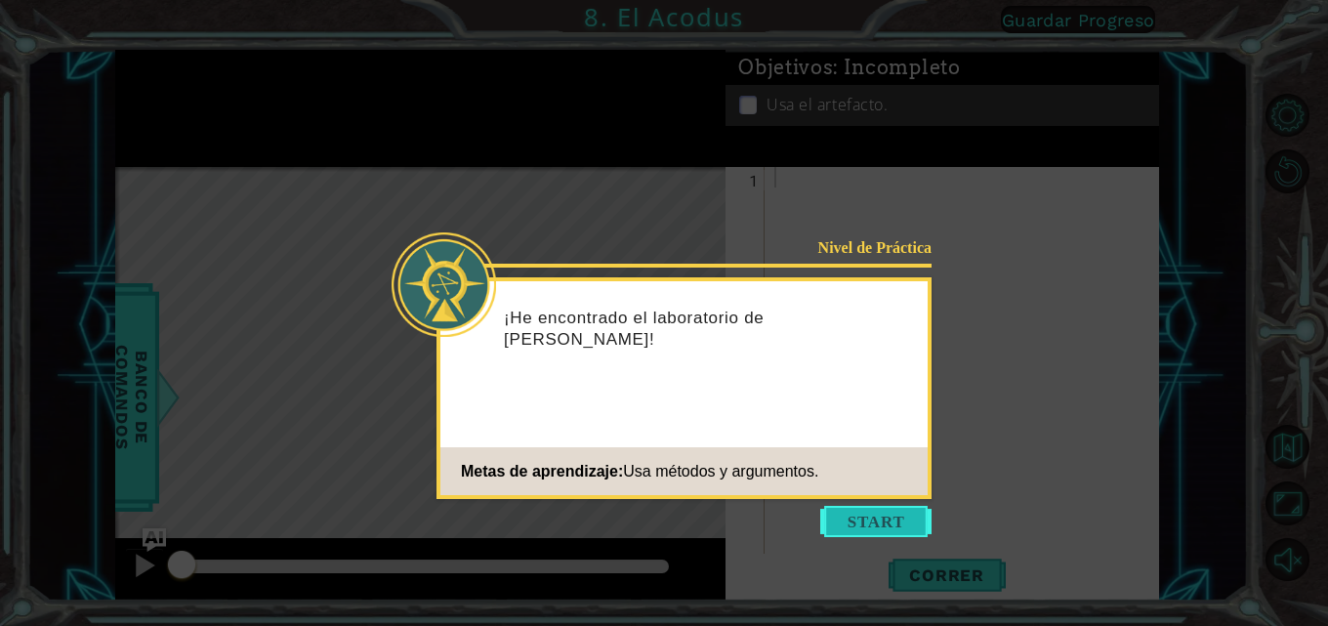
click at [837, 515] on button "Start" at bounding box center [875, 521] width 111 height 31
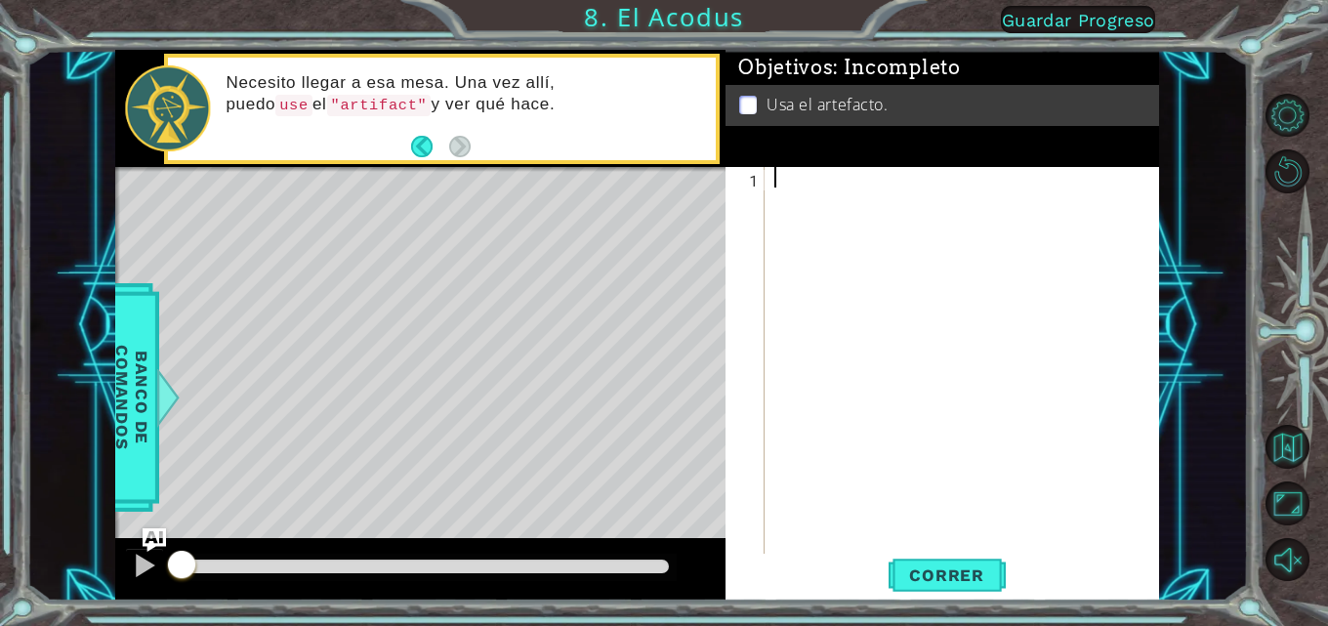
type textarea "h"
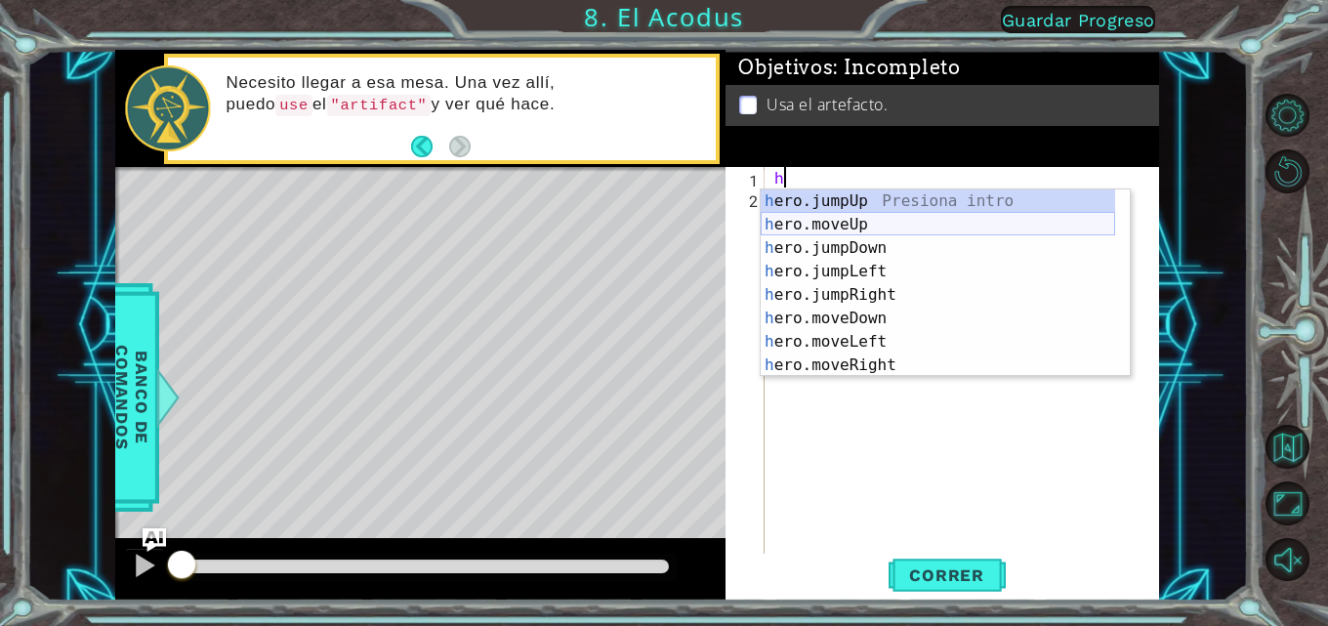
drag, startPoint x: 874, startPoint y: 195, endPoint x: 874, endPoint y: 222, distance: 26.4
click at [837, 222] on div "h ero.jumpUp Presiona intro h ero.moveUp Presiona intro h ero.jumpDown Presiona…" at bounding box center [938, 306] width 355 height 234
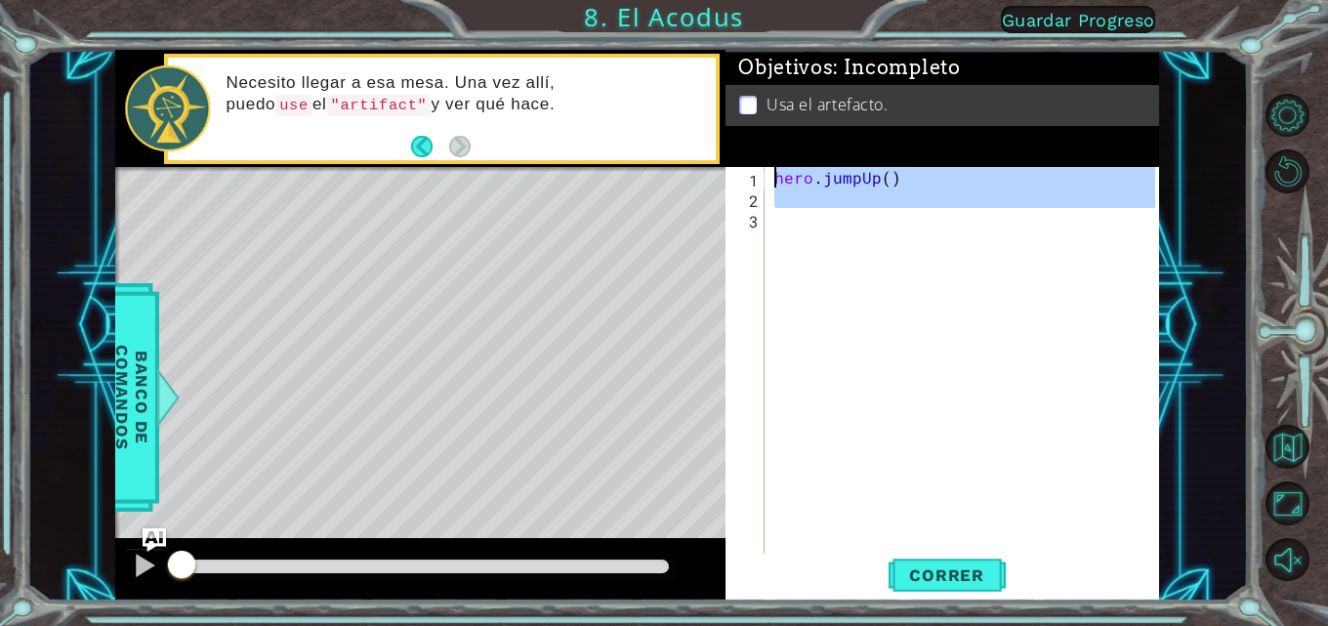
click at [837, 222] on div "hero . jumpUp ( )" at bounding box center [968, 382] width 395 height 431
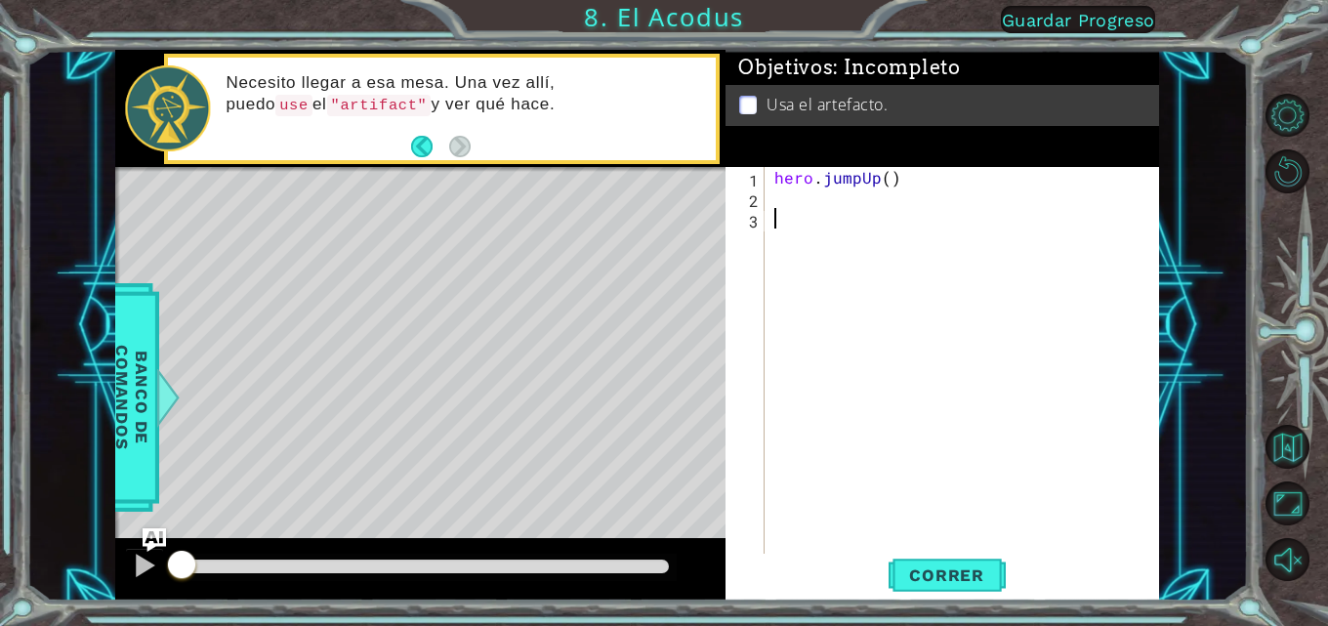
click at [837, 196] on div "hero . jumpUp ( )" at bounding box center [968, 382] width 395 height 431
click at [837, 190] on div "hero . jumpUp ( )" at bounding box center [968, 382] width 395 height 431
click at [837, 182] on div "hero . jumpUp ( )" at bounding box center [968, 382] width 395 height 431
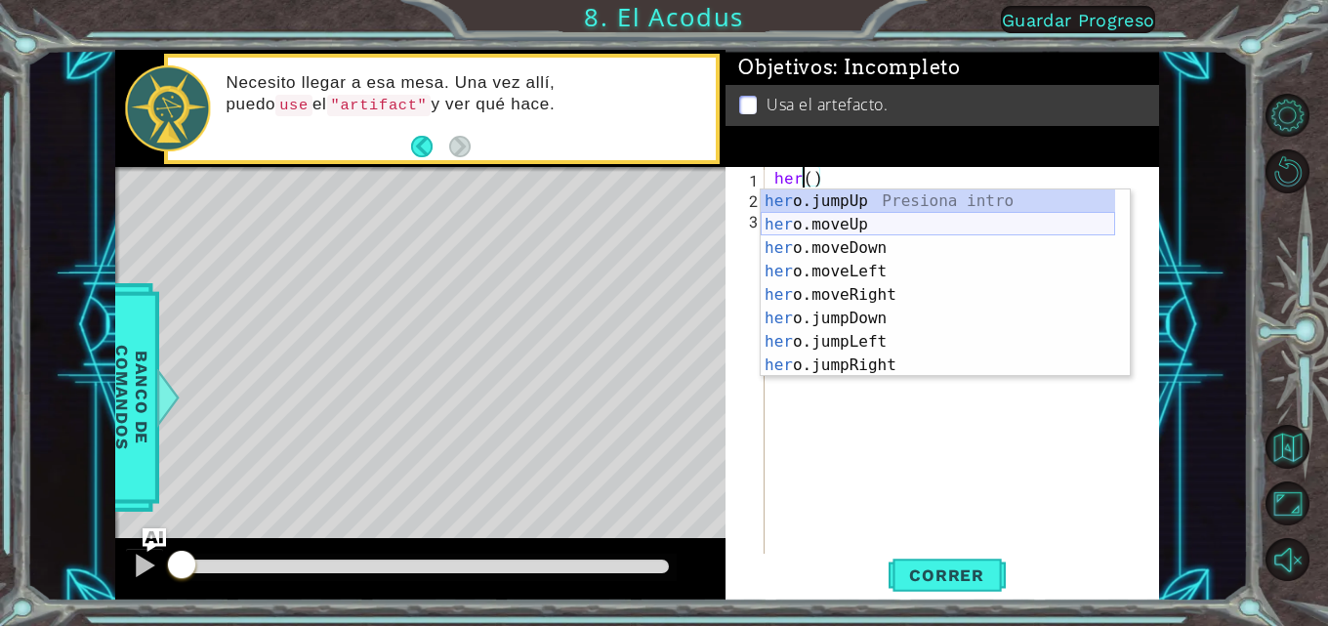
click at [814, 219] on div "her o.jumpUp Presiona intro her o.moveUp Presiona intro her o.moveDown Presiona…" at bounding box center [938, 306] width 355 height 234
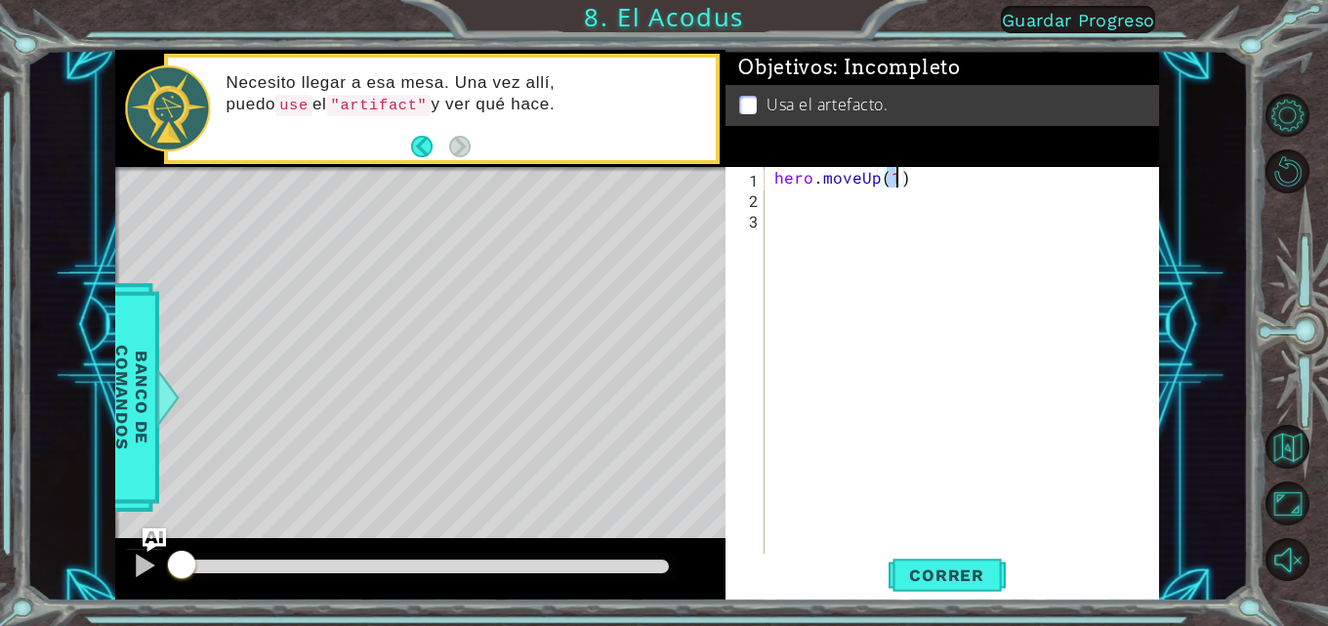
type textarea "hero.moveUp(2)"
click at [810, 205] on div "hero . moveUp ( 2 )" at bounding box center [968, 382] width 395 height 431
type textarea "h"
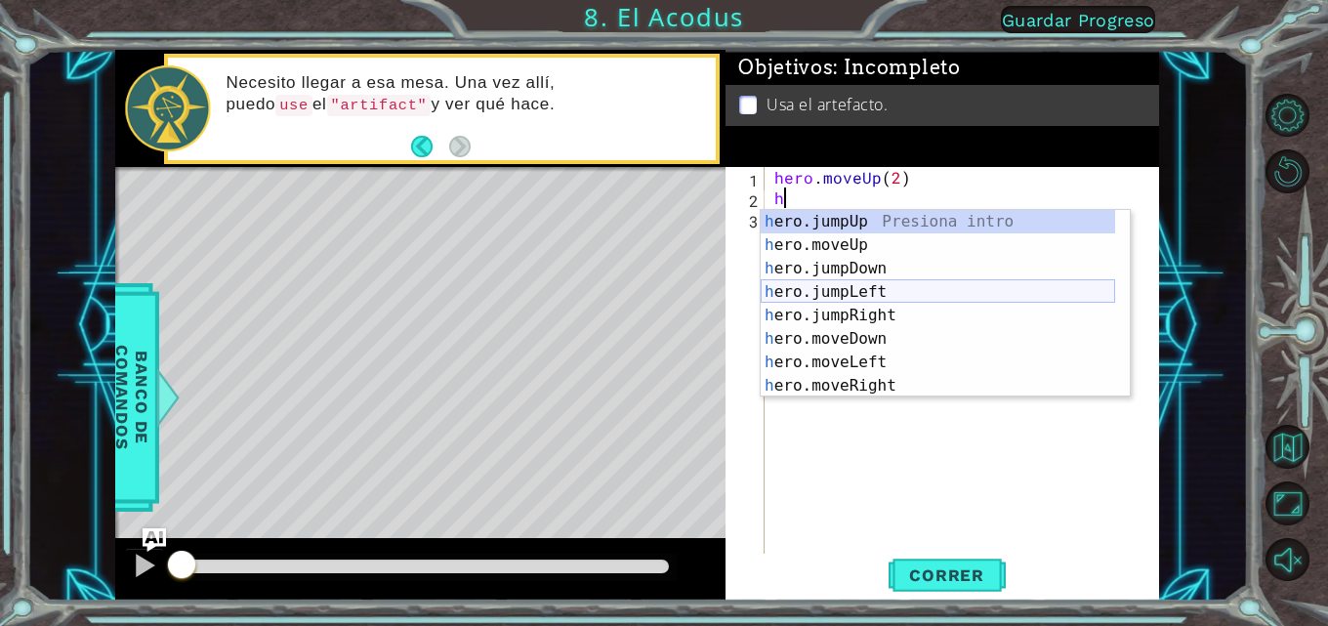
click at [837, 296] on div "h ero.jumpUp Presiona intro h ero.moveUp Presiona intro h ero.jumpDown Presiona…" at bounding box center [938, 327] width 355 height 234
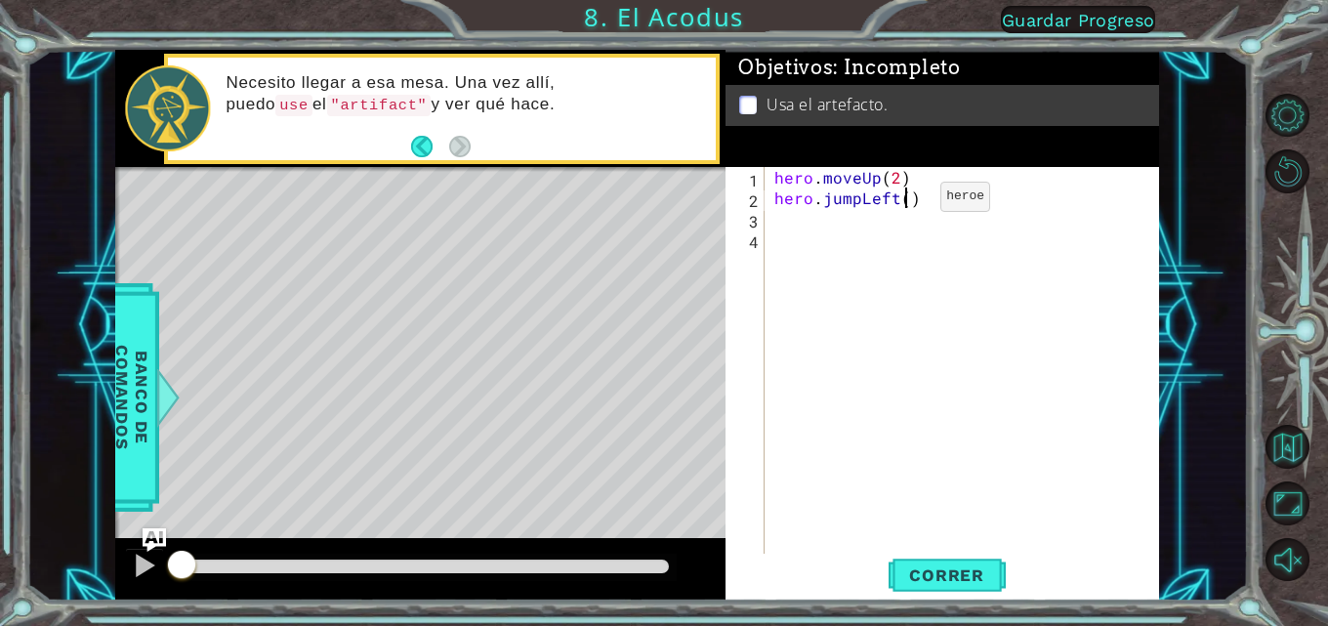
click at [837, 201] on div "hero . moveUp ( 2 ) hero . jumpLeft ( )" at bounding box center [968, 382] width 395 height 431
click at [837, 196] on div "hero . moveUp ( 2 ) hero . jumpLeft ( )" at bounding box center [968, 382] width 395 height 431
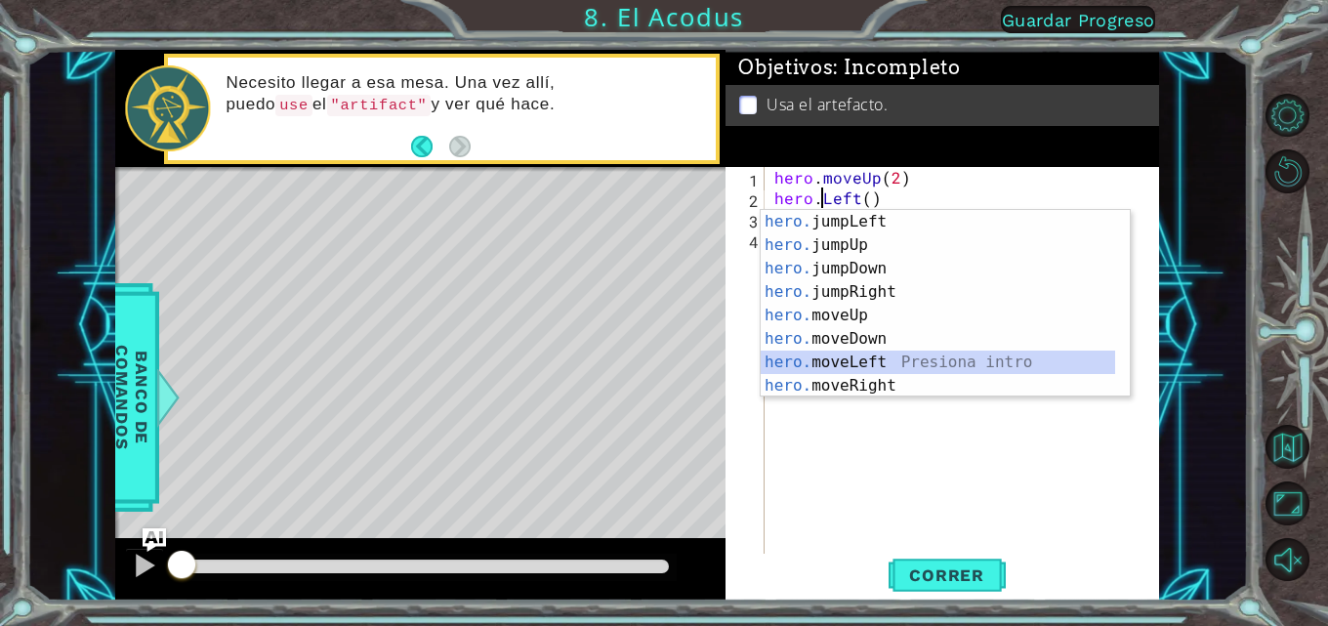
click at [837, 357] on div "hero. jumpLeft Presiona intro hero. jumpUp Presiona intro hero. jumpDown Presio…" at bounding box center [938, 327] width 355 height 234
type textarea "hero.moveLeft(1)"
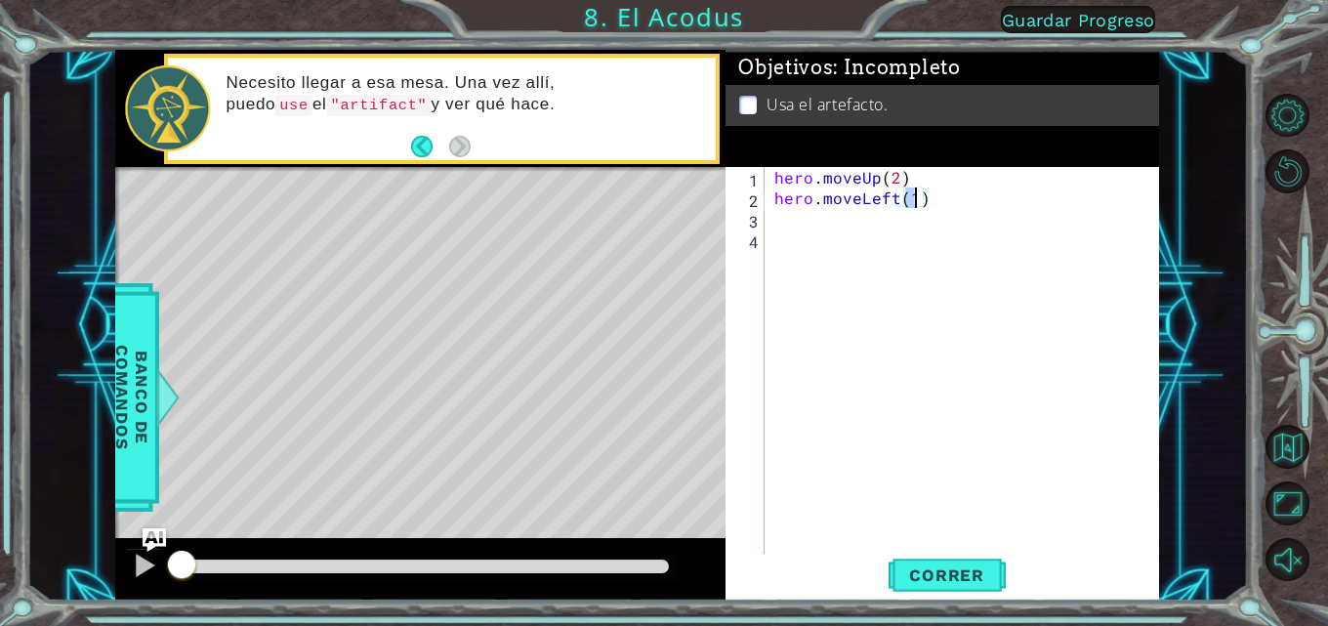
click at [837, 227] on div "hero . moveUp ( 2 ) hero . moveLeft ( 1 )" at bounding box center [968, 382] width 395 height 431
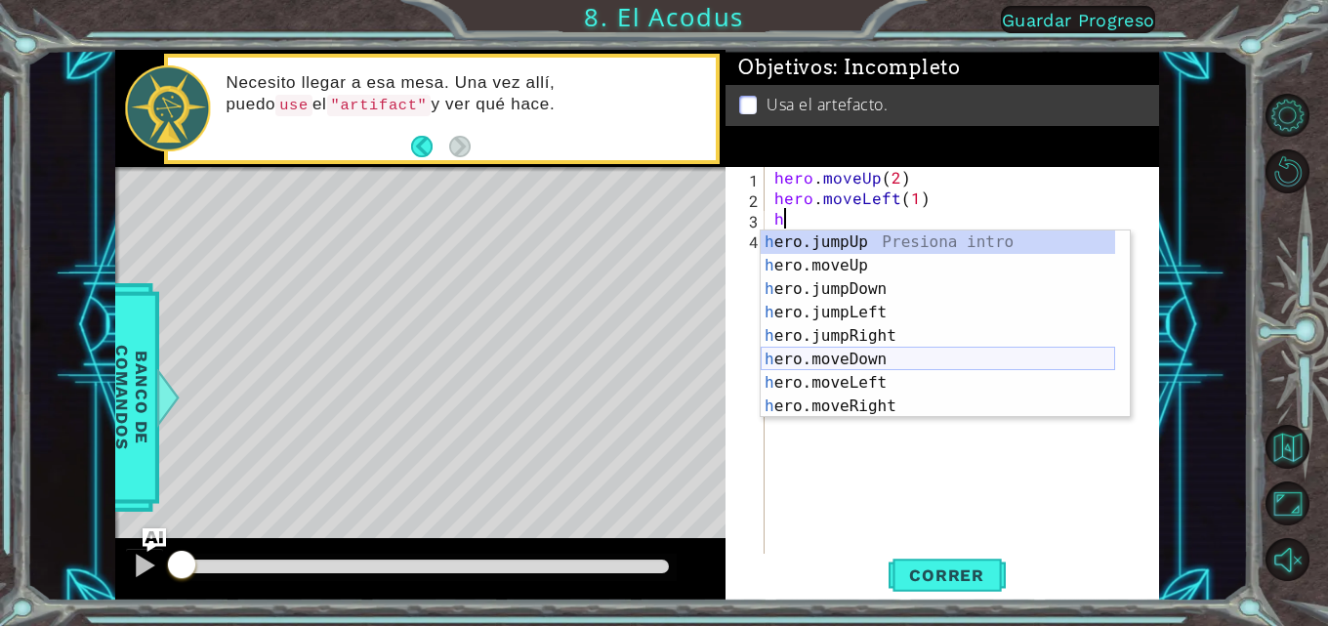
click at [837, 353] on div "h ero.jumpUp Presiona intro h ero.moveUp Presiona intro h ero.jumpDown Presiona…" at bounding box center [938, 347] width 355 height 234
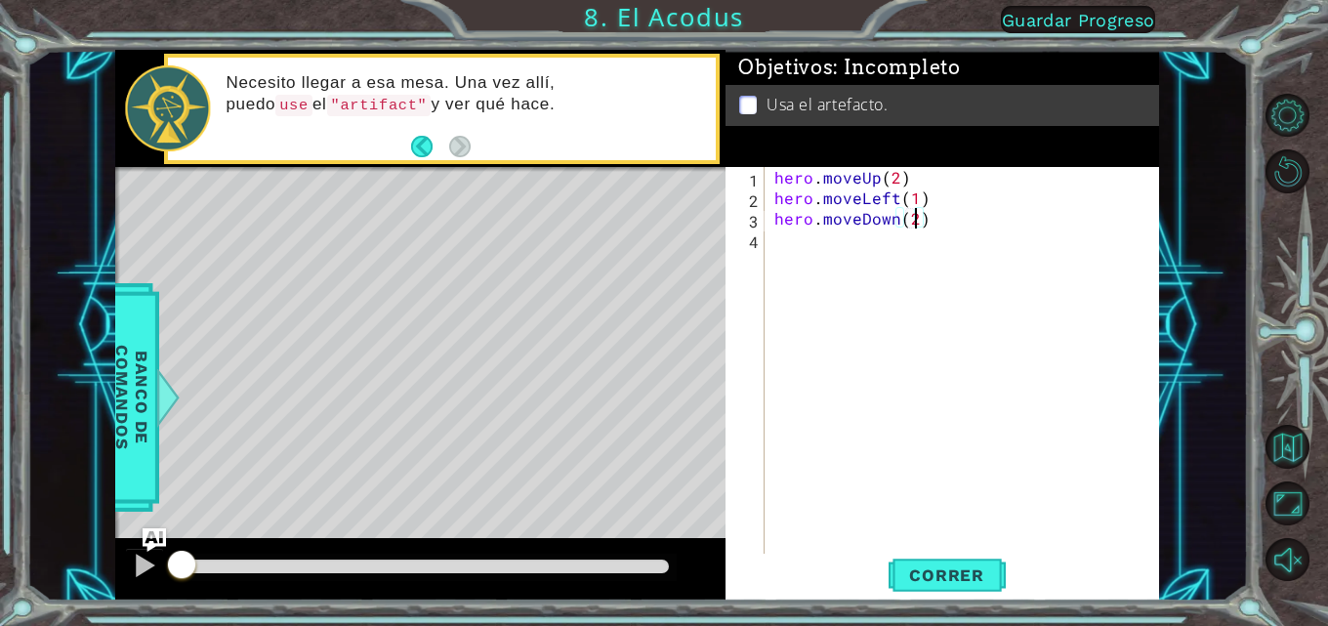
scroll to position [0, 9]
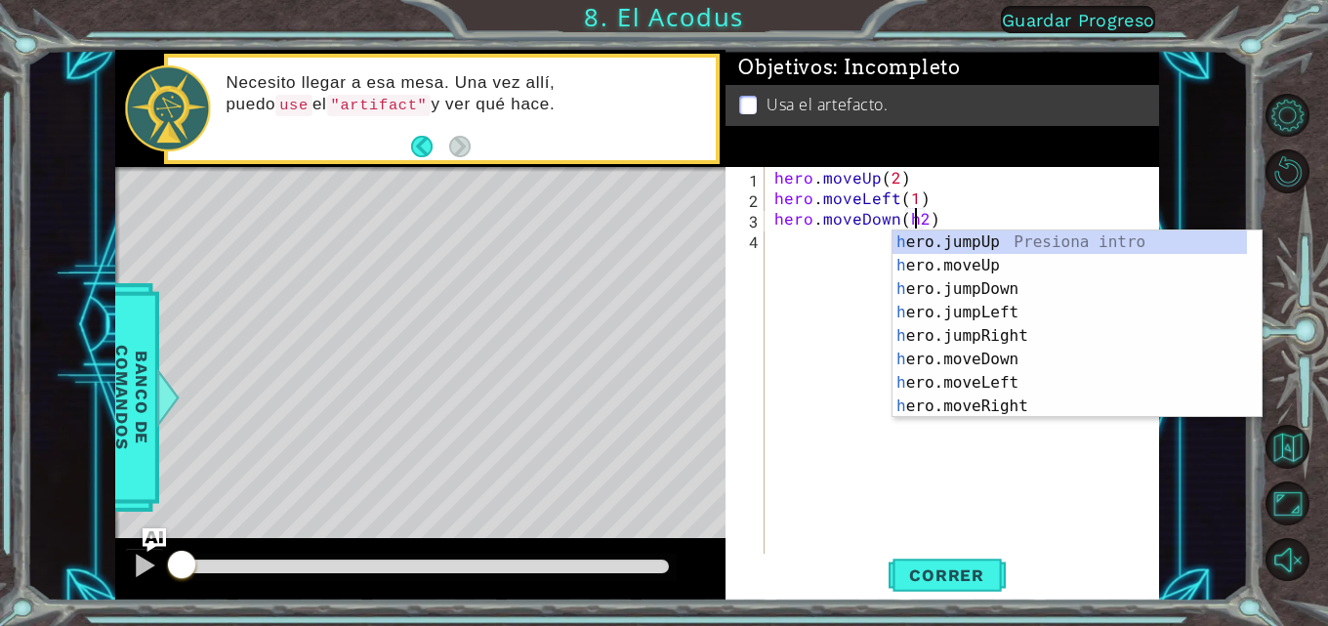
type textarea "hero.moveDown(2)"
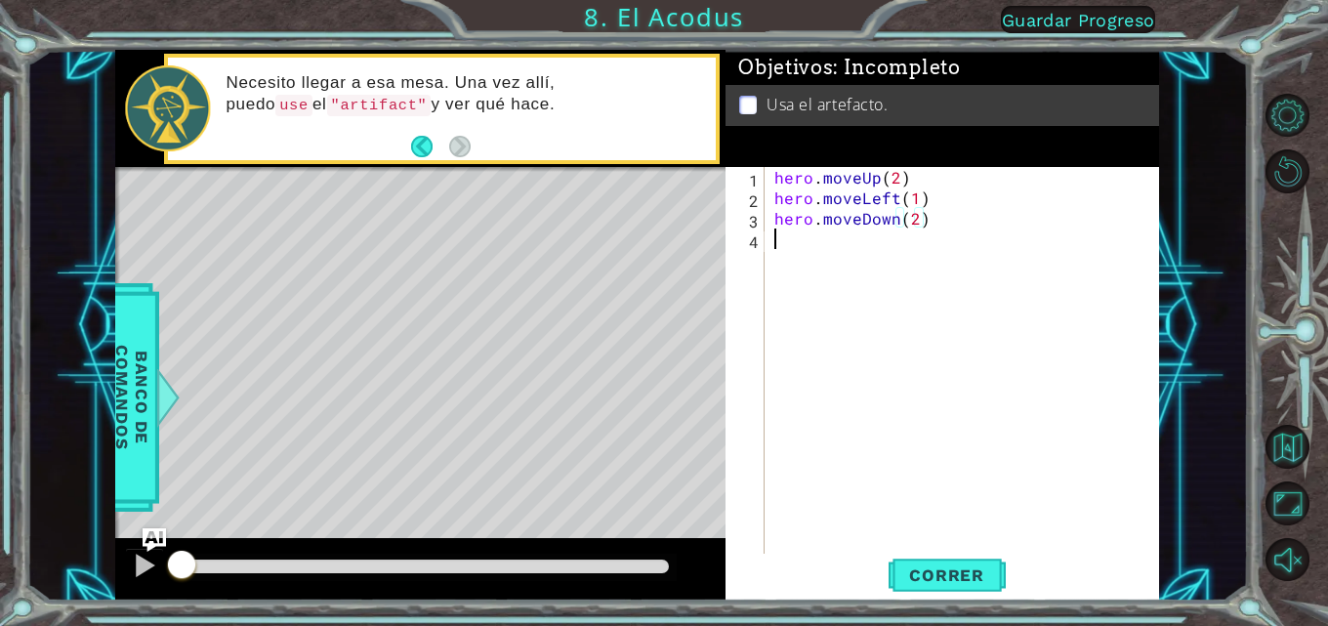
scroll to position [0, 0]
type textarea "h"
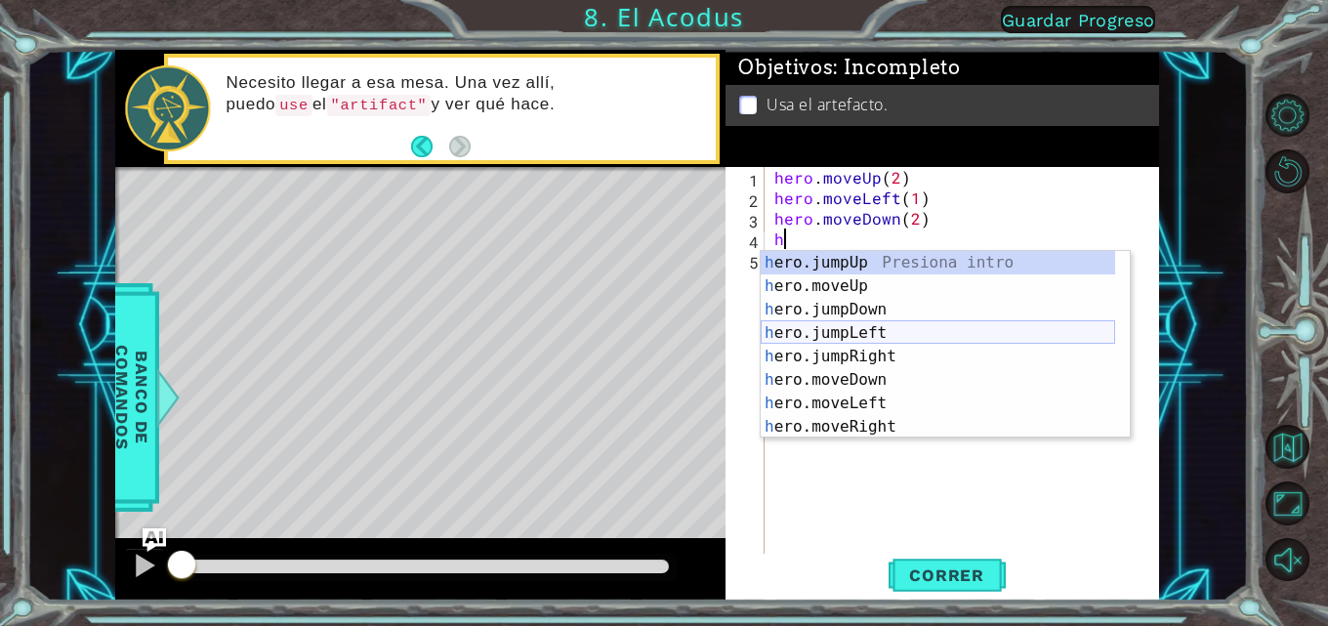
click at [837, 337] on div "h ero.jumpUp Presiona intro h ero.moveUp Presiona intro h ero.jumpDown Presiona…" at bounding box center [938, 368] width 355 height 234
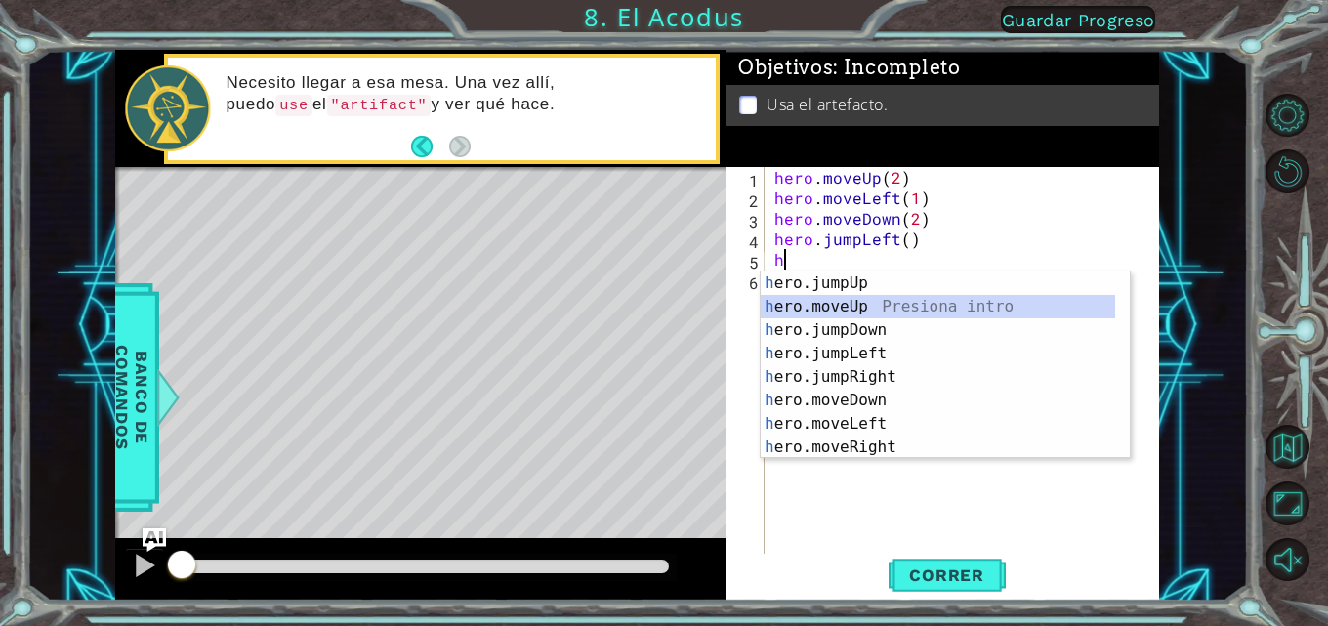
click at [837, 301] on div "h ero.jumpUp Presiona intro h ero.moveUp Presiona intro h ero.jumpDown Presiona…" at bounding box center [938, 388] width 355 height 234
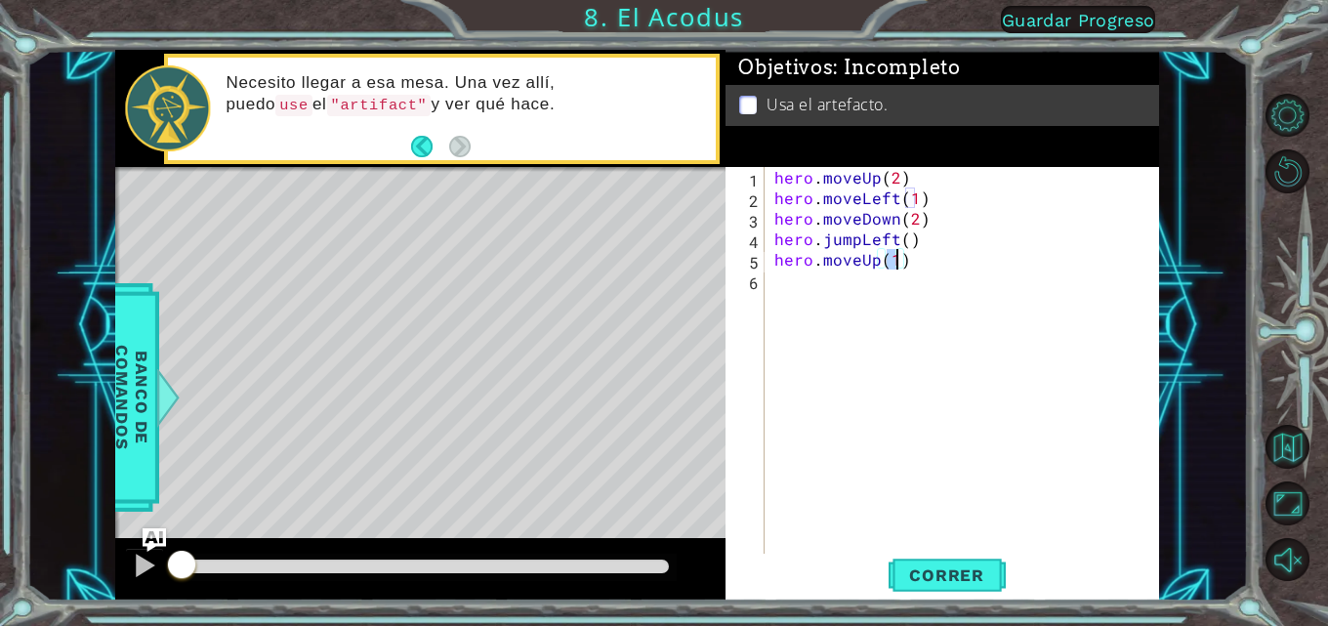
type textarea "hero.moveUp(2)"
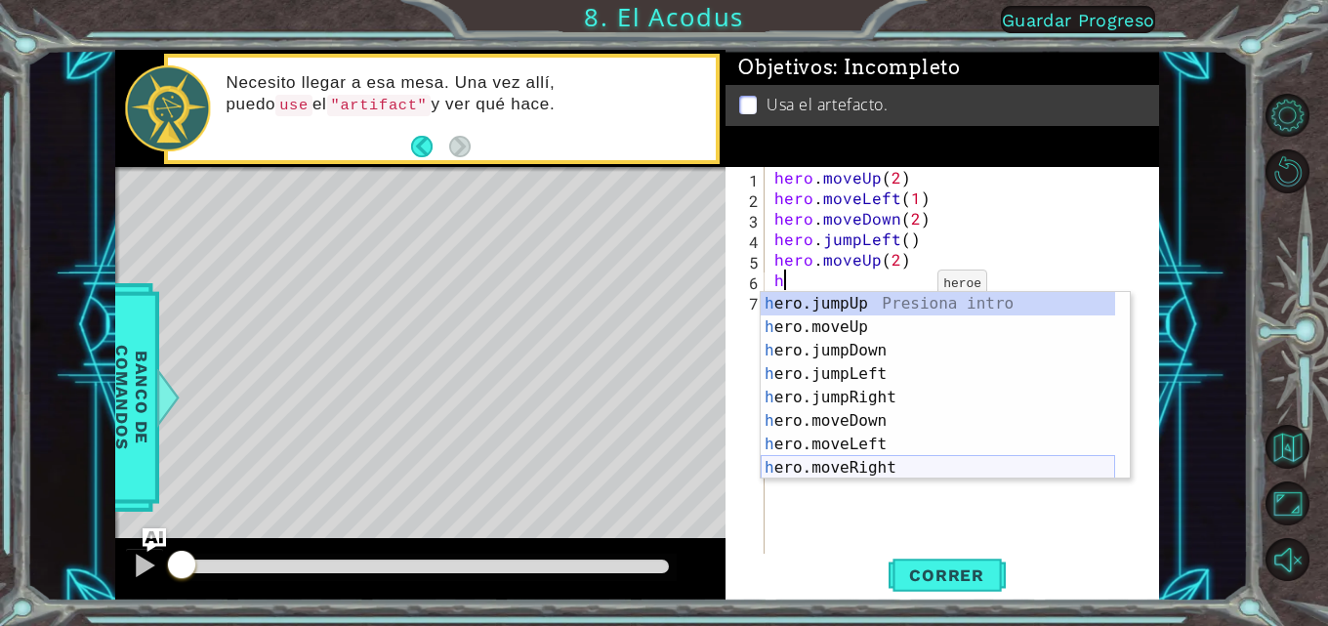
click at [837, 462] on div "h ero.jumpUp Presiona intro h ero.moveUp Presiona intro h ero.jumpDown Presiona…" at bounding box center [938, 409] width 355 height 234
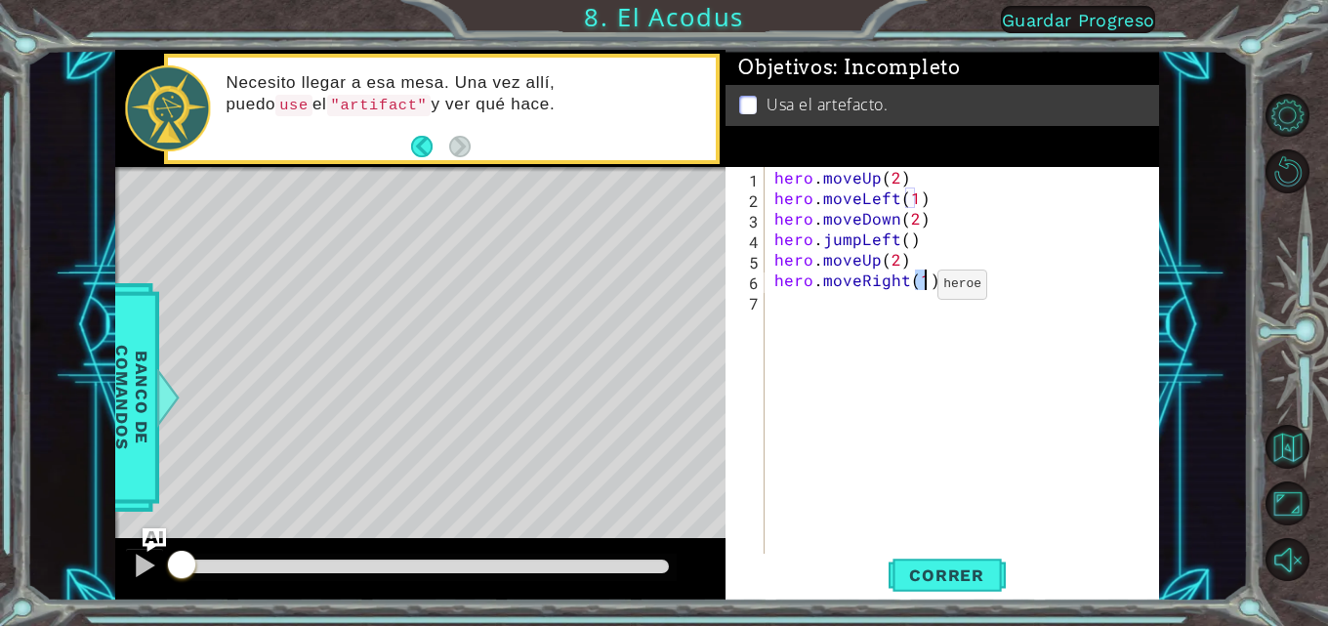
type textarea "hero.moveRight(1)"
click at [822, 313] on div "hero . moveUp ( 2 ) hero . moveLeft ( 1 ) hero . moveDown ( 2 ) hero . jumpLeft…" at bounding box center [968, 382] width 395 height 431
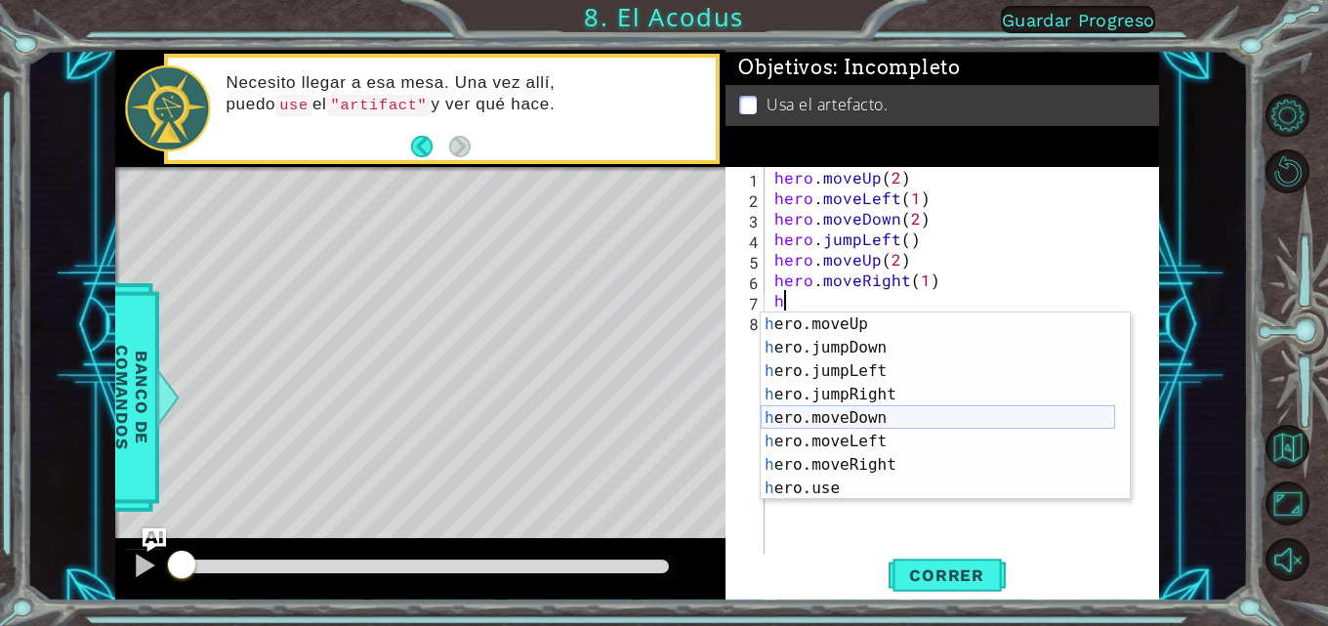
scroll to position [23, 0]
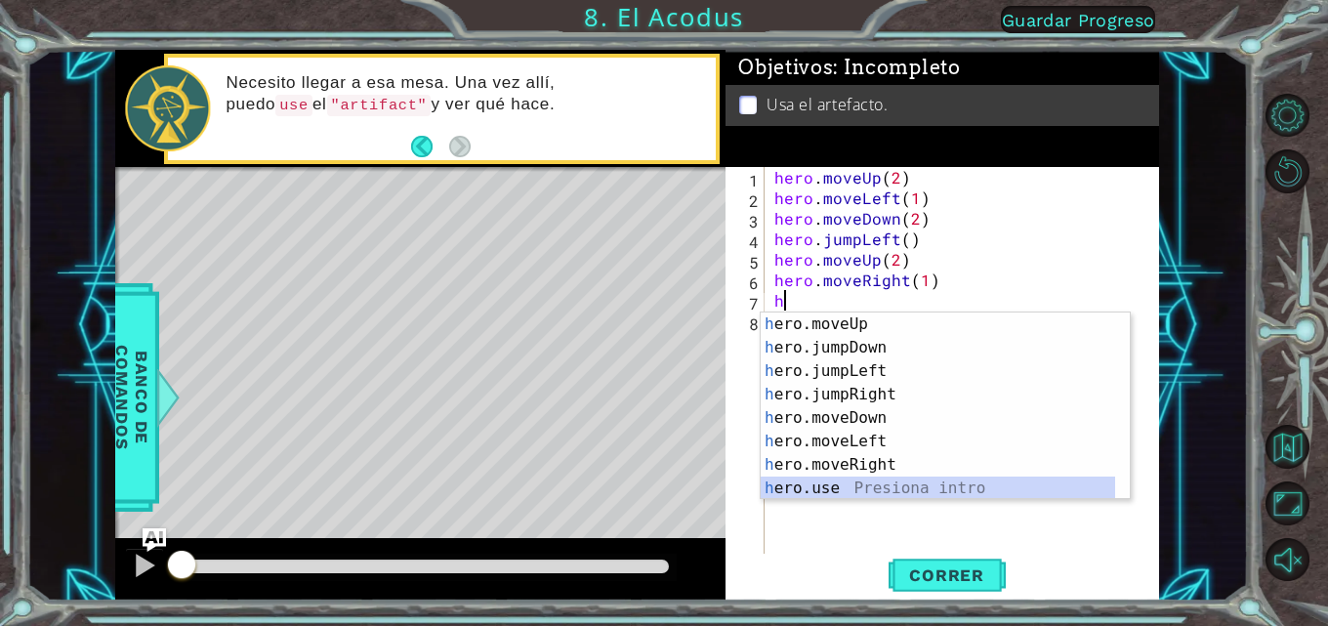
click at [816, 484] on div "h ero.moveUp Presiona intro h ero.jumpDown Presiona intro h ero.jumpLeft Presio…" at bounding box center [938, 430] width 355 height 234
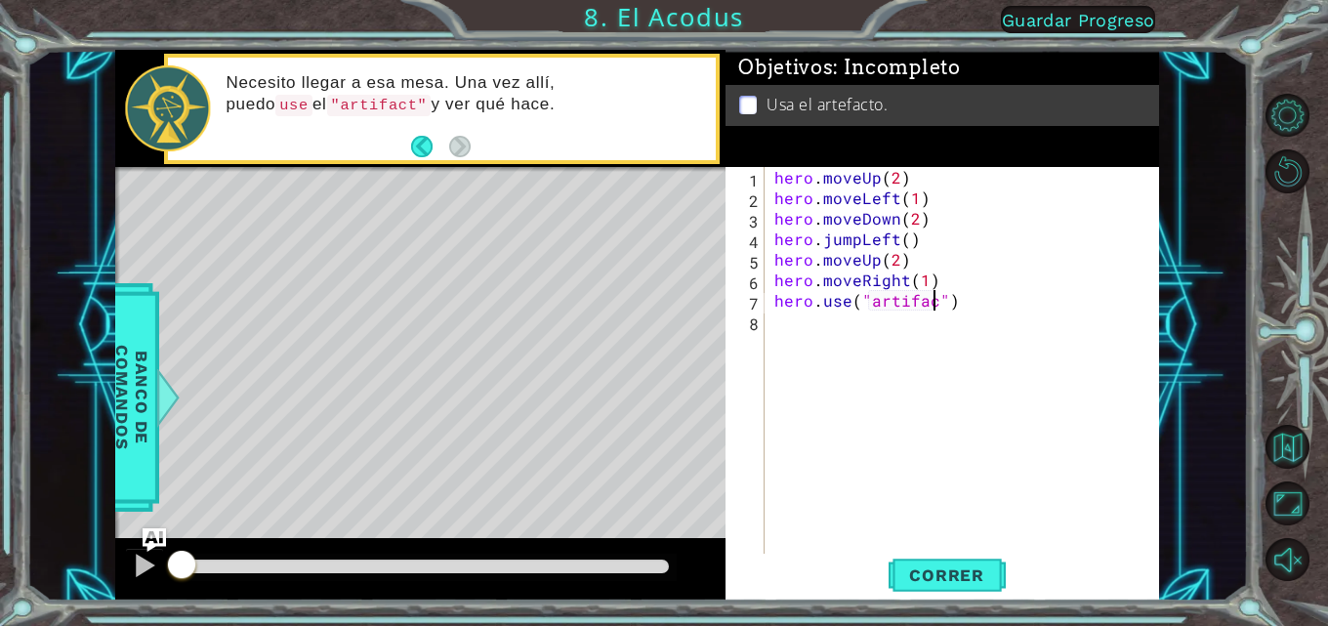
scroll to position [0, 11]
type textarea "hero.use("artifact")"
click at [837, 566] on span "Correr" at bounding box center [947, 575] width 114 height 20
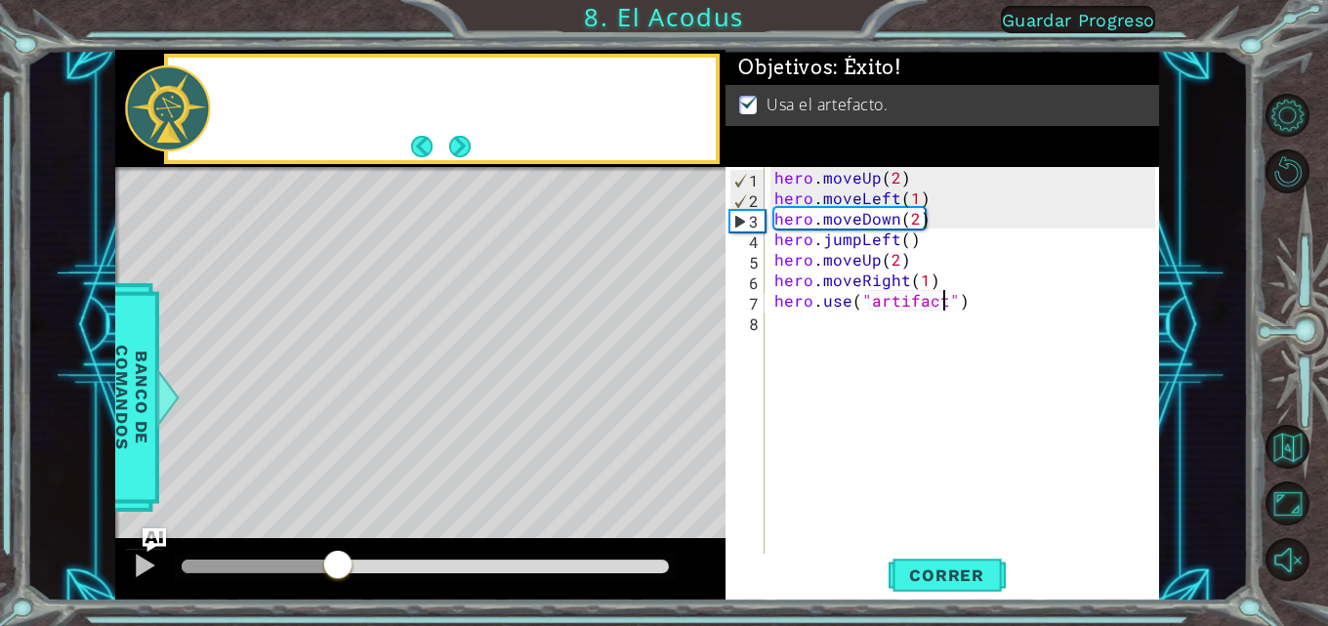
drag, startPoint x: 181, startPoint y: 555, endPoint x: 414, endPoint y: 581, distance: 234.9
click at [355, 576] on div at bounding box center [337, 566] width 35 height 35
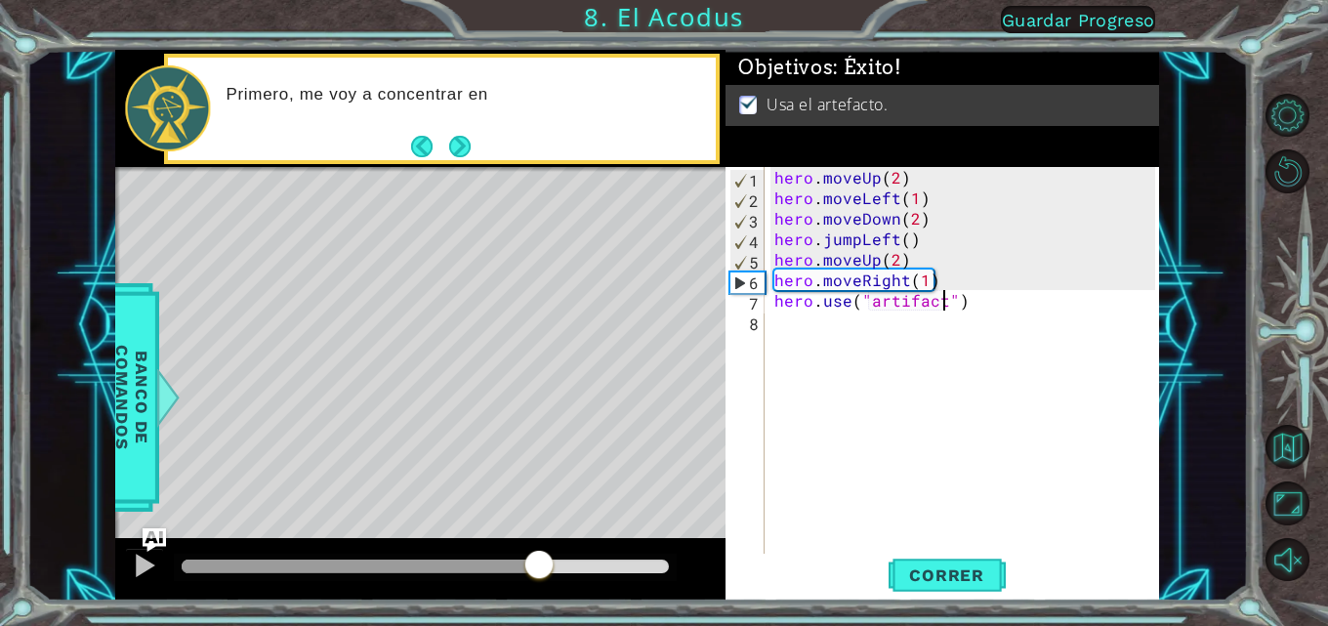
drag, startPoint x: 355, startPoint y: 561, endPoint x: 550, endPoint y: 558, distance: 195.3
click at [550, 558] on div at bounding box center [538, 566] width 35 height 35
click at [140, 562] on div at bounding box center [144, 565] width 25 height 25
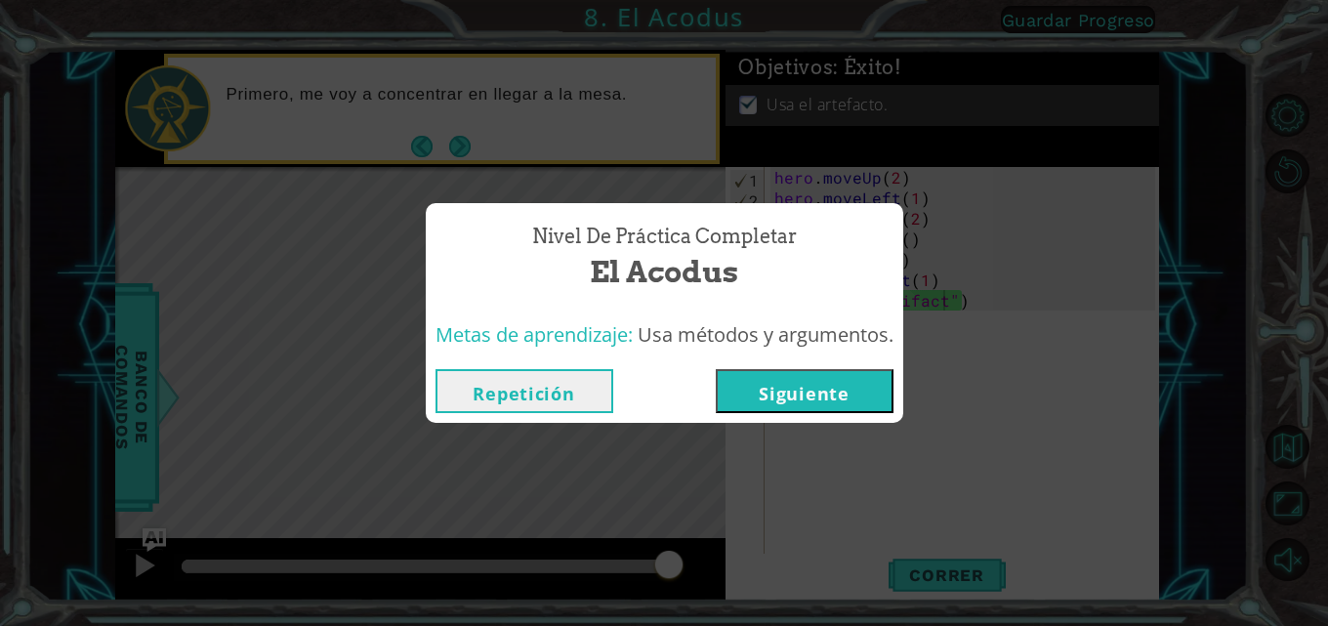
click at [837, 381] on button "Siguiente" at bounding box center [805, 391] width 178 height 44
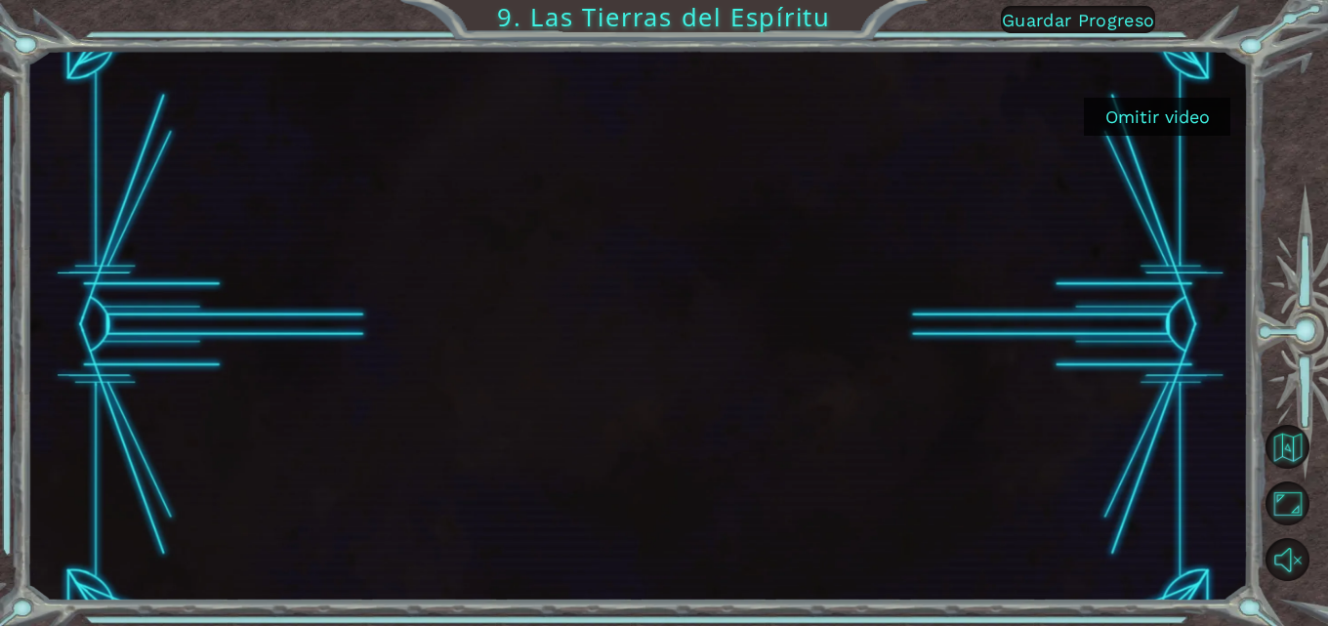
click at [837, 136] on div at bounding box center [637, 325] width 1222 height 551
click at [837, 113] on button "Omitir video" at bounding box center [1157, 117] width 146 height 38
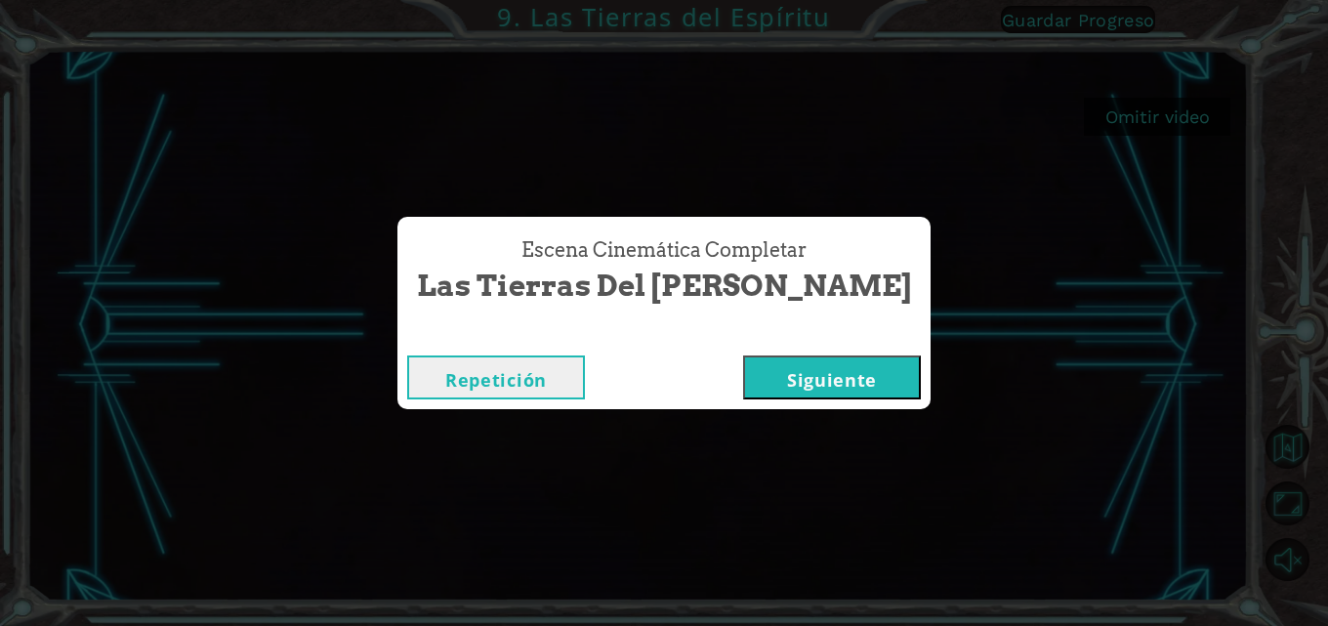
click at [782, 368] on button "Siguiente" at bounding box center [832, 377] width 178 height 44
